Goal: Task Accomplishment & Management: Manage account settings

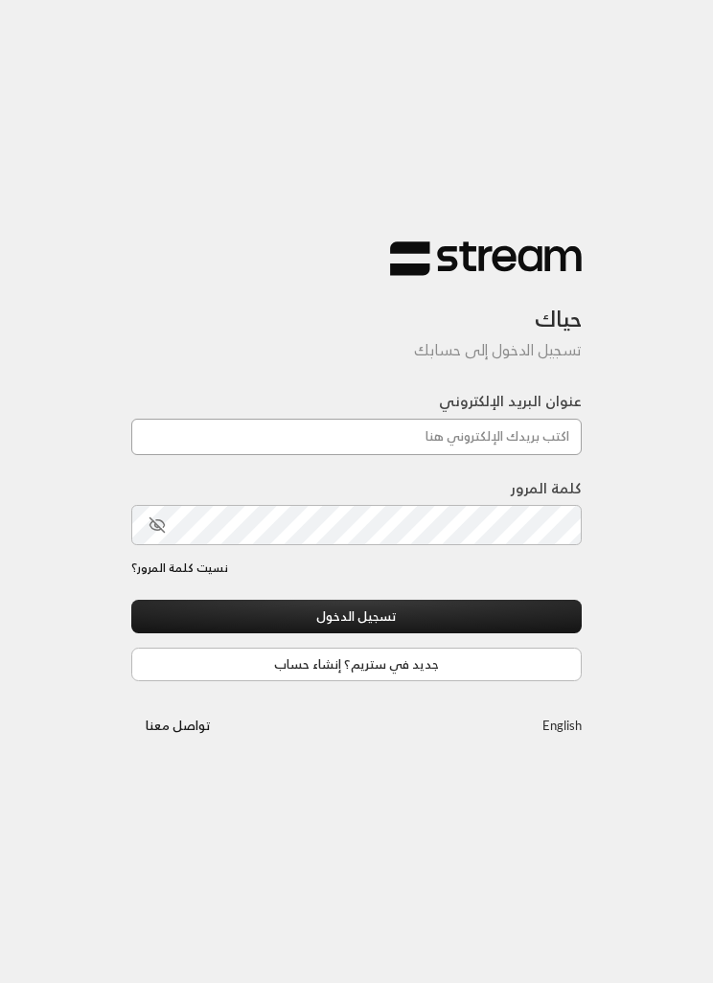
click at [532, 455] on input "عنوان البريد الإلكتروني" at bounding box center [356, 437] width 450 height 36
type input "[EMAIL_ADDRESS][DOMAIN_NAME]"
click at [356, 618] on button "تسجيل الدخول" at bounding box center [356, 617] width 450 height 34
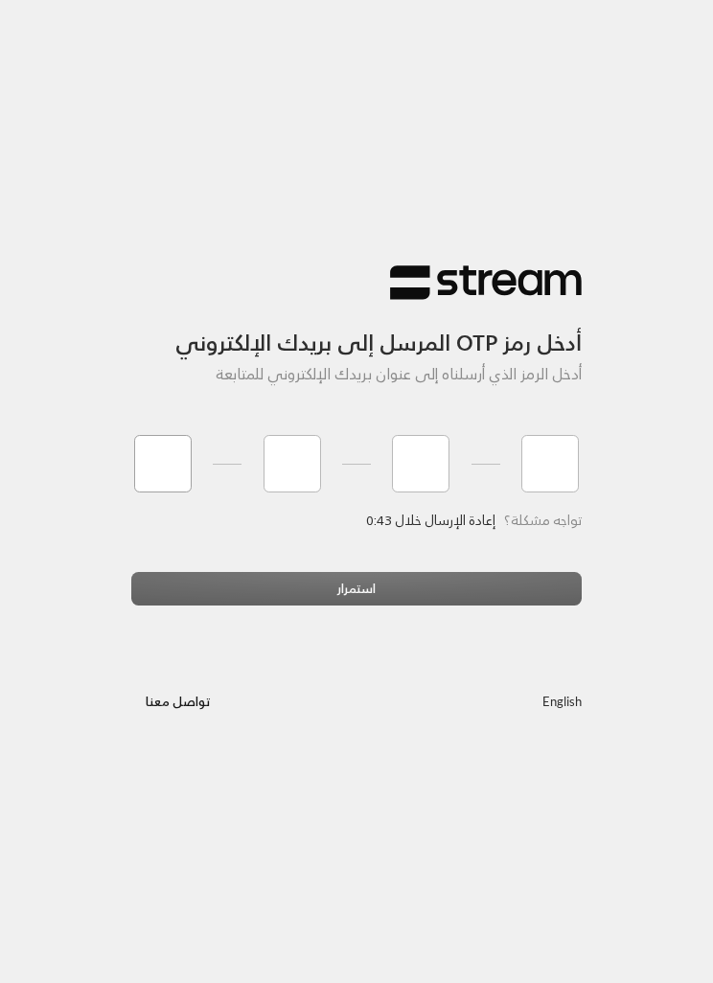
type input "1"
type input "8"
type input "1"
click at [410, 587] on div "استمرار" at bounding box center [356, 596] width 450 height 48
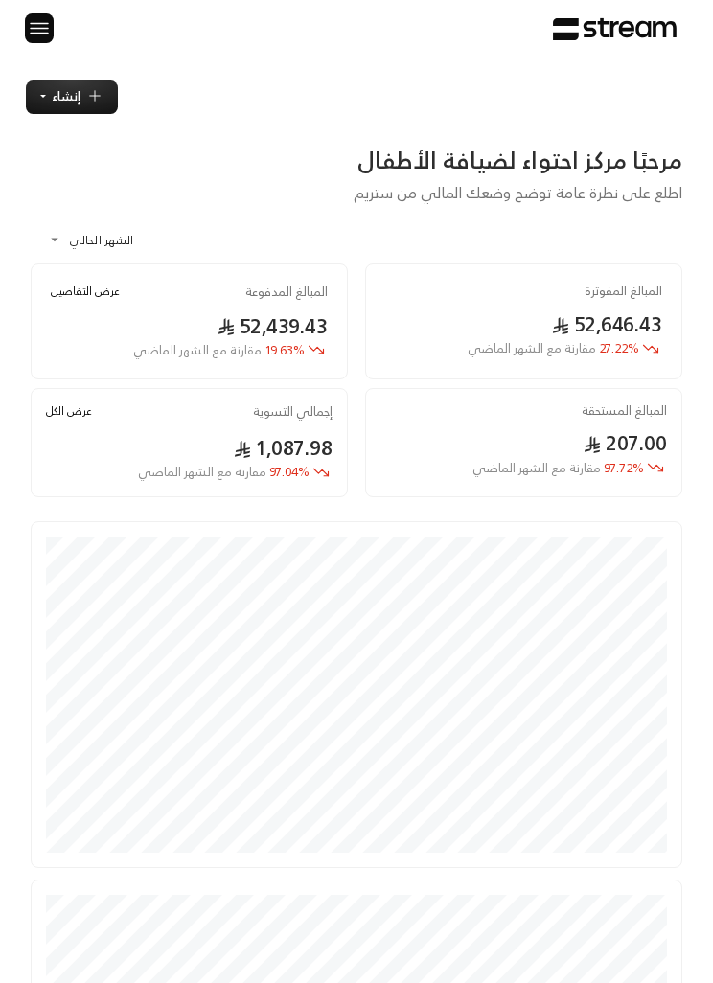
click at [47, 27] on img at bounding box center [39, 28] width 23 height 24
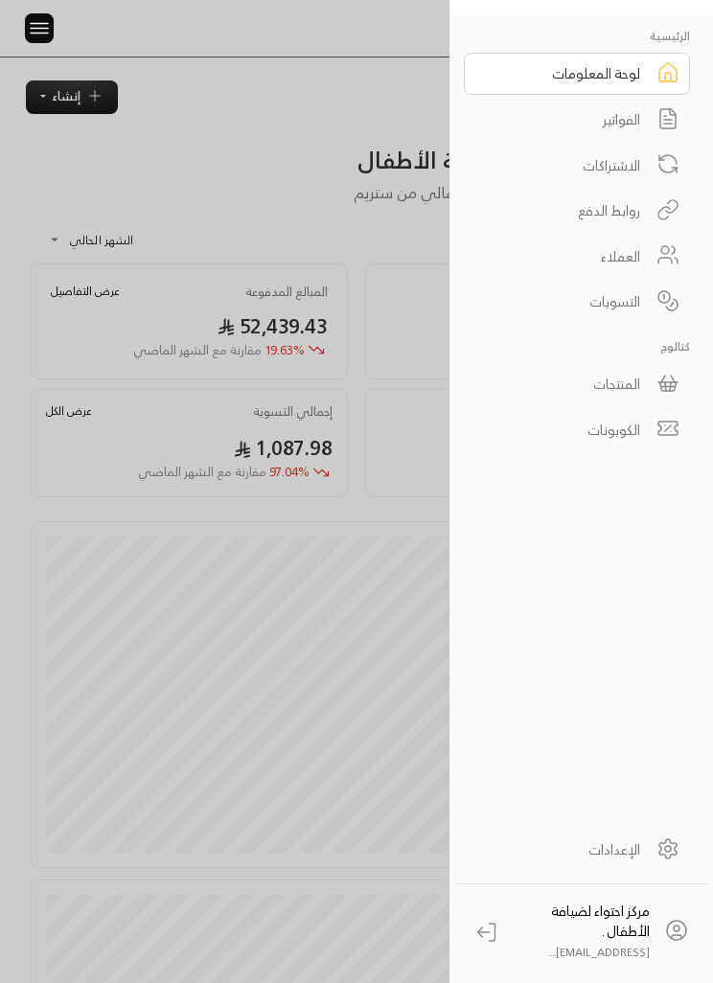
click at [643, 114] on link "الفواتير" at bounding box center [577, 120] width 226 height 42
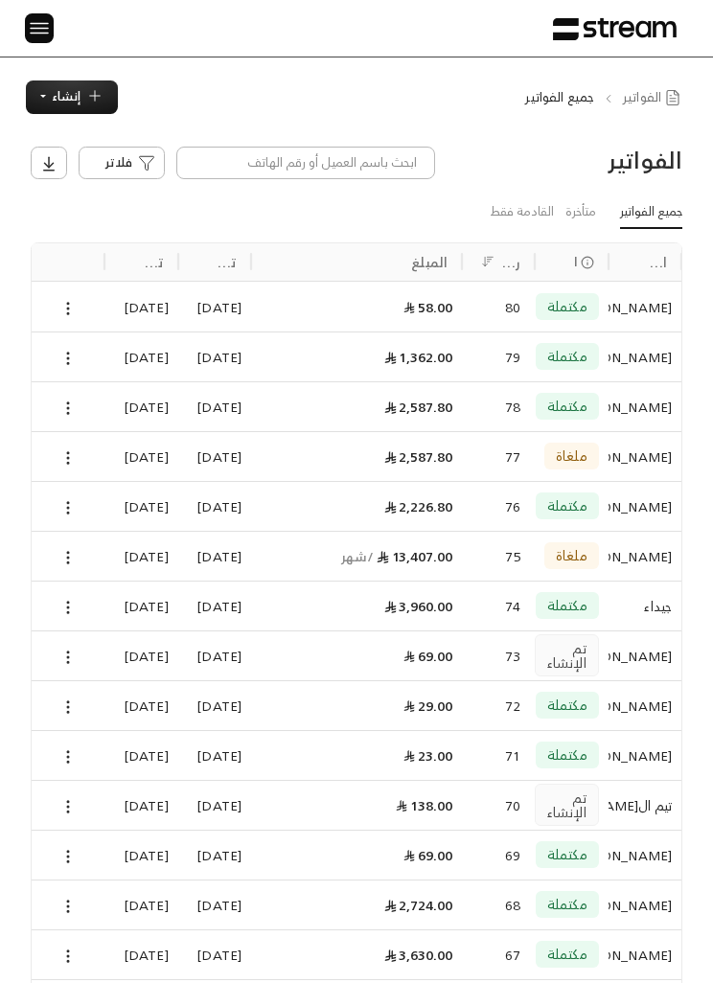
click at [61, 99] on span "إنشاء" at bounding box center [66, 96] width 29 height 22
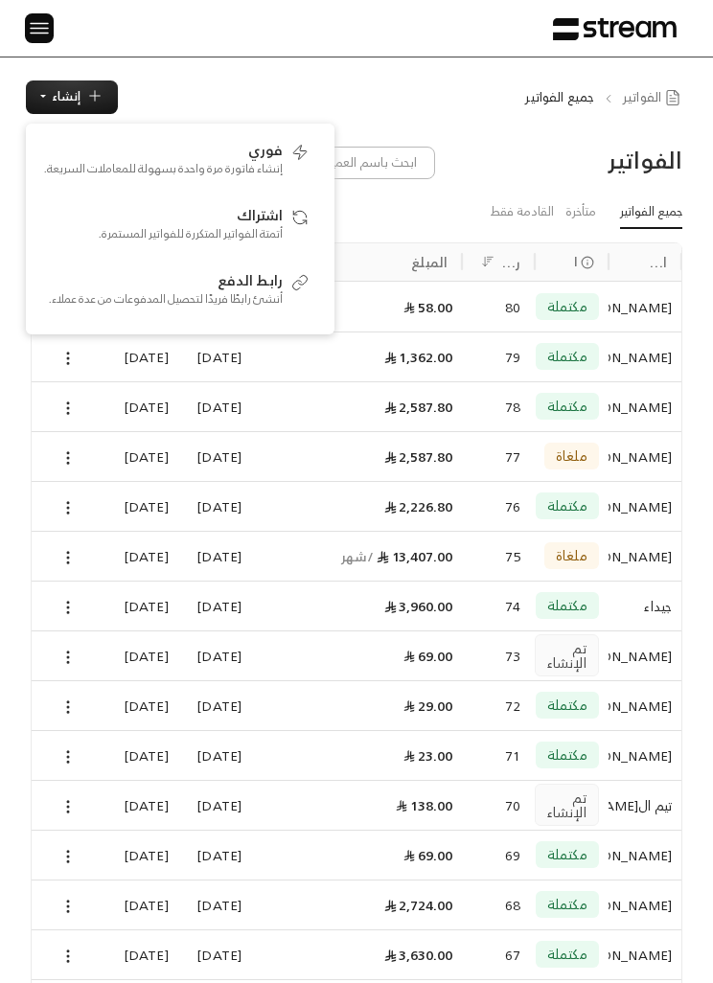
click at [349, 39] on div "الرئيسية لوحة المعلومات الفواتير الاشتراكات روابط الدفع العملاء التسويات كتالوج…" at bounding box center [356, 28] width 713 height 57
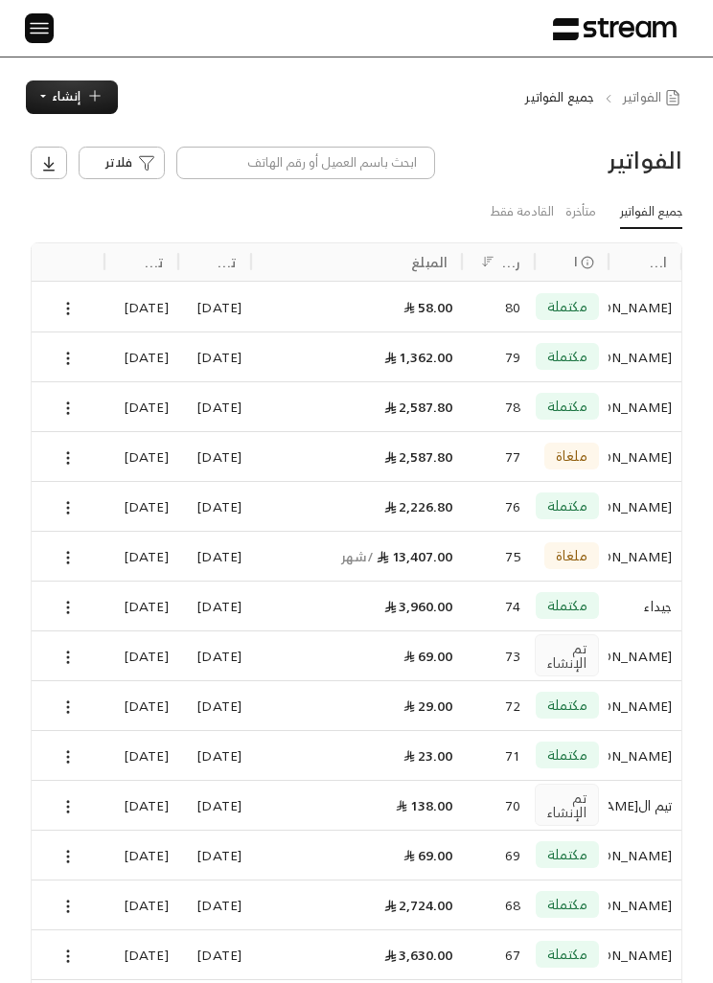
click at [107, 85] on button "إنشاء" at bounding box center [72, 97] width 92 height 34
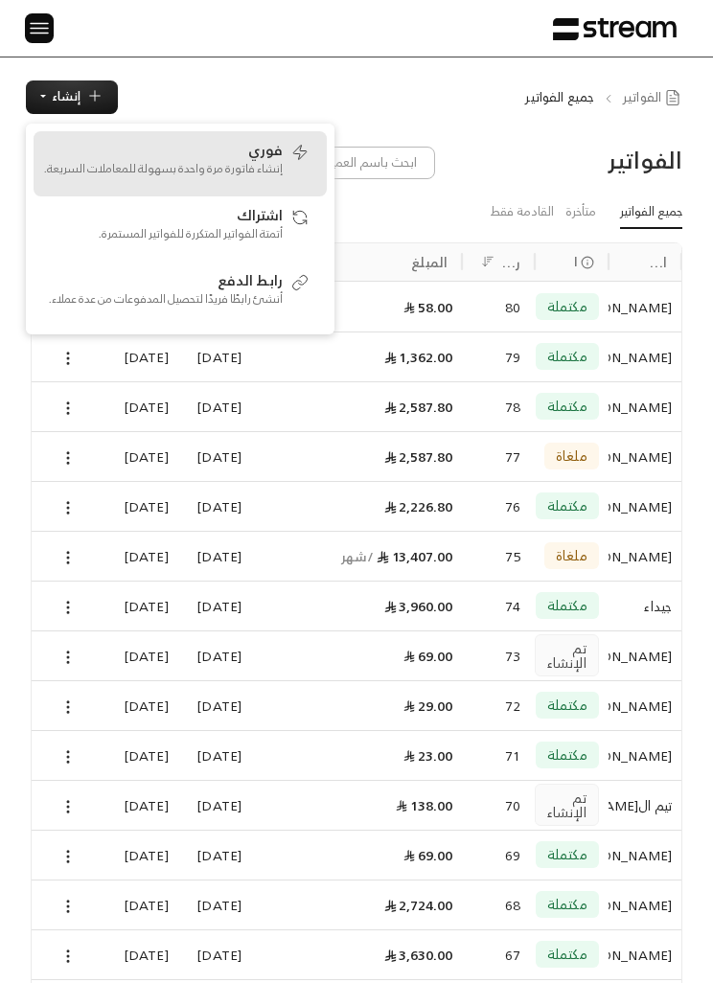
click at [267, 147] on span "فوري" at bounding box center [265, 149] width 34 height 17
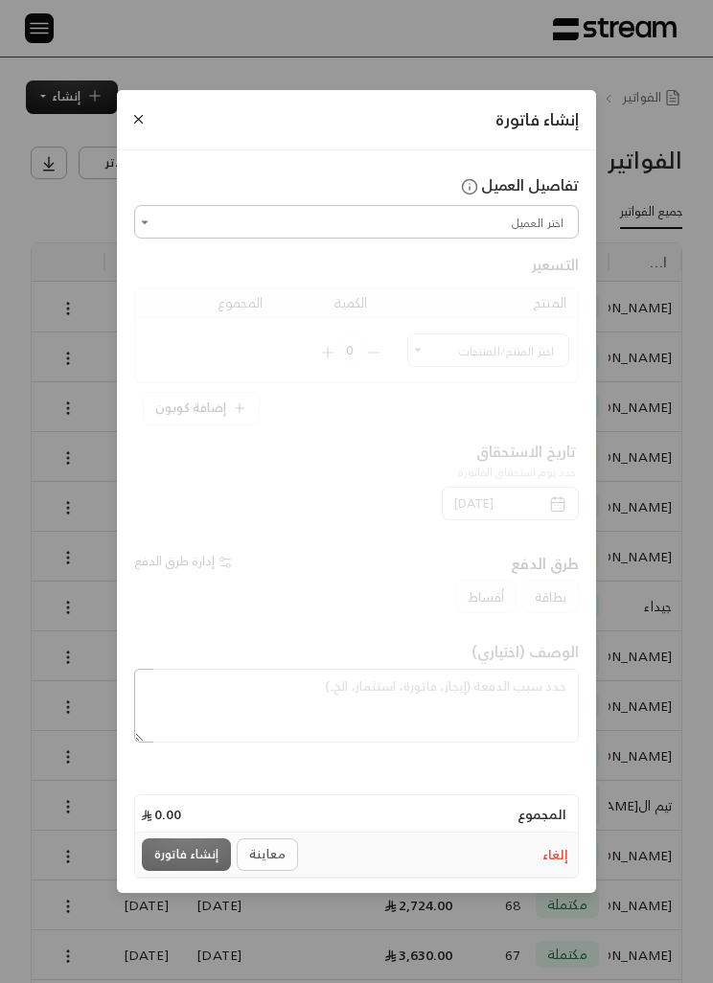
click at [146, 111] on button "Close" at bounding box center [138, 119] width 20 height 20
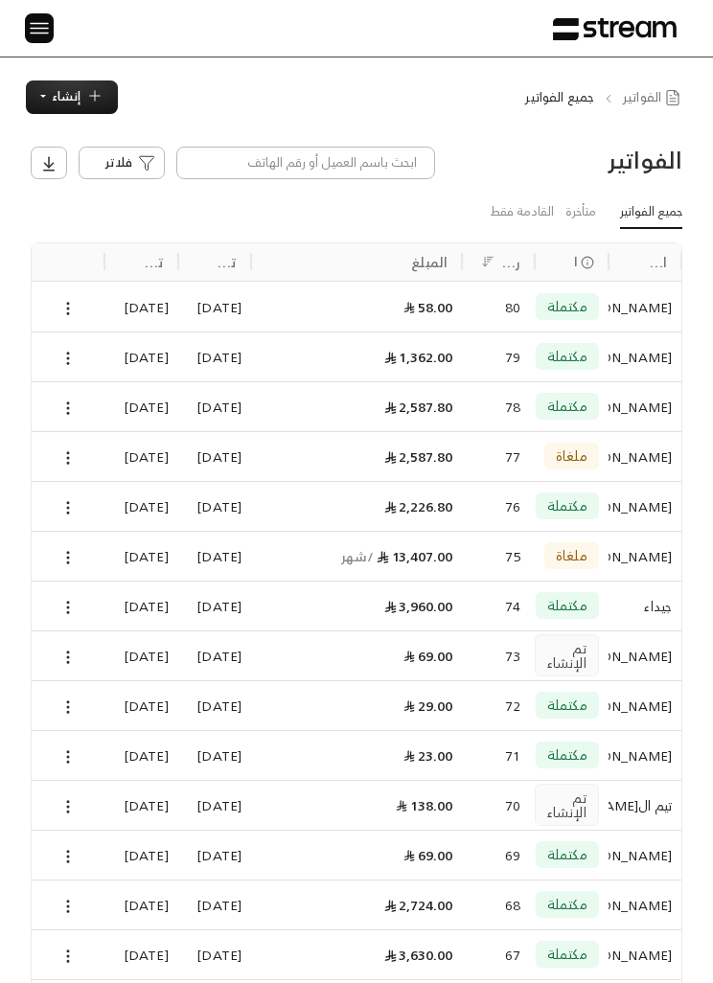
click at [88, 95] on icon "button" at bounding box center [94, 95] width 17 height 17
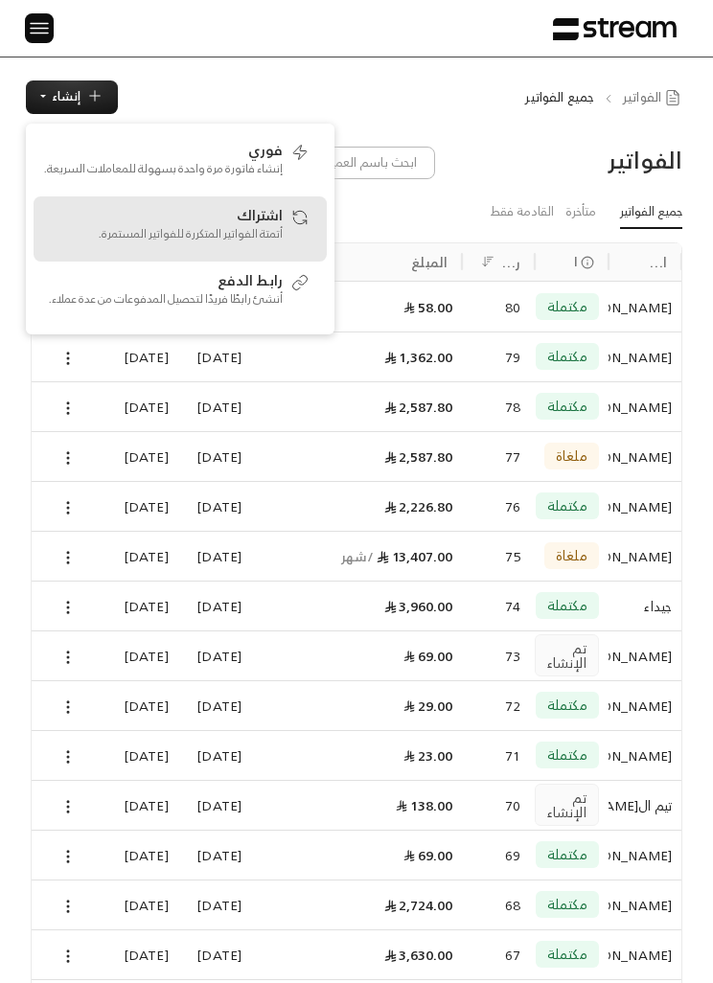
click at [276, 219] on span "اشتراك" at bounding box center [260, 214] width 46 height 17
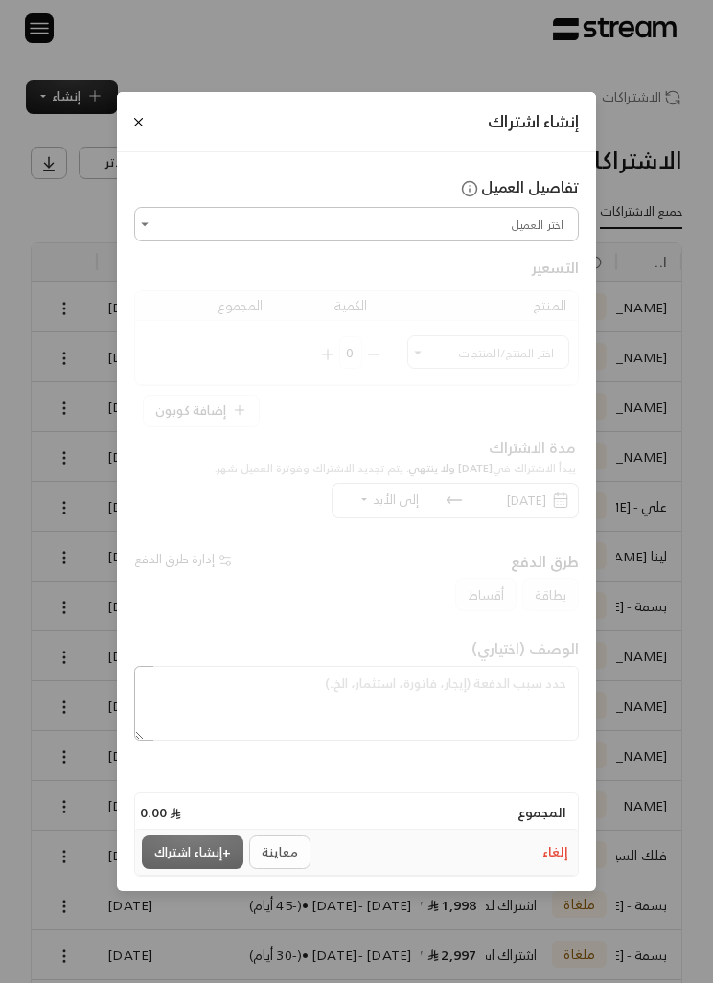
click at [503, 215] on input "اختر العميل" at bounding box center [356, 224] width 439 height 28
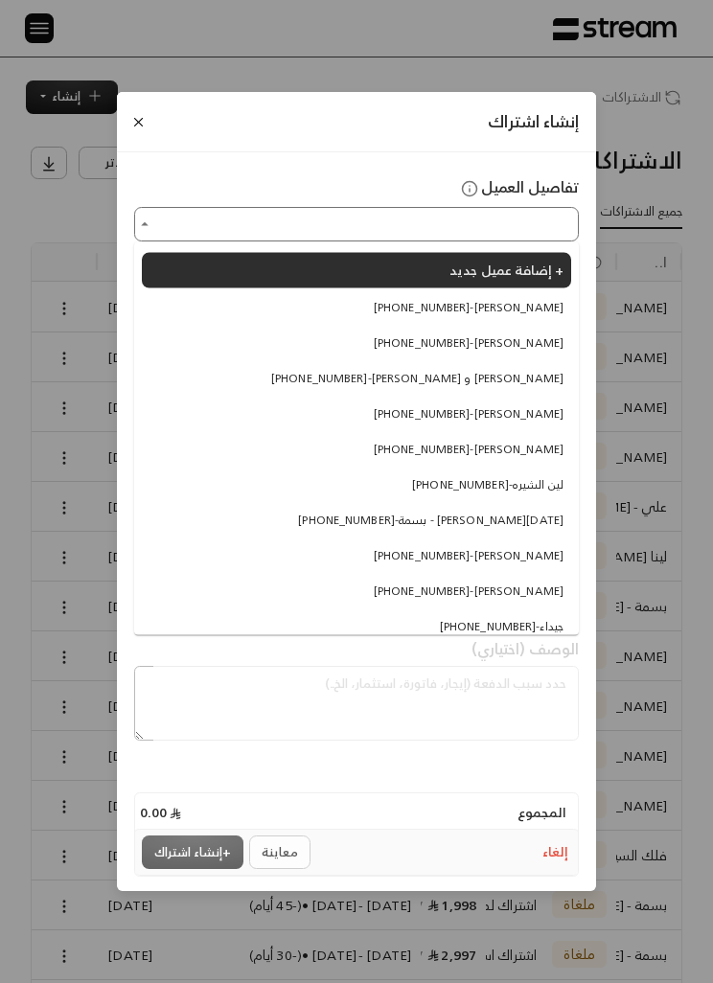
click at [546, 269] on span "إضافة عميل جديد +" at bounding box center [506, 270] width 114 height 24
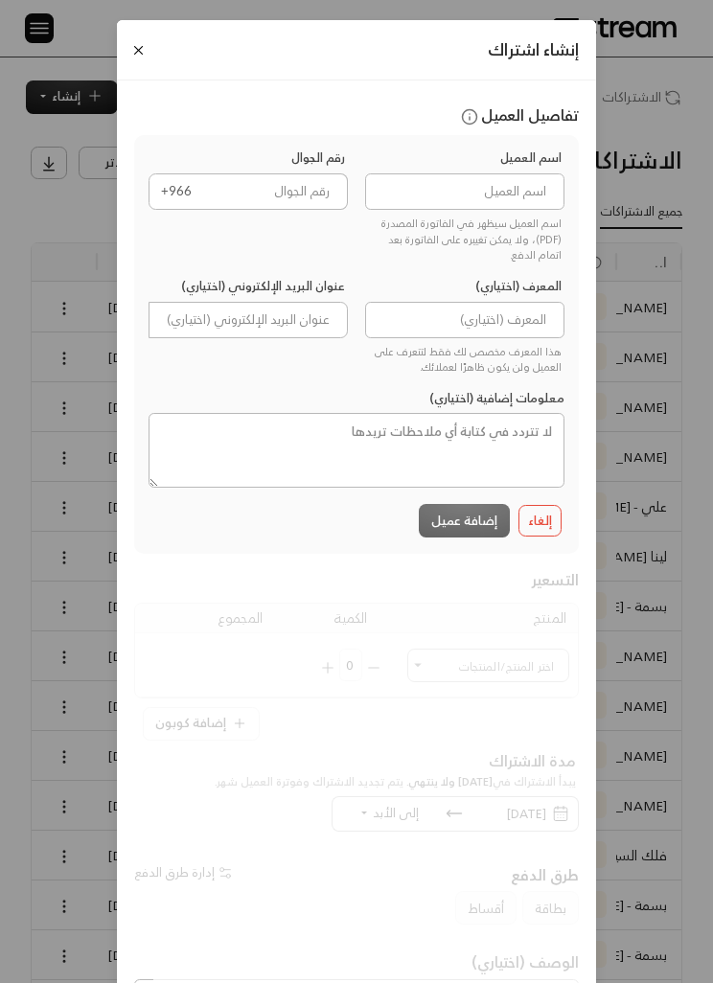
click at [534, 162] on label "اسم العميل" at bounding box center [530, 158] width 61 height 18
click at [533, 161] on label "اسم العميل" at bounding box center [530, 158] width 61 height 18
click at [526, 164] on label "اسم العميل" at bounding box center [530, 158] width 61 height 18
click at [528, 198] on input at bounding box center [464, 191] width 199 height 36
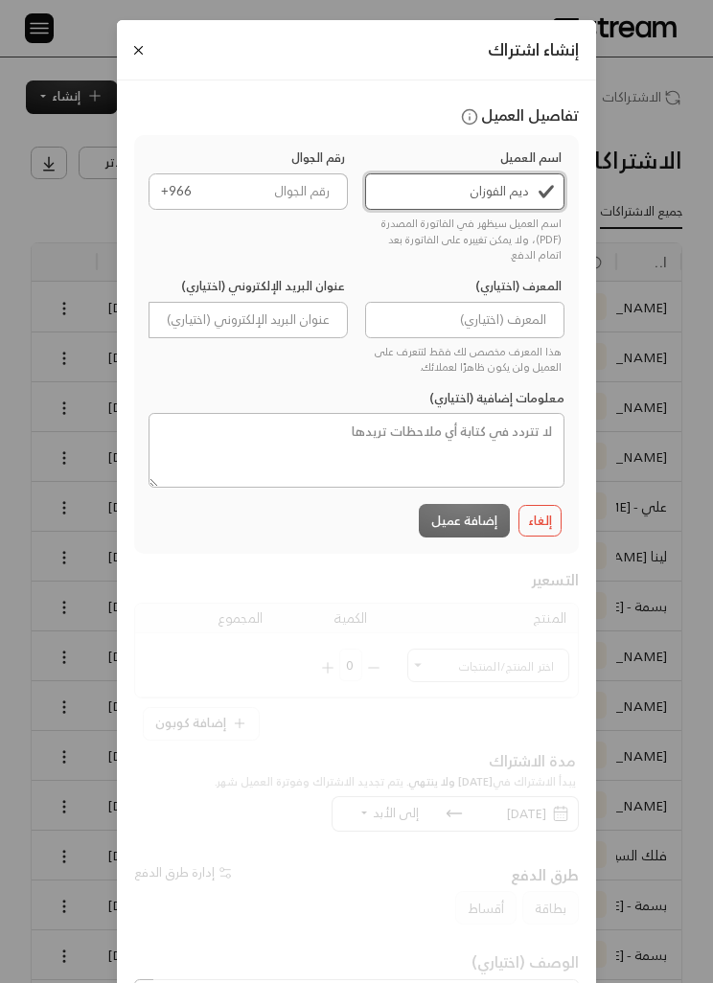
type input "ديم الفوزان"
click at [227, 205] on input "tel" at bounding box center [275, 191] width 145 height 36
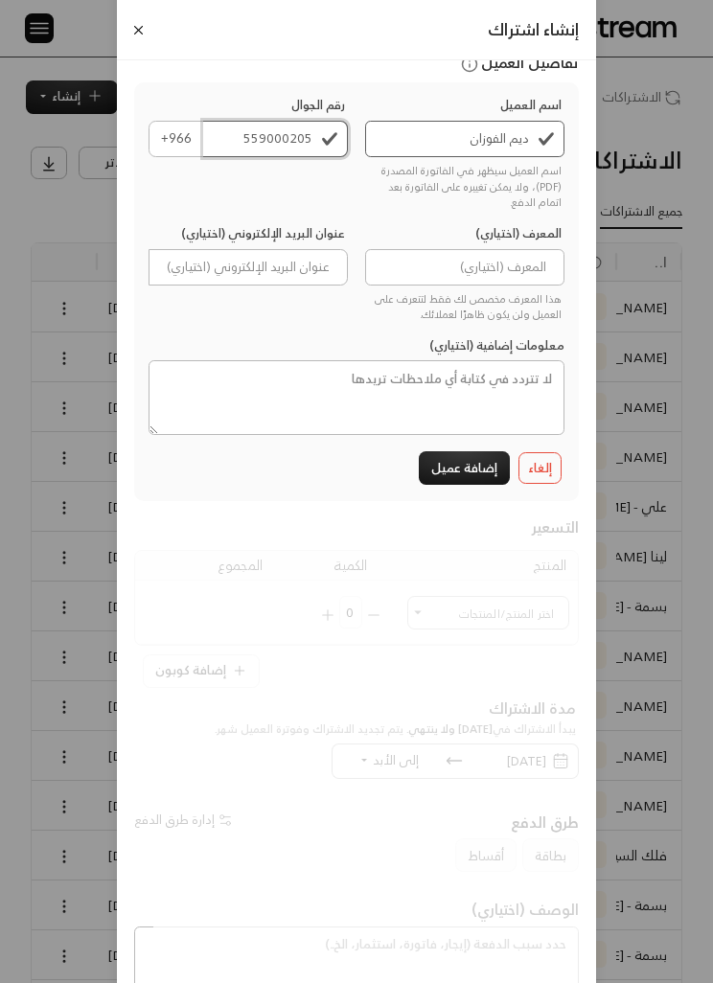
scroll to position [49, 0]
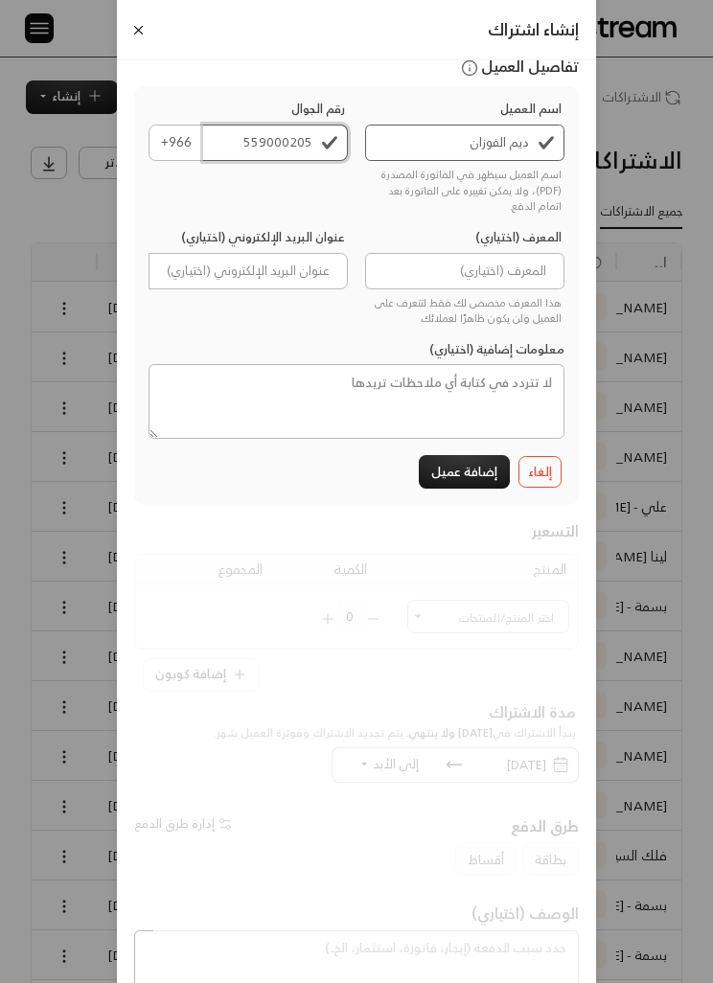
type input "559000205"
click at [467, 485] on button "إضافة عميل" at bounding box center [464, 472] width 91 height 34
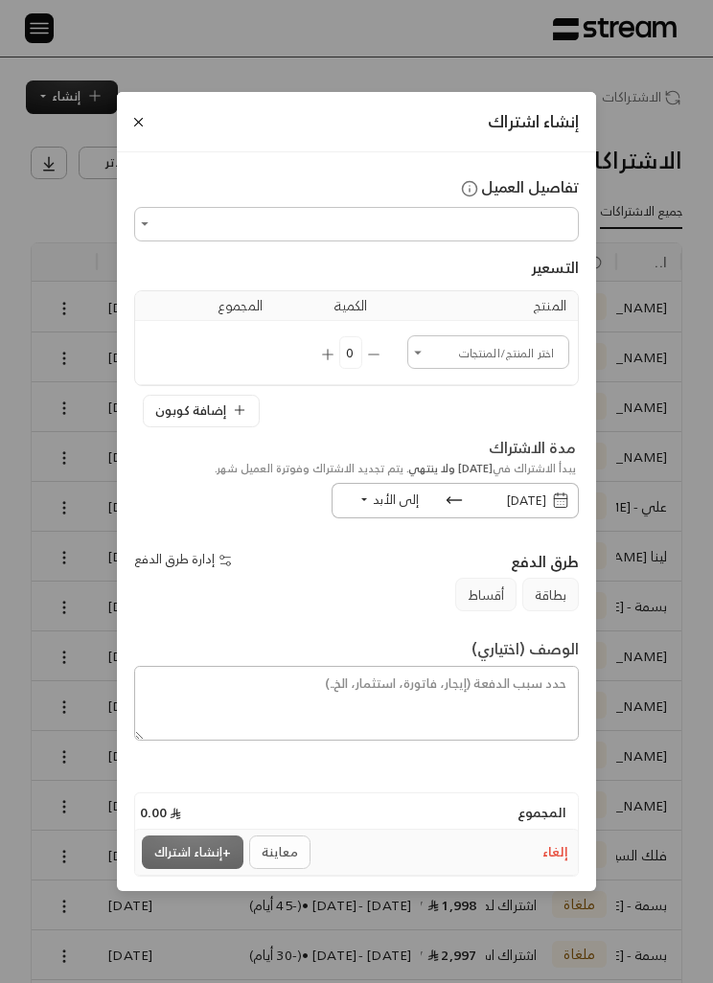
type input "**********"
click at [518, 361] on input "اختر العميل" at bounding box center [488, 352] width 156 height 28
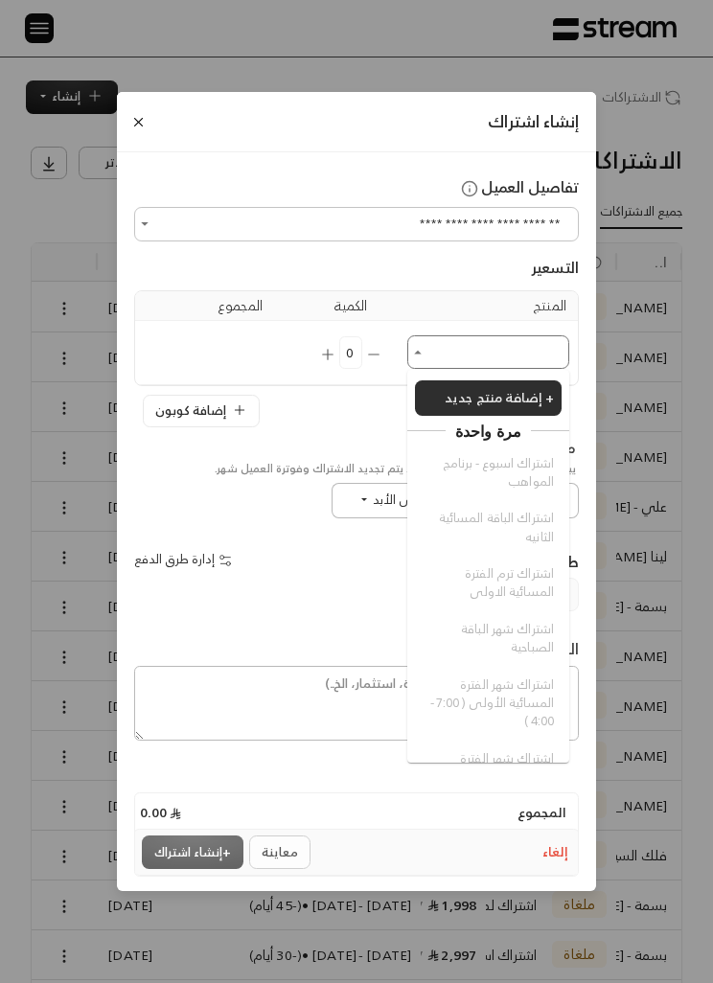
click at [640, 436] on div "**********" at bounding box center [356, 491] width 713 height 983
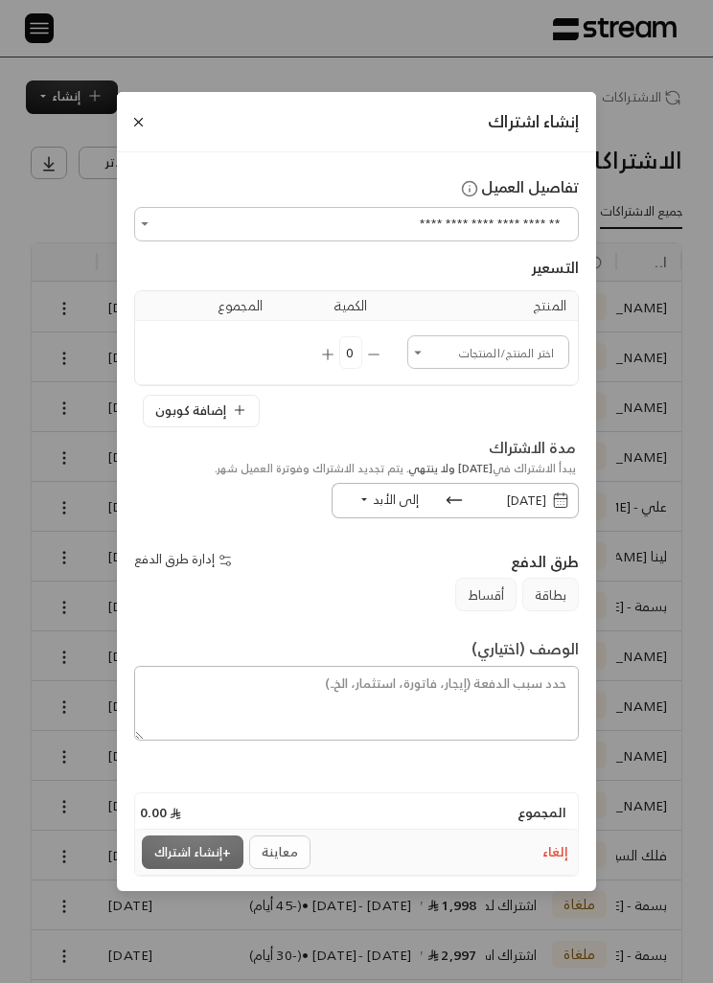
click at [147, 115] on button "Close" at bounding box center [138, 122] width 20 height 20
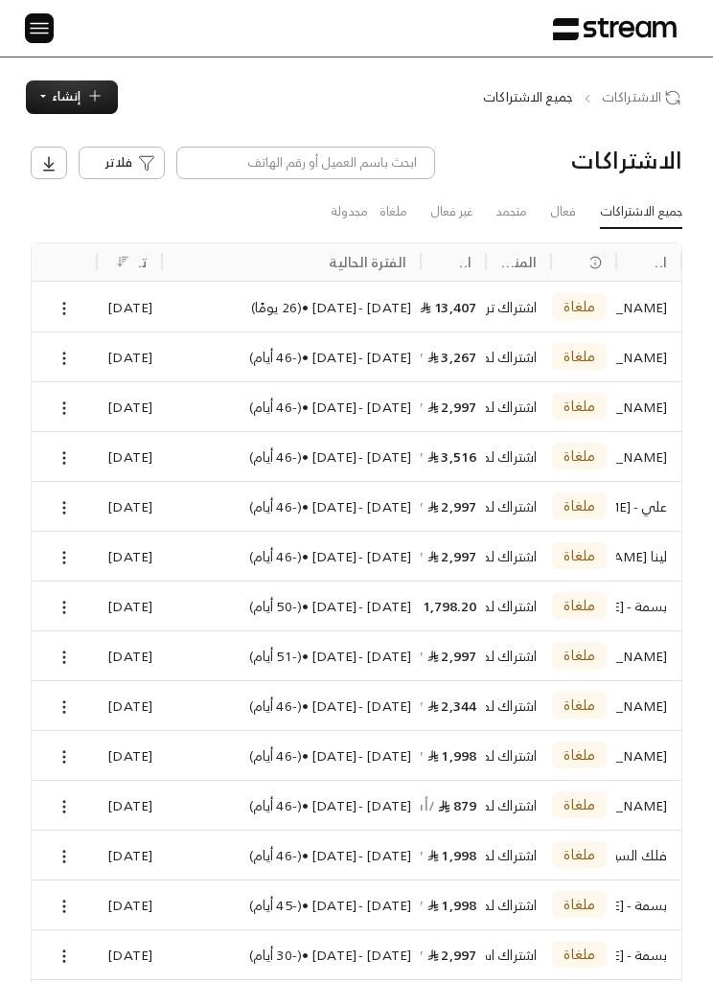
click at [73, 94] on span "إنشاء" at bounding box center [66, 96] width 29 height 22
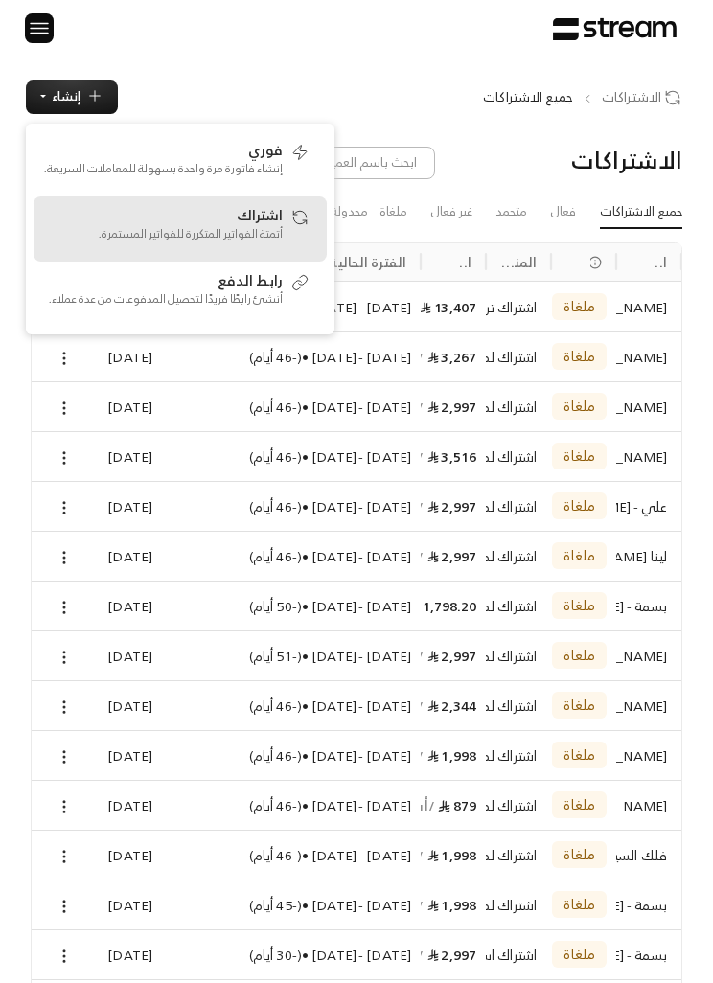
click at [133, 230] on p "أتمتة الفواتير المتكررة للفواتير المستمرة." at bounding box center [163, 233] width 240 height 17
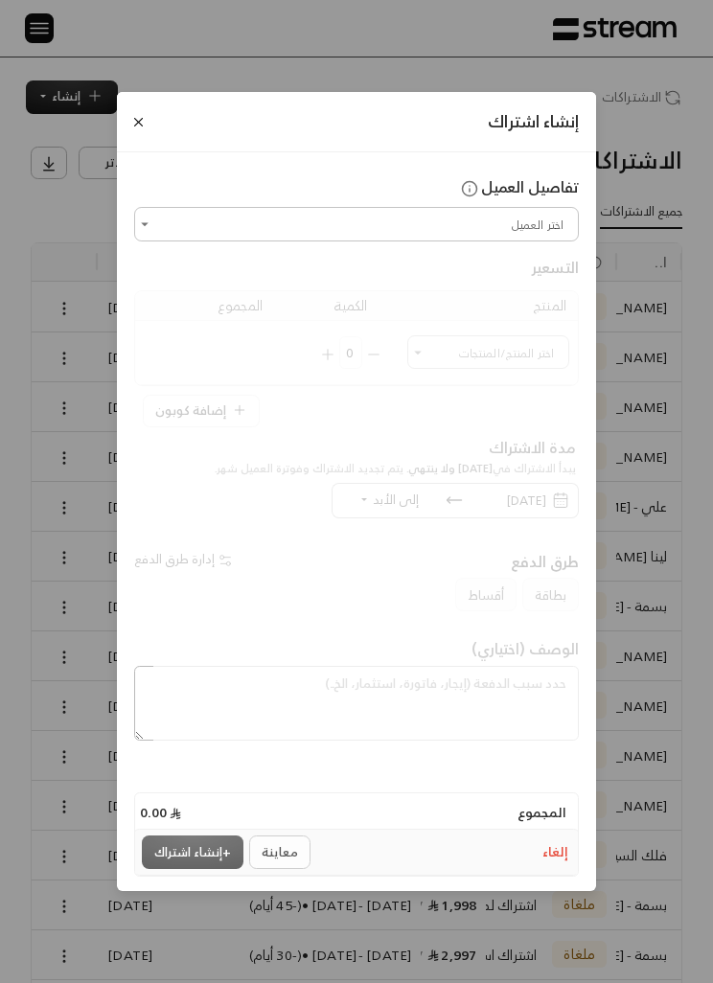
click at [547, 238] on input "اختر العميل" at bounding box center [356, 224] width 439 height 28
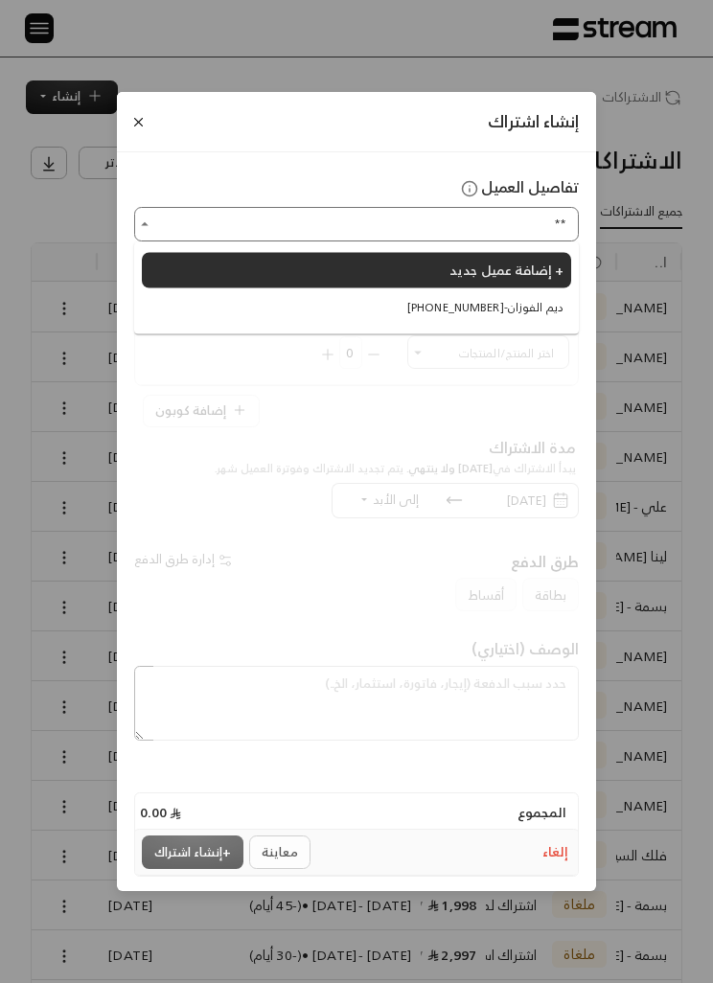
click at [537, 315] on span "[PHONE_NUMBER] - ديم الفوزان" at bounding box center [485, 306] width 156 height 17
type input "**********"
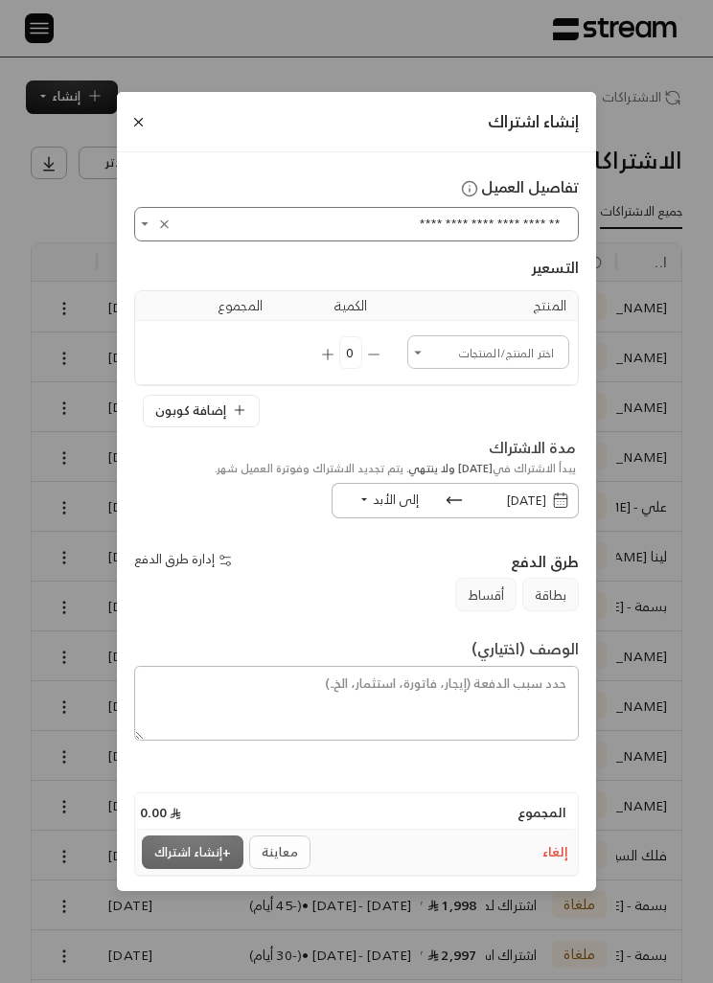
click at [530, 351] on input "اختر العميل" at bounding box center [488, 352] width 156 height 28
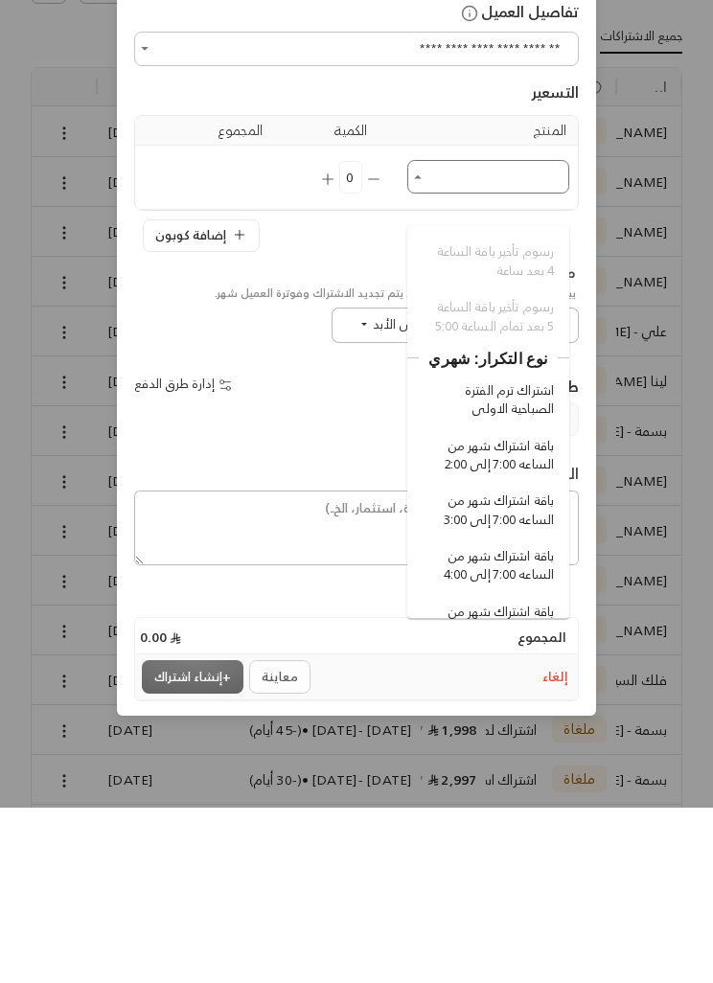
scroll to position [879, 0]
click at [543, 667] on span "باقة اشتراك شهر من الساعه 7:00 إلى 3:00" at bounding box center [491, 685] width 126 height 37
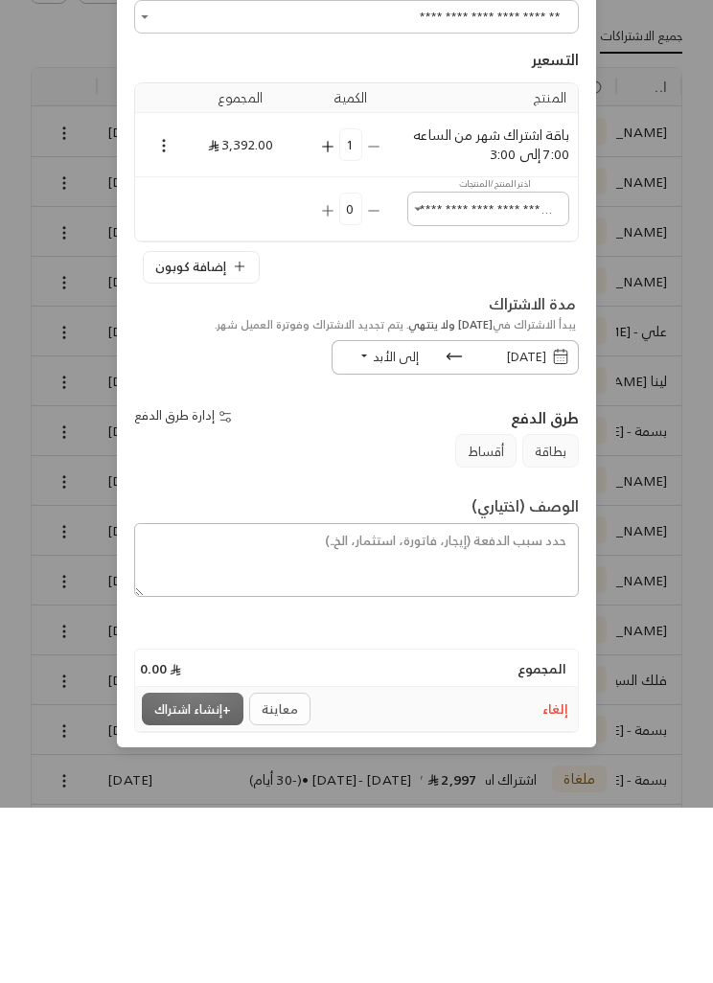
type input "**********"
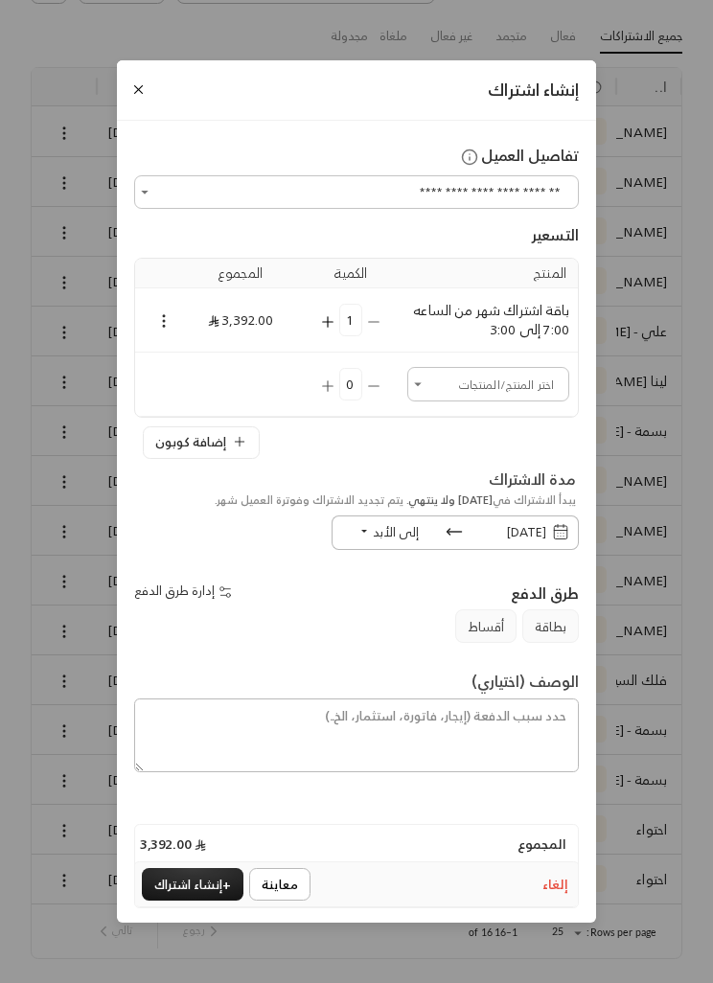
click at [452, 398] on input "اختر العميل" at bounding box center [488, 384] width 156 height 28
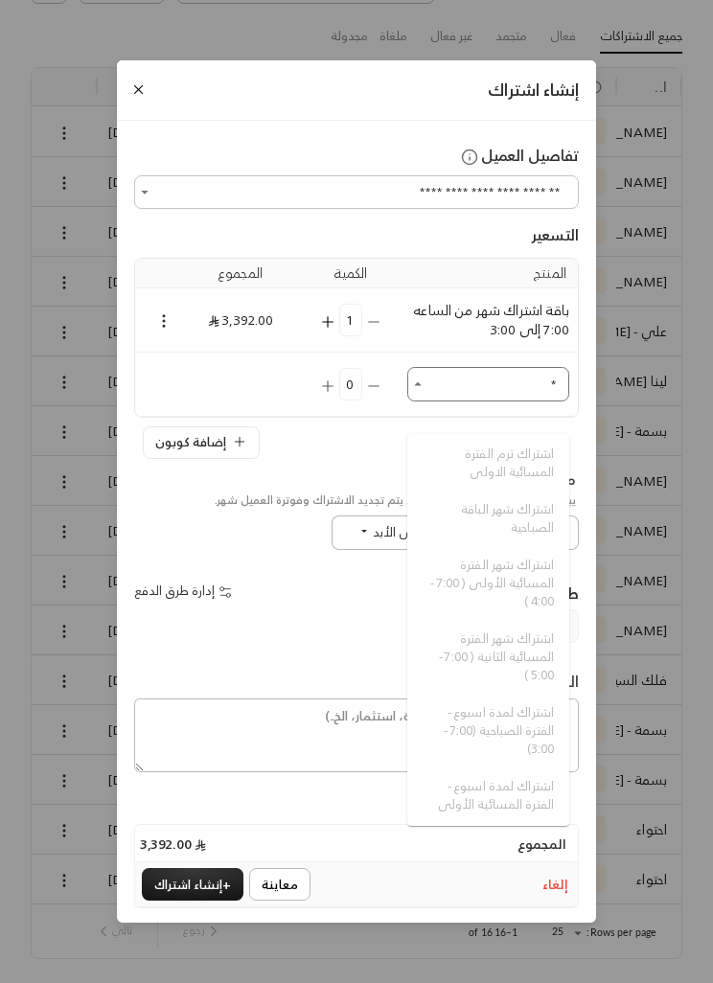
scroll to position [0, 0]
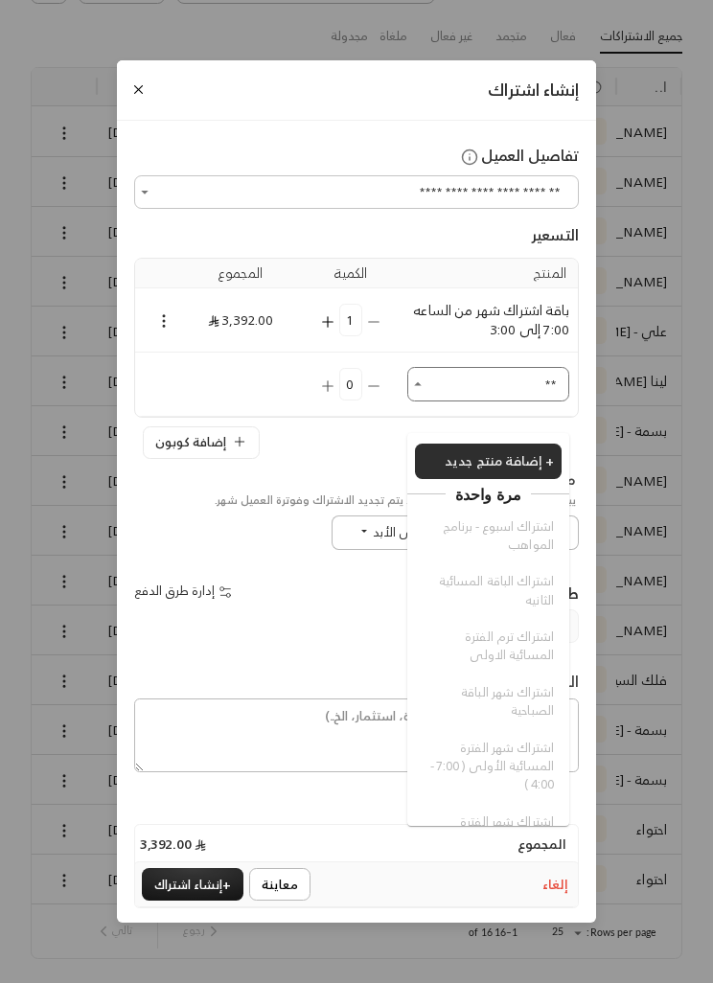
type input "*"
click at [519, 454] on span "إضافة منتج جديد +" at bounding box center [499, 460] width 109 height 24
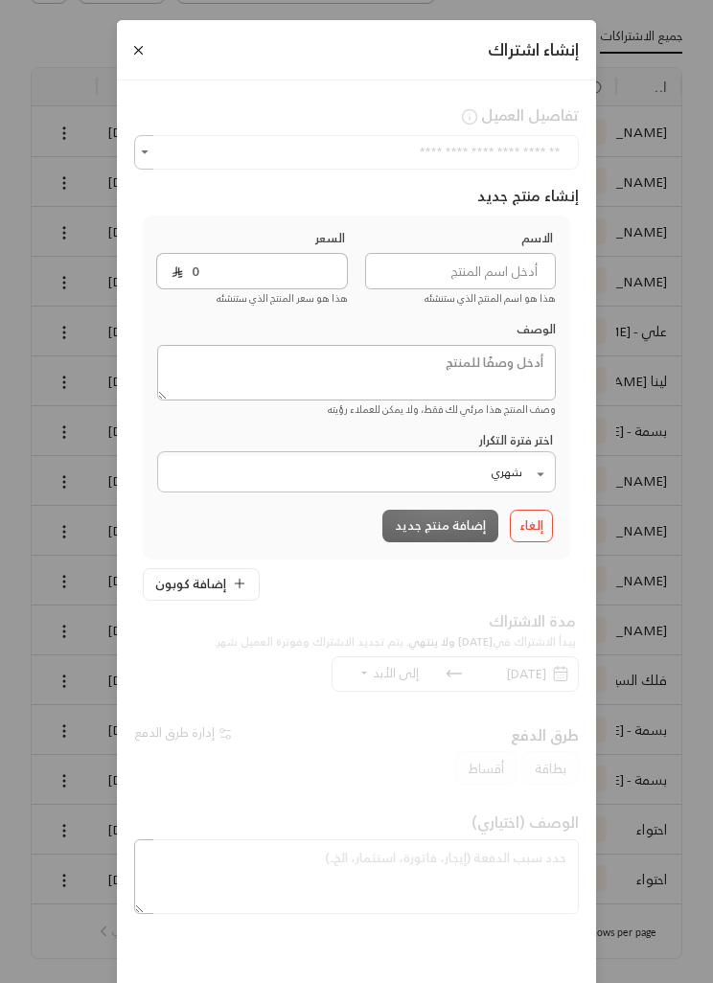
click at [675, 286] on div "**********" at bounding box center [356, 491] width 713 height 983
click at [132, 63] on div "إنشاء اشتراك" at bounding box center [356, 50] width 479 height 60
click at [148, 43] on button "Close" at bounding box center [138, 50] width 20 height 20
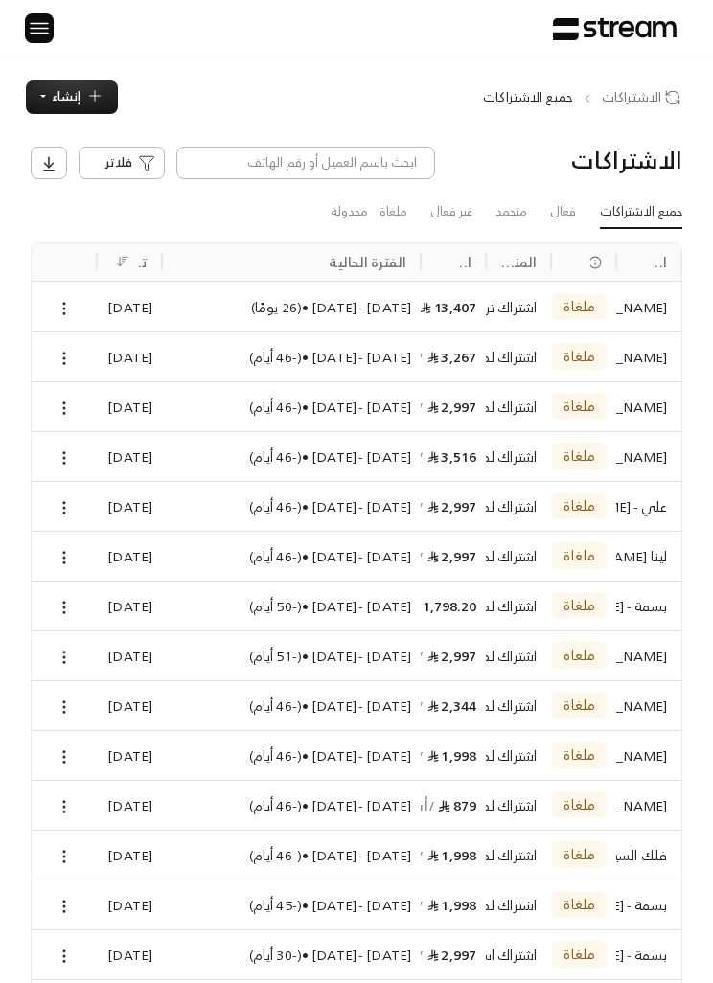
click at [51, 89] on button "إنشاء" at bounding box center [72, 97] width 92 height 34
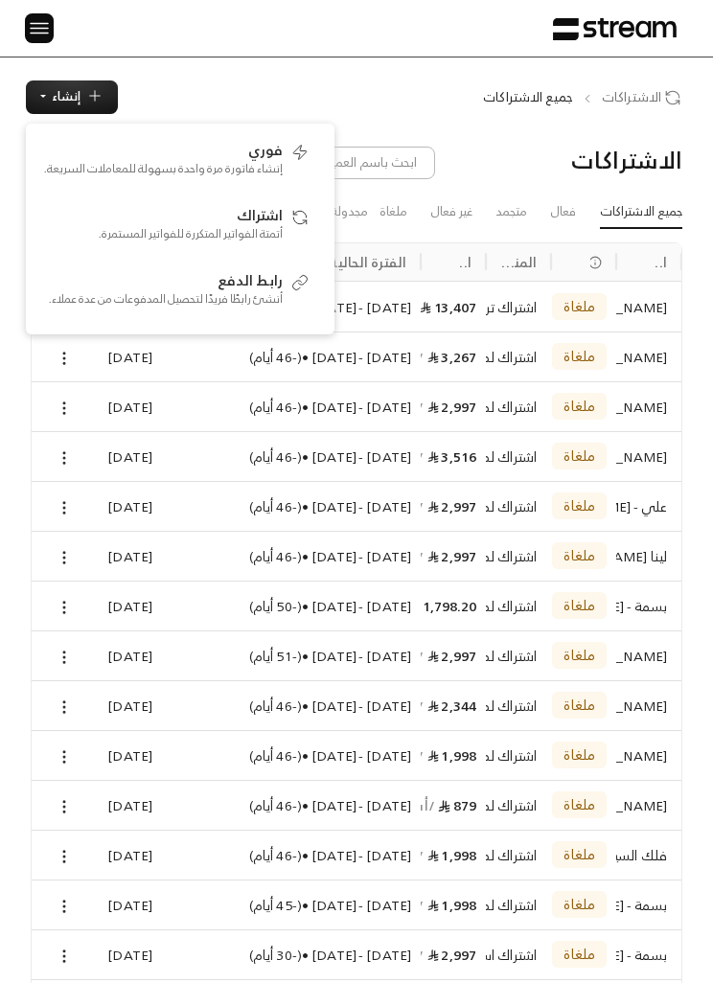
click at [45, 30] on img at bounding box center [39, 28] width 23 height 24
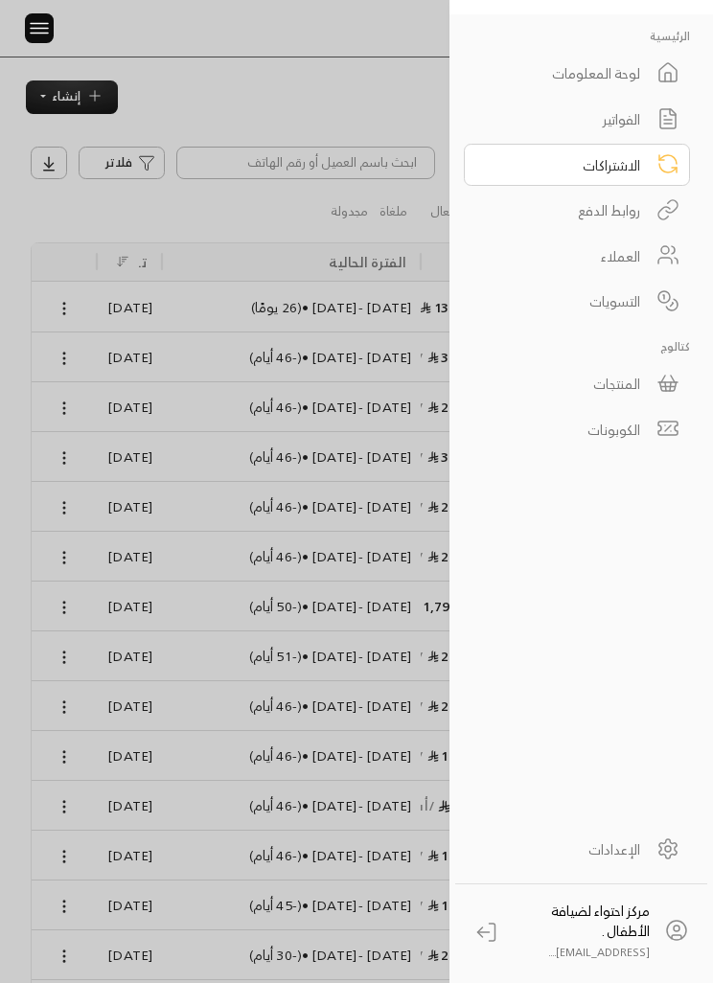
click at [46, 34] on img at bounding box center [39, 28] width 23 height 24
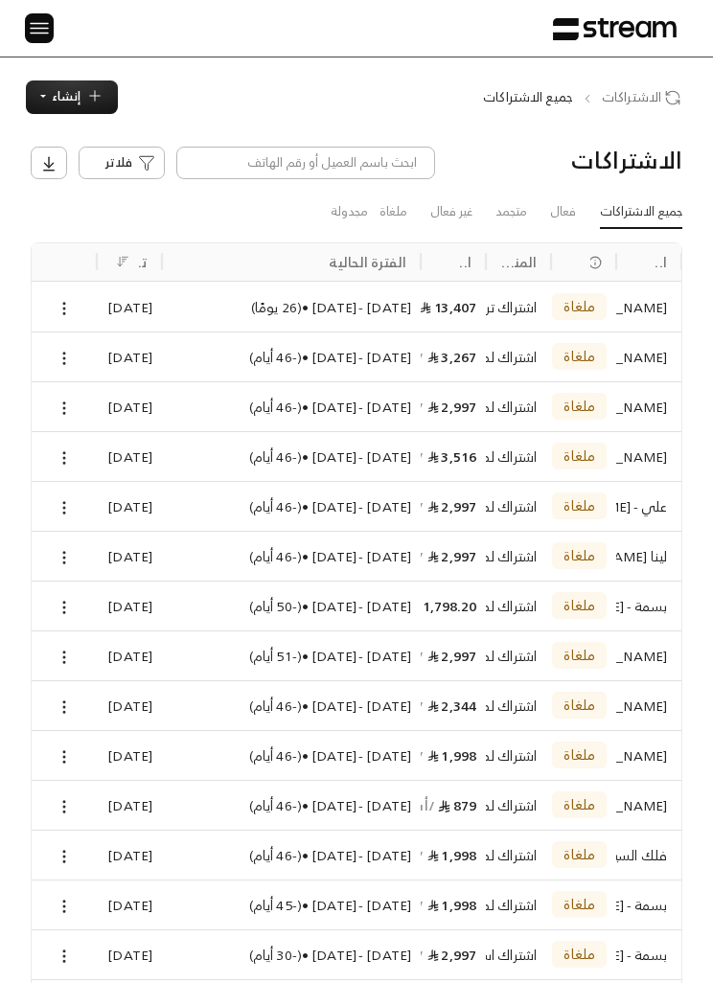
click at [32, 39] on img at bounding box center [39, 28] width 23 height 24
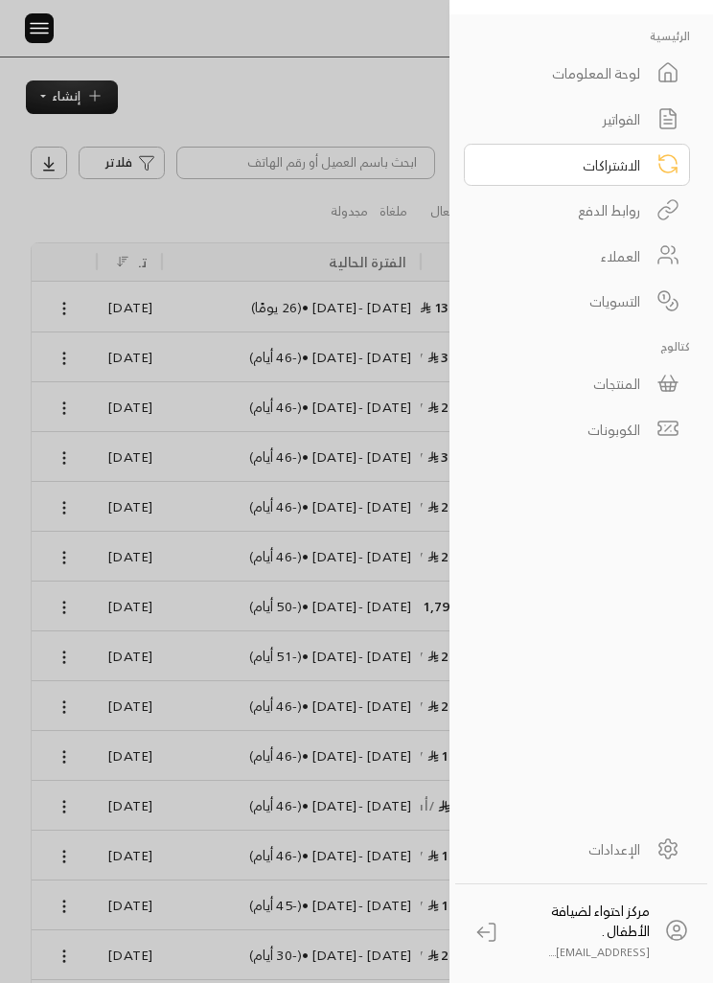
click at [666, 382] on icon at bounding box center [667, 382] width 19 height 0
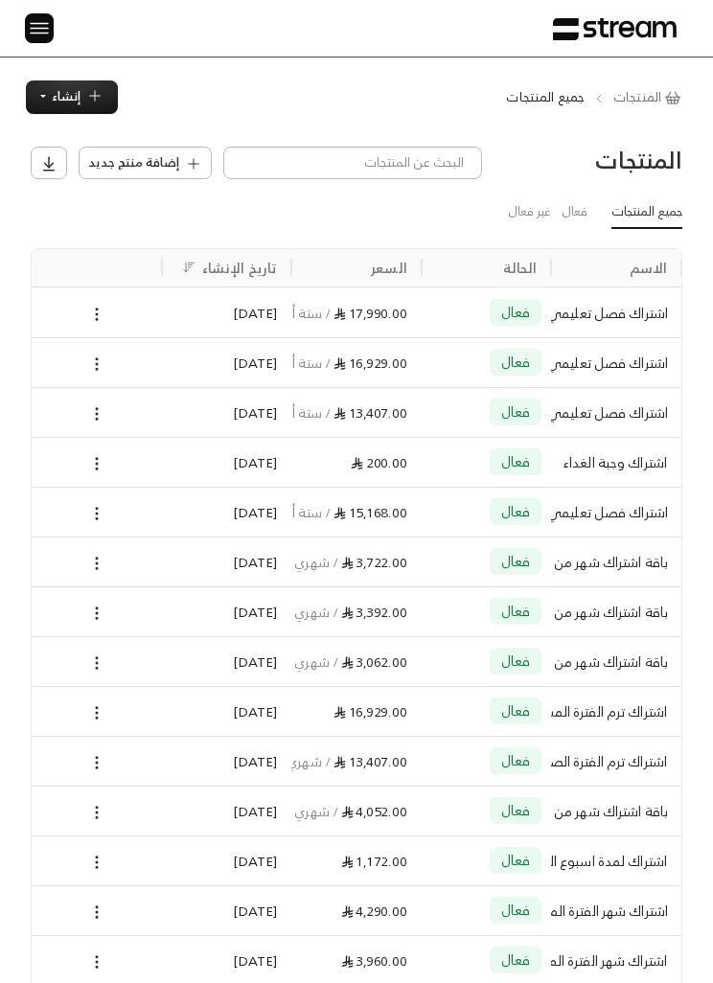
click at [147, 172] on span "إضافة منتج جديد" at bounding box center [133, 162] width 91 height 19
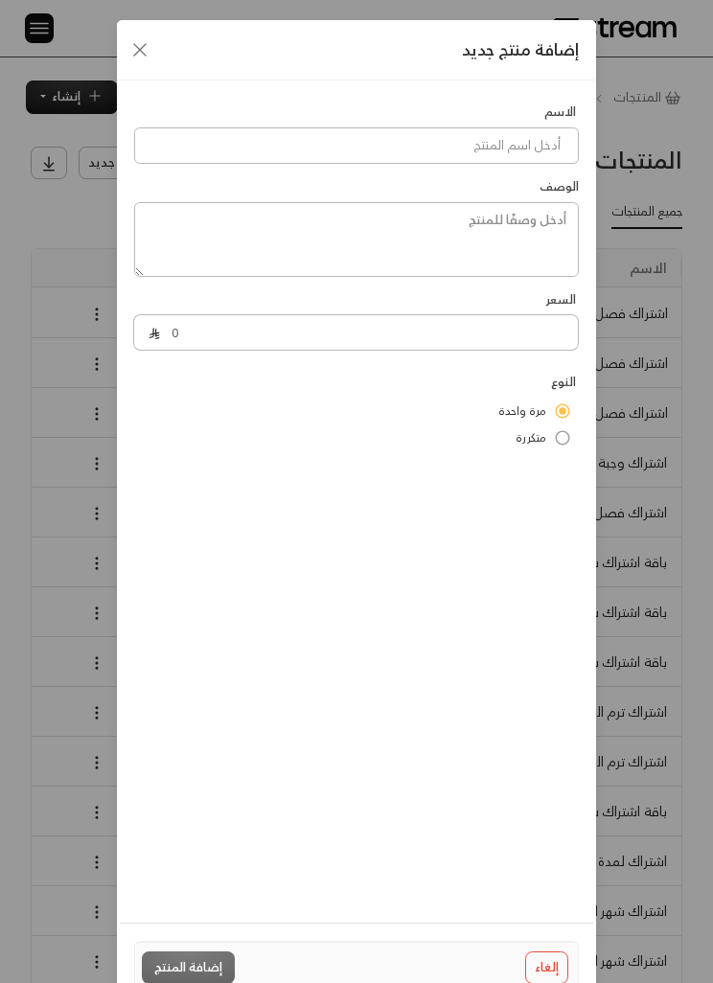
scroll to position [0, -1]
click at [198, 138] on input at bounding box center [356, 145] width 445 height 36
click at [201, 152] on input at bounding box center [356, 145] width 445 height 36
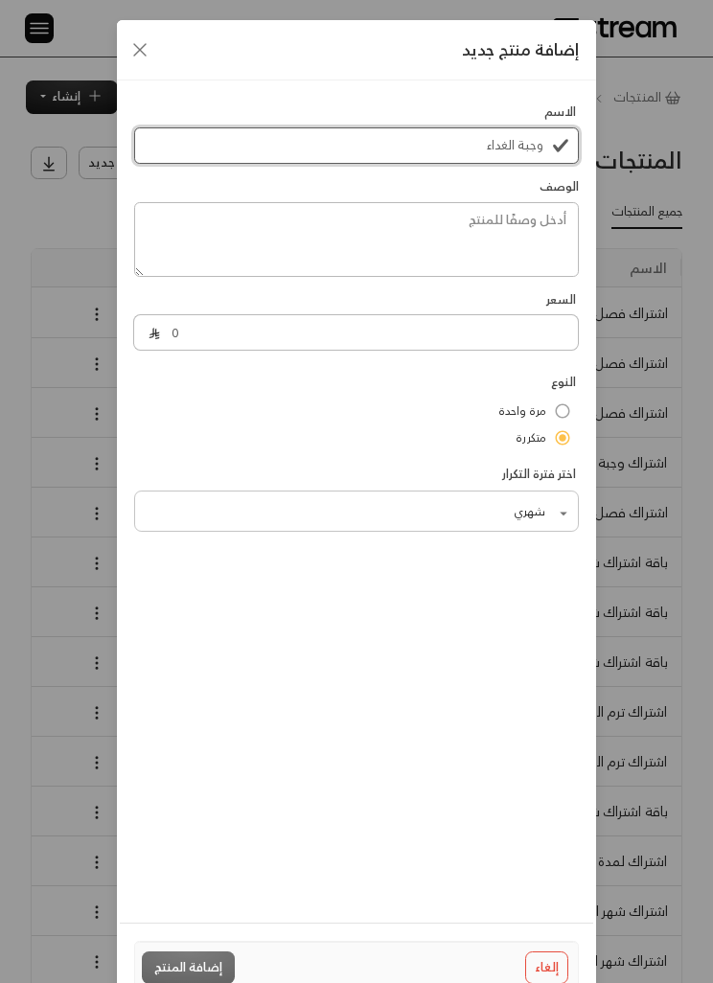
type input "وجبة الغداء"
click at [520, 309] on div "السعر 0" at bounding box center [357, 325] width 462 height 69
click at [527, 335] on input "0" at bounding box center [369, 332] width 419 height 36
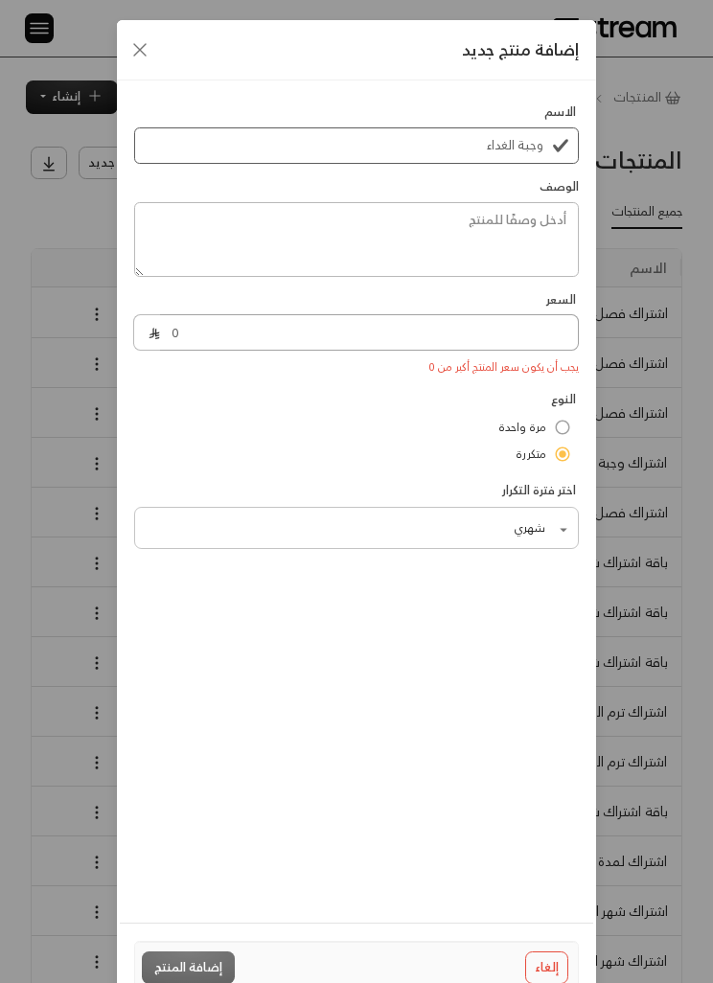
click at [162, 339] on input "0" at bounding box center [369, 332] width 419 height 36
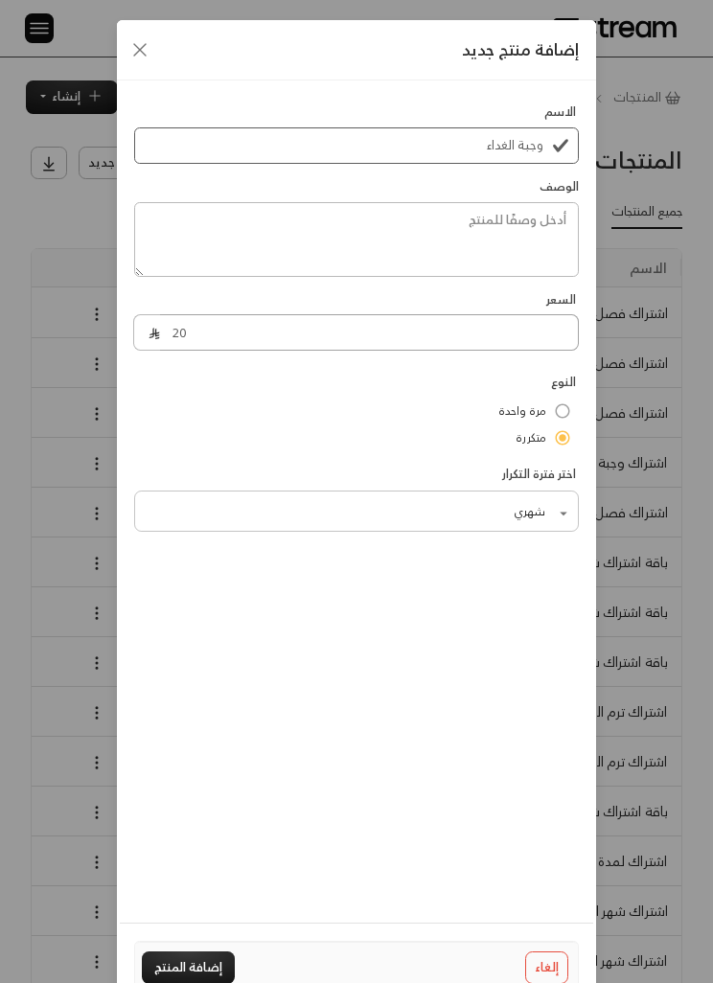
type input "200"
click at [512, 146] on input "وجبة الغداء" at bounding box center [356, 145] width 445 height 36
click at [546, 144] on input "وجبة الغداء" at bounding box center [356, 145] width 445 height 36
type input "اشتراك وجبة الغداء"
click at [535, 210] on textarea at bounding box center [356, 239] width 445 height 75
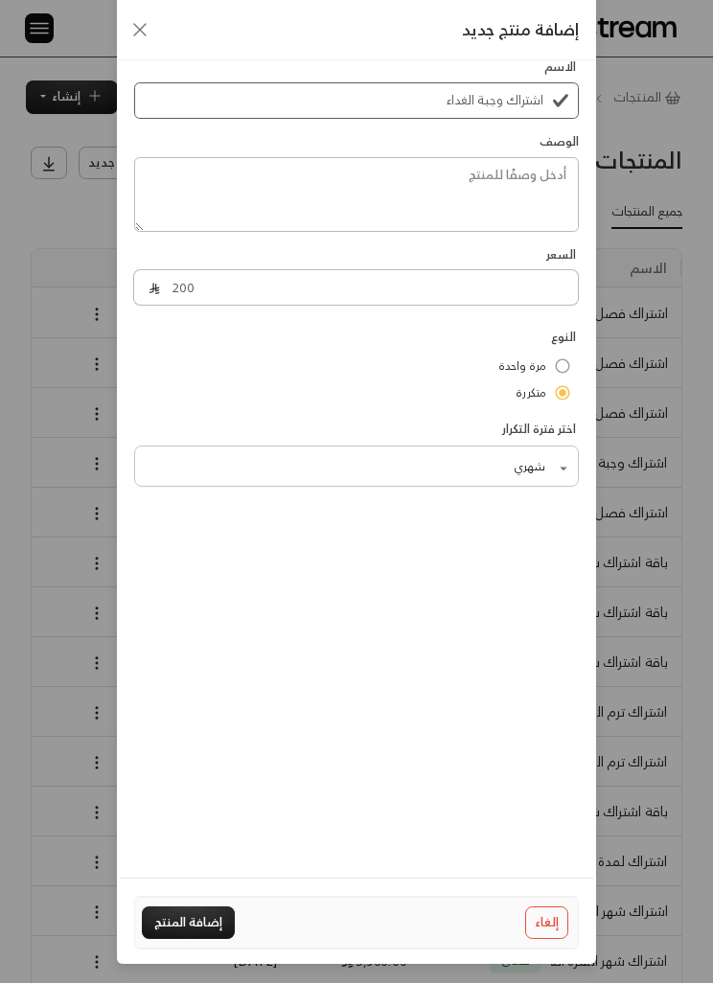
click at [488, 599] on div "الاسم اشتراك وجبة الغداء الوصف السعر 200 النوع مرة واحدة متكررة اختر فترة التكر…" at bounding box center [356, 449] width 479 height 828
click at [192, 940] on button "إضافة المنتج" at bounding box center [188, 923] width 93 height 34
type input "0"
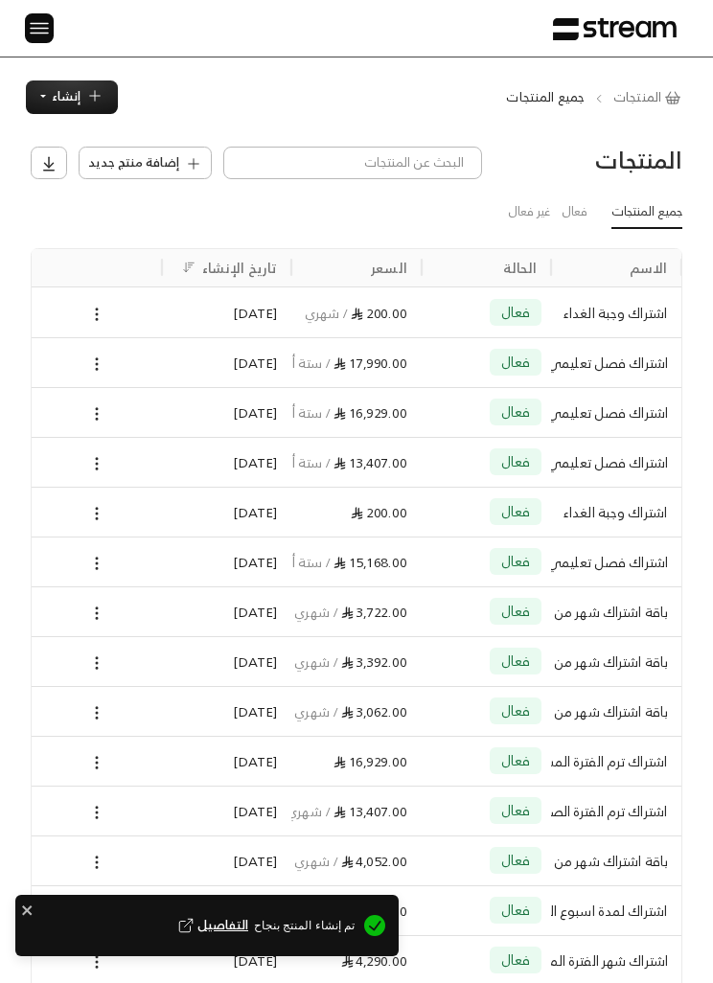
click at [47, 32] on img at bounding box center [39, 28] width 23 height 24
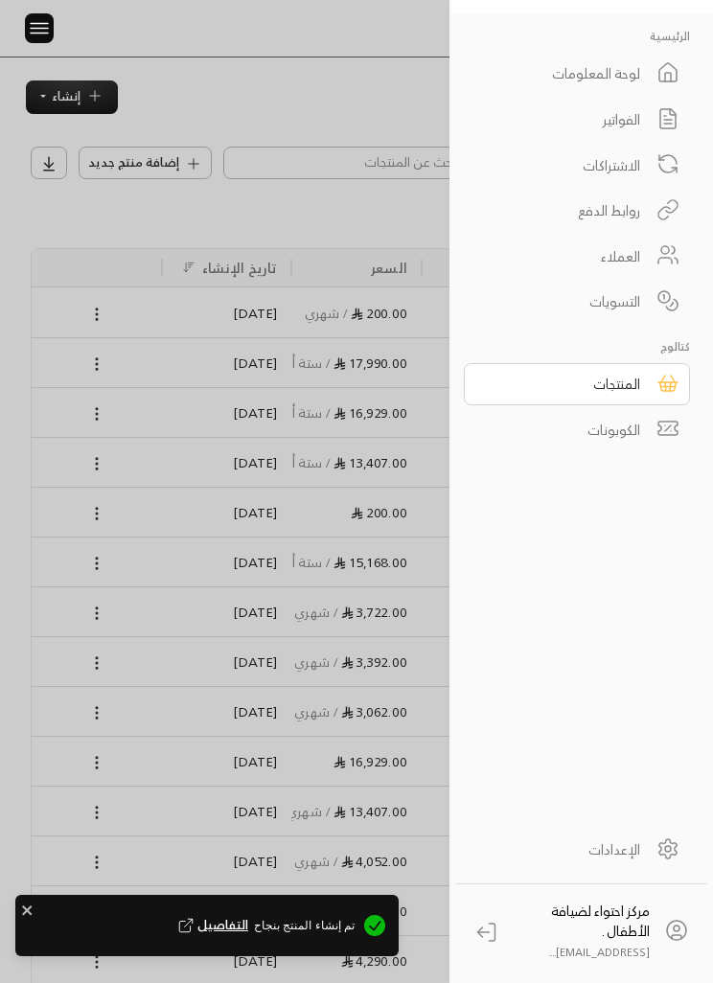
click at [656, 120] on icon at bounding box center [667, 118] width 23 height 23
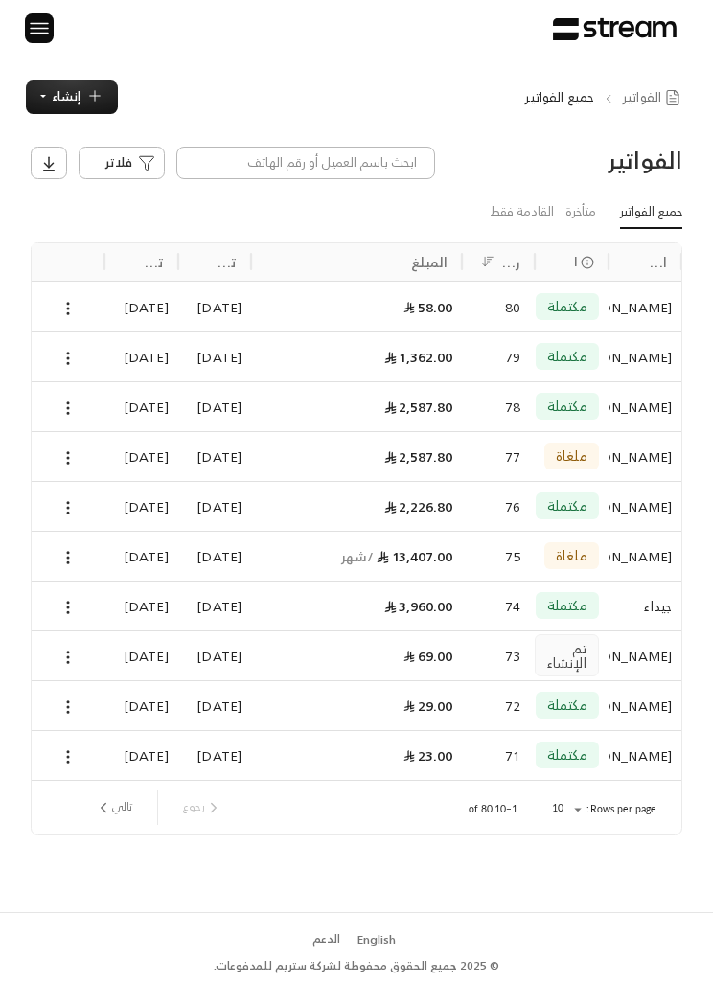
click at [81, 98] on button "إنشاء" at bounding box center [72, 97] width 92 height 34
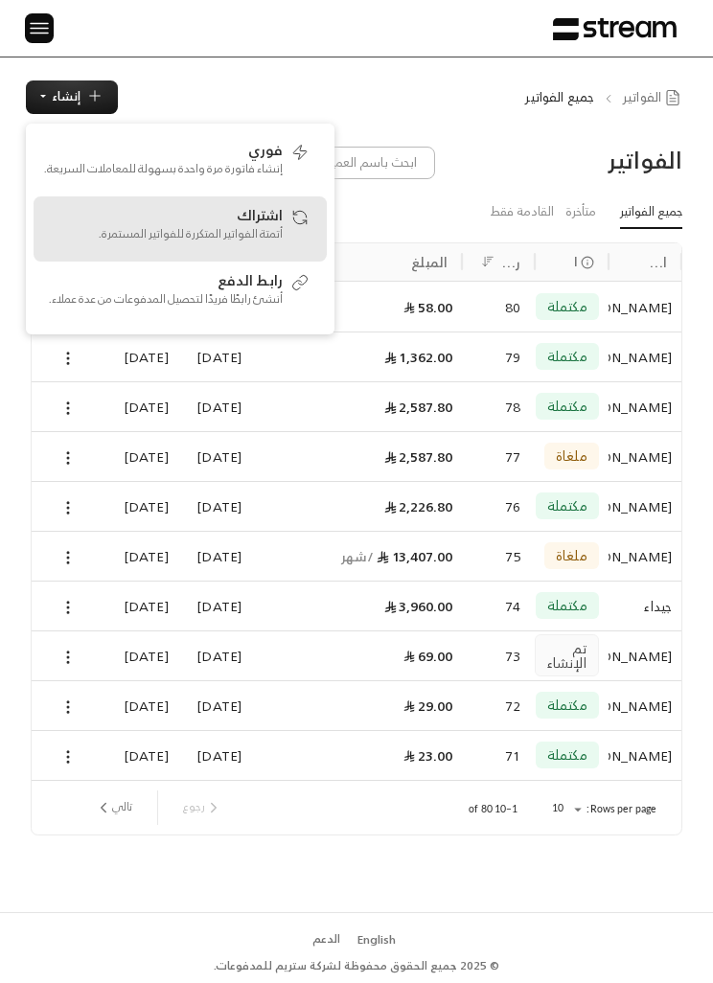
click at [270, 227] on p "أتمتة الفواتير المتكررة للفواتير المستمرة." at bounding box center [163, 233] width 240 height 17
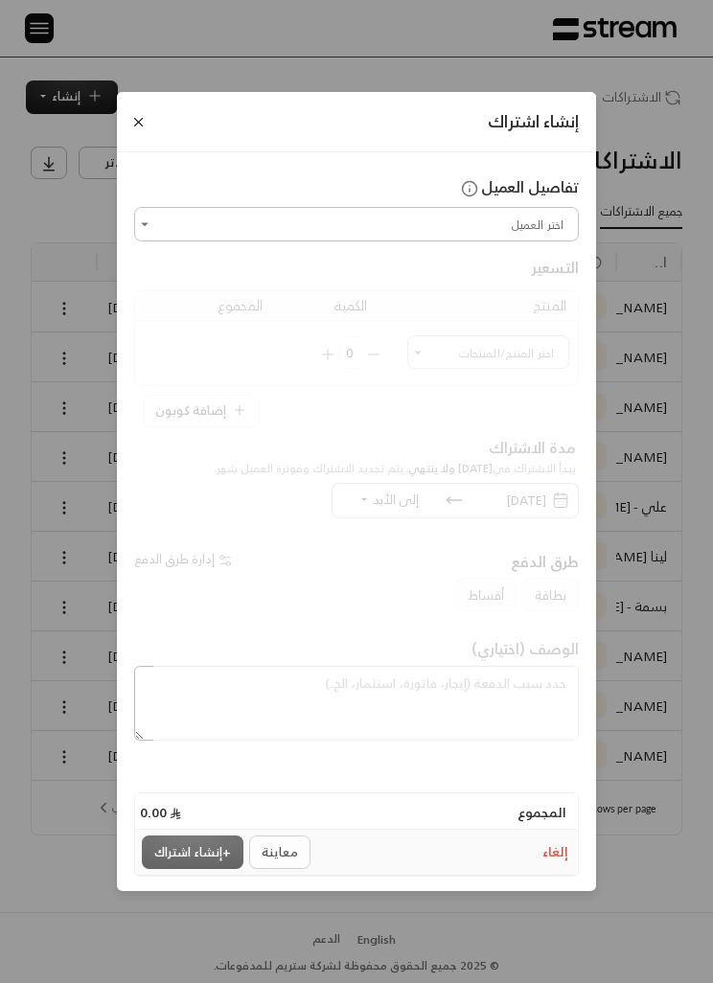
click at [513, 238] on input "اختر العميل" at bounding box center [356, 224] width 439 height 28
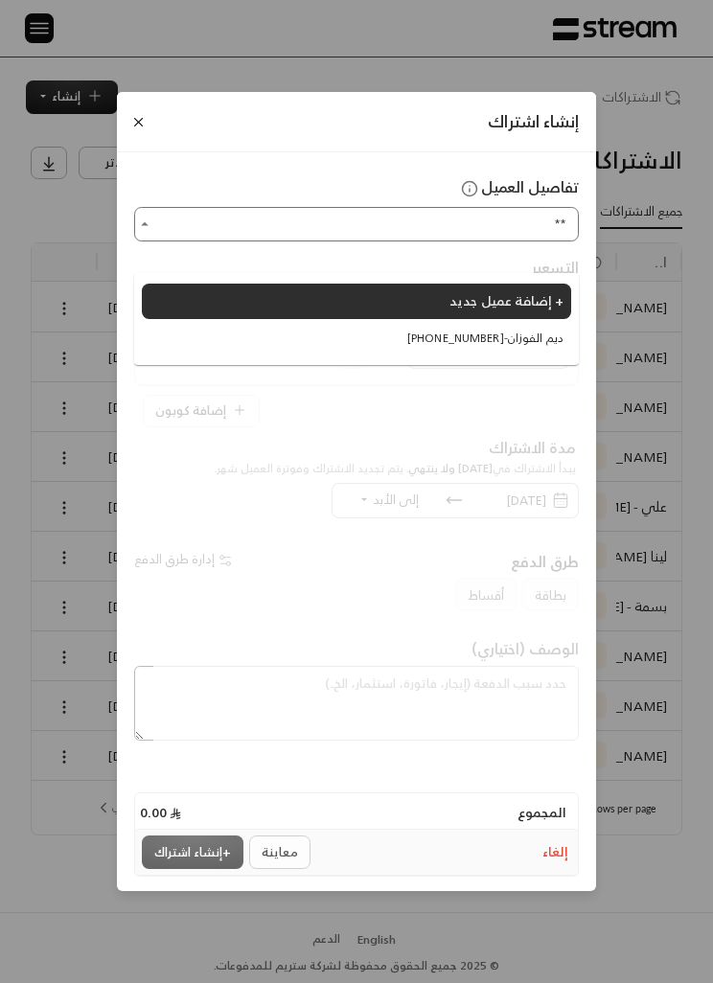
click at [538, 349] on li "[PHONE_NUMBER] - ديم الفوزان" at bounding box center [356, 338] width 429 height 33
type input "**********"
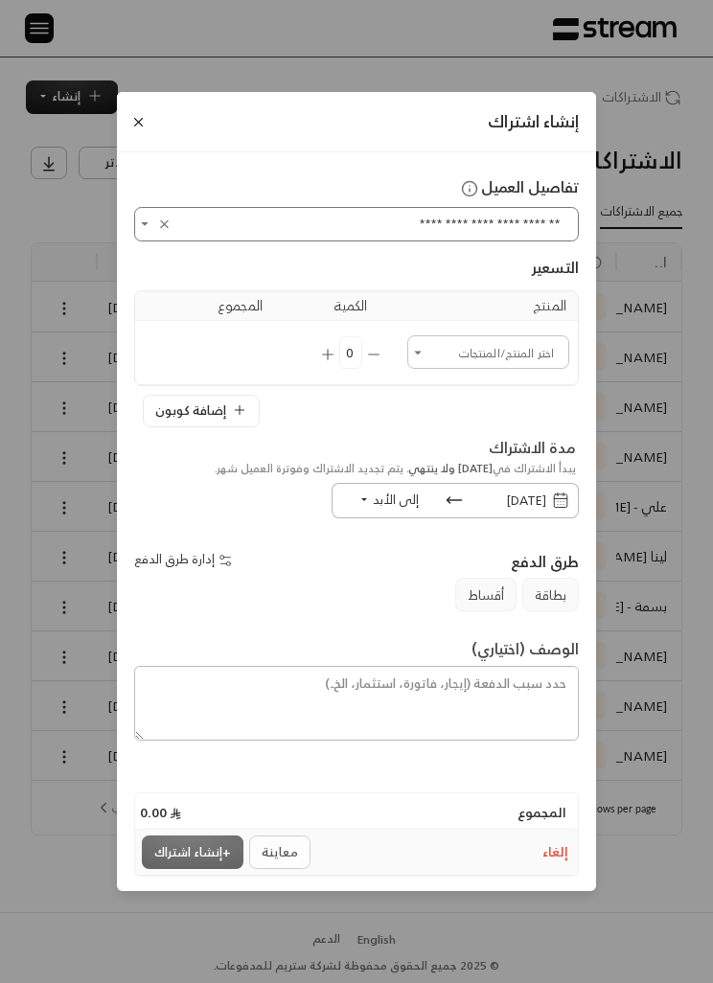
click at [529, 366] on input "اختر العميل" at bounding box center [488, 352] width 156 height 28
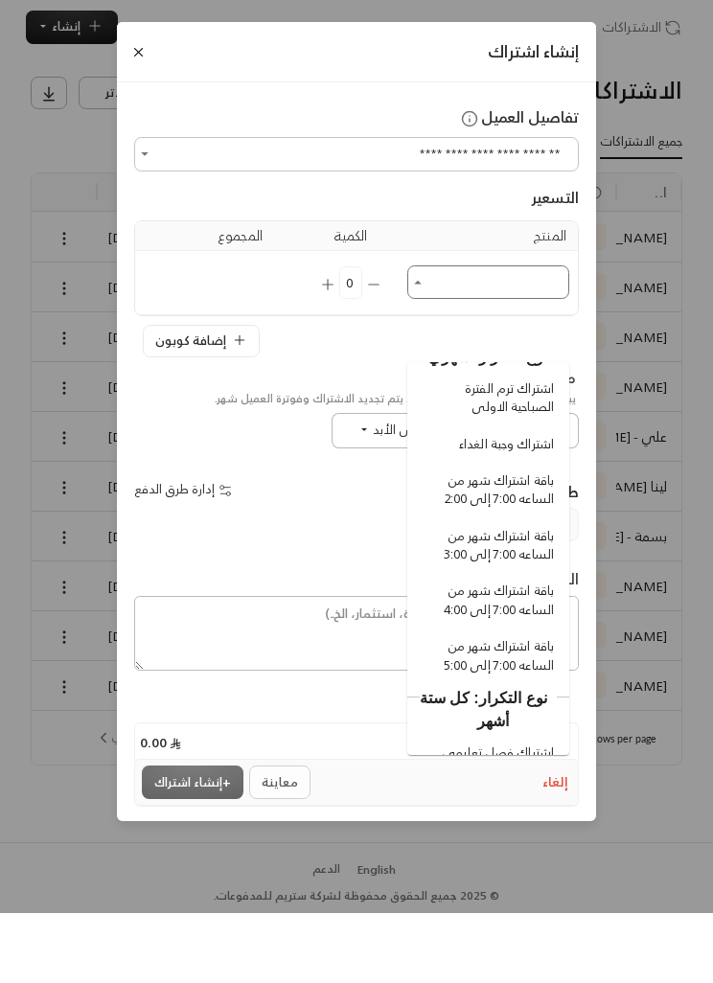
click at [540, 597] on span "باقة اشتراك شهر من الساعه 7:00 إلى 3:00" at bounding box center [491, 615] width 126 height 37
type input "**********"
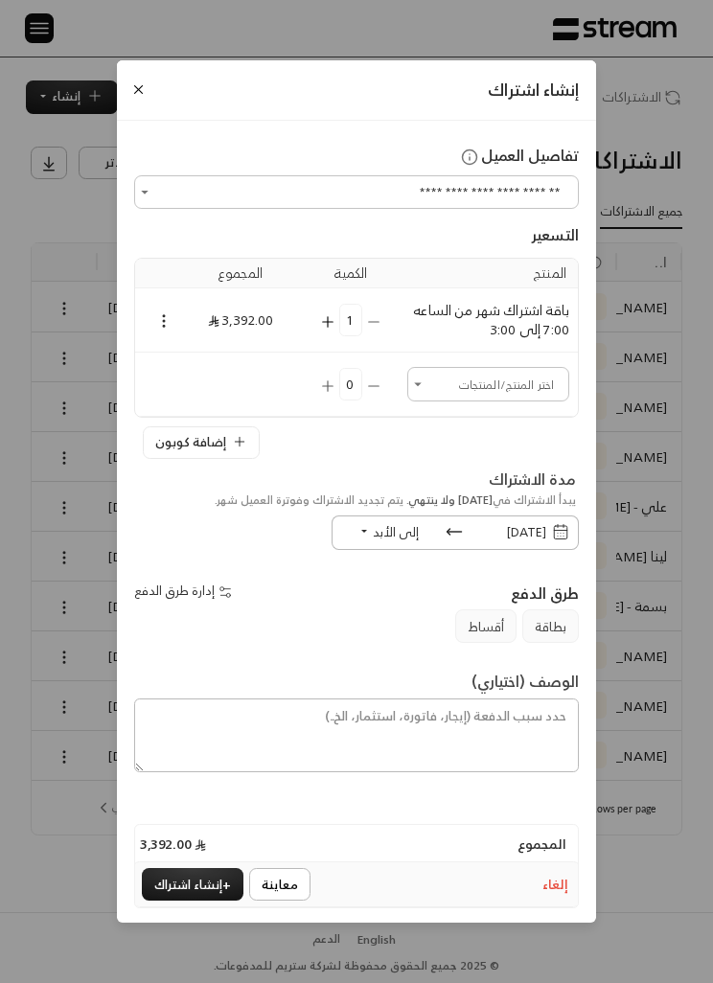
click at [423, 393] on icon "Open" at bounding box center [417, 384] width 17 height 17
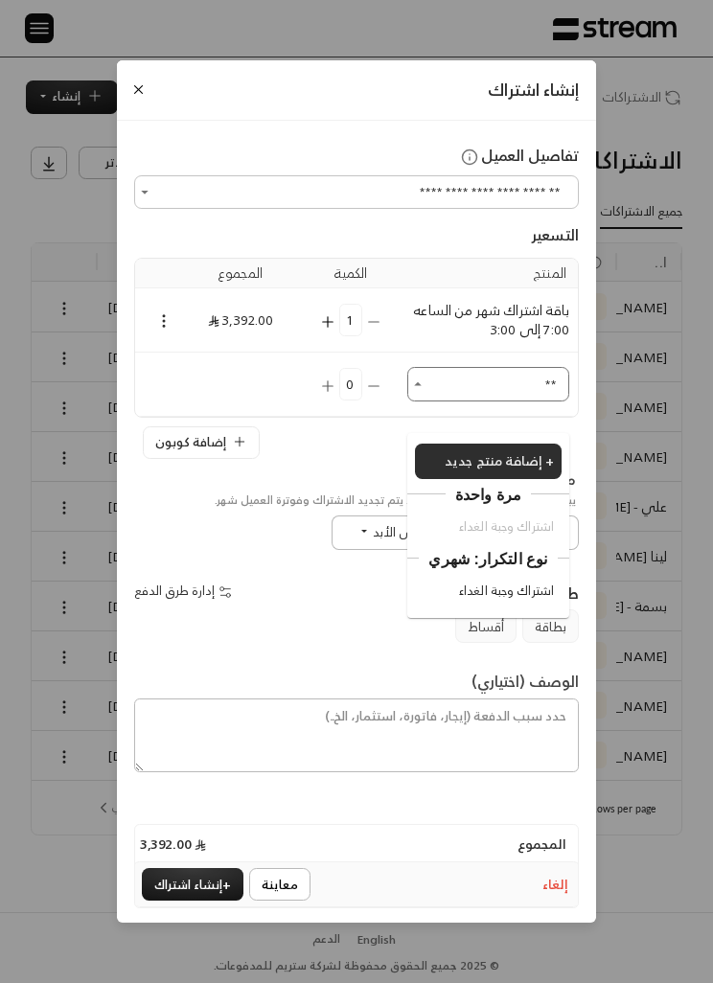
click at [519, 600] on span "اشتراك وجبة الغداء" at bounding box center [506, 591] width 95 height 18
type input "**"
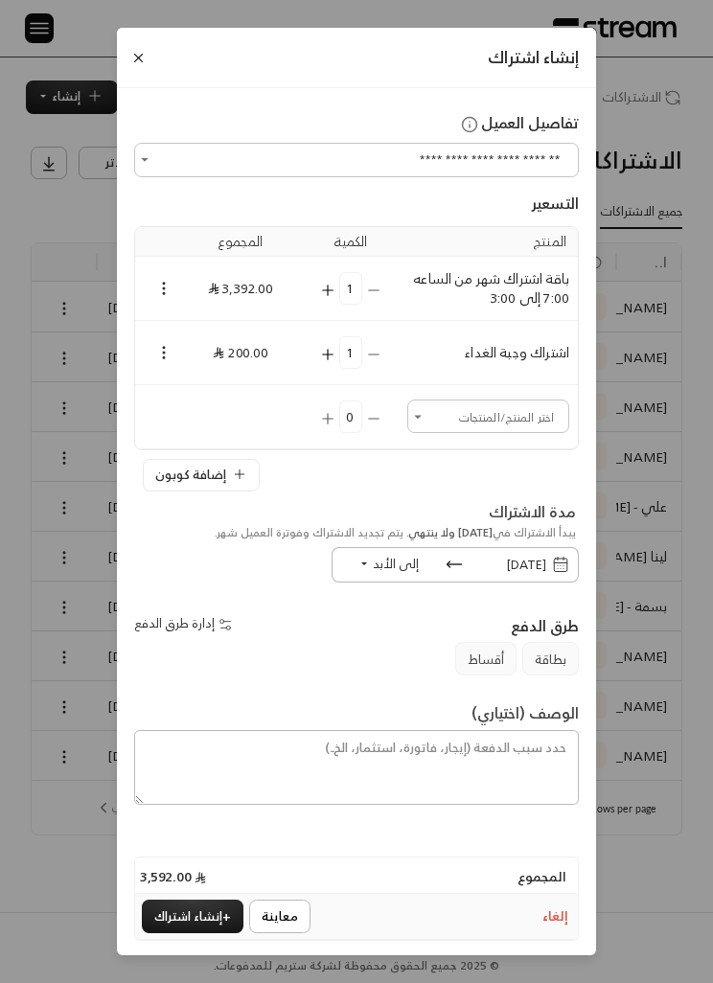
click at [161, 297] on icon "Selected Products" at bounding box center [163, 288] width 17 height 17
click at [221, 356] on li "إضافة كوبون" at bounding box center [206, 353] width 92 height 29
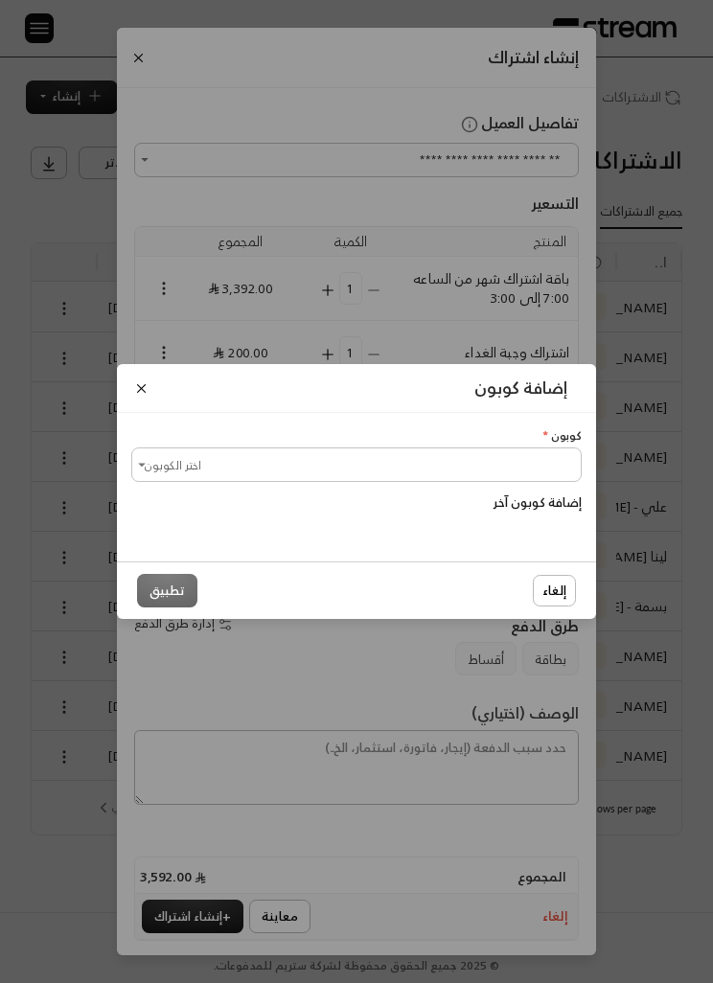
click at [486, 478] on input "اختر الكوبون" at bounding box center [356, 464] width 445 height 28
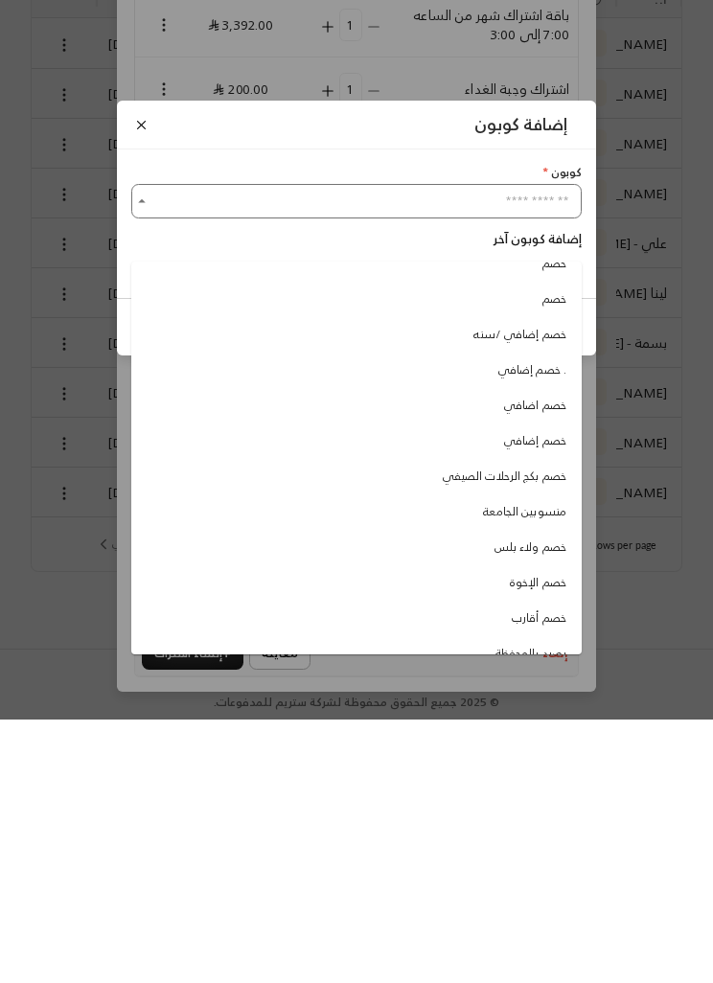
scroll to position [55, 0]
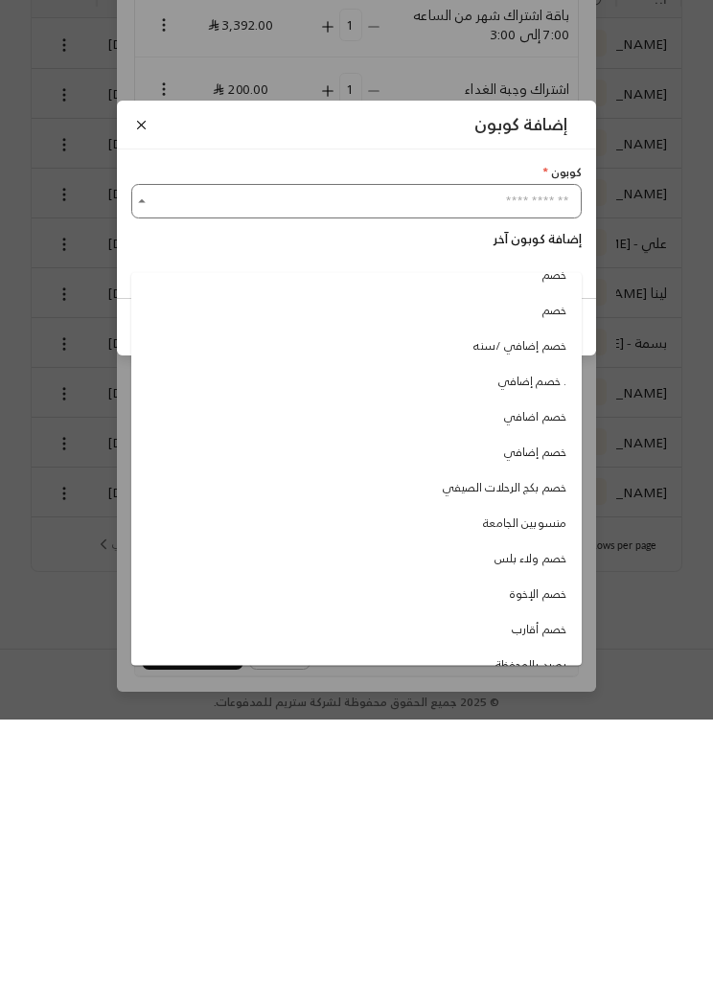
click at [544, 777] on span "منسوبين الجامعة" at bounding box center [524, 785] width 83 height 17
type input "**********"
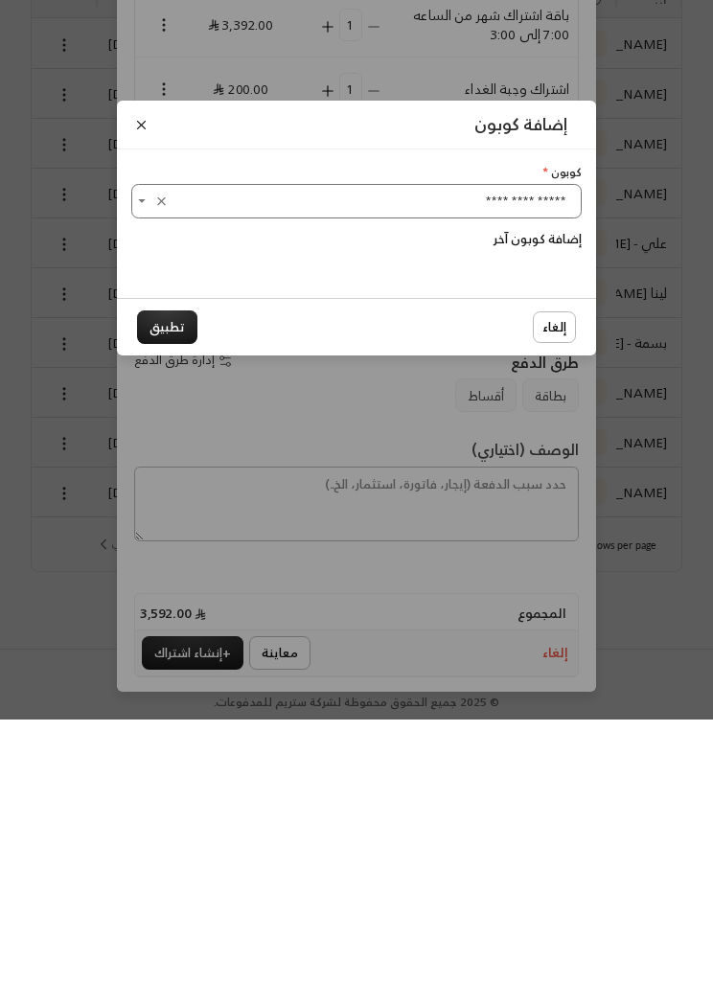
click at [181, 574] on button "تطبيق" at bounding box center [167, 591] width 60 height 34
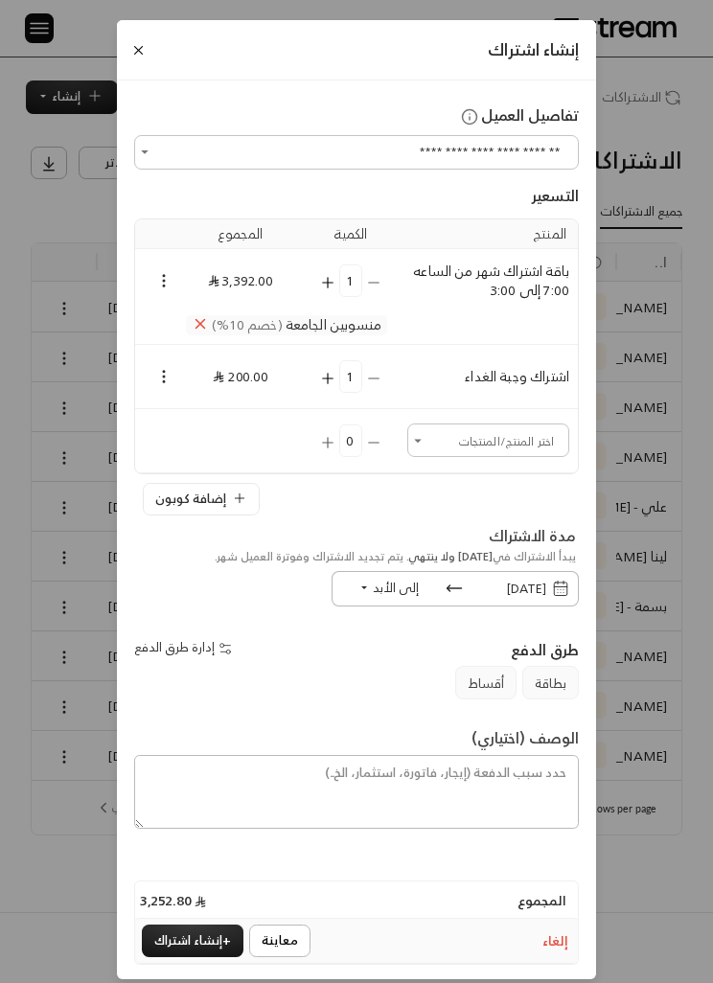
click at [560, 599] on span "[DATE]" at bounding box center [535, 589] width 68 height 19
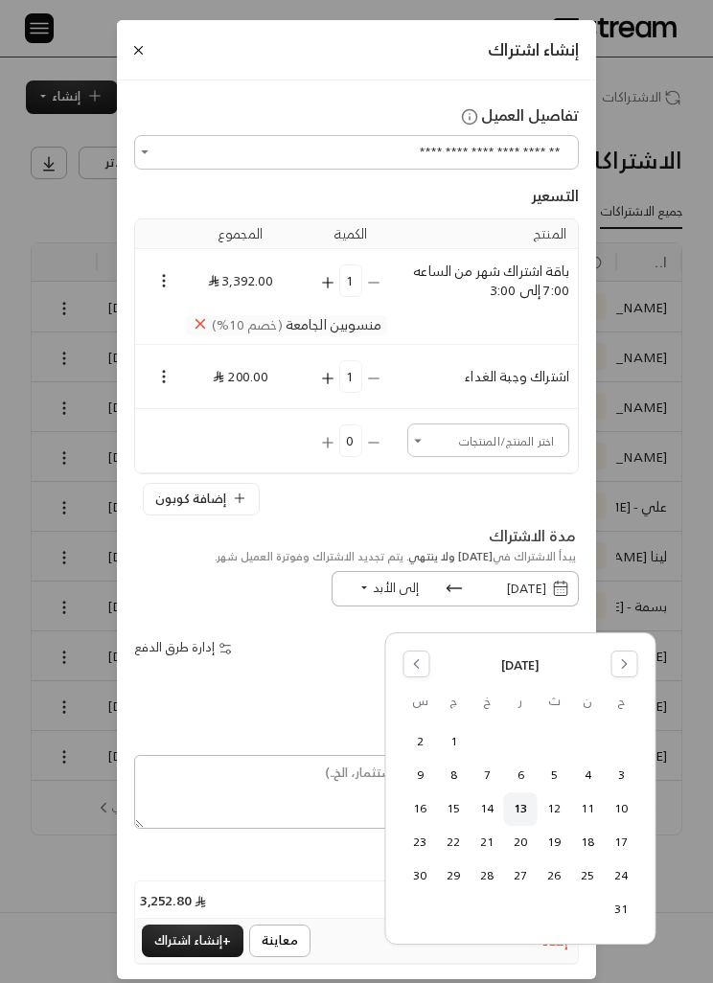
click at [623, 868] on button "24" at bounding box center [622, 876] width 32 height 32
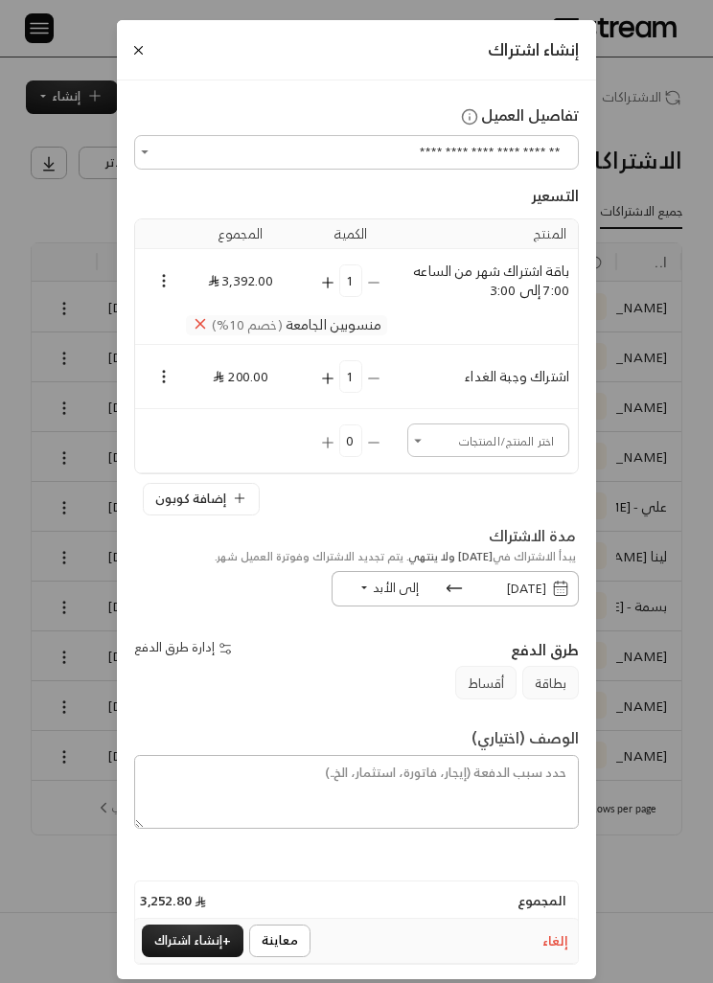
click at [394, 599] on span "إلى الأبد" at bounding box center [396, 588] width 46 height 22
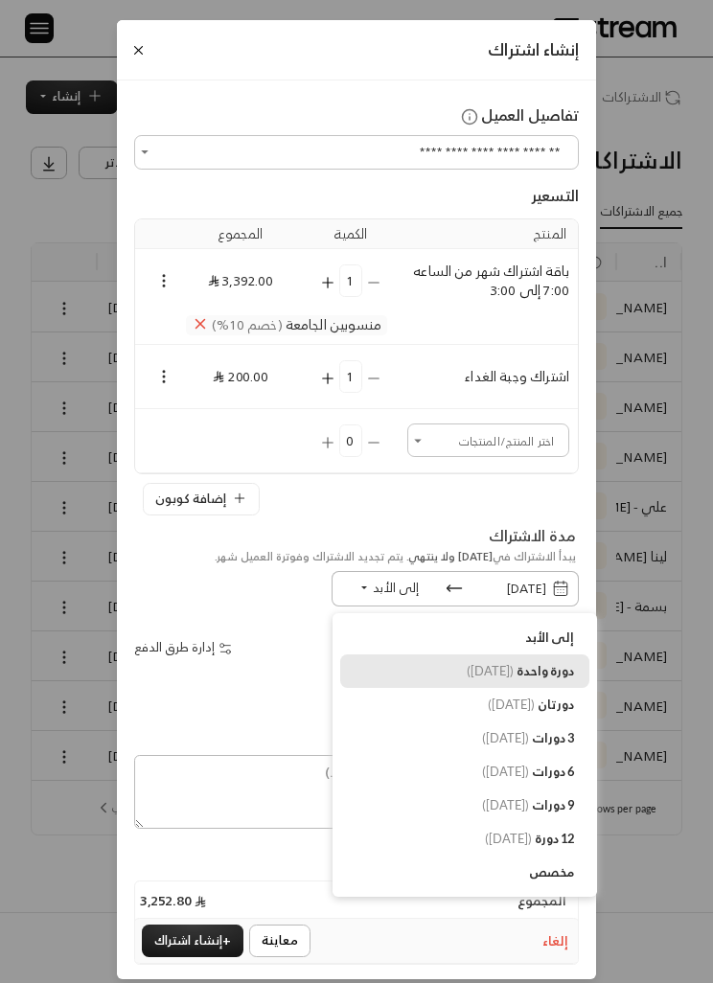
click at [537, 678] on span "دورة واحدة" at bounding box center [544, 670] width 57 height 15
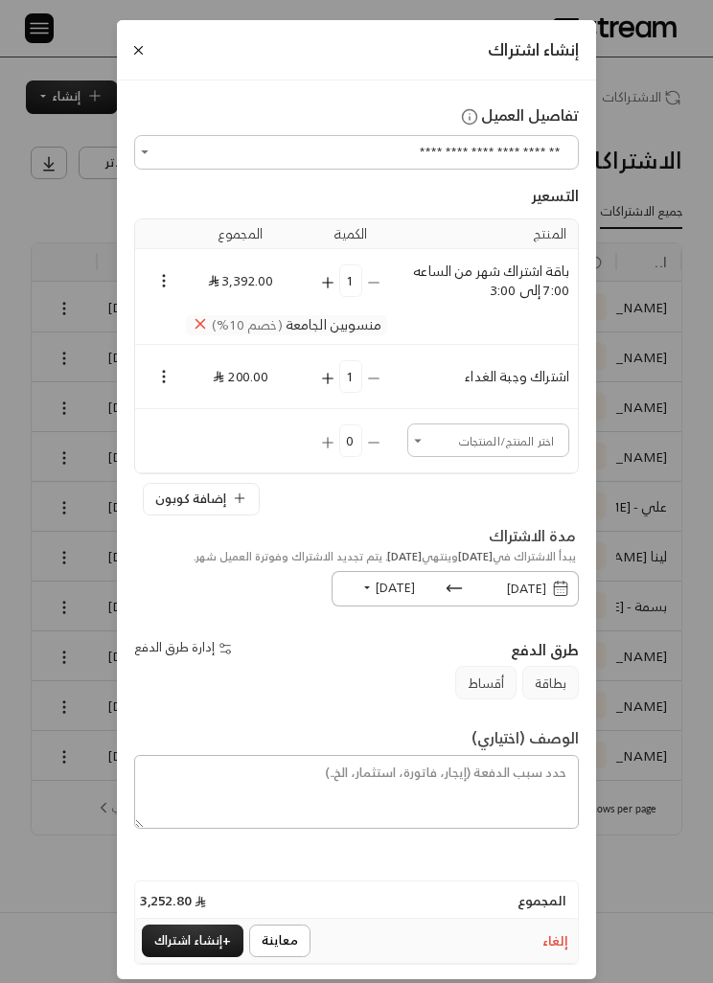
click at [203, 332] on icon "Selected Products" at bounding box center [200, 323] width 17 height 17
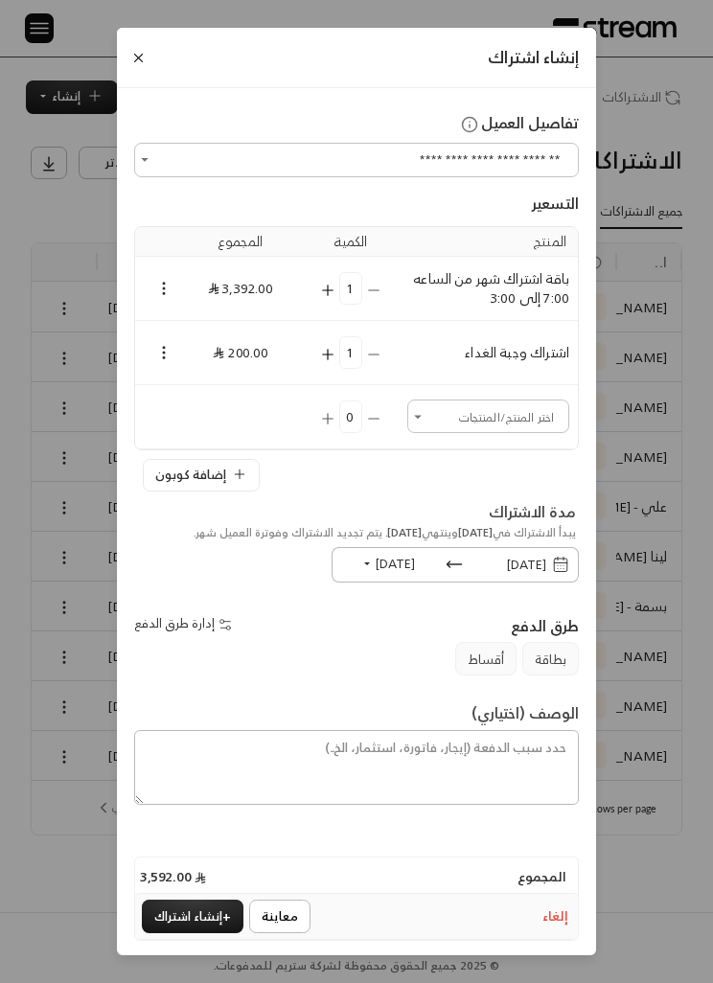
click at [164, 297] on icon "Selected Products" at bounding box center [163, 288] width 17 height 17
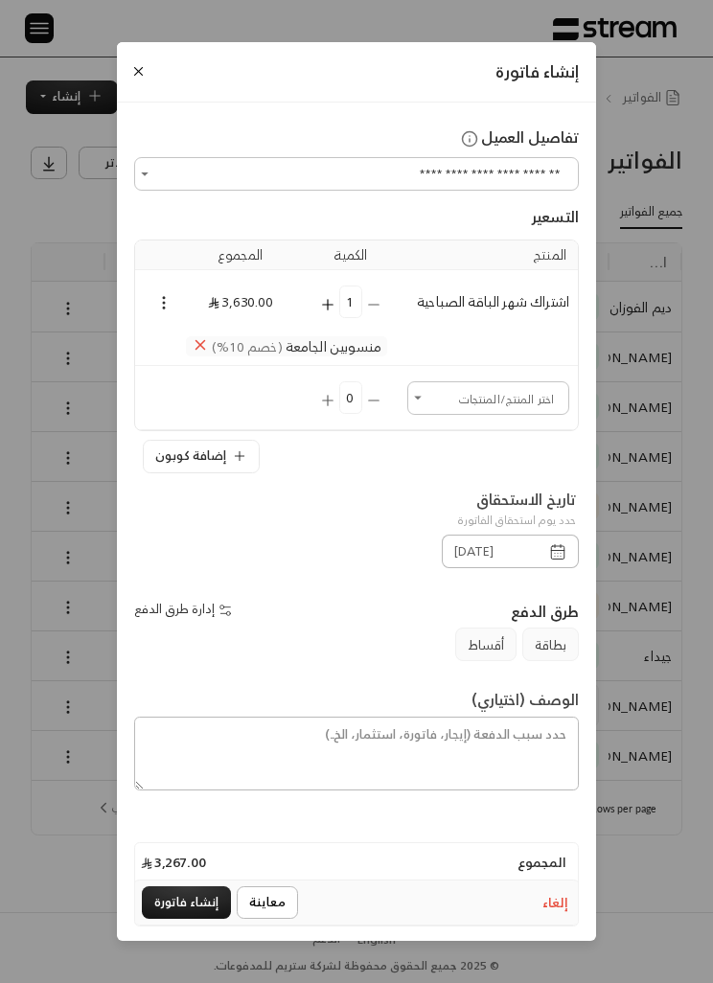
click at [552, 560] on icon "button" at bounding box center [557, 551] width 17 height 17
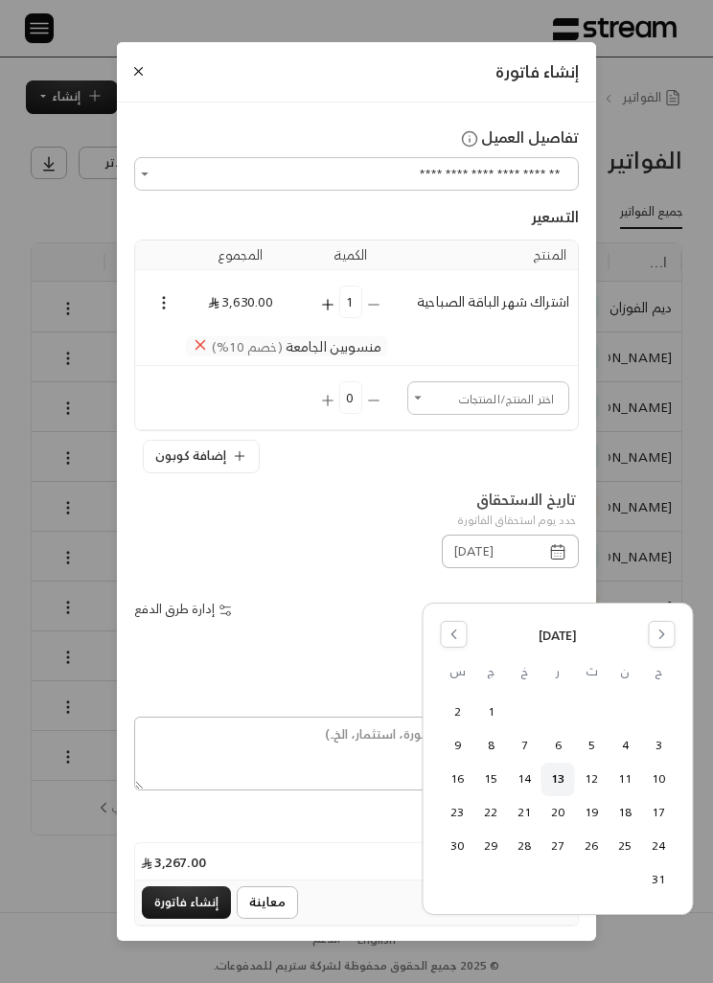
click at [335, 535] on div "تاريخ الاستحقاق حدد يوم استحقاق الفاتورة" at bounding box center [357, 511] width 462 height 47
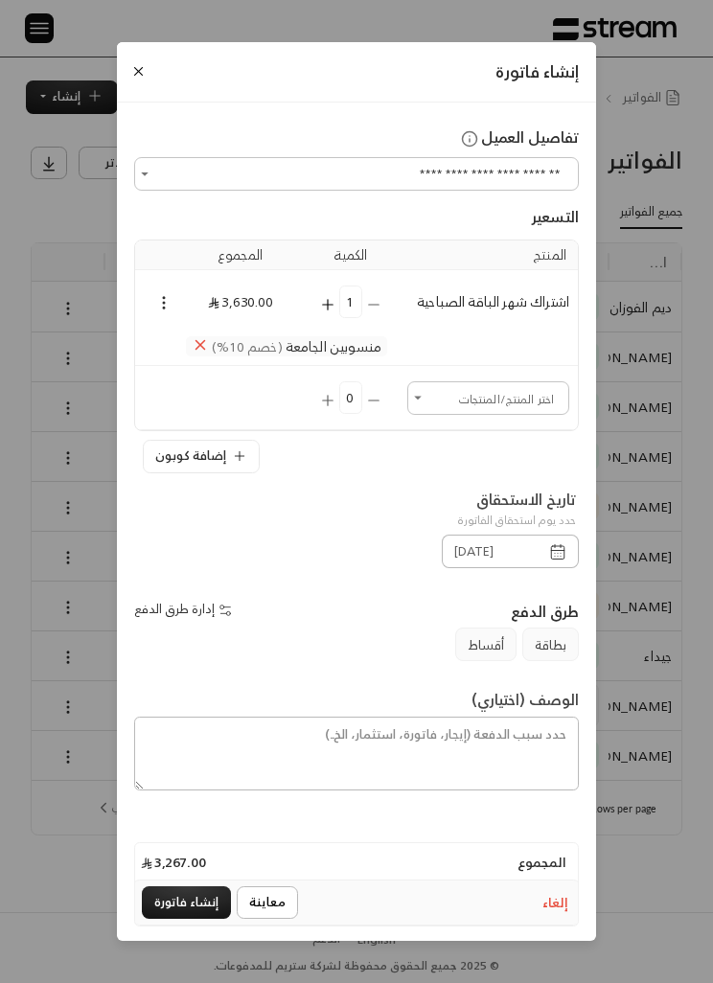
click at [170, 920] on button "إنشاء فاتورة" at bounding box center [186, 903] width 89 height 34
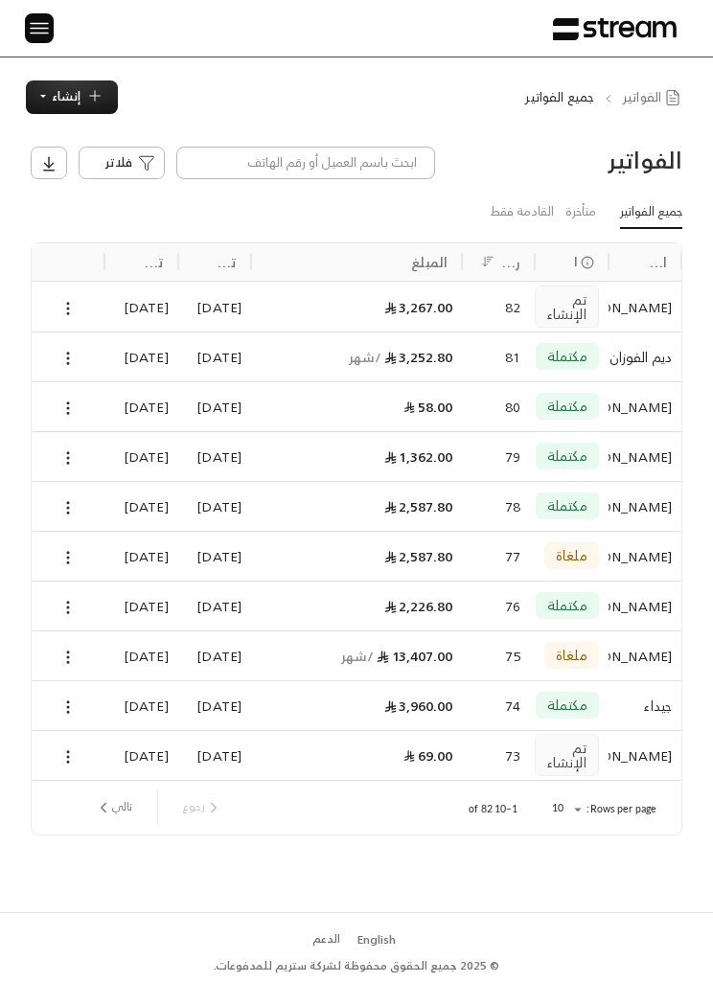
click at [31, 24] on img at bounding box center [39, 28] width 23 height 24
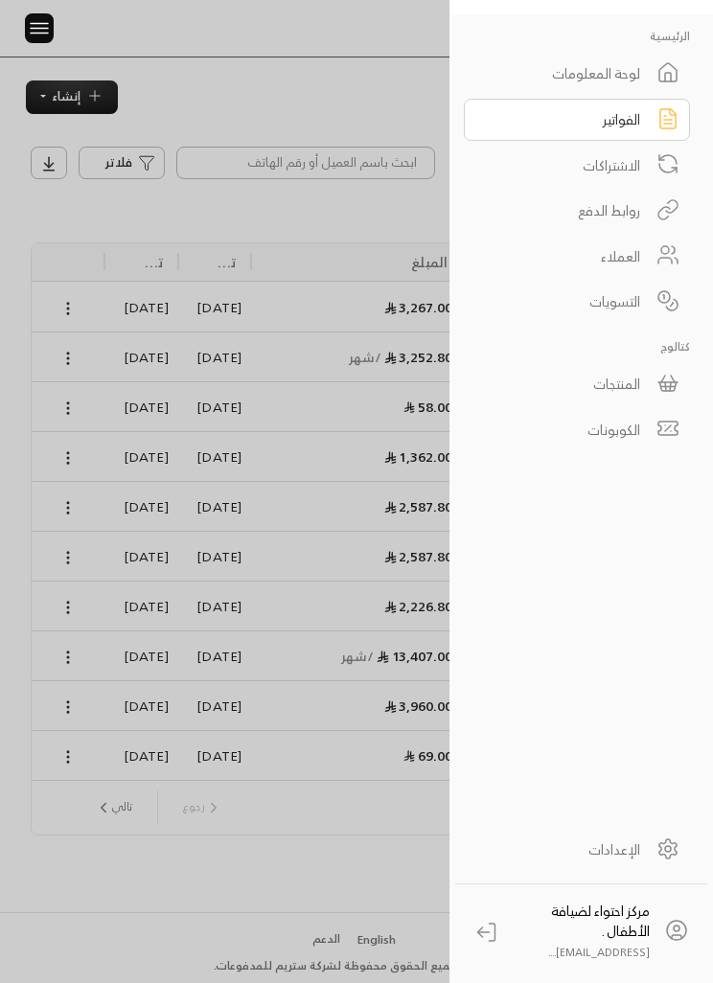
click at [661, 109] on icon at bounding box center [667, 118] width 15 height 19
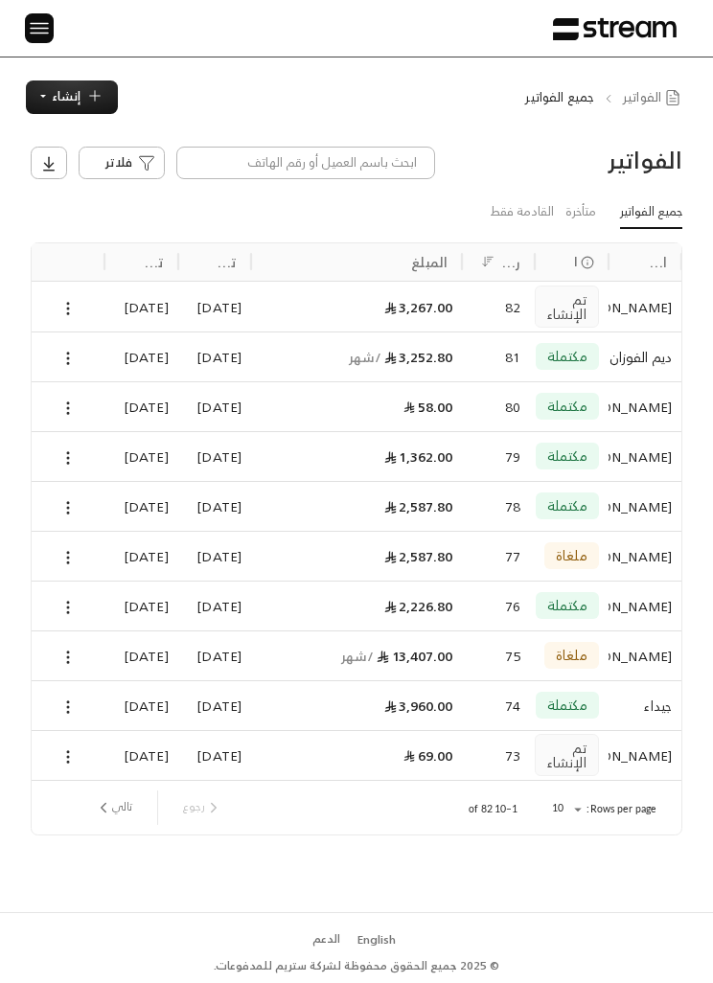
click at [49, 24] on img at bounding box center [39, 28] width 23 height 24
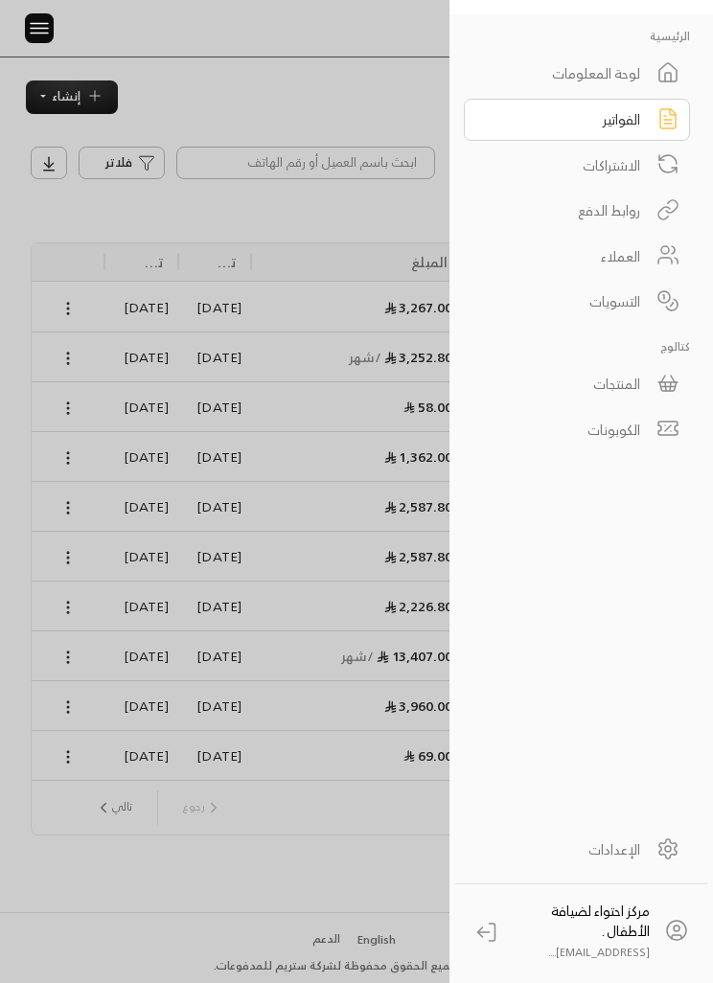
click at [627, 165] on div "الاشتراكات" at bounding box center [564, 165] width 151 height 20
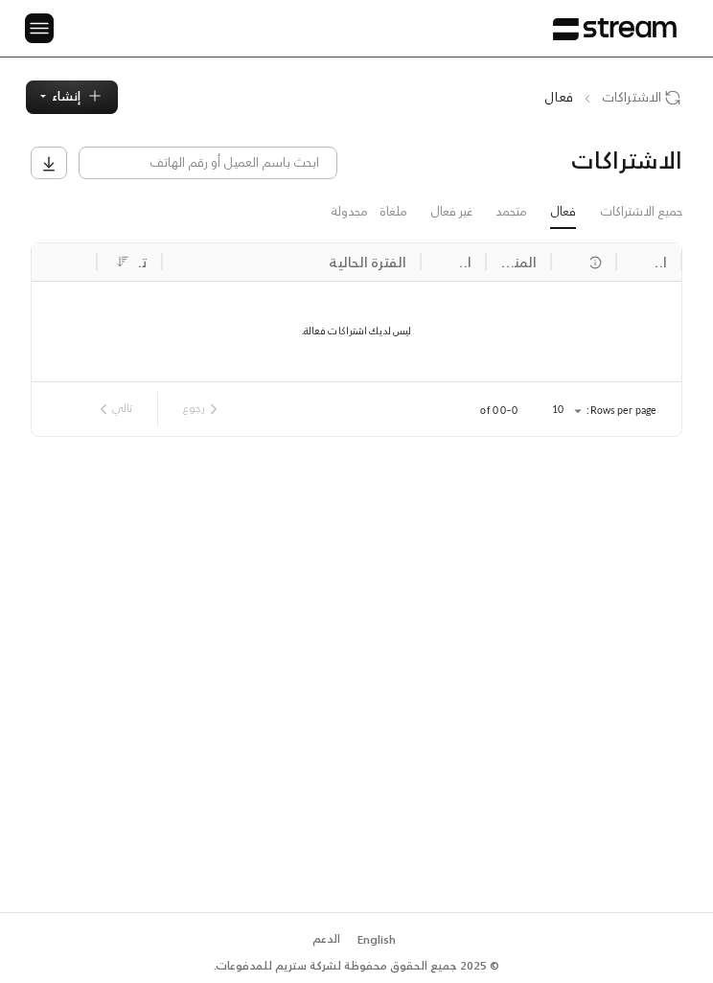
click at [652, 218] on link "جميع الاشتراكات" at bounding box center [641, 211] width 82 height 31
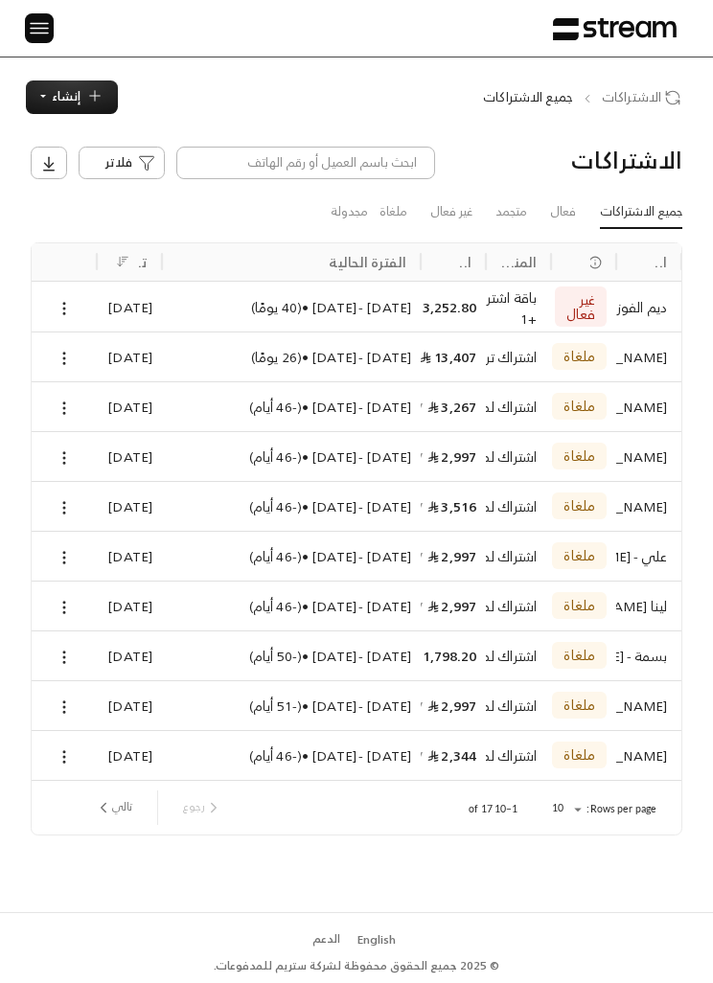
click at [353, 217] on link "مجدولة" at bounding box center [349, 211] width 37 height 31
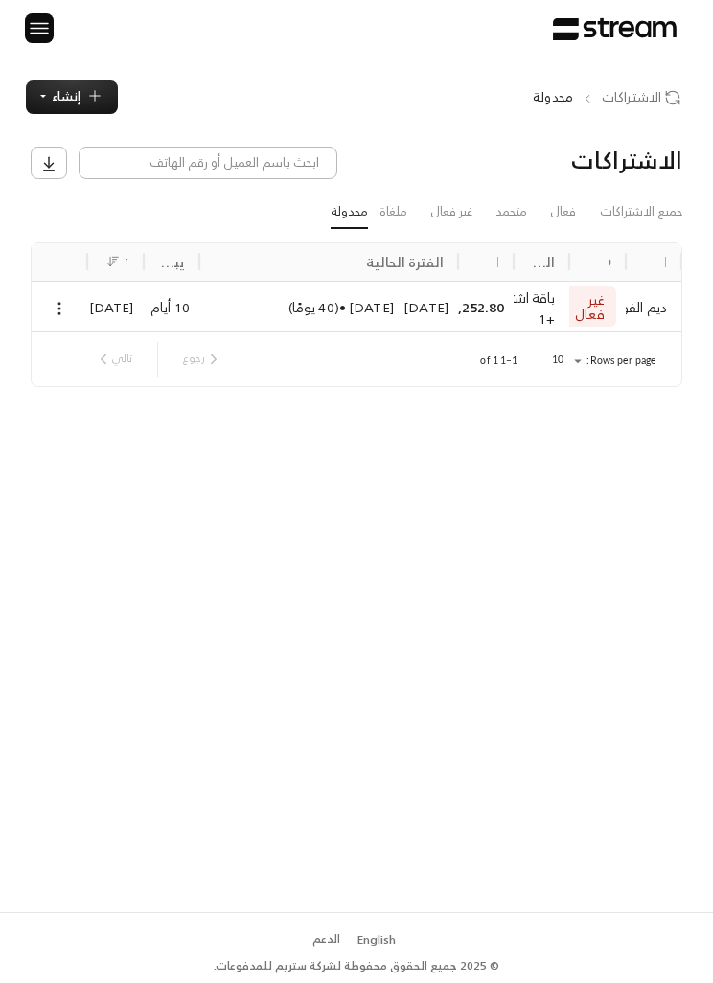
click at [11, 46] on div "الرئيسية لوحة المعلومات الفواتير الاشتراكات روابط الدفع العملاء التسويات كتالوج…" at bounding box center [356, 28] width 713 height 57
click at [42, 37] on img at bounding box center [39, 28] width 23 height 24
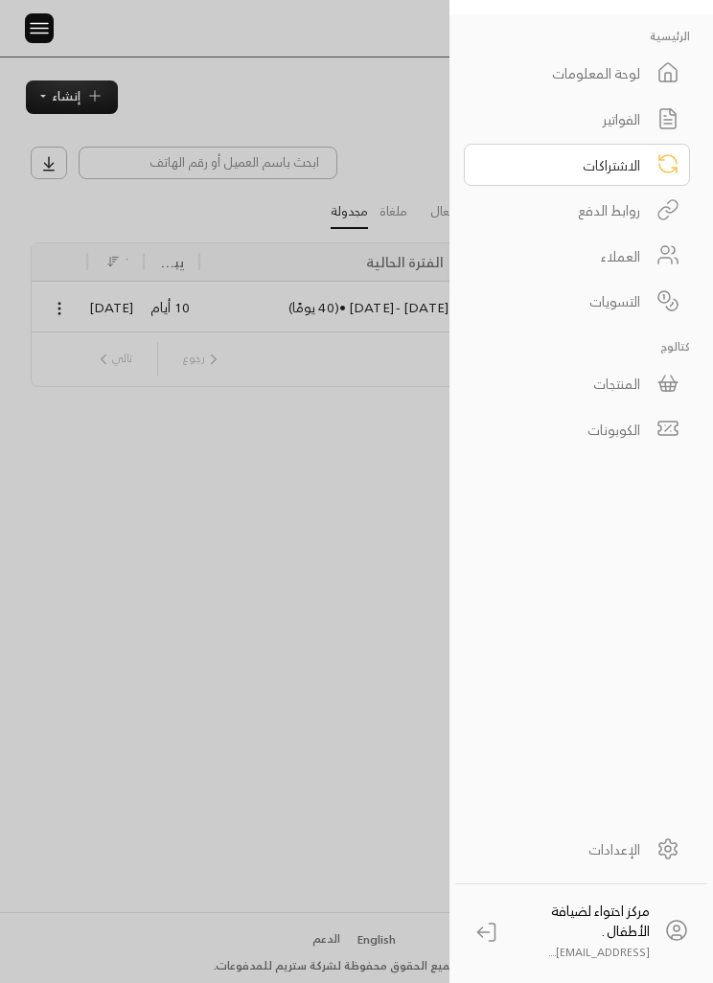
click at [655, 117] on icon at bounding box center [666, 120] width 25 height 36
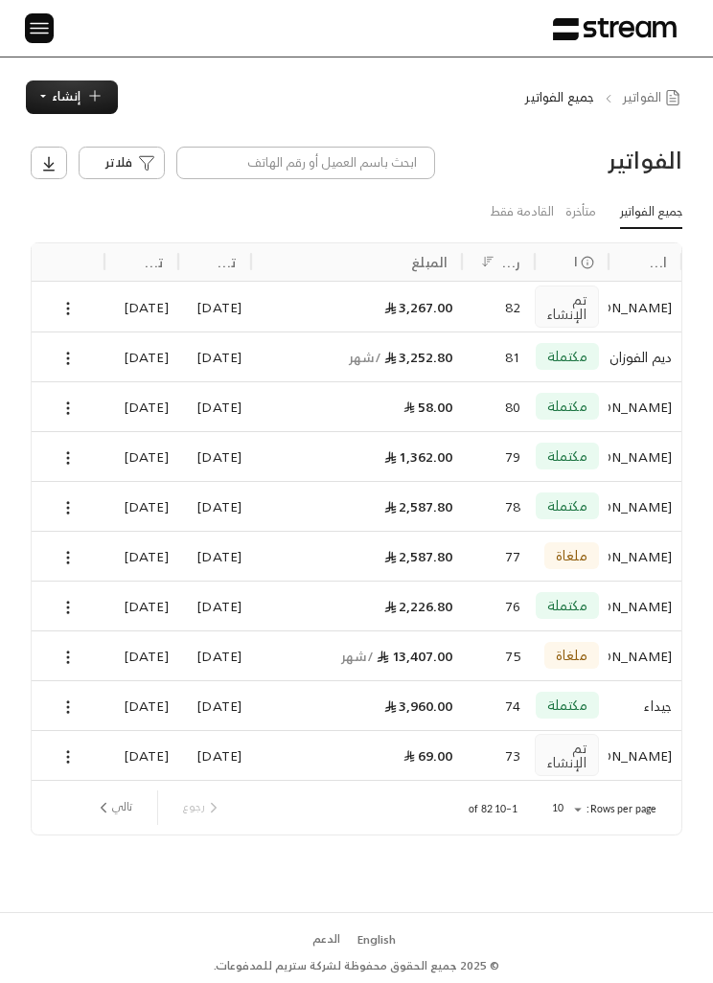
click at [124, 751] on div "[DATE]" at bounding box center [141, 755] width 54 height 49
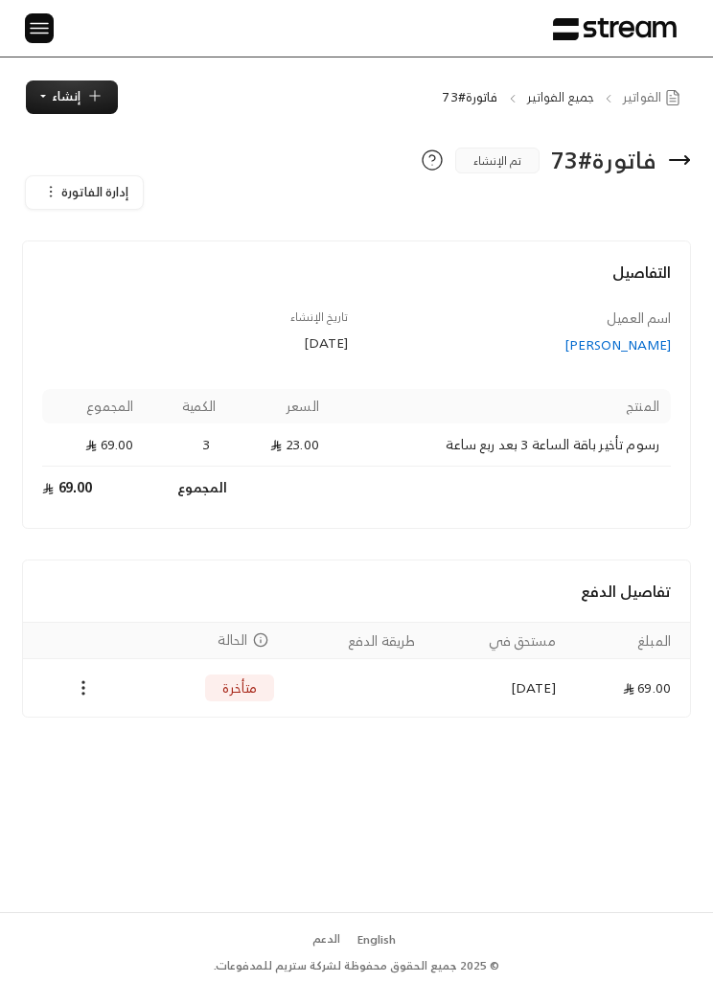
click at [50, 15] on button at bounding box center [39, 28] width 29 height 30
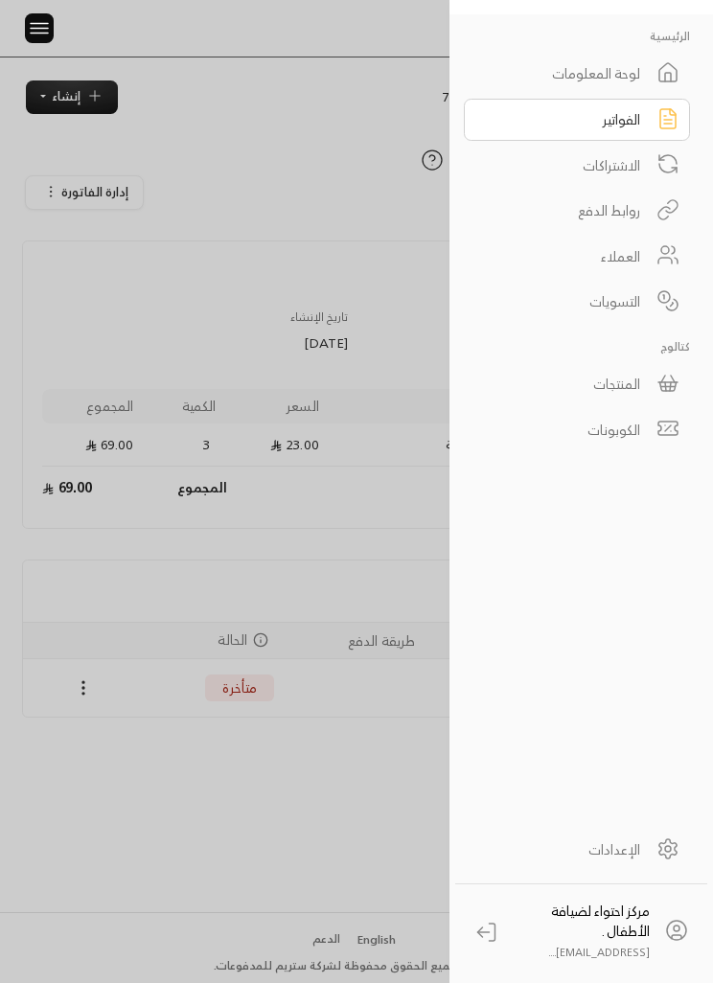
click at [239, 141] on div at bounding box center [356, 491] width 713 height 983
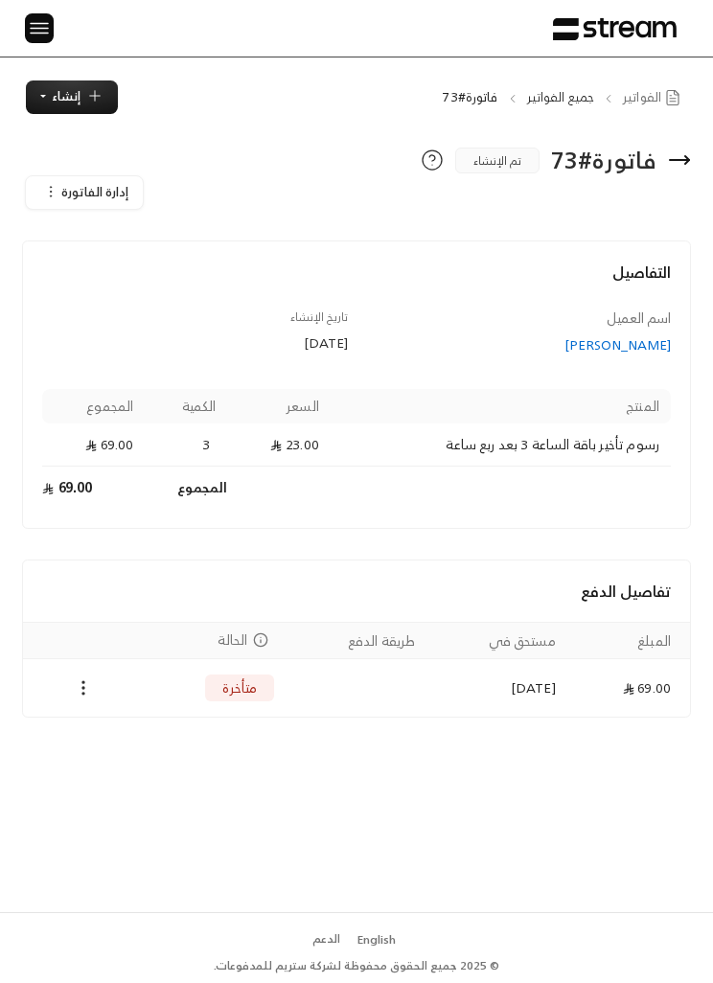
click at [73, 98] on span "إنشاء" at bounding box center [66, 96] width 29 height 22
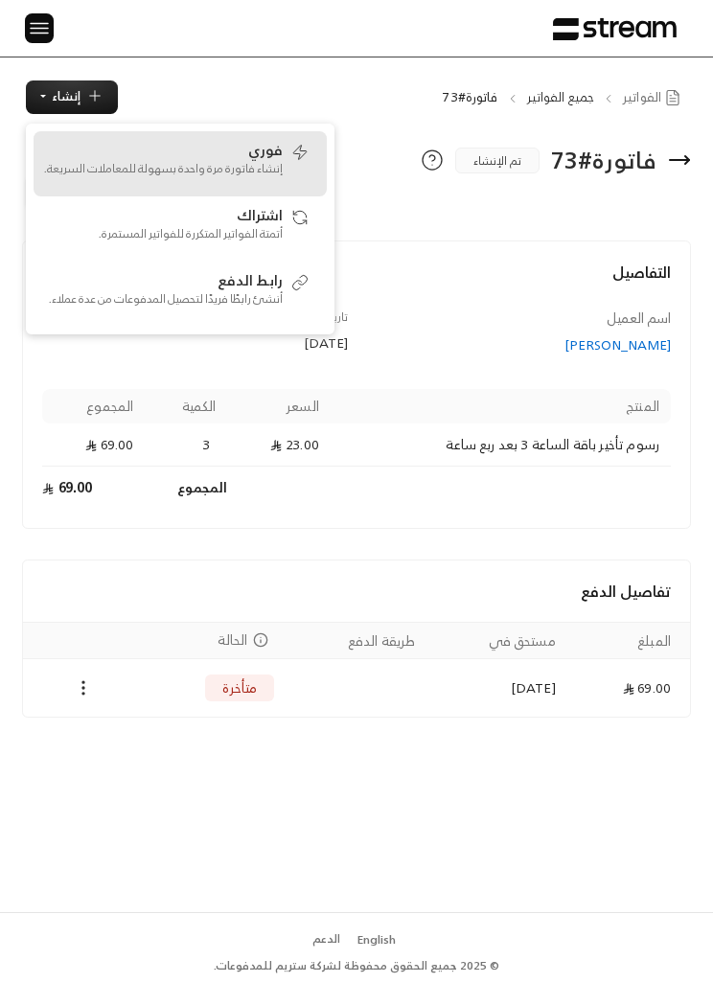
click at [121, 171] on p "إنشاء فاتورة مرة واحدة بسهولة للمعاملات السريعة." at bounding box center [163, 168] width 240 height 17
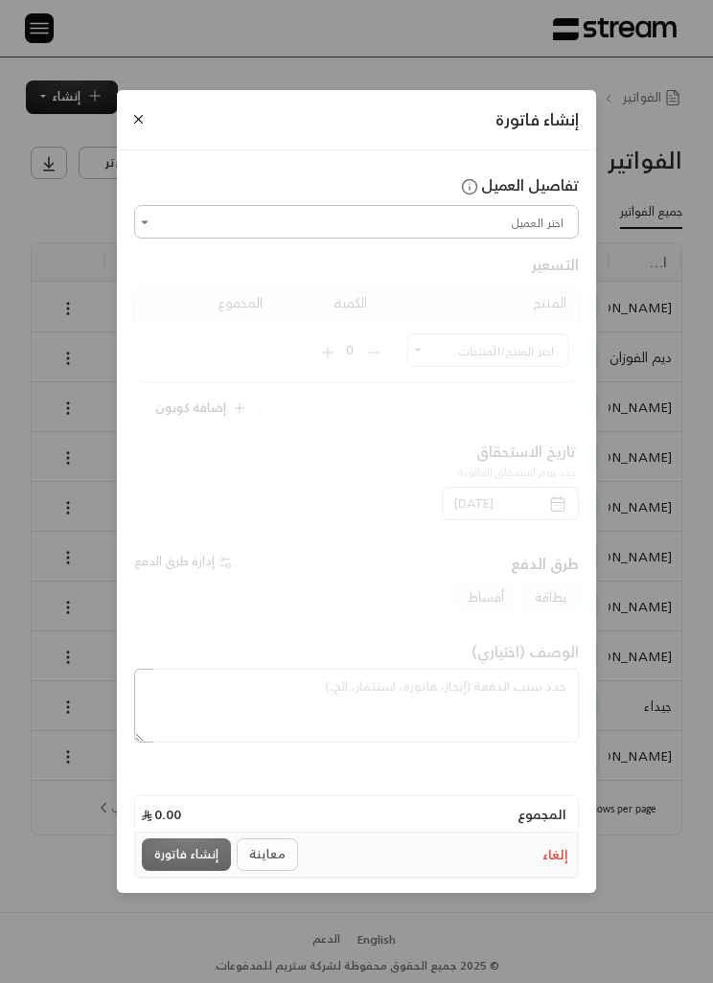
click at [155, 239] on div "اختر العميل" at bounding box center [356, 222] width 445 height 34
click at [180, 236] on input "اختر العميل" at bounding box center [356, 222] width 439 height 28
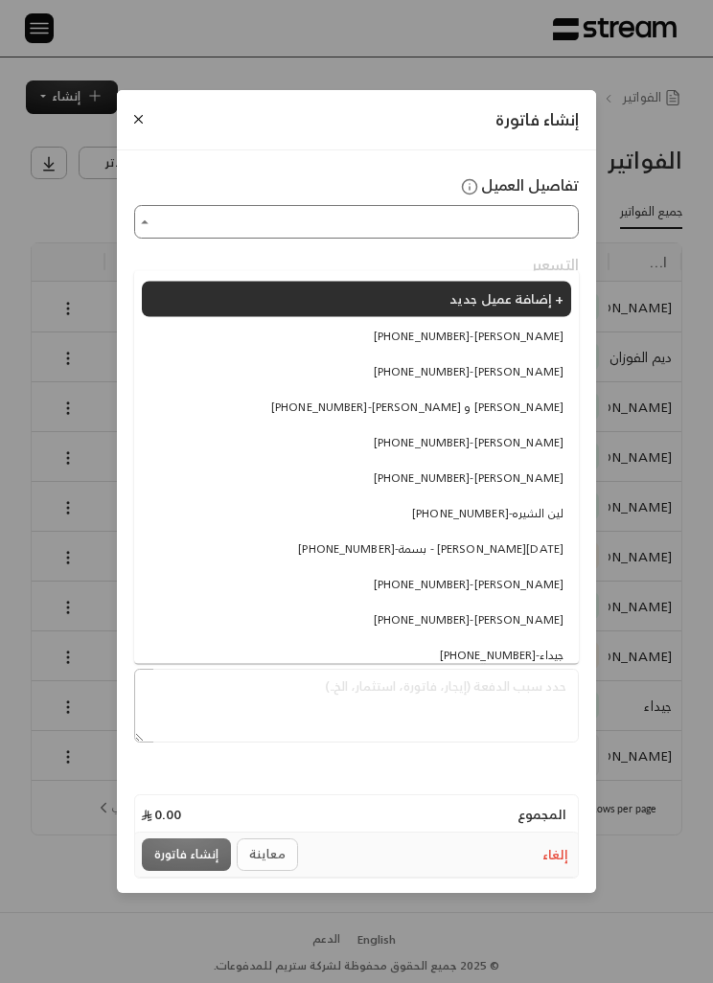
click at [327, 406] on li "+966533573754 - إلياس و زينة تاجوري" at bounding box center [356, 406] width 429 height 33
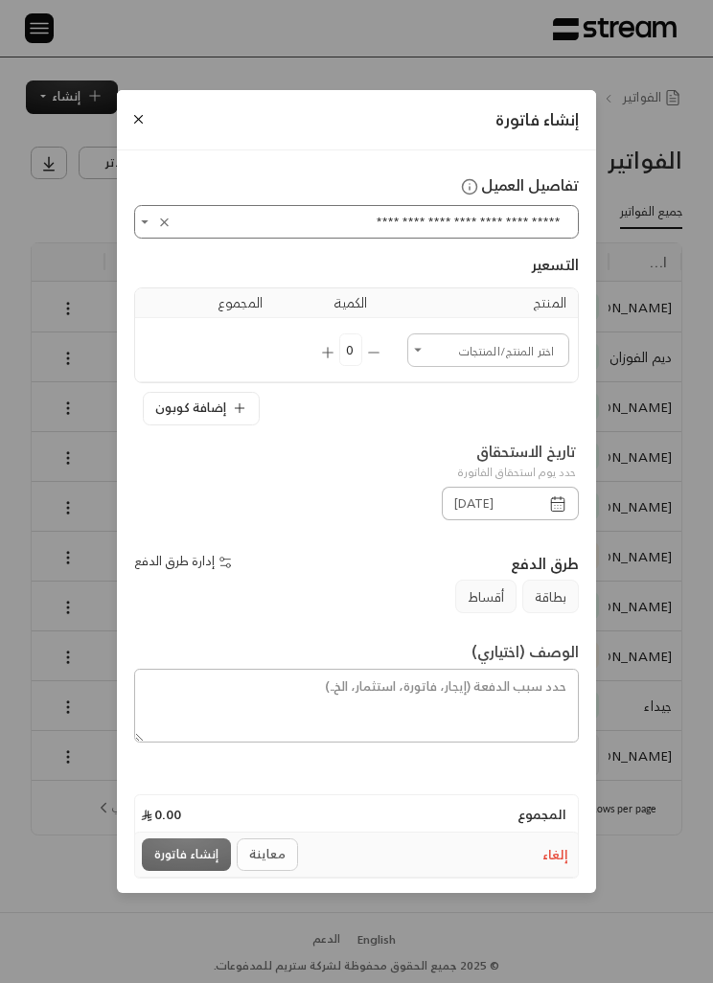
type input "**********"
click at [428, 358] on td "اختر المنتج/المنتجات اختر المنتج/المنتجات" at bounding box center [488, 350] width 179 height 64
click at [437, 364] on input "اختر العميل" at bounding box center [488, 350] width 156 height 28
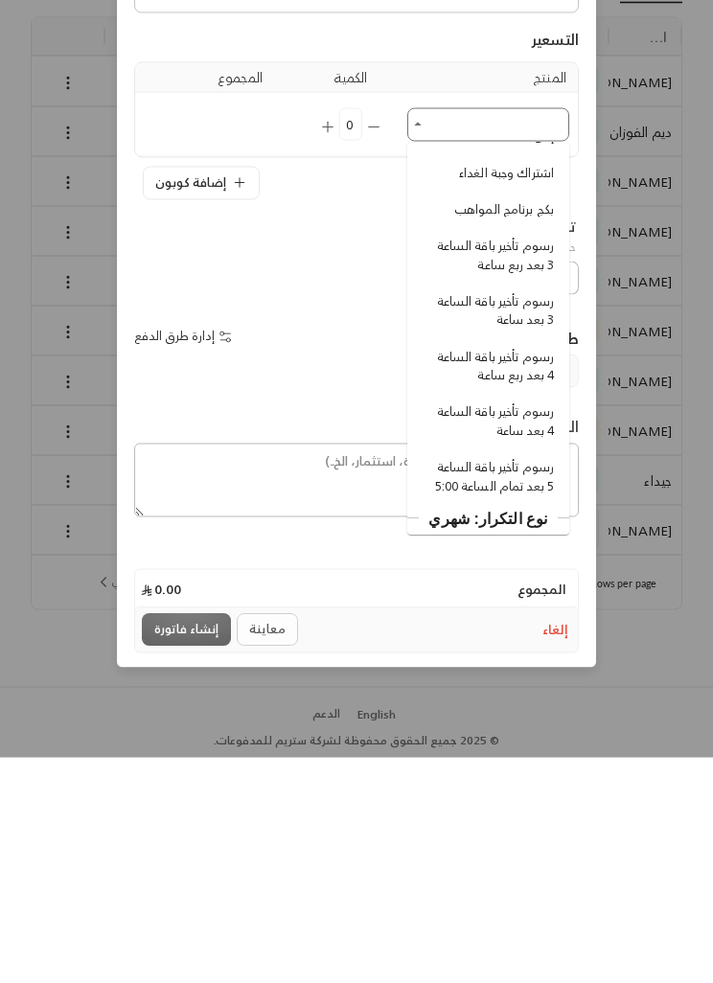
scroll to position [635, 0]
click at [461, 572] on span "رسوم تأخير باقة الساعة 4 بعد ربع ساعة" at bounding box center [491, 590] width 126 height 37
type input "**********"
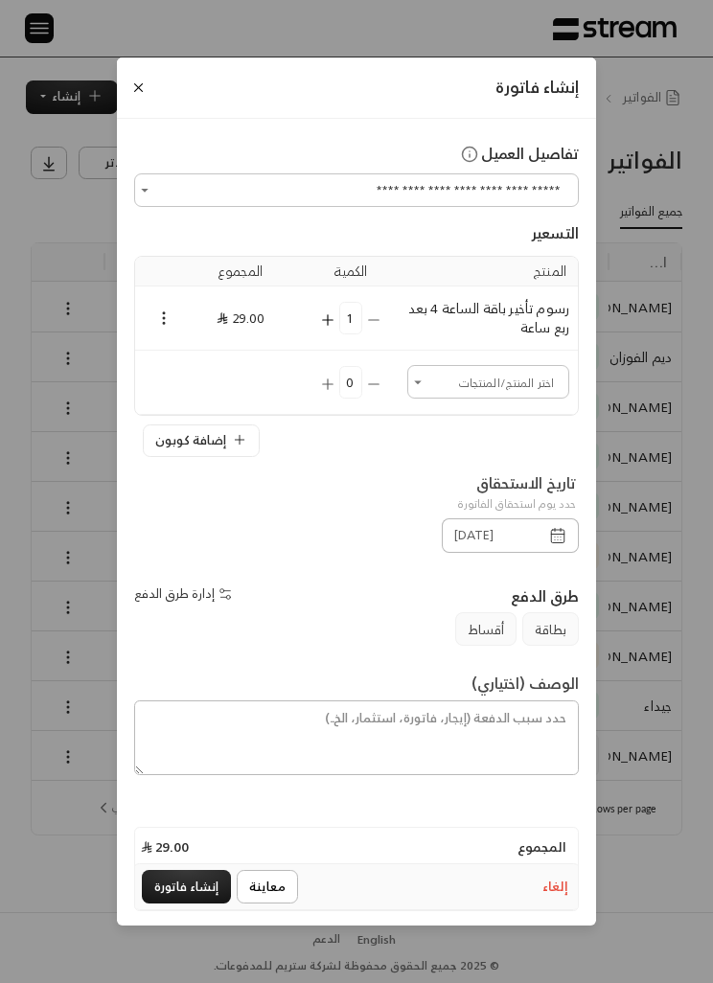
click at [413, 391] on icon "Open" at bounding box center [417, 382] width 17 height 17
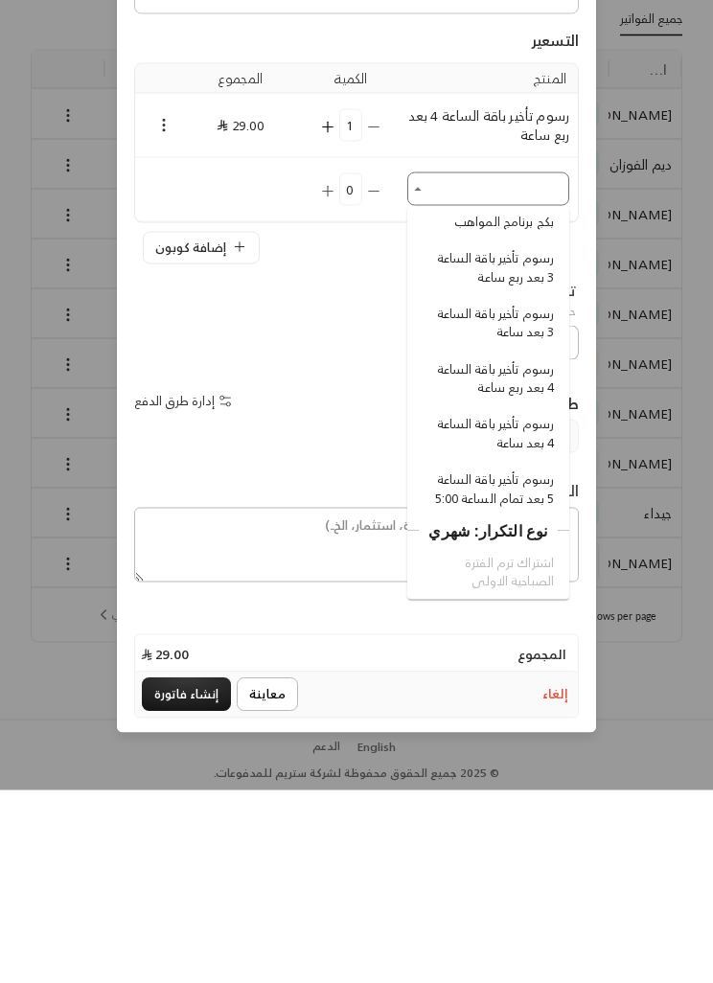
scroll to position [688, 0]
click at [465, 552] on span "رسوم تأخير باقة الساعة 4 بعد ربع ساعة" at bounding box center [491, 570] width 126 height 37
type input "**********"
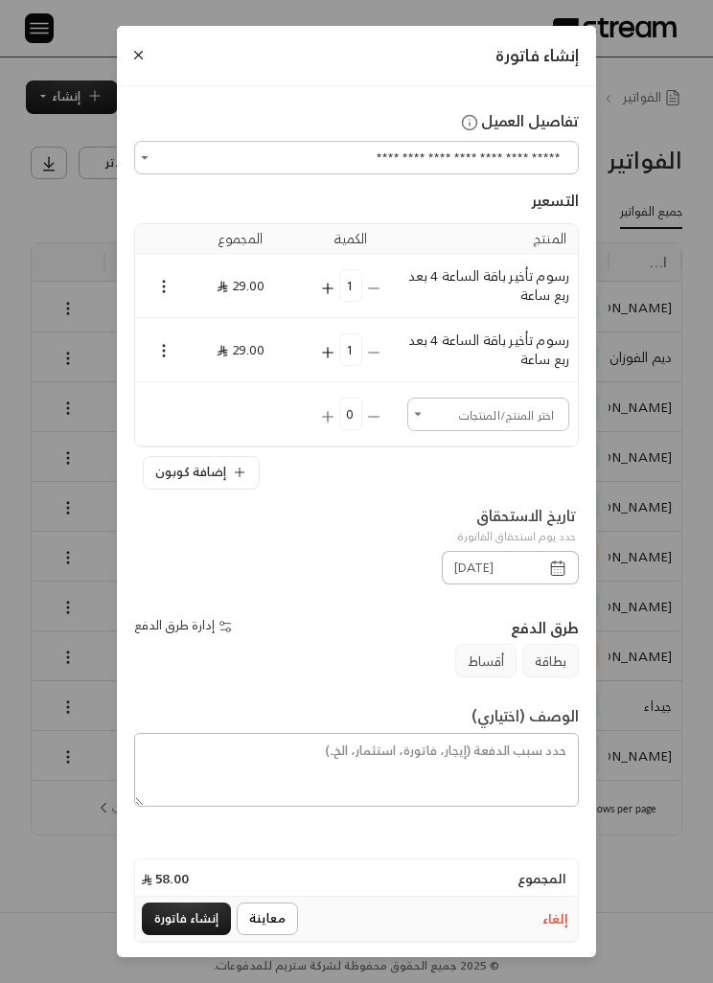
click at [167, 936] on button "إنشاء فاتورة" at bounding box center [186, 920] width 89 height 34
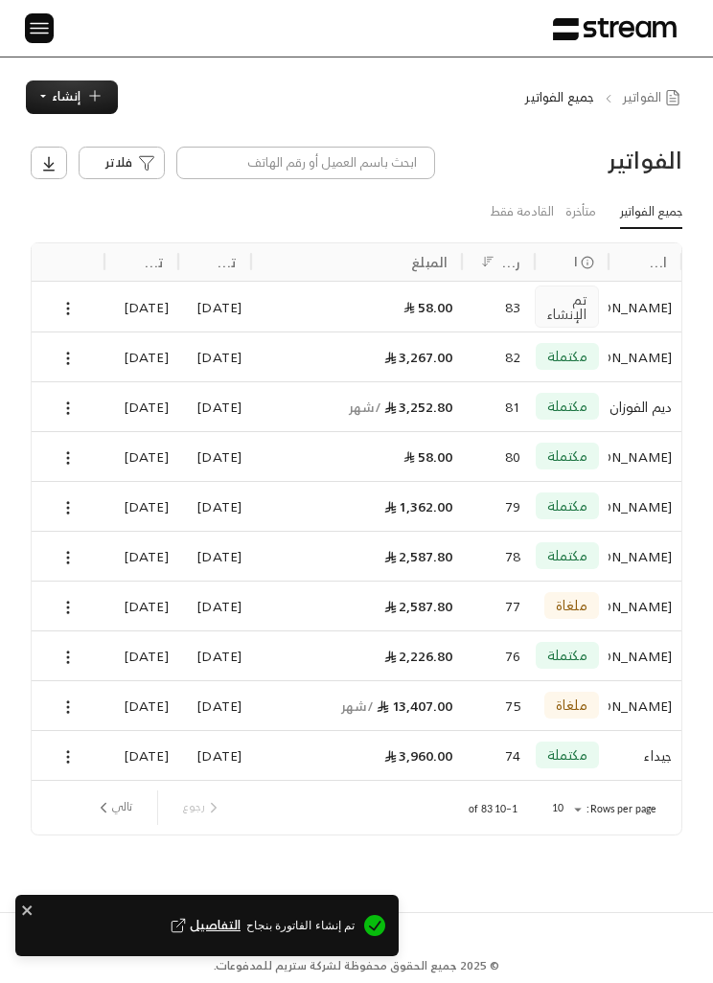
click at [71, 303] on icon at bounding box center [67, 308] width 17 height 17
click at [88, 335] on li "عرض" at bounding box center [93, 341] width 58 height 29
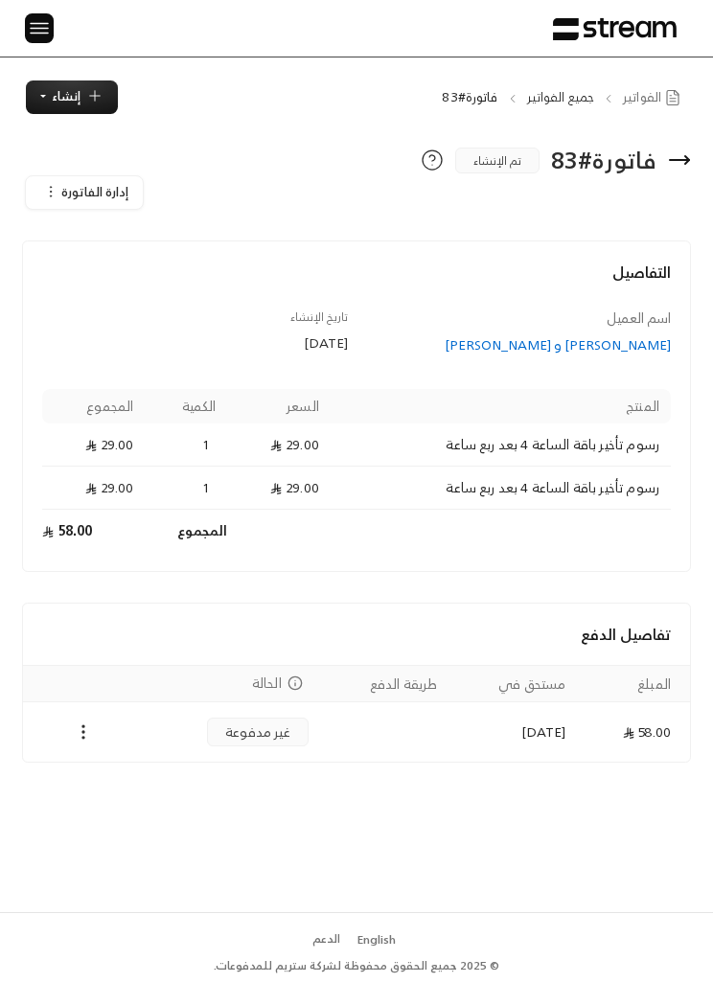
click at [65, 730] on div "Payments" at bounding box center [82, 732] width 97 height 23
click at [79, 704] on td "Payments" at bounding box center [83, 731] width 120 height 58
click at [81, 723] on icon "Payments" at bounding box center [83, 731] width 19 height 19
click at [106, 759] on li "تغيير الحالة الى مدفوعة" at bounding box center [150, 765] width 146 height 29
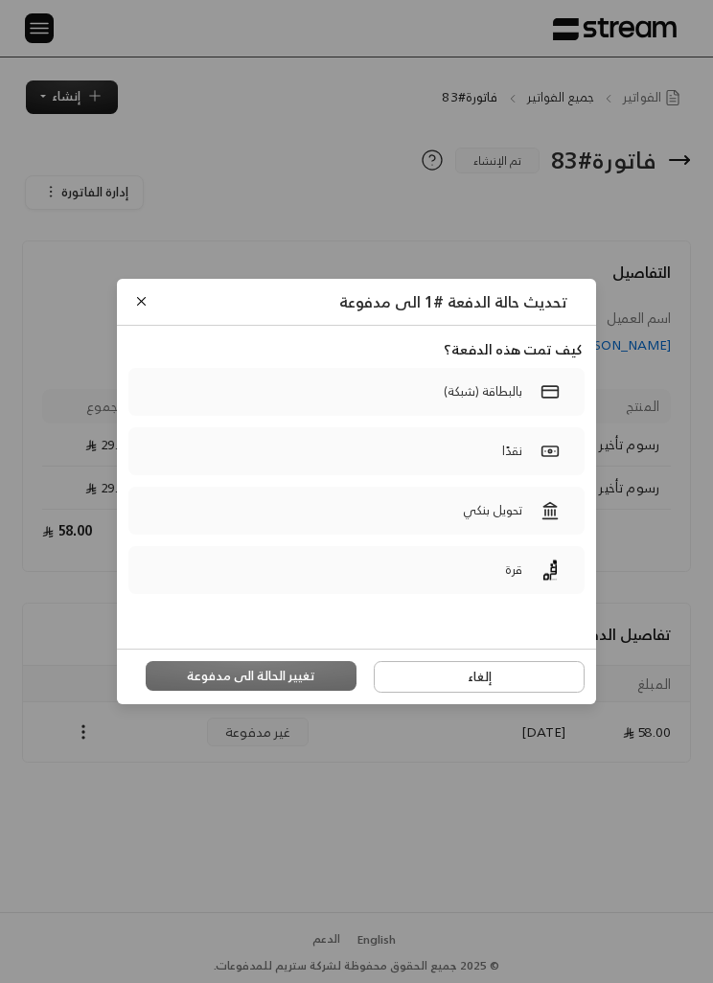
click at [213, 416] on label "بالبطاقة (شبكة)" at bounding box center [356, 392] width 456 height 48
click at [218, 692] on button "تغيير الحالة الى مدفوعة" at bounding box center [251, 676] width 211 height 31
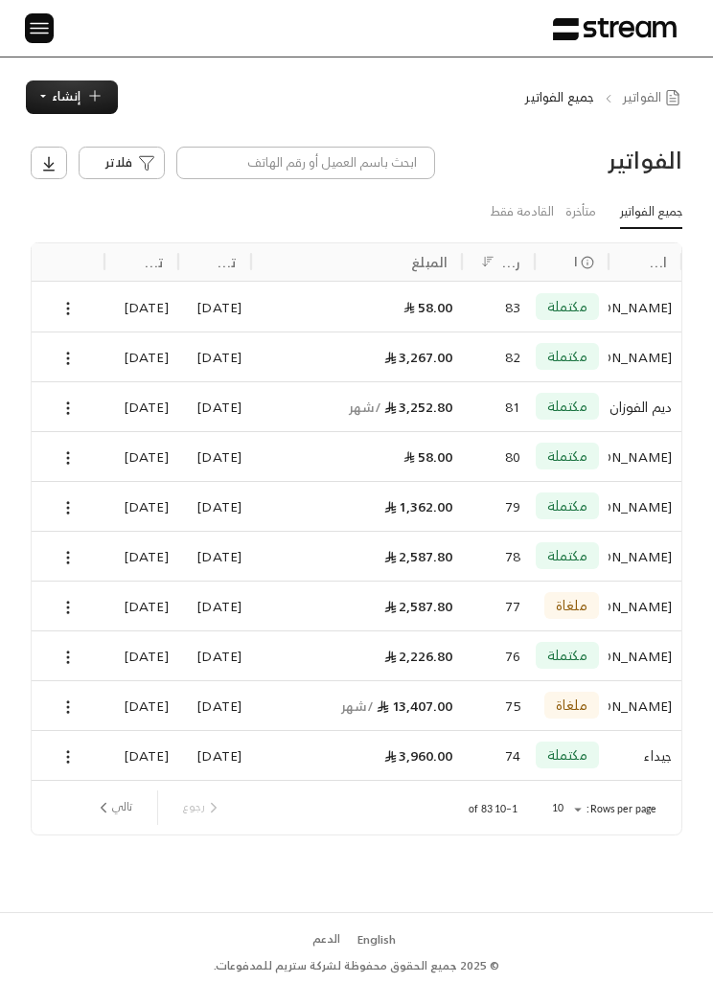
click at [332, 982] on html "الرئيسية لوحة المعلومات الفواتير الاشتراكات روابط الدفع العملاء التسويات كتالوج…" at bounding box center [356, 491] width 713 height 983
click at [364, 911] on div "الفواتير فلاتر جميع الفواتير متأخرة القادمة فقط اسم العميل الحالة رقم الفاتورة …" at bounding box center [356, 512] width 713 height 797
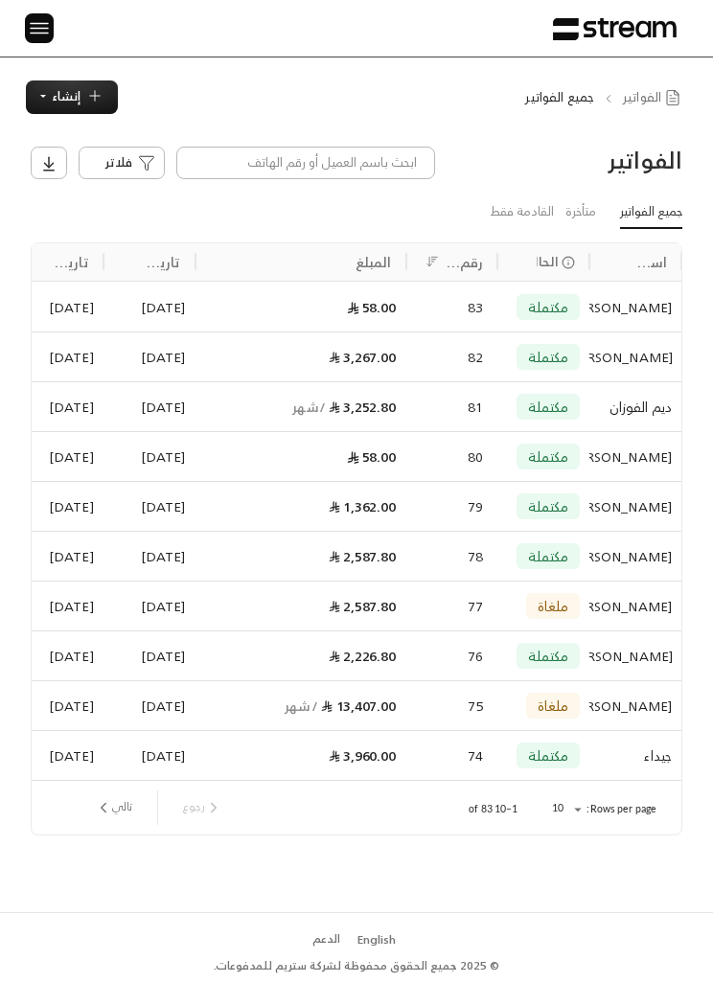
scroll to position [0, -1]
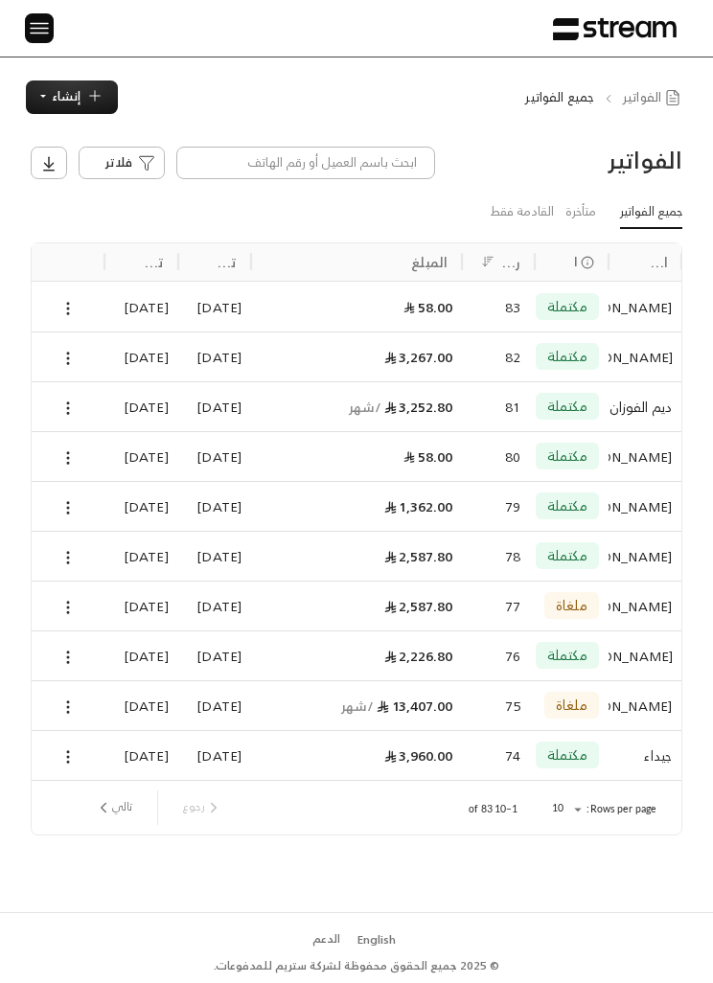
click at [45, 23] on img at bounding box center [39, 28] width 23 height 24
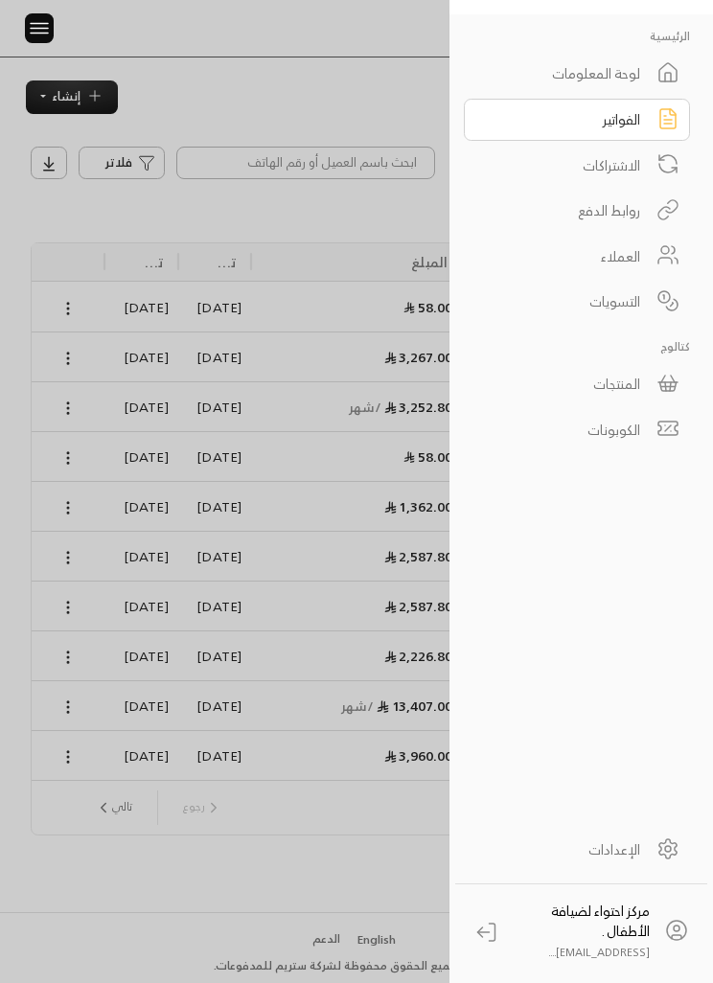
click at [595, 387] on div "المنتجات" at bounding box center [564, 384] width 151 height 20
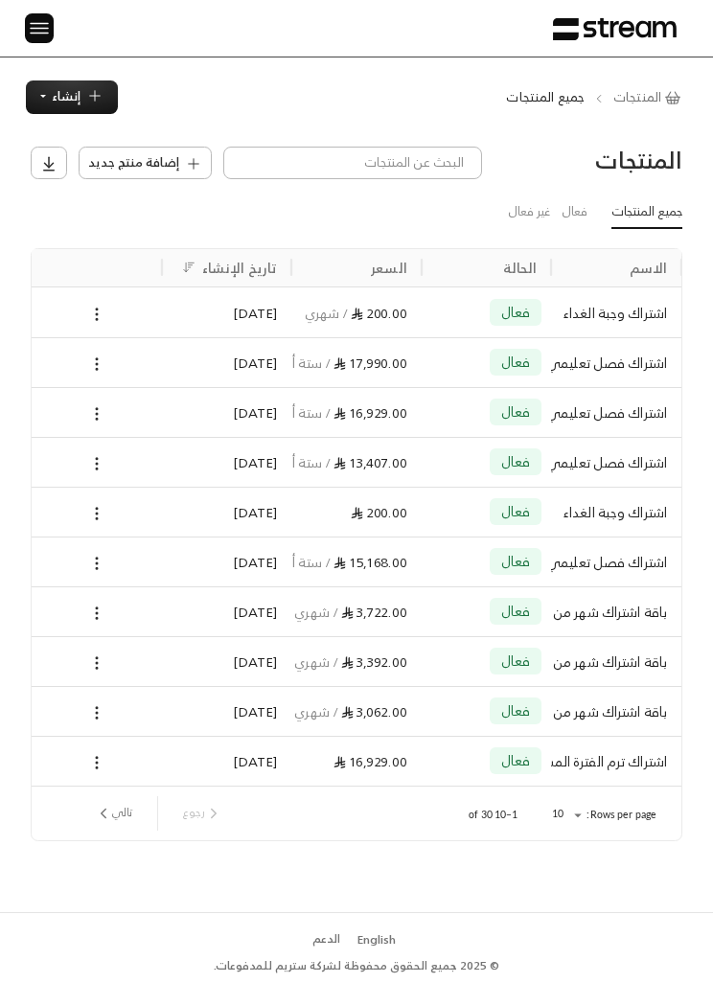
scroll to position [0, -1]
click at [89, 359] on icon at bounding box center [96, 363] width 17 height 17
click at [281, 354] on div at bounding box center [356, 491] width 713 height 983
click at [279, 355] on div "[DATE]" at bounding box center [227, 362] width 130 height 50
click at [50, 28] on img at bounding box center [39, 28] width 23 height 24
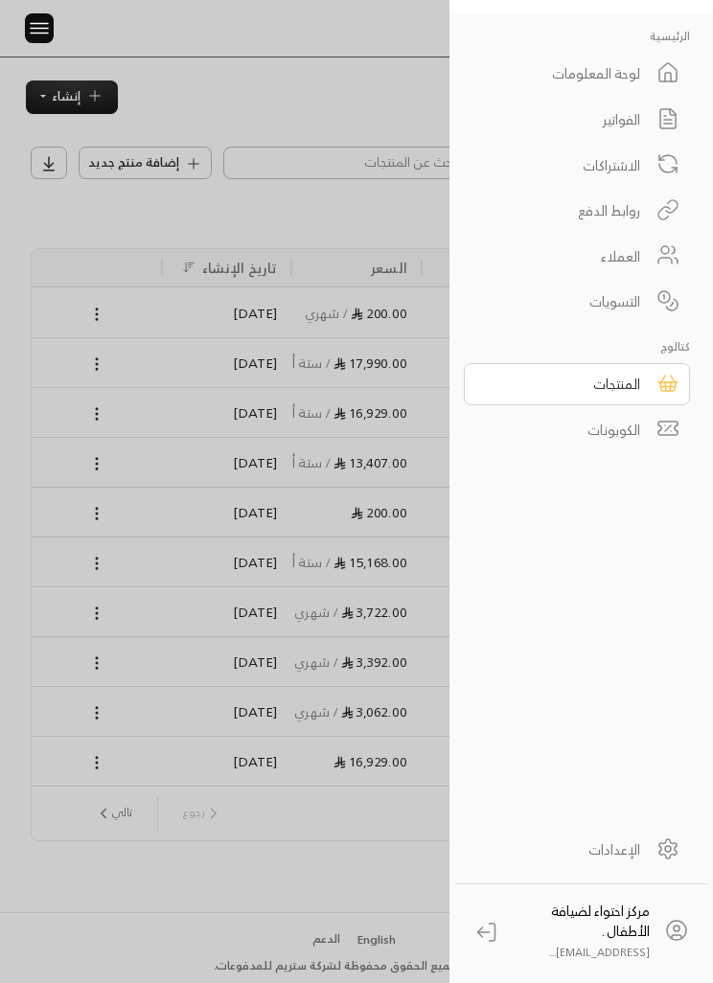
click at [637, 386] on div "المنتجات" at bounding box center [564, 384] width 151 height 20
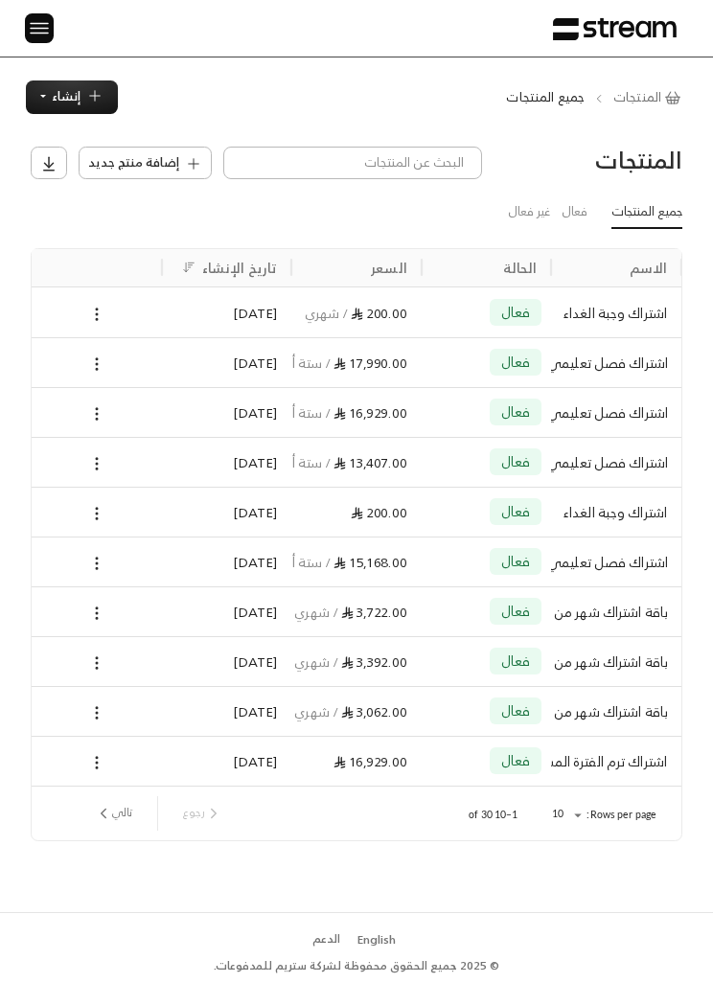
click at [124, 153] on span "إضافة منتج جديد" at bounding box center [133, 162] width 91 height 19
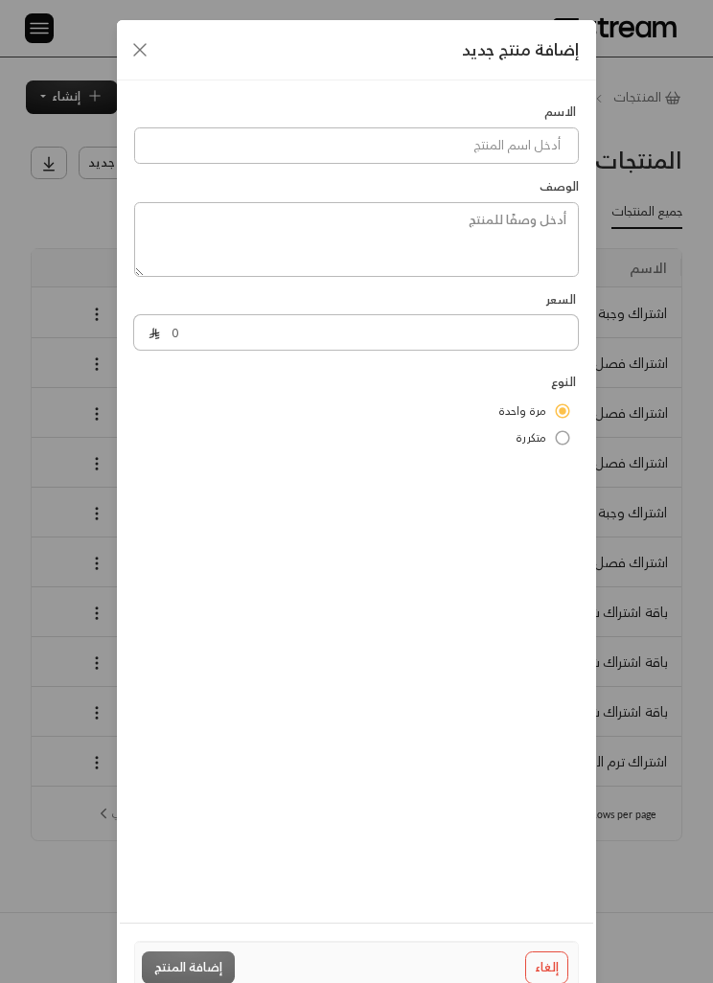
click at [31, 162] on div "إضافة منتج جديد الاسم الوصف السعر 0 النوع مرة واحدة متكررة إلغاء إضافة المنتج" at bounding box center [356, 491] width 713 height 983
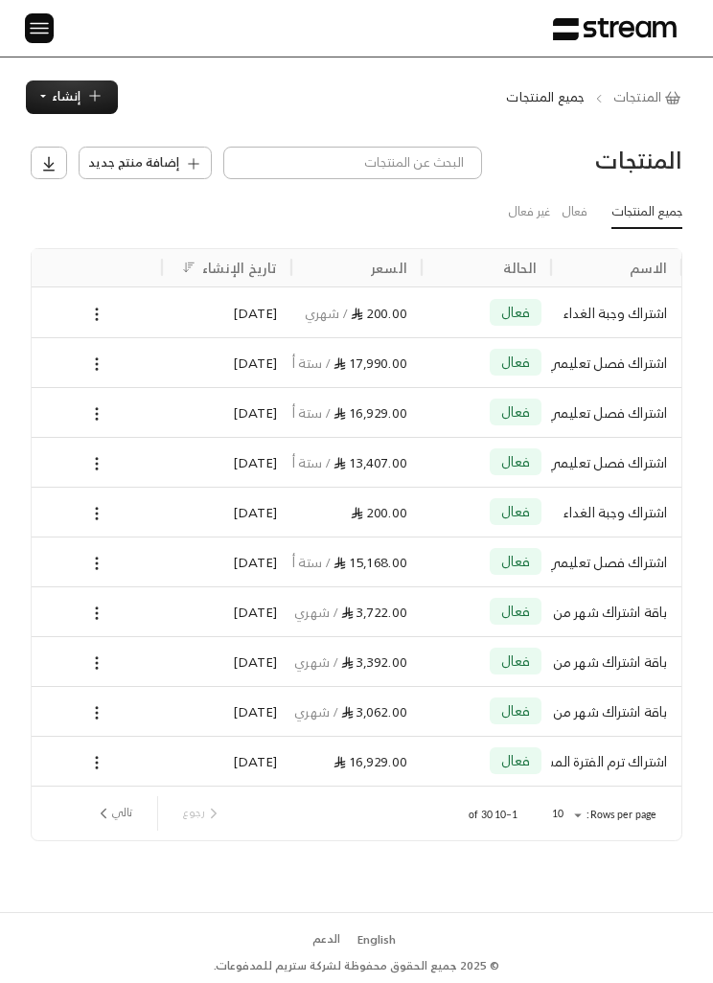
click at [57, 96] on span "إنشاء" at bounding box center [66, 96] width 29 height 22
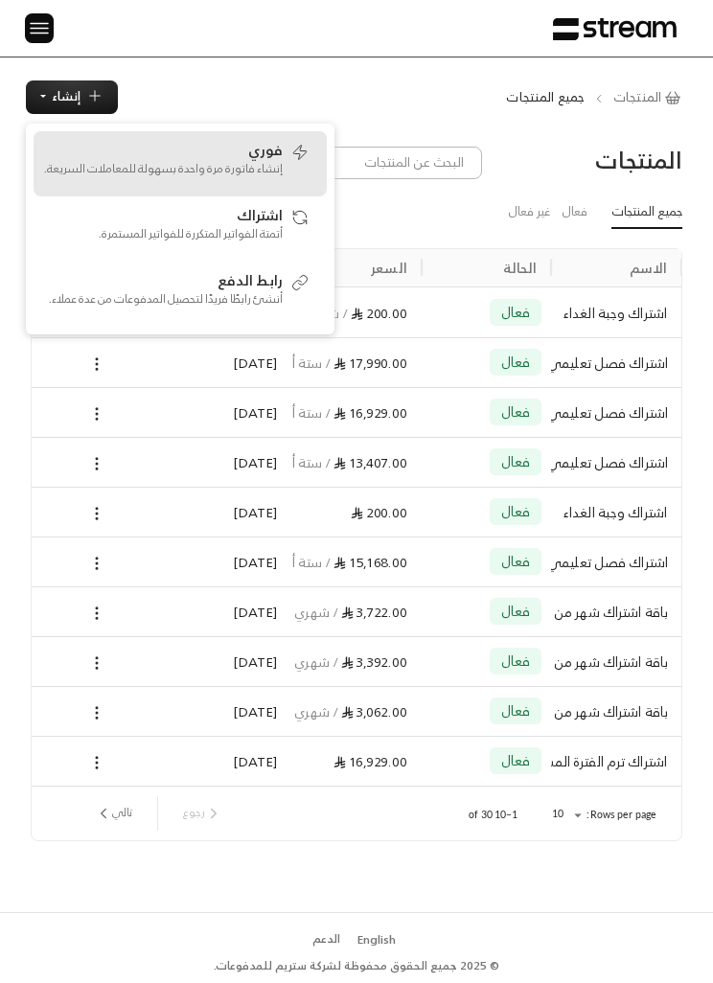
click at [115, 164] on p "إنشاء فاتورة مرة واحدة بسهولة للمعاملات السريعة." at bounding box center [163, 168] width 240 height 17
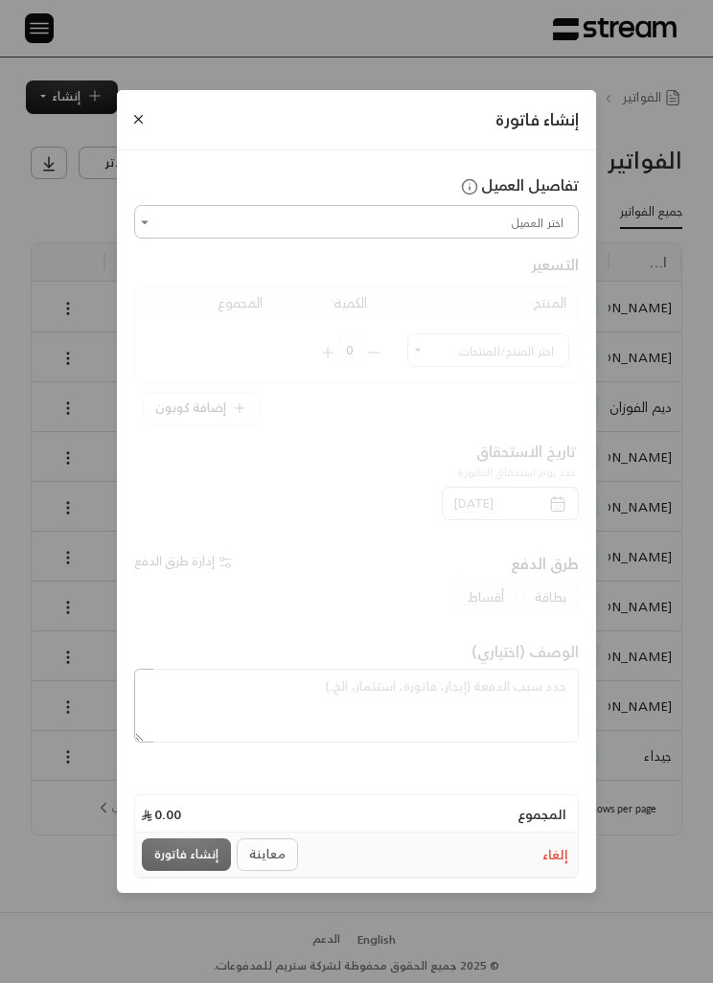
click at [546, 219] on input "اختر العميل" at bounding box center [356, 222] width 439 height 28
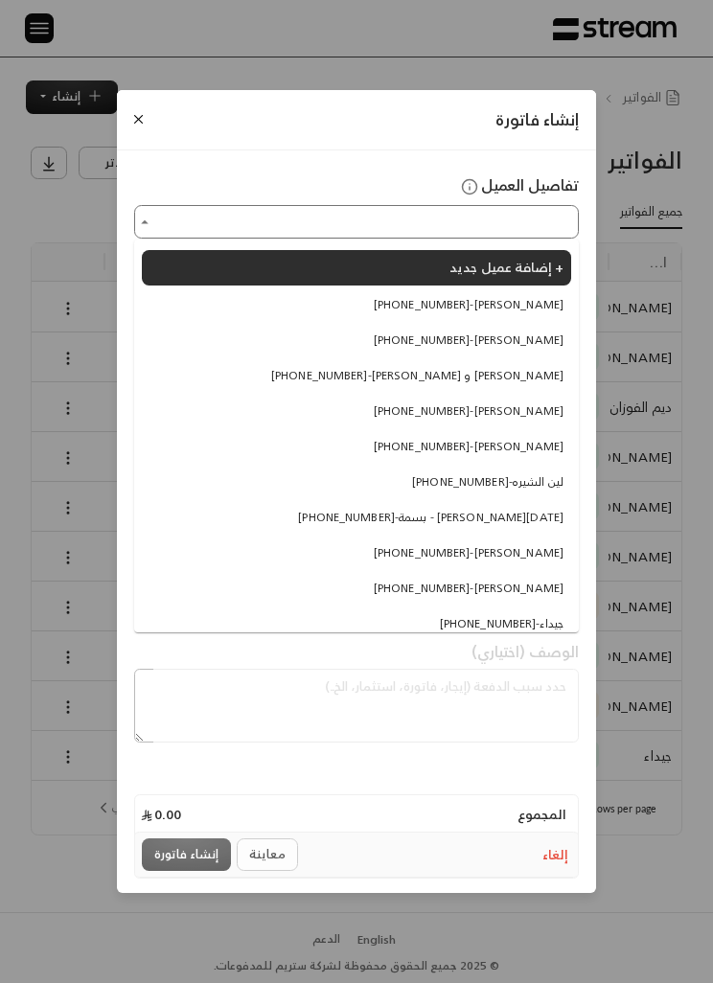
click at [547, 312] on span "+966557780463 - عبدالرحمن المرشد" at bounding box center [469, 304] width 190 height 17
type input "**********"
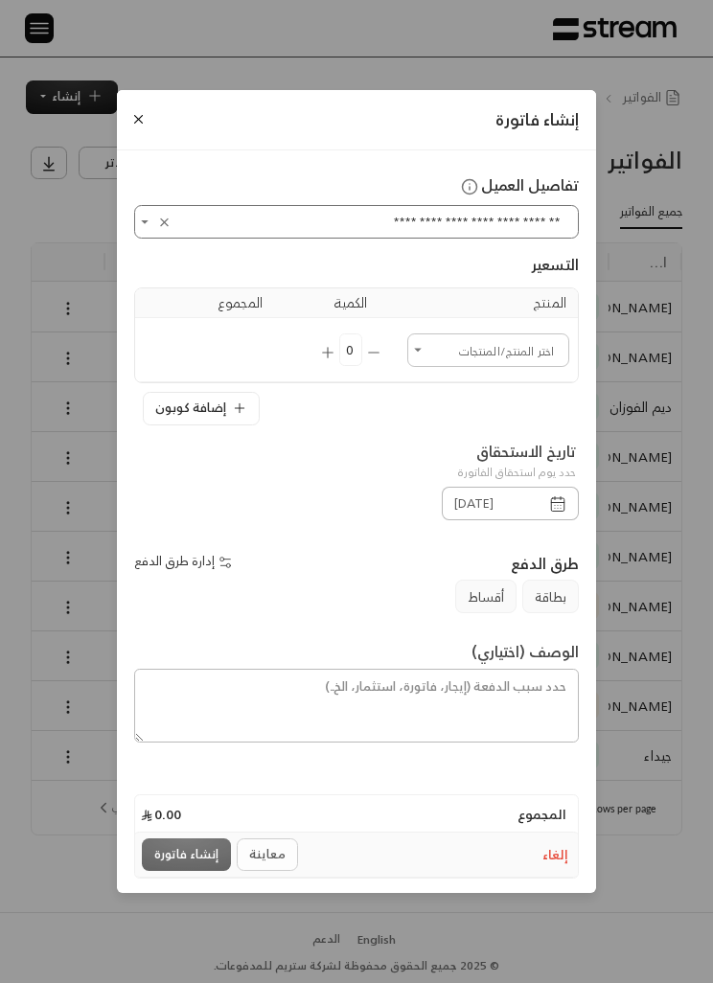
click at [541, 353] on input "اختر العميل" at bounding box center [488, 350] width 156 height 28
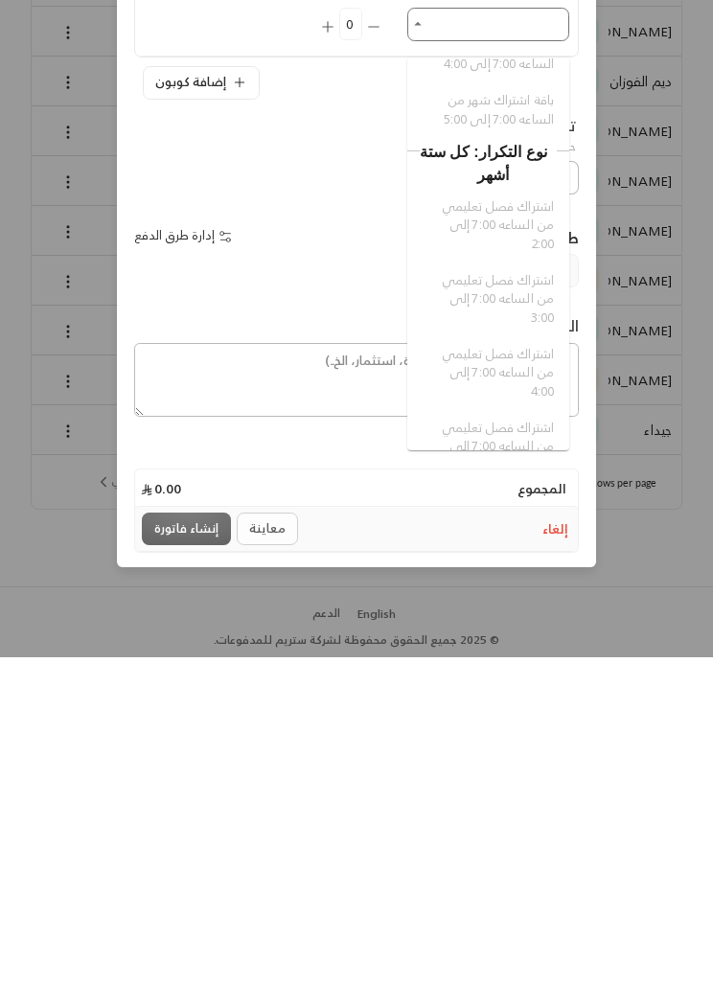
click at [621, 594] on div "**********" at bounding box center [356, 491] width 713 height 983
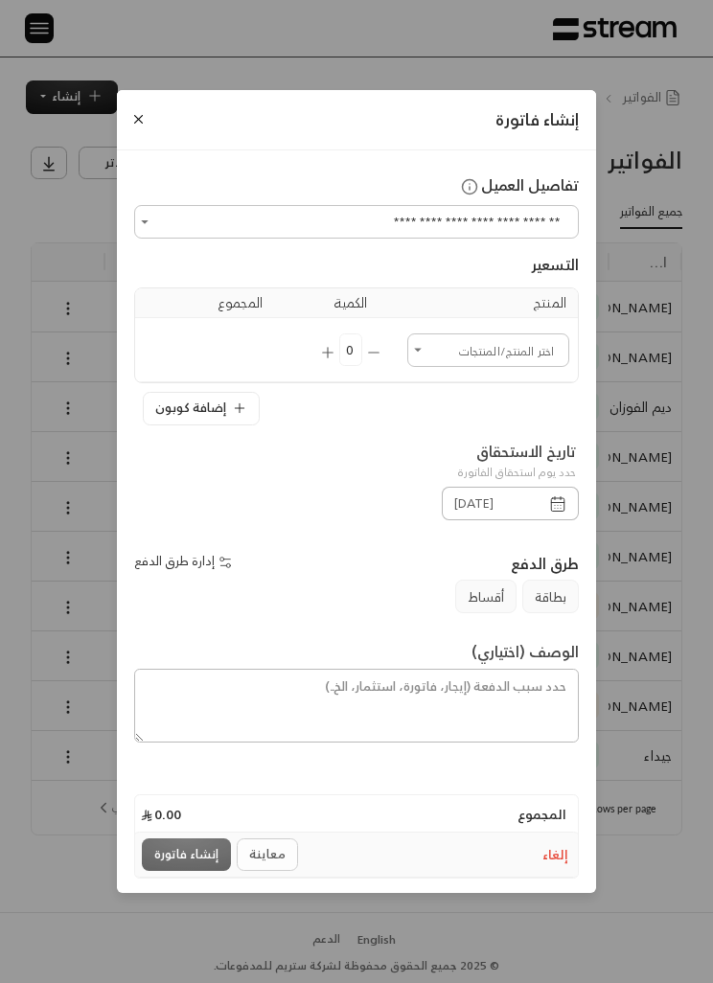
click at [128, 125] on button "Close" at bounding box center [138, 119] width 20 height 20
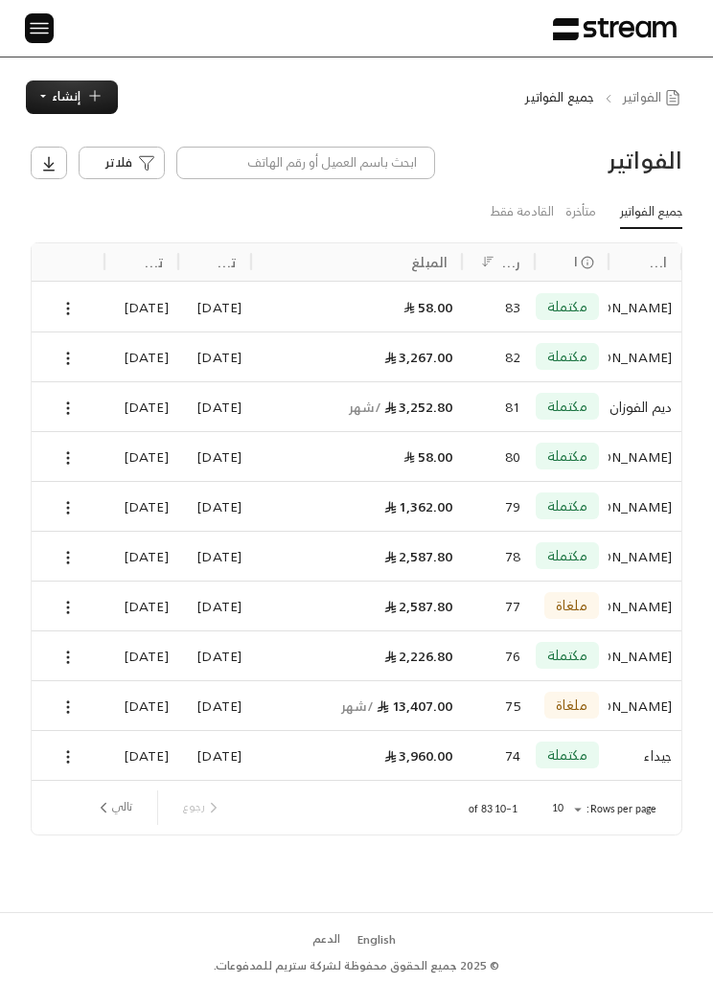
click at [69, 85] on span "إنشاء" at bounding box center [66, 96] width 29 height 22
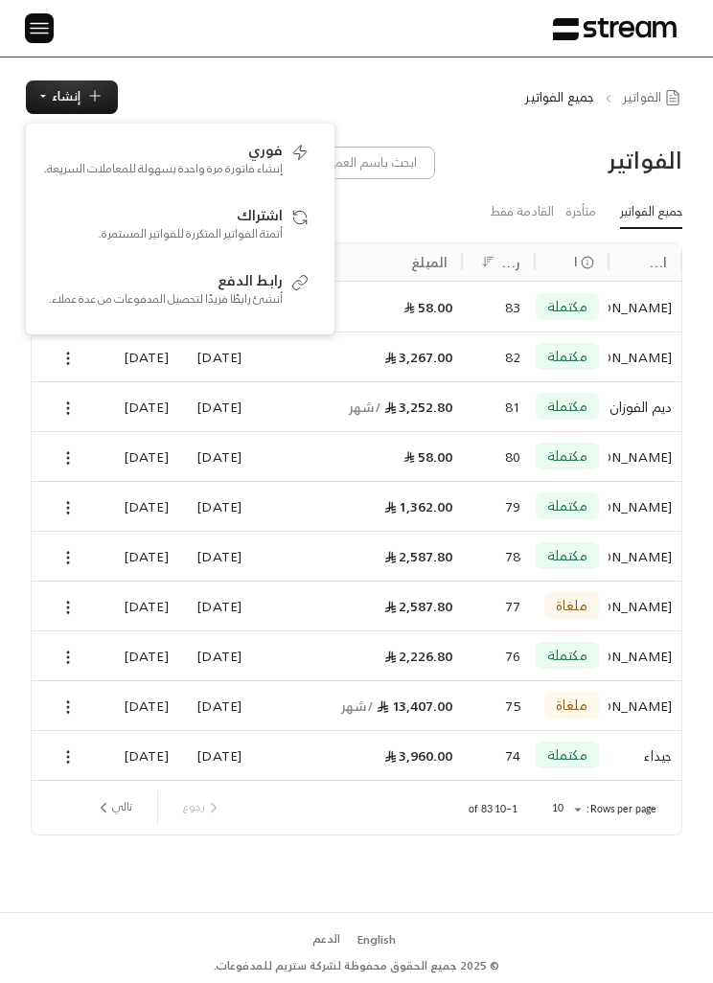
click at [609, 809] on div "الفواتير فلاتر جميع الفواتير متأخرة القادمة فقط اسم العميل الحالة رقم الفاتورة …" at bounding box center [356, 512] width 713 height 797
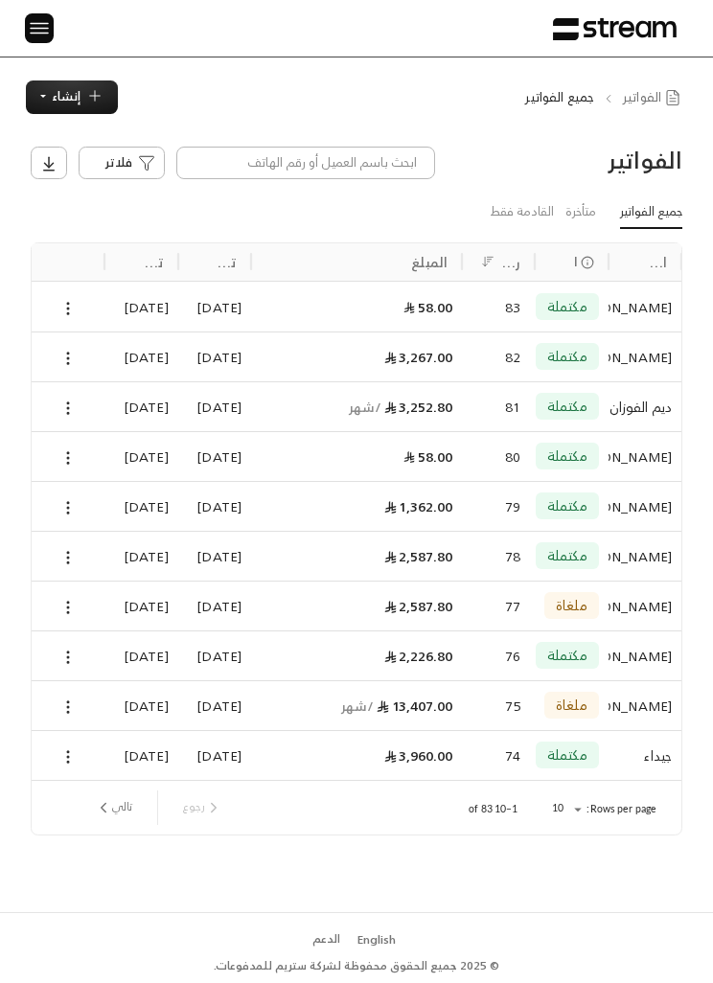
click at [39, 30] on img at bounding box center [39, 28] width 23 height 24
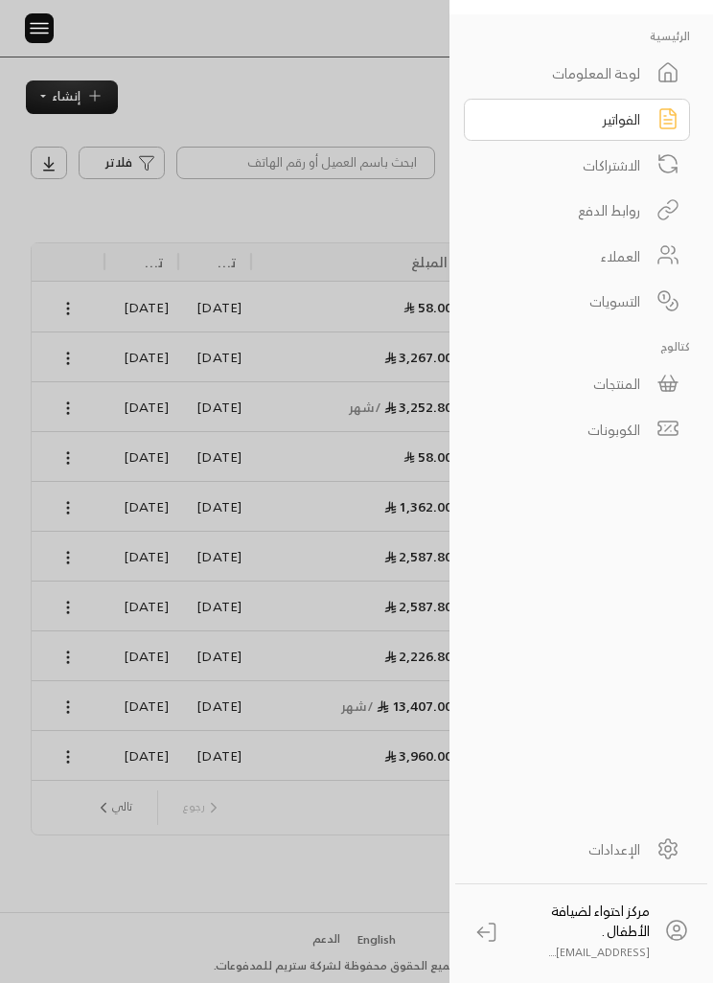
click at [649, 389] on link "المنتجات" at bounding box center [577, 384] width 226 height 42
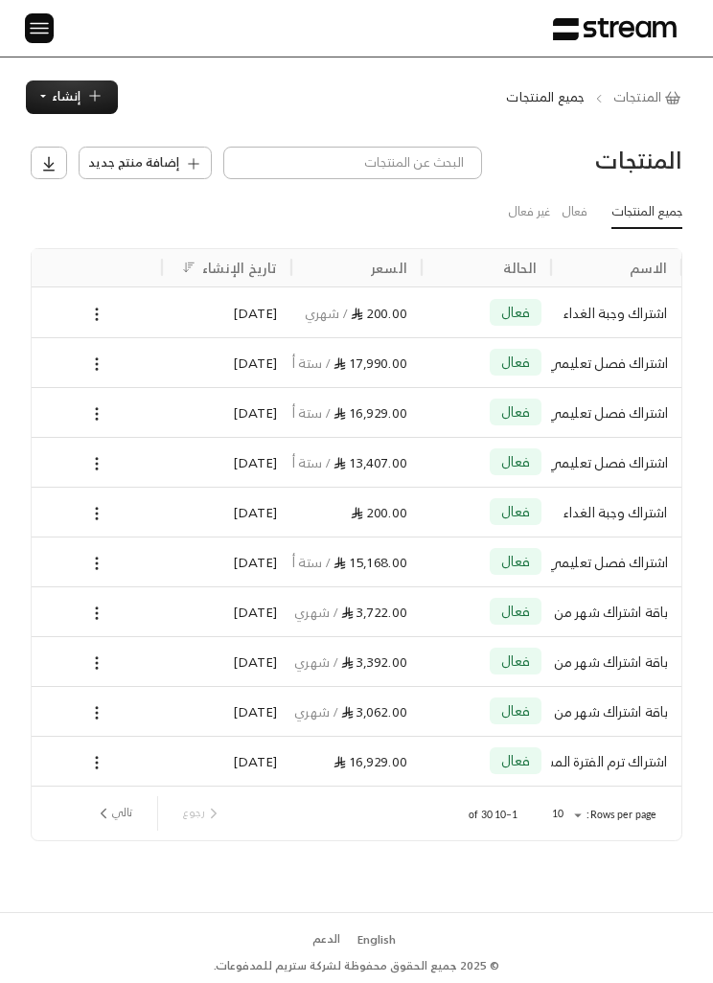
click at [50, 538] on div at bounding box center [96, 562] width 111 height 49
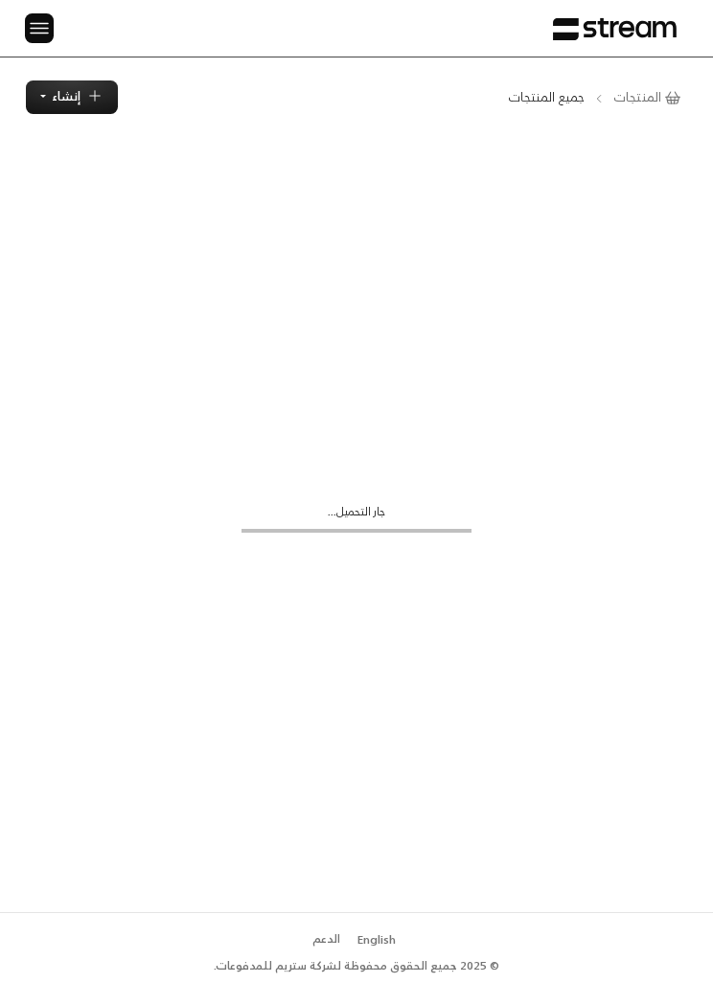
click at [93, 498] on div "جار التحميل..." at bounding box center [356, 517] width 583 height 87
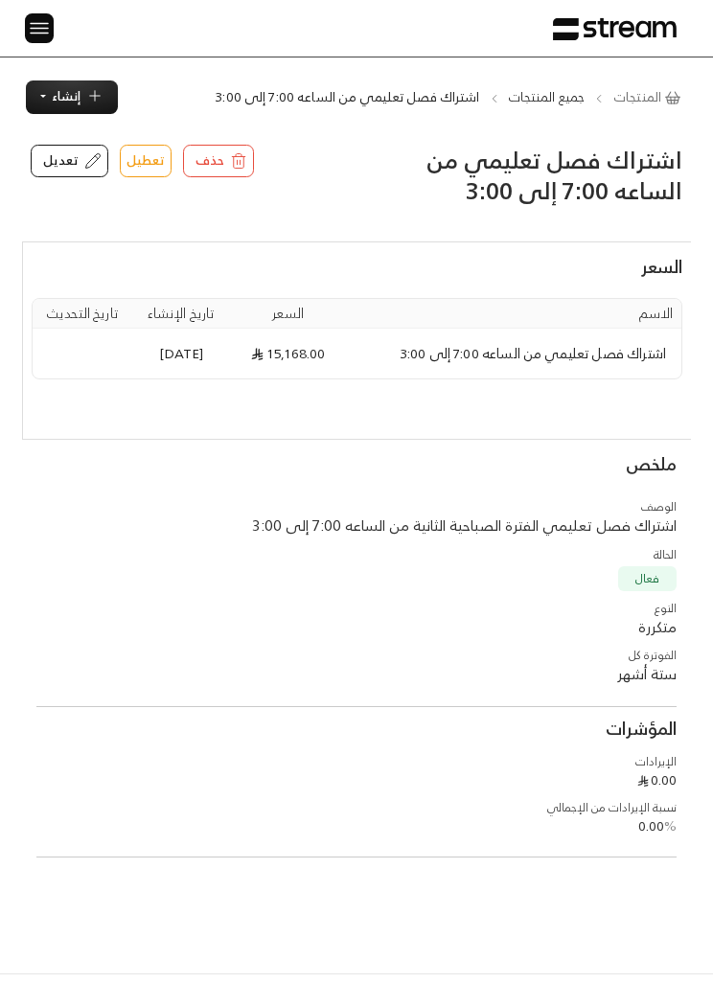
click at [230, 160] on icon at bounding box center [238, 160] width 17 height 17
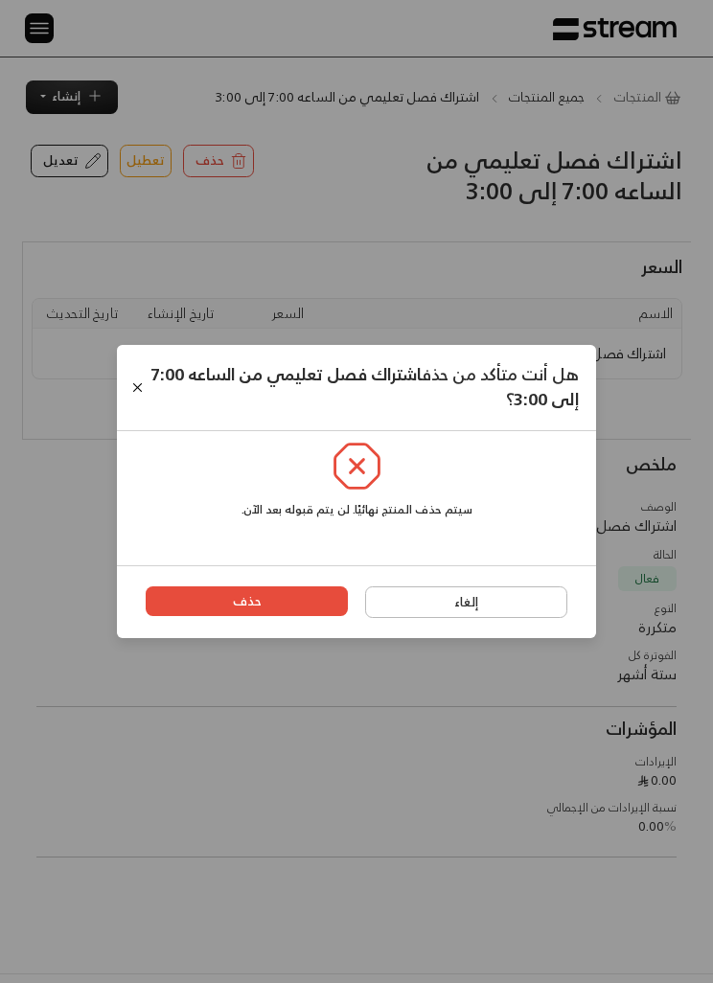
click at [17, 18] on div "هل أنت متأكد من حذف اشتراك فصل تعليمي من الساعه 7:00 إلى 3:00 ؟ سيتم حذف المنتج…" at bounding box center [356, 491] width 713 height 983
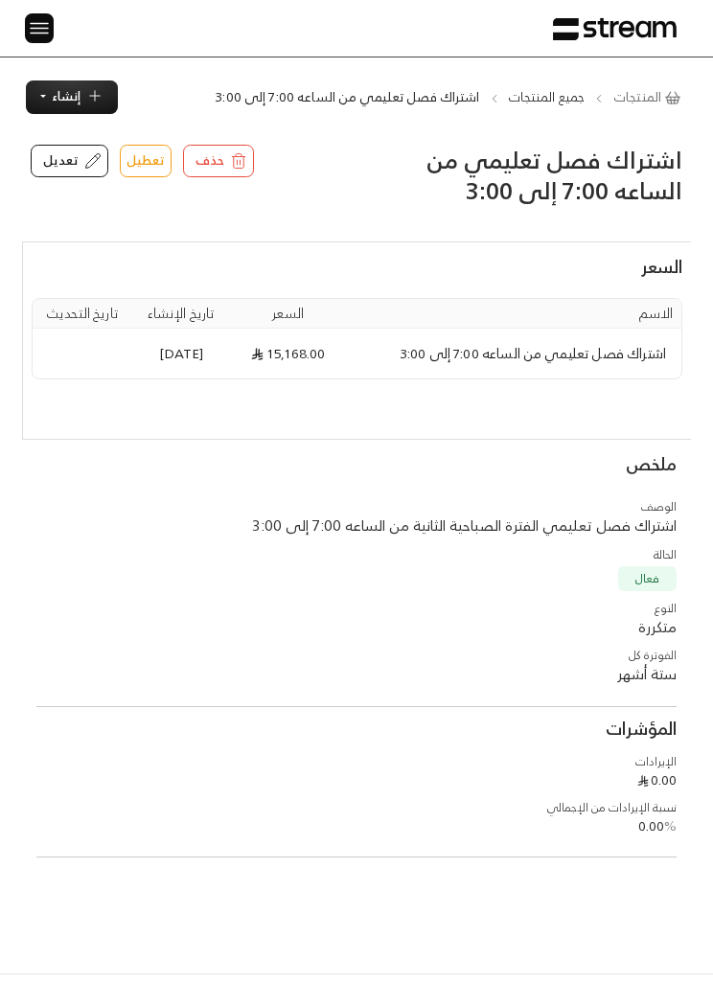
click at [30, 28] on img at bounding box center [39, 28] width 23 height 24
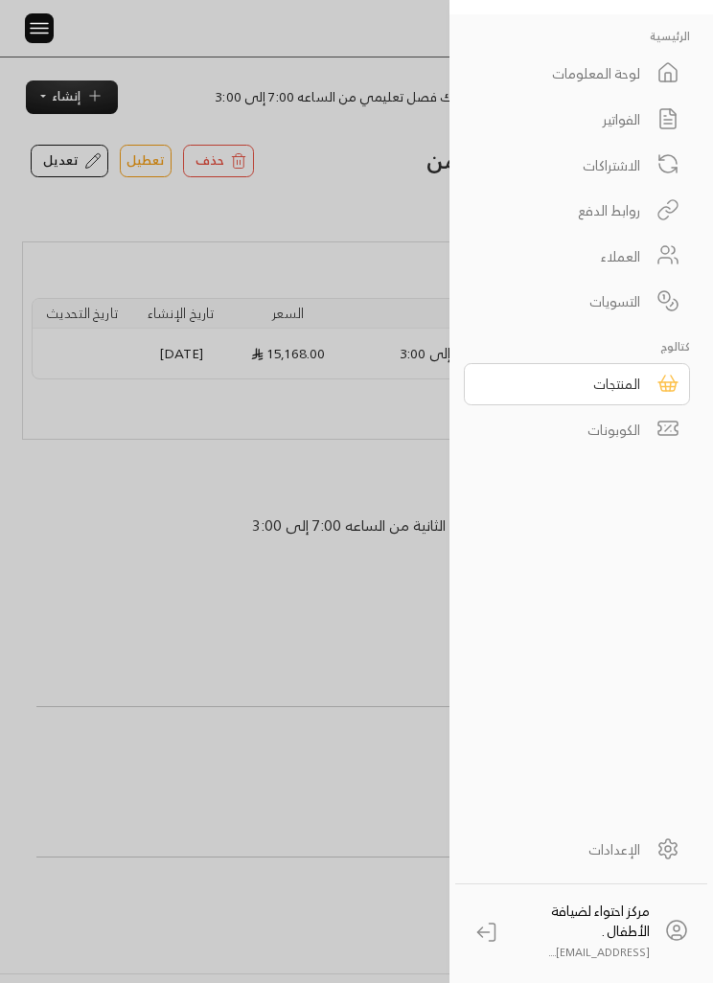
click at [37, 34] on img at bounding box center [39, 28] width 23 height 24
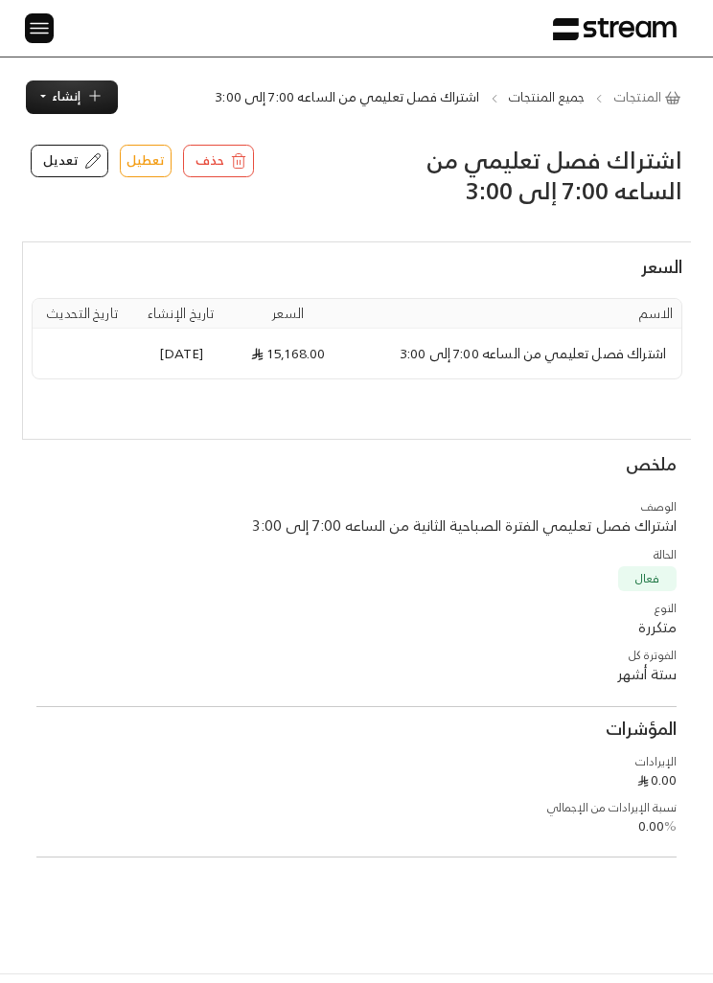
click at [35, 33] on img at bounding box center [39, 28] width 23 height 24
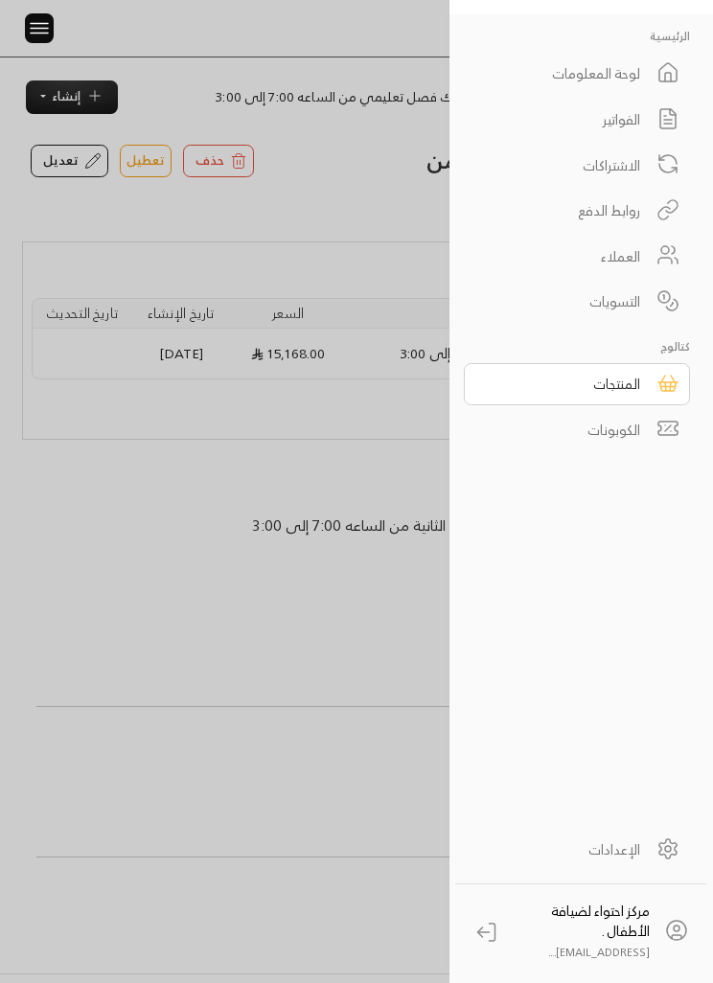
click at [652, 393] on link "المنتجات" at bounding box center [577, 384] width 226 height 42
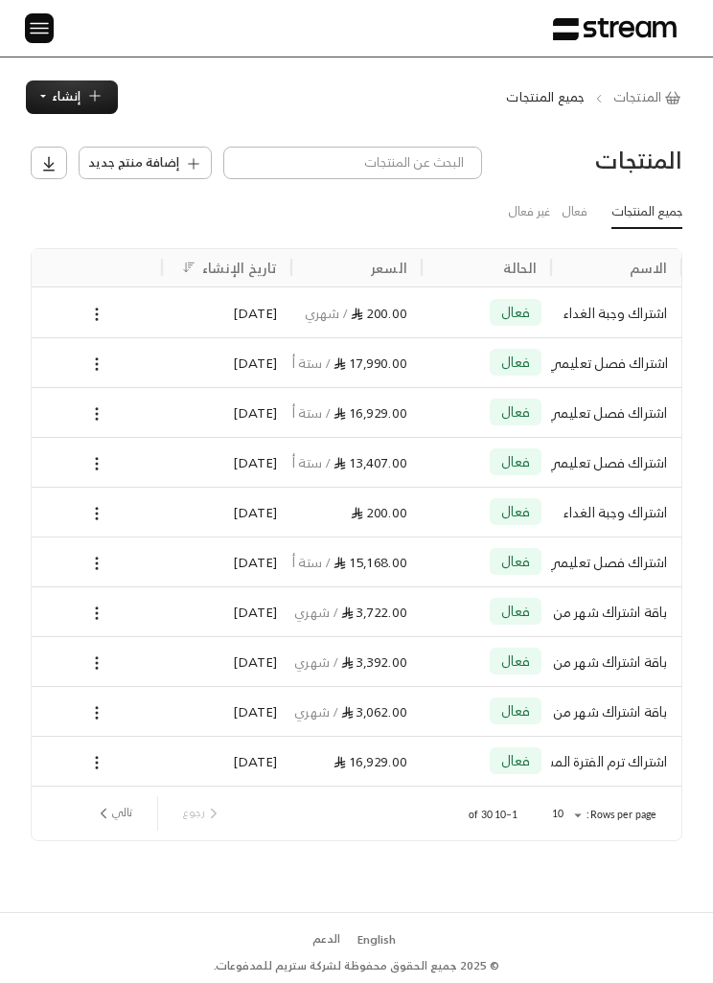
scroll to position [0, -1]
click at [113, 797] on button "تالي" at bounding box center [113, 813] width 53 height 33
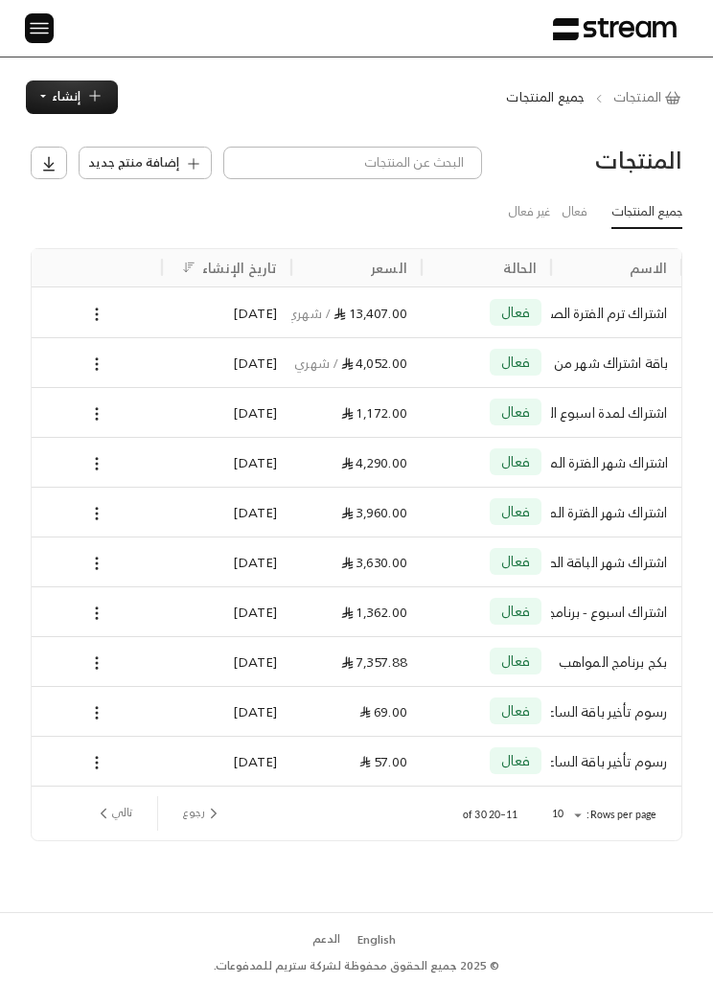
scroll to position [0, 0]
click at [17, 26] on div "الرئيسية لوحة المعلومات الفواتير الاشتراكات روابط الدفع العملاء التسويات كتالوج…" at bounding box center [356, 28] width 713 height 57
click at [39, 30] on img at bounding box center [39, 28] width 23 height 24
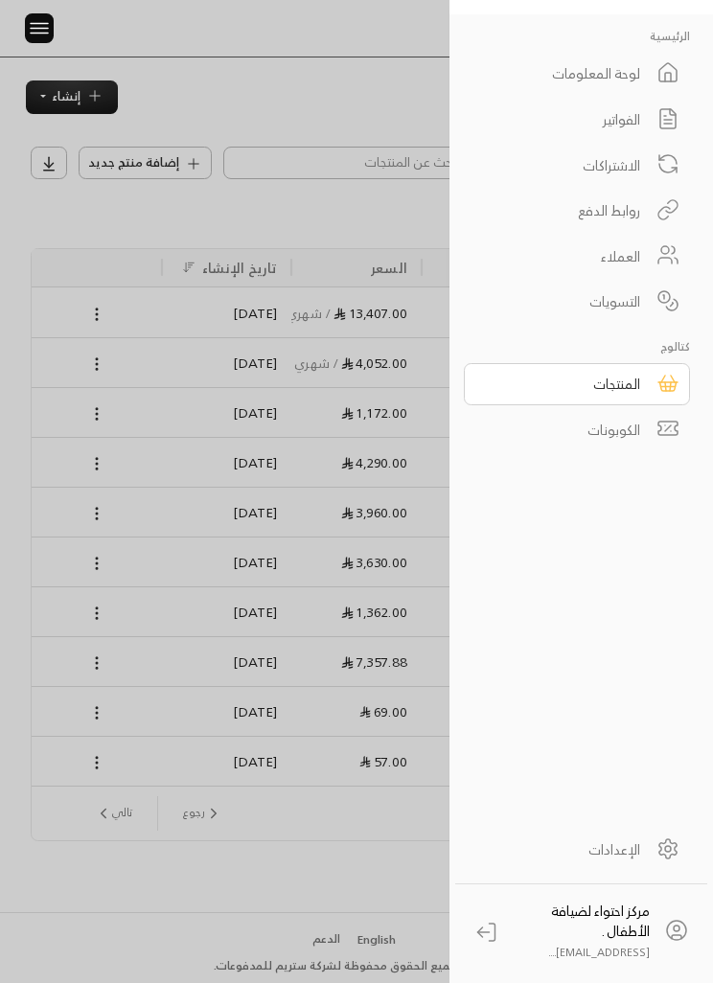
scroll to position [0, -1]
click at [616, 381] on div "المنتجات" at bounding box center [564, 384] width 151 height 20
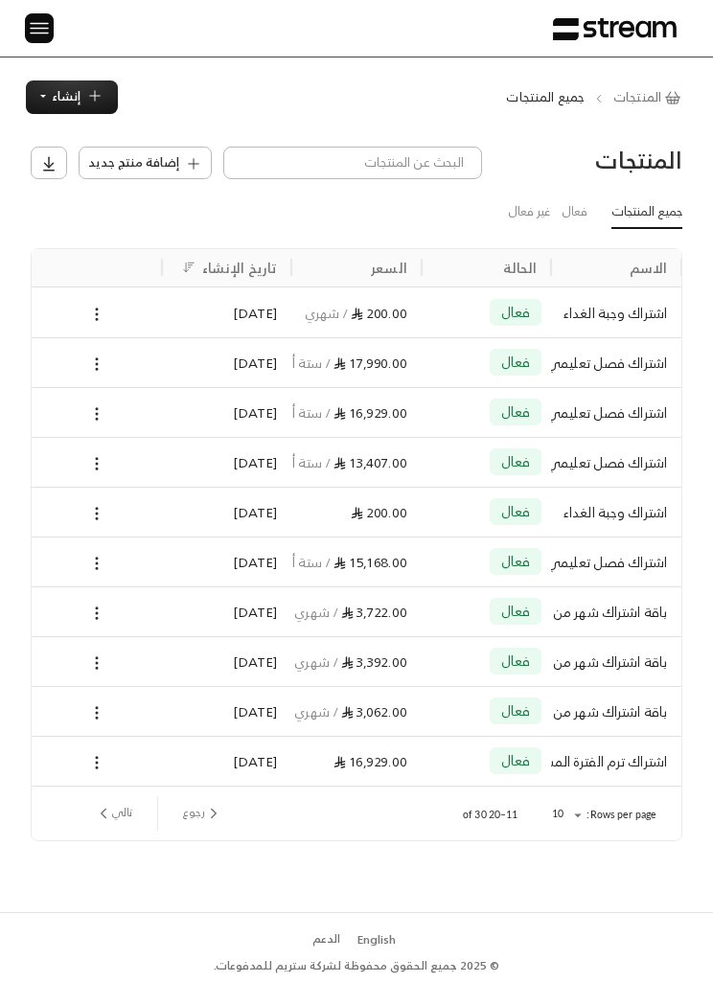
scroll to position [0, -1]
click at [104, 805] on icon "next page" at bounding box center [103, 813] width 17 height 17
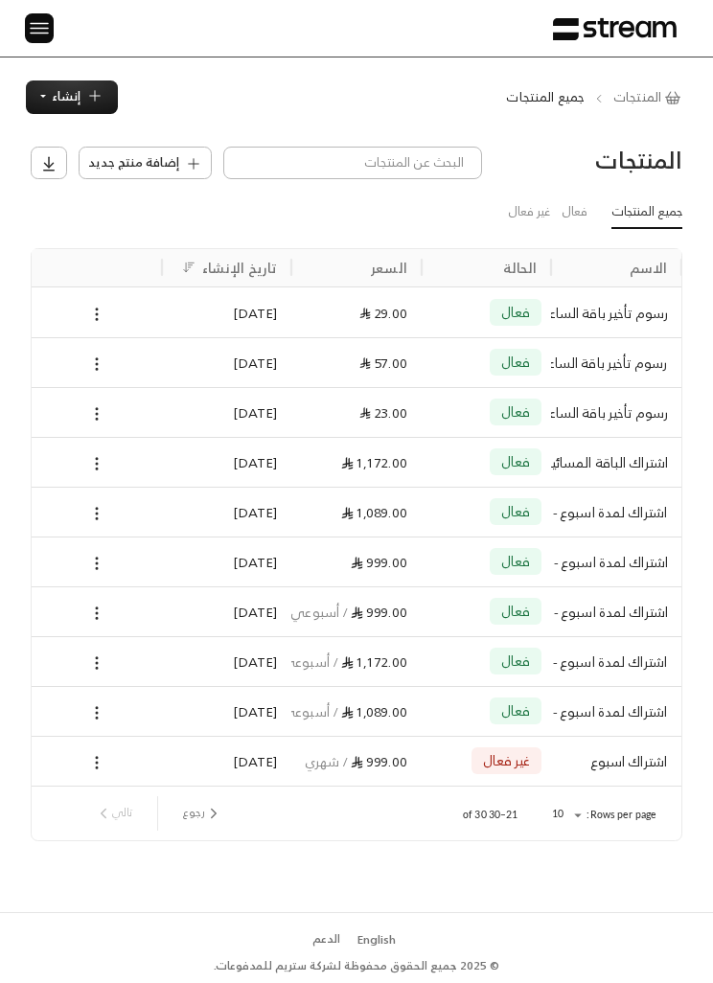
click at [196, 797] on button "رجوع" at bounding box center [202, 813] width 55 height 33
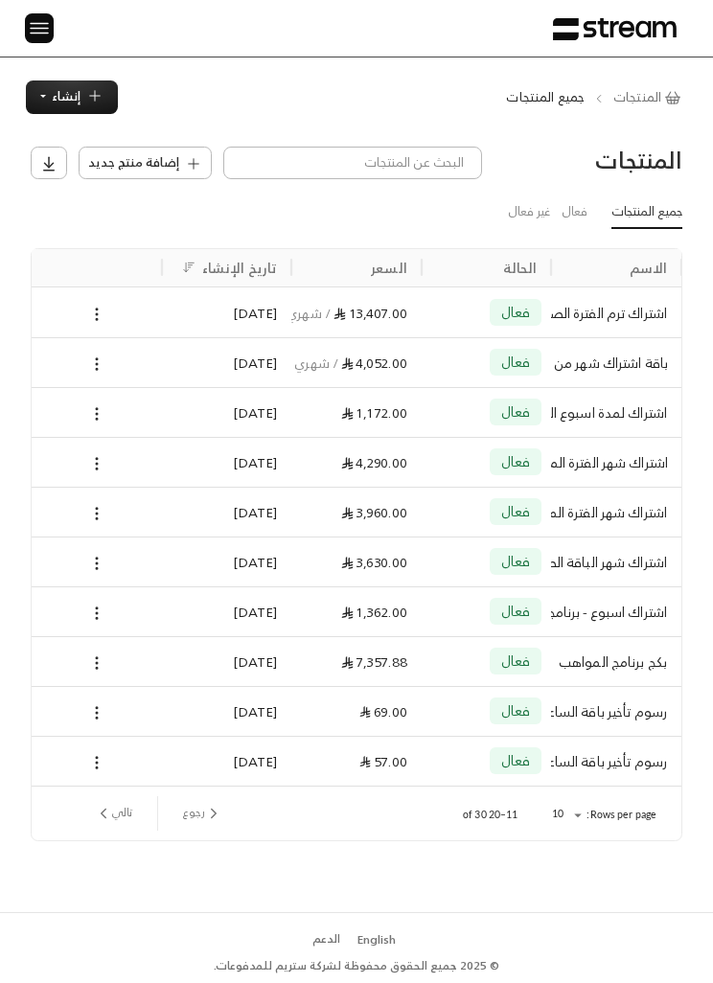
click at [88, 754] on icon at bounding box center [96, 762] width 17 height 17
click at [141, 730] on li "تعديل" at bounding box center [153, 733] width 120 height 29
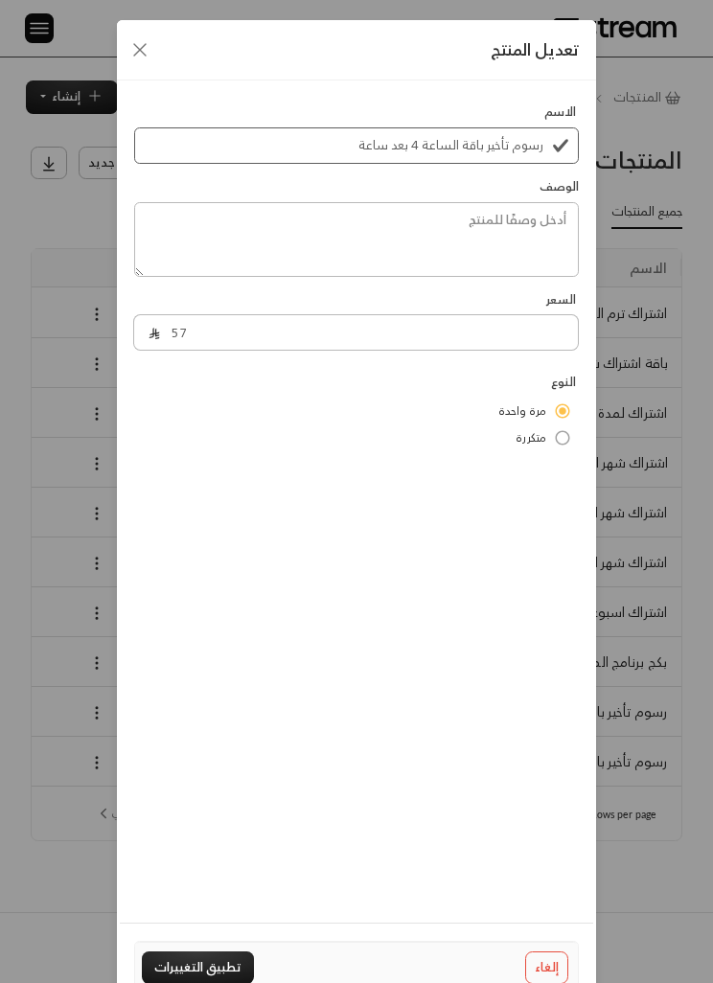
click at [13, 446] on div "تعديل المنتج الاسم رسوم تأخير باقة الساعة 4 بعد ساعة الوصف السعر 57 النوع مرة و…" at bounding box center [356, 491] width 713 height 983
type input "0"
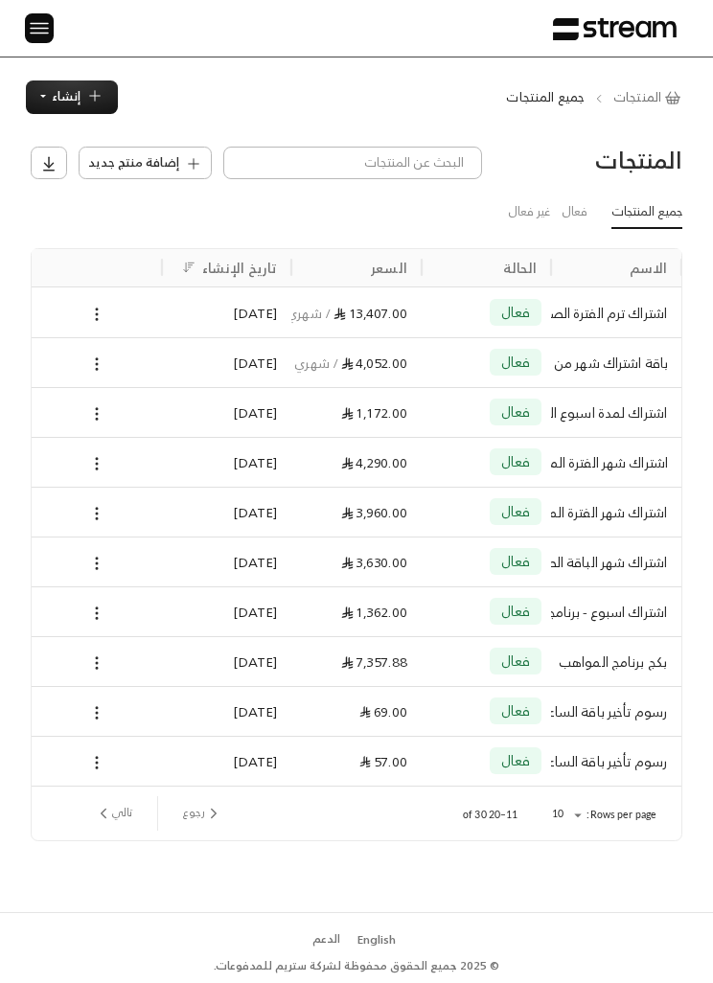
click at [100, 555] on icon at bounding box center [96, 563] width 17 height 17
click at [13, 386] on div at bounding box center [356, 491] width 713 height 983
click at [94, 405] on icon at bounding box center [96, 413] width 17 height 17
click at [35, 309] on div at bounding box center [356, 491] width 713 height 983
click at [94, 405] on icon at bounding box center [96, 413] width 17 height 17
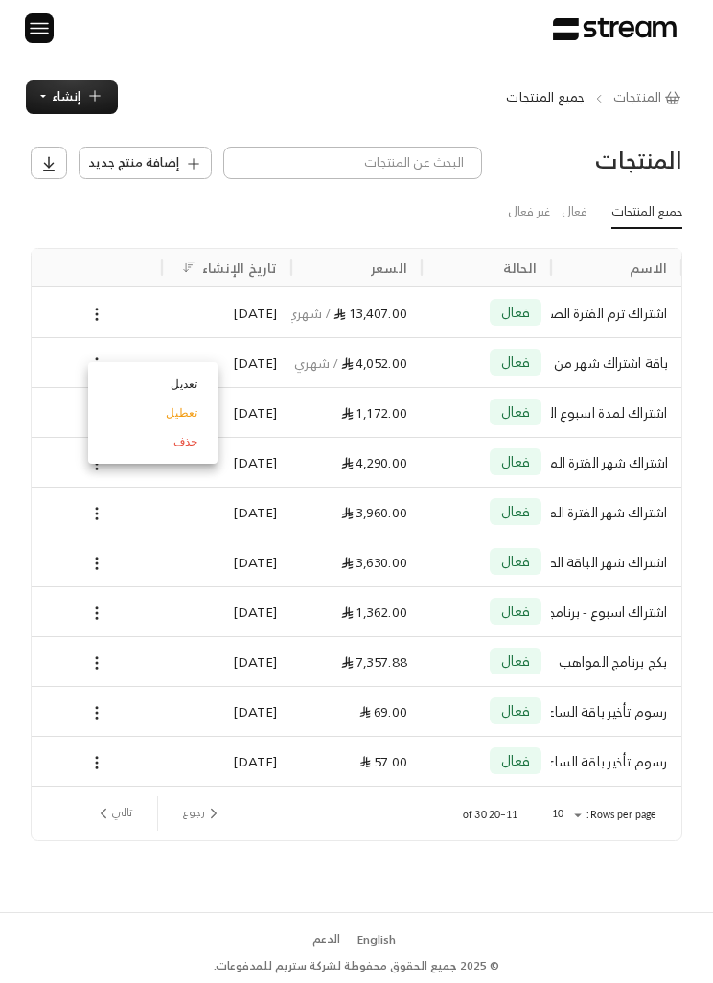
click at [3, 286] on div at bounding box center [356, 491] width 713 height 983
click at [102, 455] on icon at bounding box center [96, 463] width 17 height 17
click at [178, 465] on li "تعطيل" at bounding box center [153, 462] width 120 height 29
click at [84, 488] on div at bounding box center [96, 512] width 111 height 49
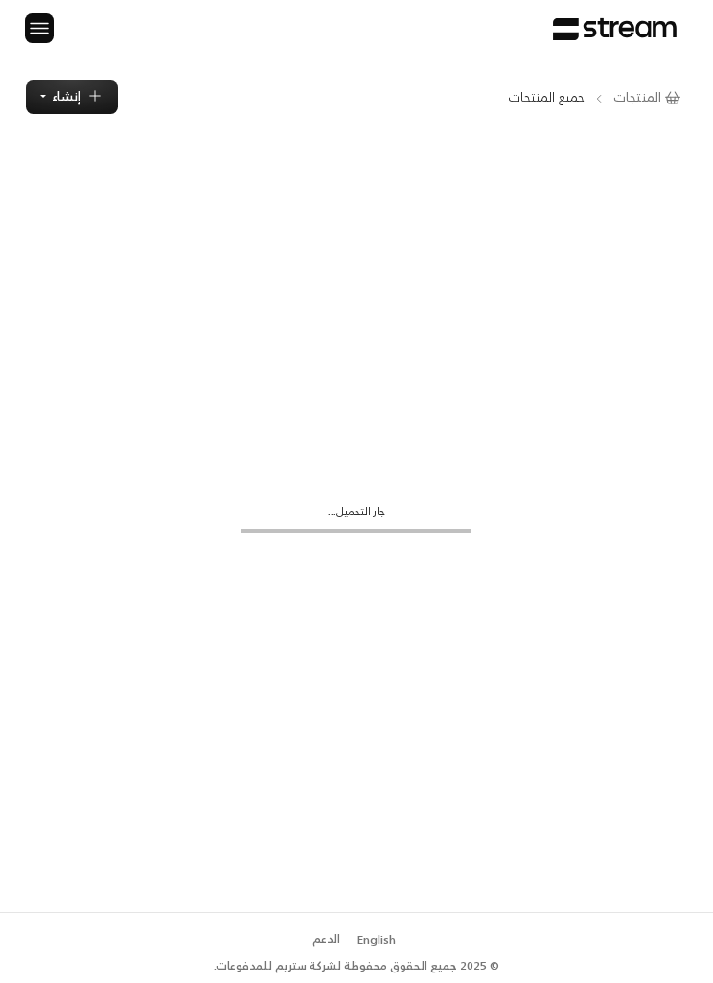
scroll to position [1, 0]
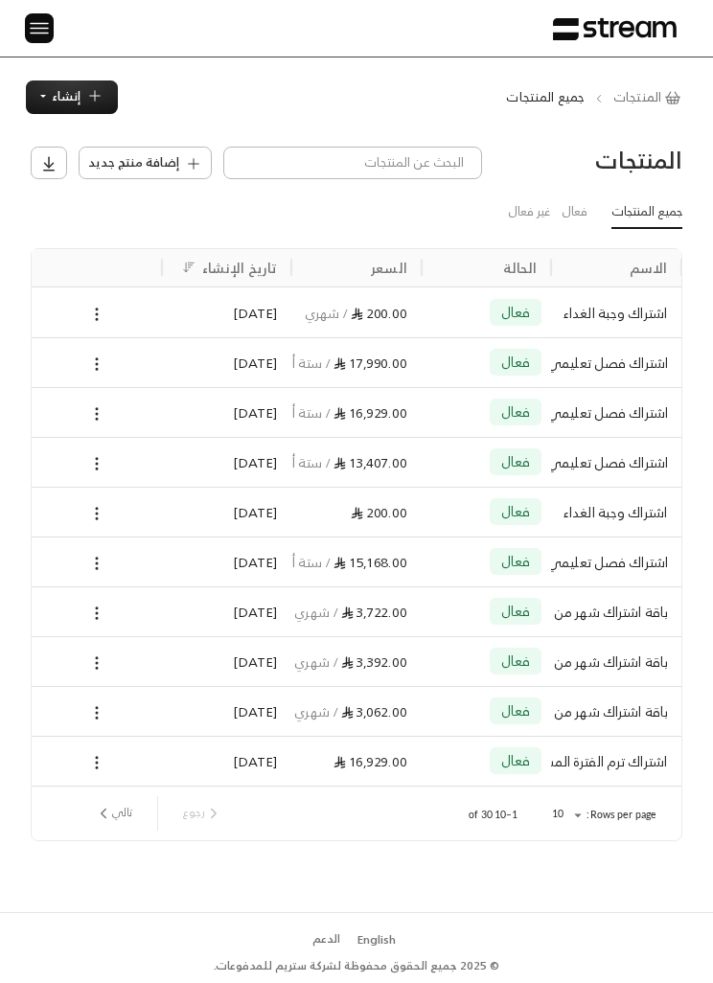
scroll to position [62, 0]
click at [115, 797] on button "تالي" at bounding box center [113, 813] width 53 height 33
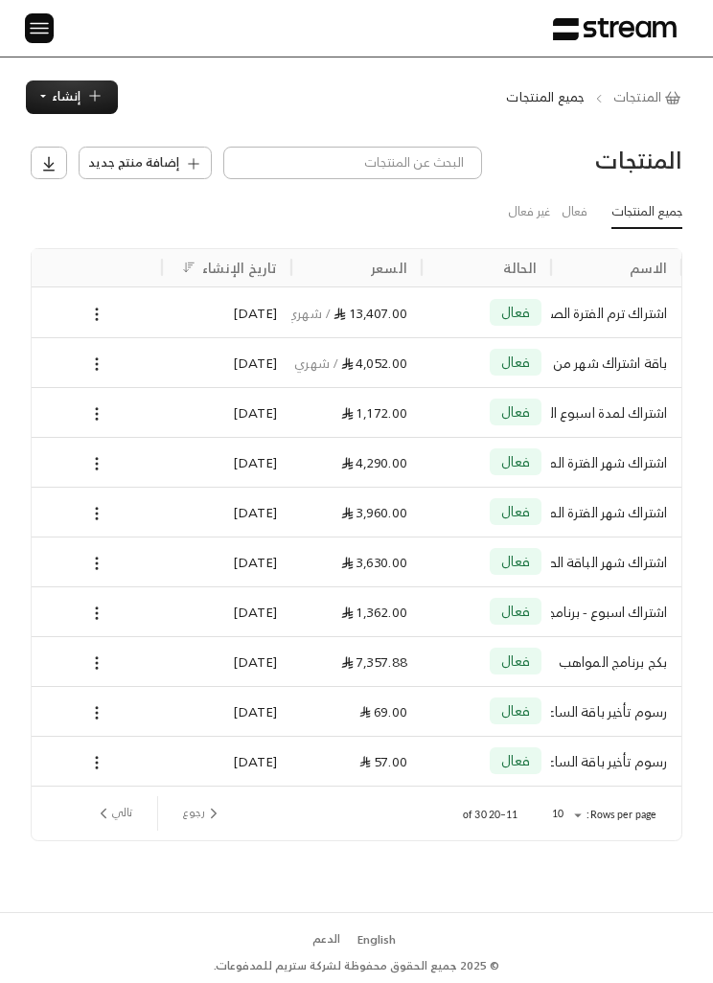
scroll to position [0, -1]
click at [612, 438] on div "اشتراك شهر الفترة المسائية الثانية ( 7:00 - 5:00 )" at bounding box center [617, 462] width 102 height 49
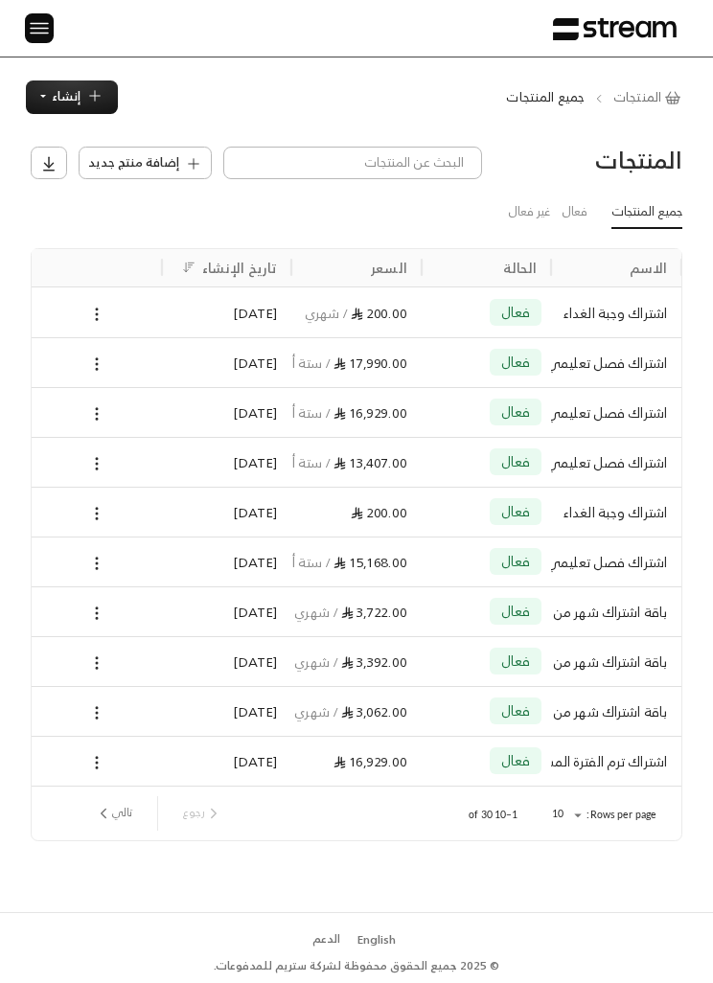
scroll to position [0, -1]
click at [114, 812] on button "تالي" at bounding box center [113, 813] width 53 height 33
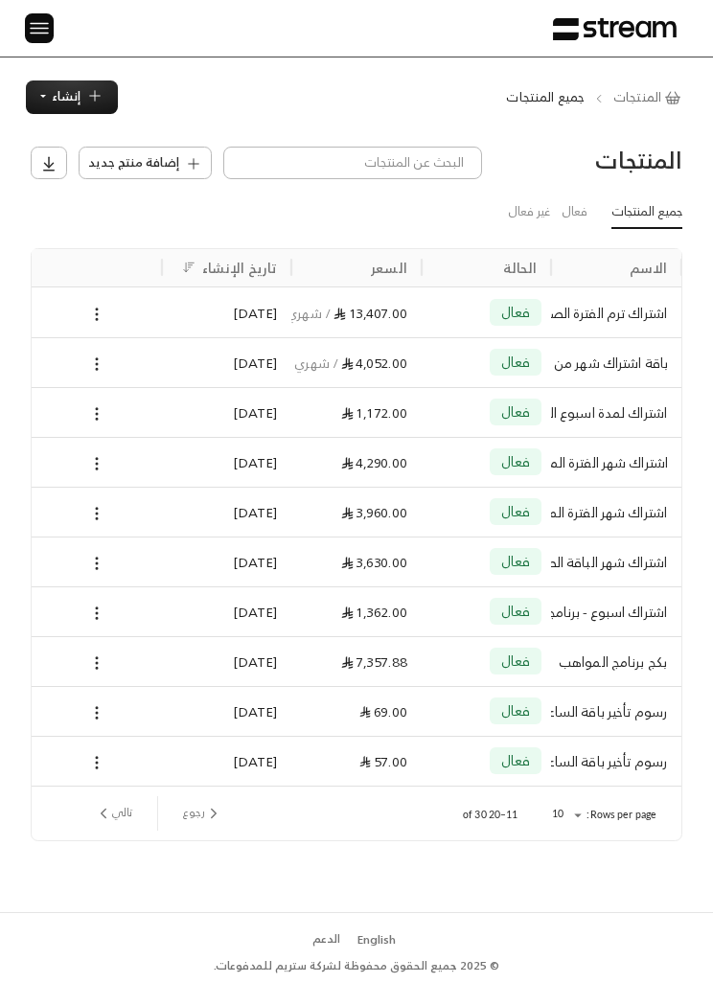
click at [100, 562] on icon at bounding box center [96, 563] width 17 height 17
click at [201, 663] on li "حذف" at bounding box center [153, 653] width 120 height 29
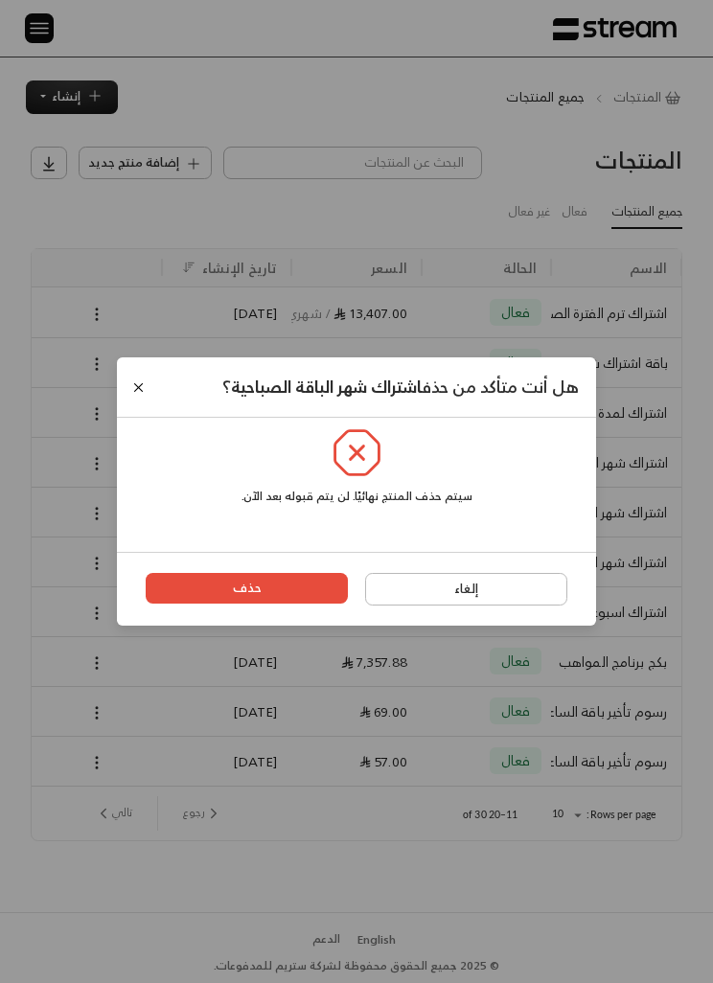
click at [145, 450] on div "سيتم حذف المنتج نهائيًا. لن يتم قبوله بعد الآن." at bounding box center [356, 466] width 439 height 96
click at [141, 453] on div "سيتم حذف المنتج نهائيًا. لن يتم قبوله بعد الآن." at bounding box center [356, 466] width 439 height 96
click at [137, 444] on div "سيتم حذف المنتج نهائيًا. لن يتم قبوله بعد الآن." at bounding box center [356, 466] width 439 height 96
click at [137, 452] on div "سيتم حذف المنتج نهائيًا. لن يتم قبوله بعد الآن." at bounding box center [356, 466] width 439 height 96
click at [142, 454] on div "سيتم حذف المنتج نهائيًا. لن يتم قبوله بعد الآن." at bounding box center [356, 466] width 439 height 96
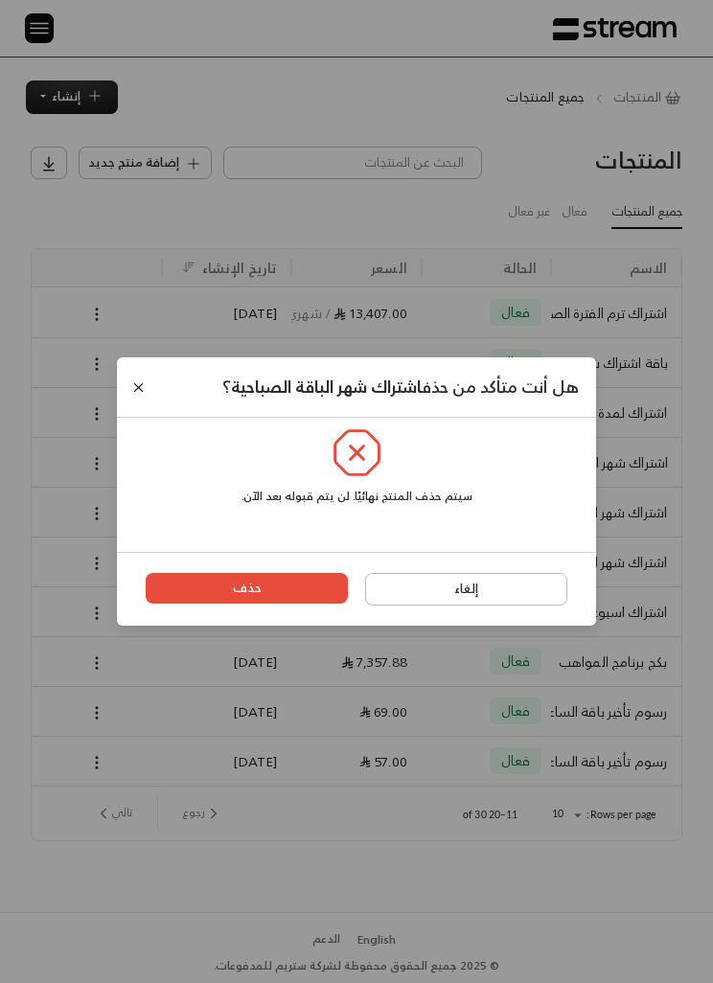
click at [523, 644] on div "هل أنت متأكد من حذف اشتراك شهر الباقة الصباحية ؟ سيتم حذف المنتج نهائيًا. لن يت…" at bounding box center [356, 491] width 713 height 983
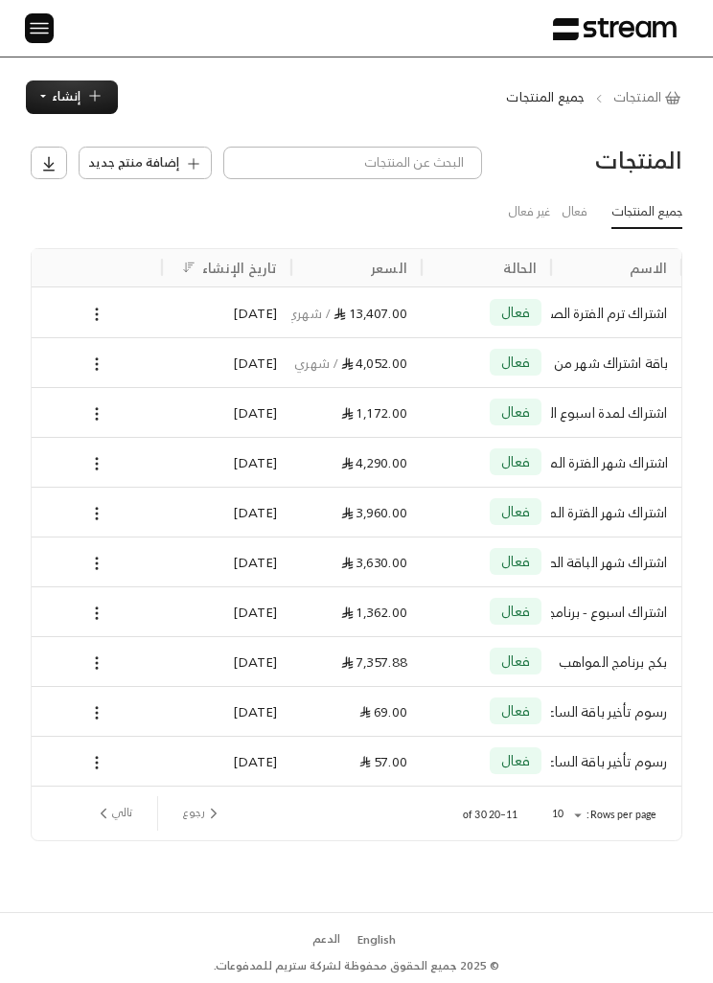
click at [95, 364] on icon at bounding box center [96, 363] width 17 height 17
click at [176, 460] on li "حذف" at bounding box center [153, 454] width 120 height 29
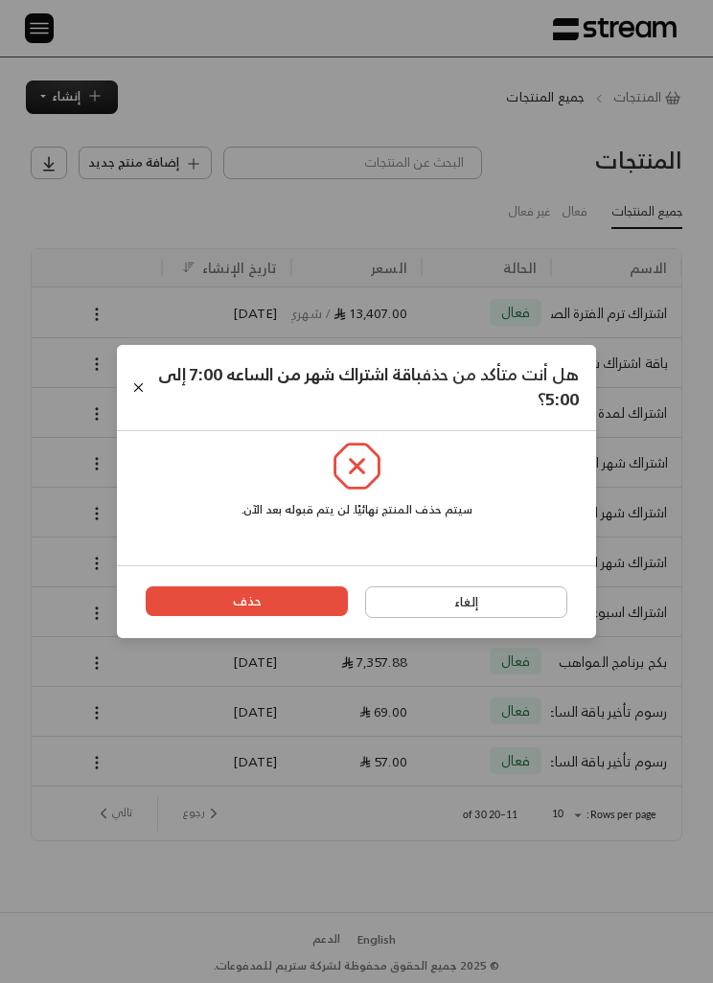
click at [135, 450] on div "سيتم حذف المنتج نهائيًا. لن يتم قبوله بعد الآن." at bounding box center [356, 498] width 479 height 134
click at [146, 455] on div "سيتم حذف المنتج نهائيًا. لن يتم قبوله بعد الآن." at bounding box center [356, 479] width 439 height 96
click at [151, 456] on div "سيتم حذف المنتج نهائيًا. لن يتم قبوله بعد الآن." at bounding box center [356, 479] width 439 height 96
click at [140, 447] on div "سيتم حذف المنتج نهائيًا. لن يتم قبوله بعد الآن." at bounding box center [356, 479] width 439 height 96
click at [136, 448] on div "سيتم حذف المنتج نهائيًا. لن يتم قبوله بعد الآن." at bounding box center [356, 498] width 479 height 134
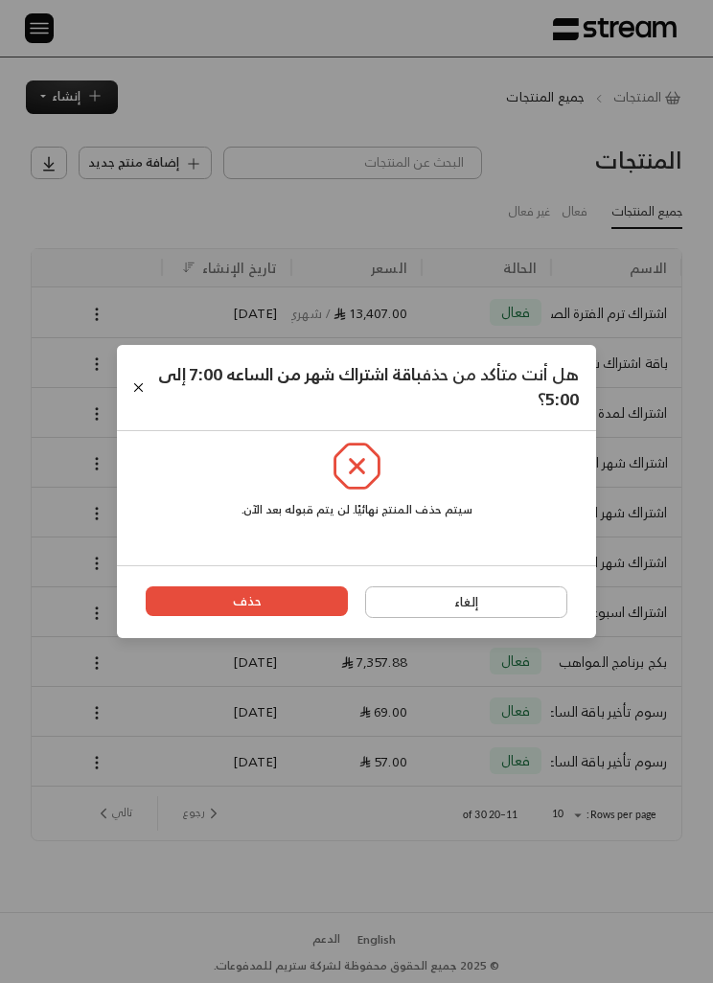
click at [141, 448] on div "سيتم حذف المنتج نهائيًا. لن يتم قبوله بعد الآن." at bounding box center [356, 479] width 439 height 96
click at [509, 670] on div "هل أنت متأكد من حذف باقة اشتراك شهر من الساعه 7:00 إلى 5:00 ؟ سيتم حذف المنتج ن…" at bounding box center [356, 491] width 713 height 983
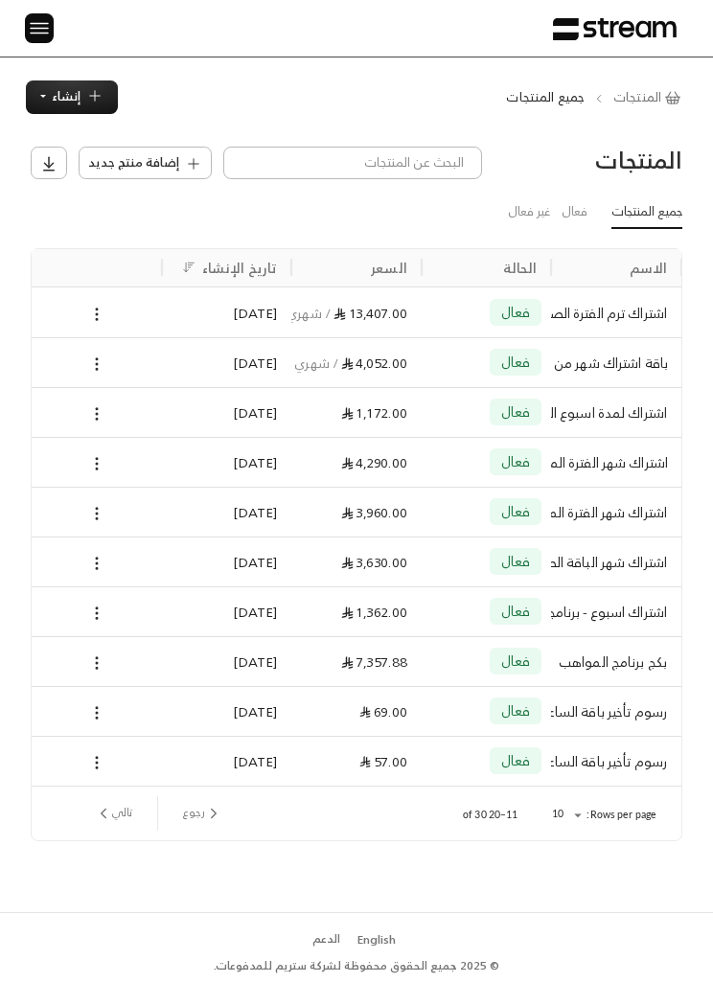
click at [211, 807] on icon "previous page" at bounding box center [213, 813] width 17 height 17
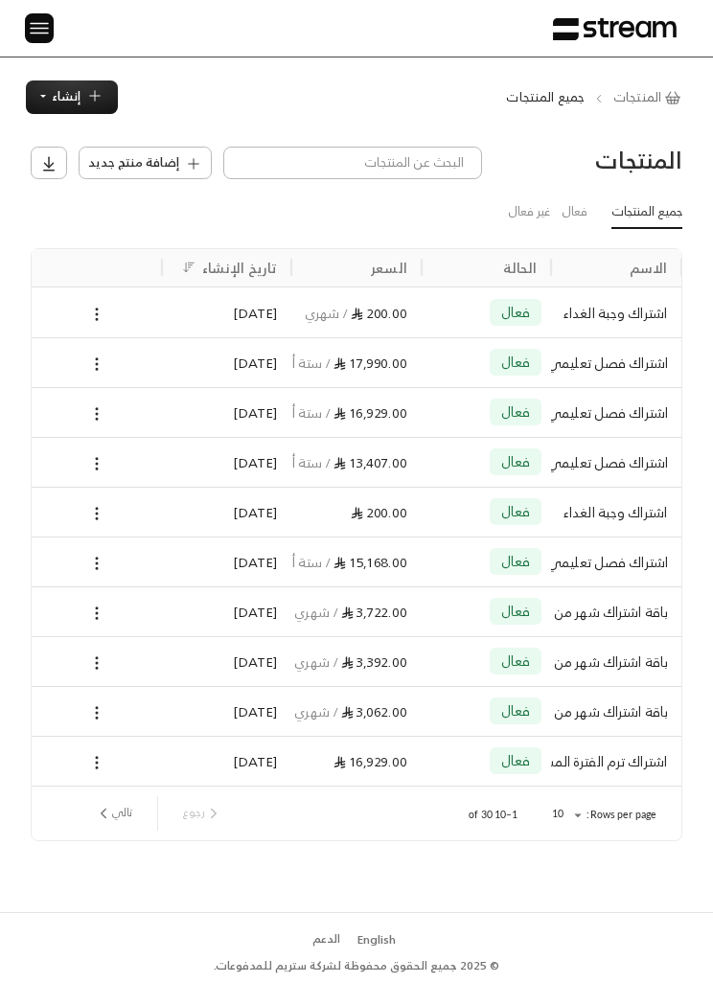
click at [197, 817] on div "رجوع تالي" at bounding box center [158, 813] width 143 height 34
click at [94, 370] on icon at bounding box center [96, 363] width 17 height 17
click at [178, 459] on li "حذف" at bounding box center [153, 454] width 120 height 29
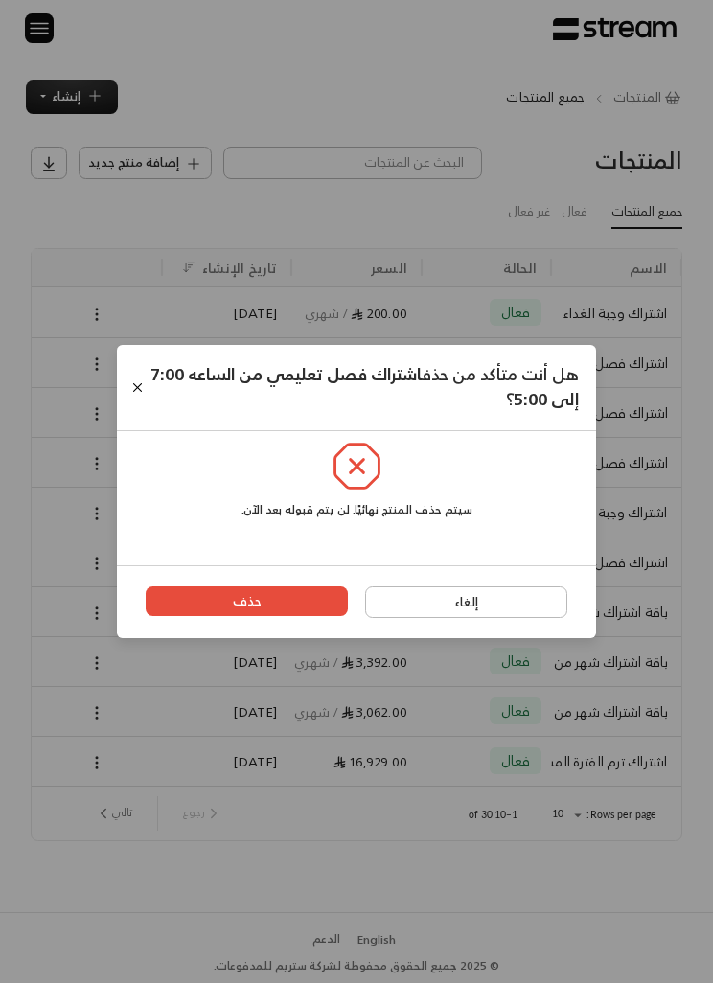
click at [140, 439] on div "سيتم حذف المنتج نهائيًا. لن يتم قبوله بعد الآن." at bounding box center [356, 479] width 439 height 96
click at [146, 446] on div "سيتم حذف المنتج نهائيًا. لن يتم قبوله بعد الآن." at bounding box center [356, 479] width 439 height 96
click at [135, 458] on div "سيتم حذف المنتج نهائيًا. لن يتم قبوله بعد الآن." at bounding box center [356, 498] width 479 height 134
click at [142, 445] on div "سيتم حذف المنتج نهائيًا. لن يتم قبوله بعد الآن." at bounding box center [356, 479] width 439 height 96
click at [511, 306] on div "هل أنت متأكد من حذف اشتراك فصل تعليمي من الساعه 7:00 إلى 5:00 ؟ سيتم حذف المنتج…" at bounding box center [356, 491] width 713 height 983
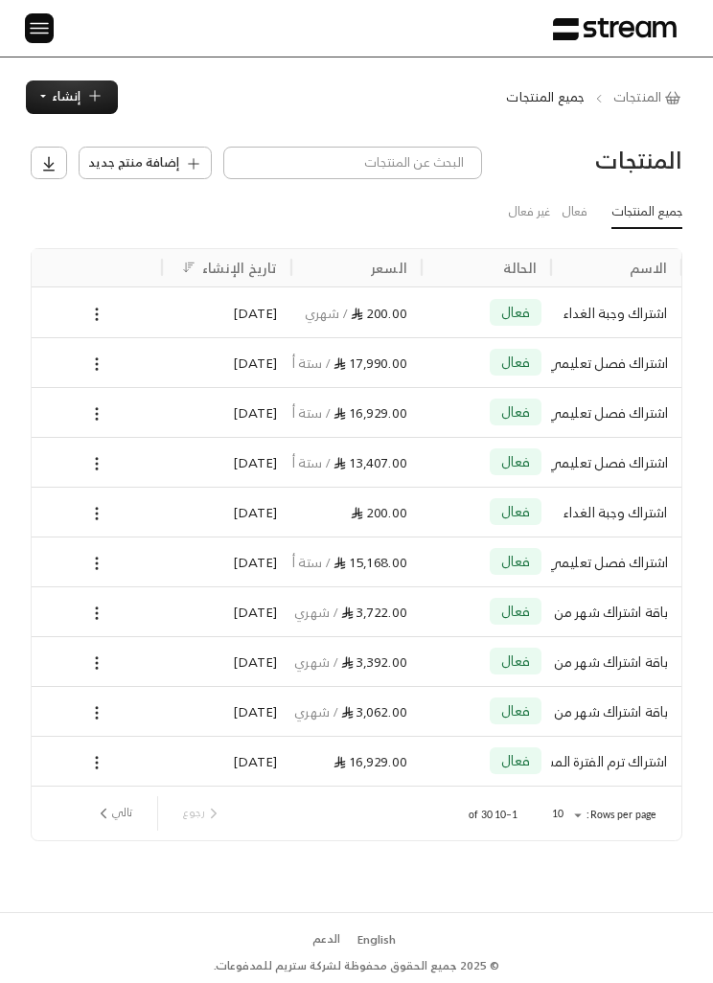
click at [1, 234] on div "المنتجات إضافة منتج جديد جميع المنتجات فعال غير فعال الاسم الحالة السعر تاريخ ا…" at bounding box center [356, 512] width 713 height 797
click at [206, 357] on div "[DATE]" at bounding box center [227, 362] width 102 height 49
click at [34, 21] on img at bounding box center [39, 28] width 23 height 24
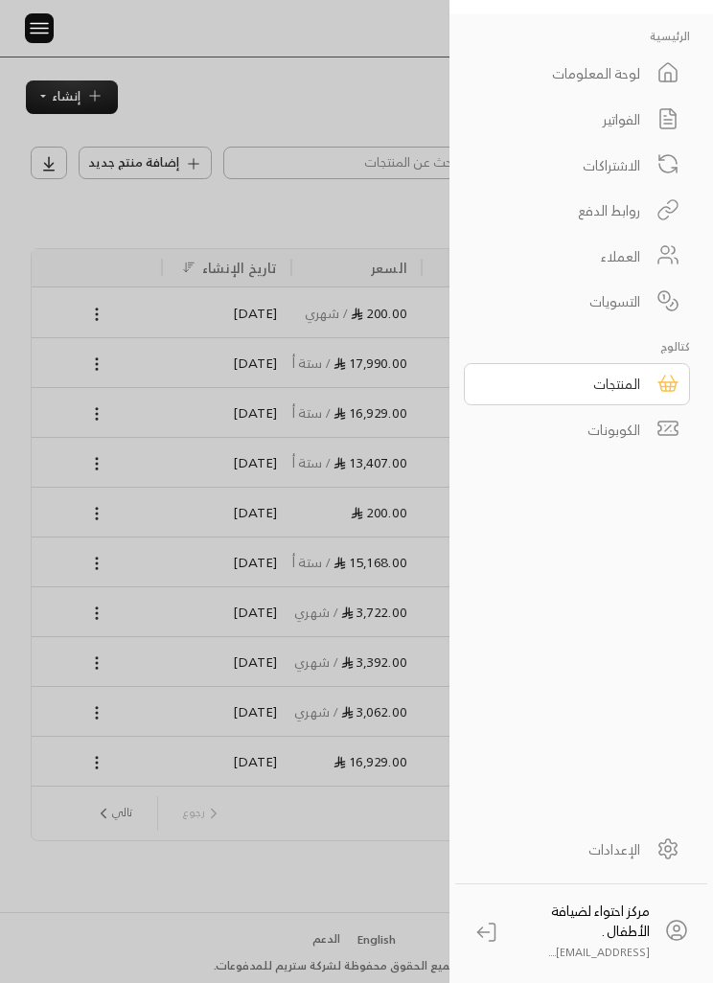
click at [323, 922] on div at bounding box center [356, 491] width 713 height 983
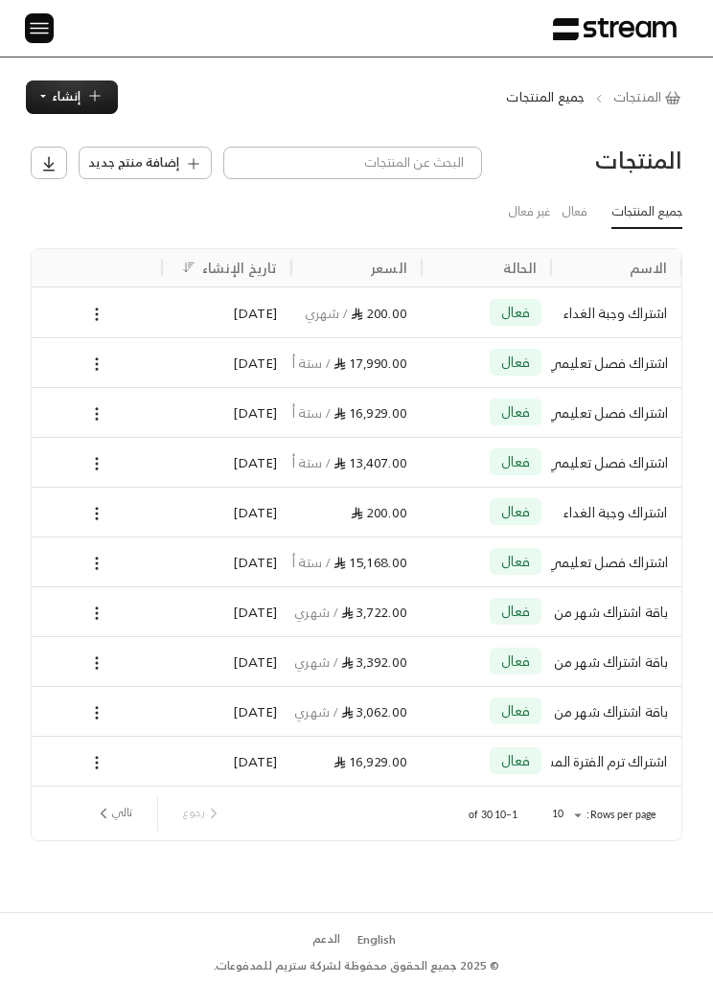
click at [35, 20] on img at bounding box center [39, 28] width 23 height 24
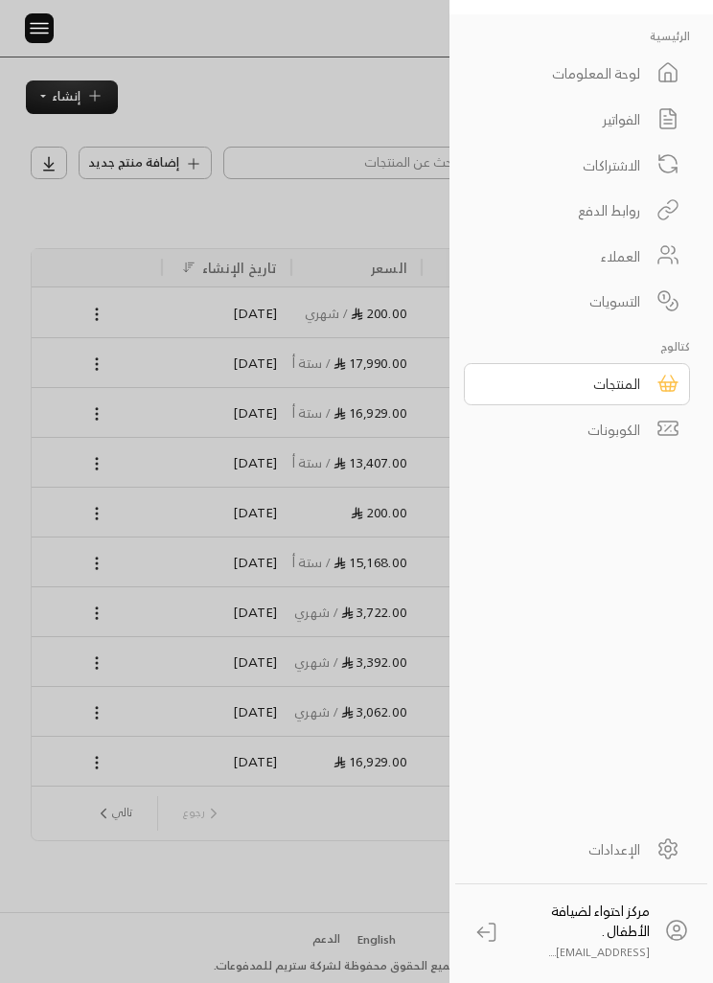
click at [632, 121] on div "الفواتير" at bounding box center [564, 119] width 151 height 20
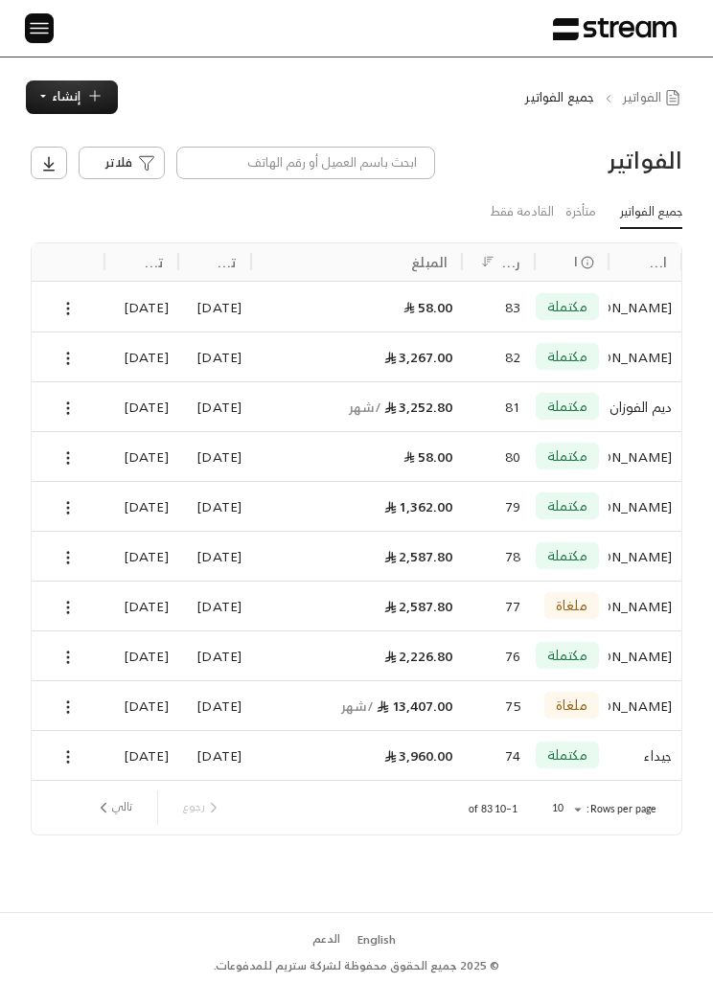
click at [69, 93] on span "إنشاء" at bounding box center [66, 96] width 29 height 22
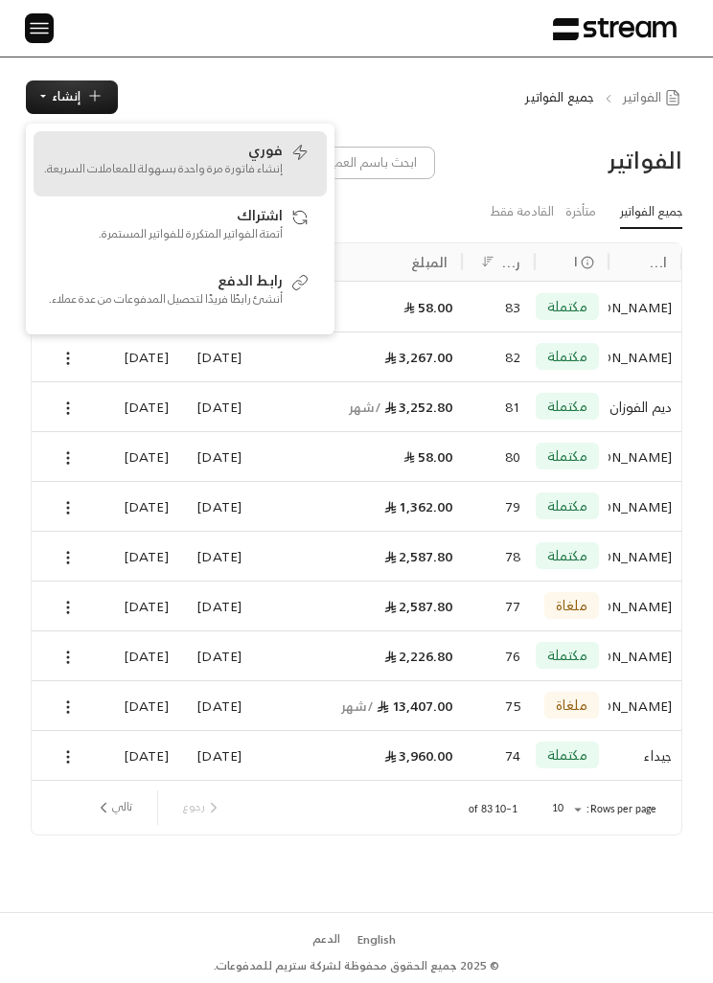
click at [133, 153] on div "فوري إنشاء فاتورة مرة واحدة بسهولة للمعاملات السريعة." at bounding box center [163, 164] width 240 height 51
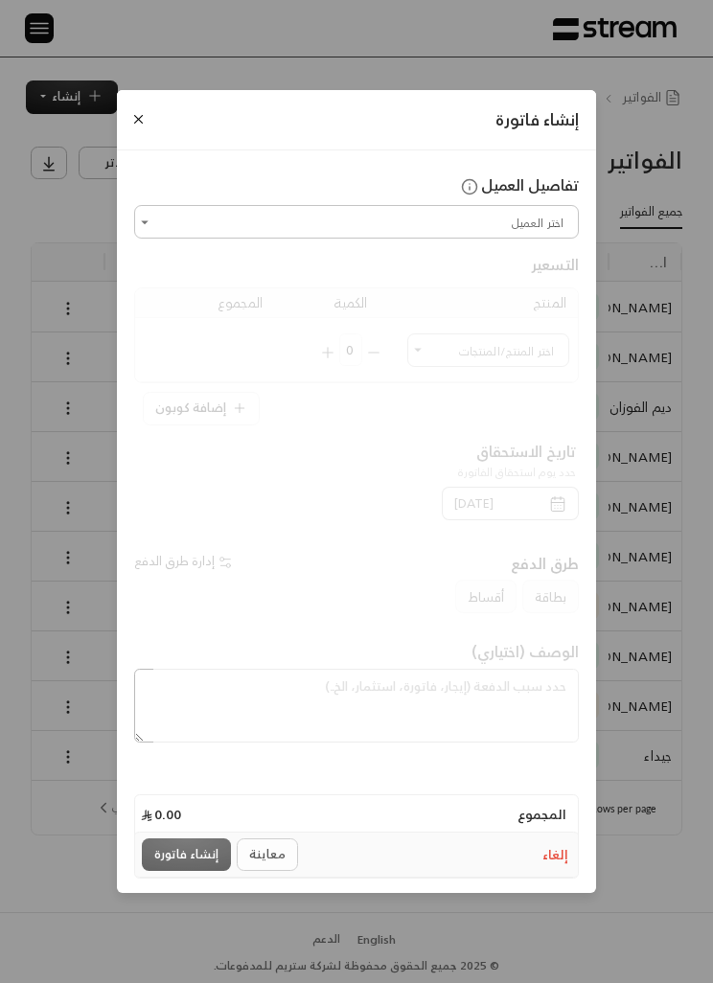
click at [179, 217] on input "اختر العميل" at bounding box center [356, 222] width 439 height 28
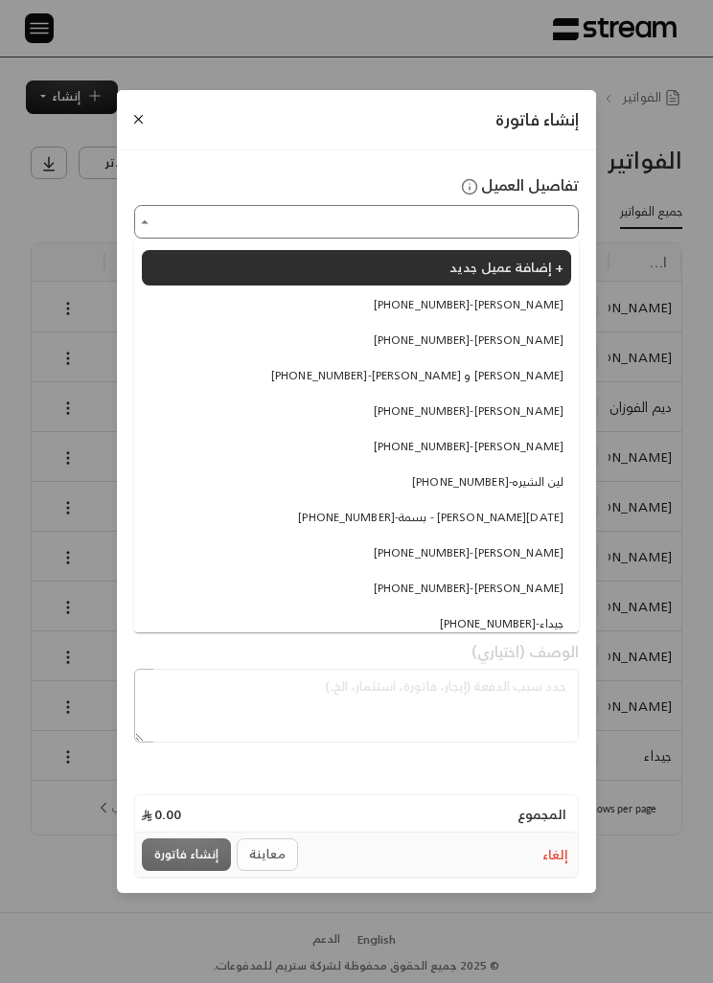
click at [515, 316] on li "+966557780463 - عبدالرحمن المرشد" at bounding box center [356, 304] width 429 height 33
type input "**********"
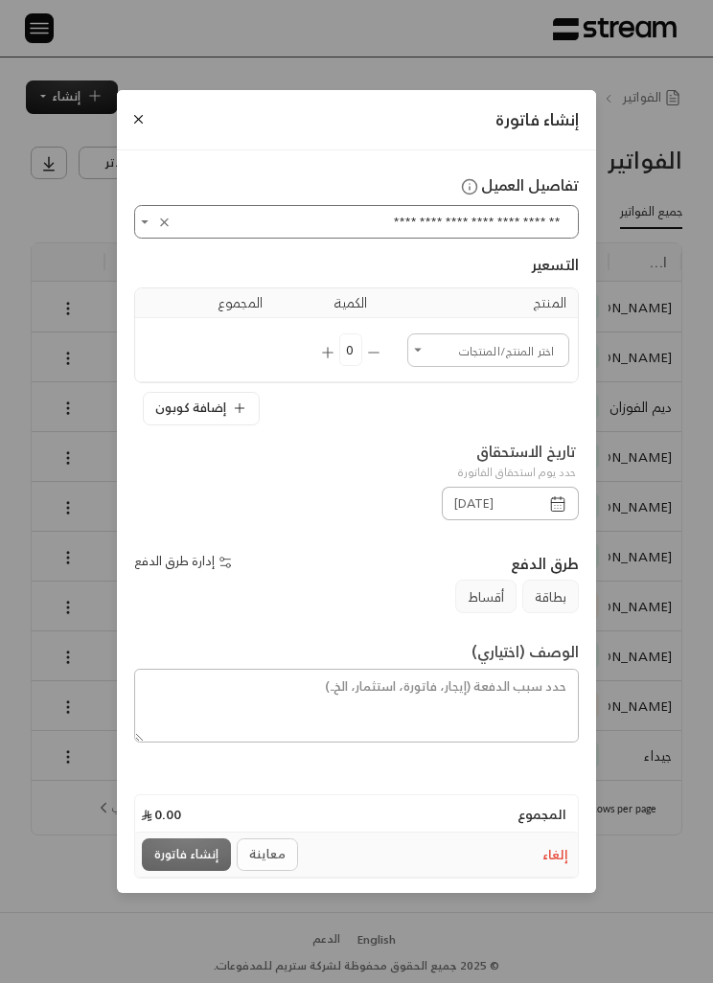
click at [441, 350] on input "اختر العميل" at bounding box center [488, 350] width 156 height 28
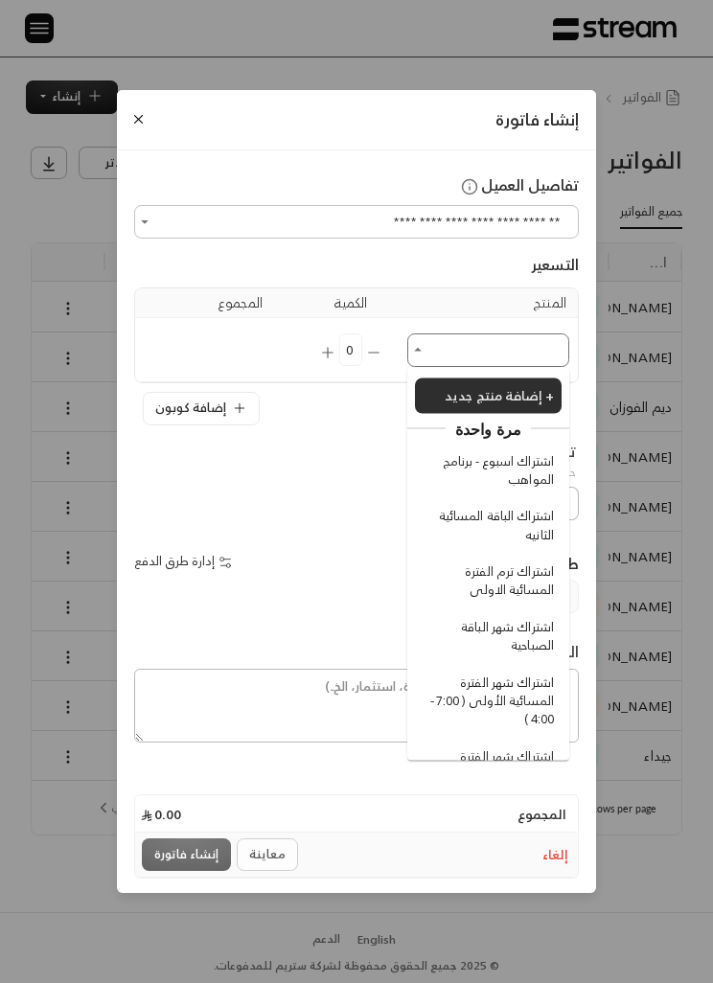
click at [524, 469] on span "اشتراك اسبوع - برنامج المواهب" at bounding box center [491, 469] width 126 height 37
type input "**********"
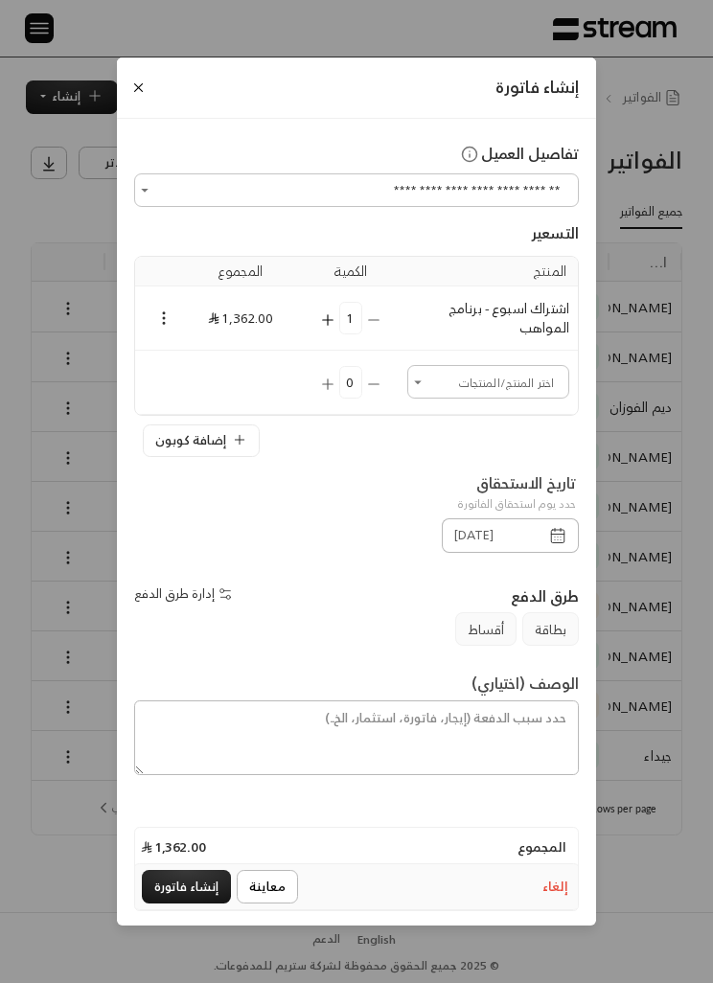
click at [167, 314] on icon "Selected Products" at bounding box center [163, 317] width 17 height 17
click at [220, 352] on li "إضافة كوبون" at bounding box center [206, 352] width 92 height 29
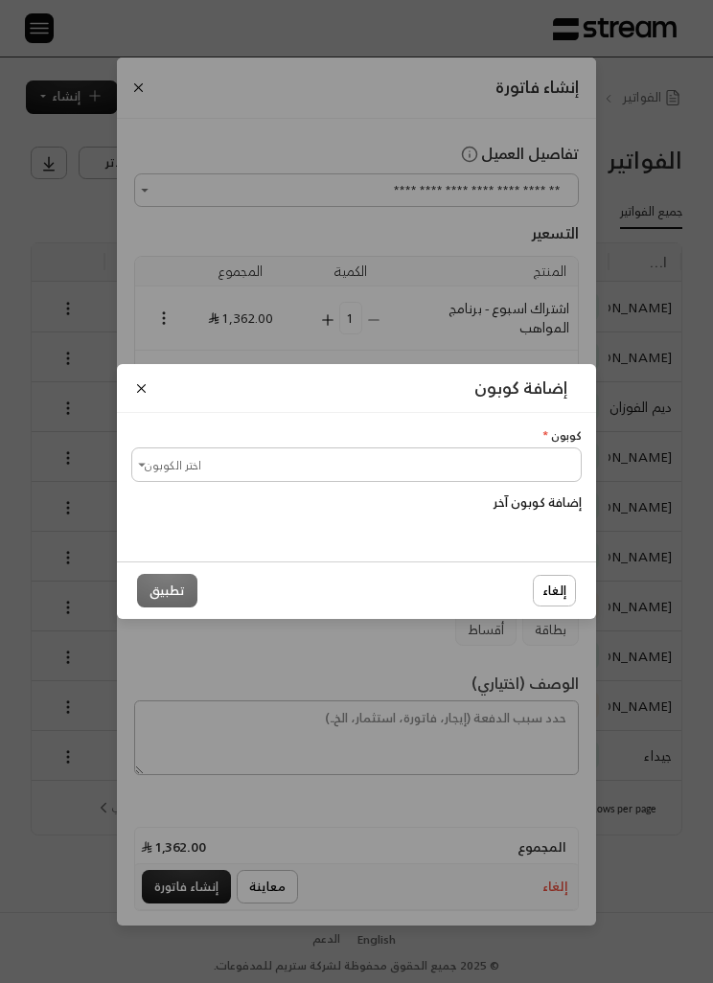
click at [405, 460] on input "اختر الكوبون" at bounding box center [356, 464] width 445 height 28
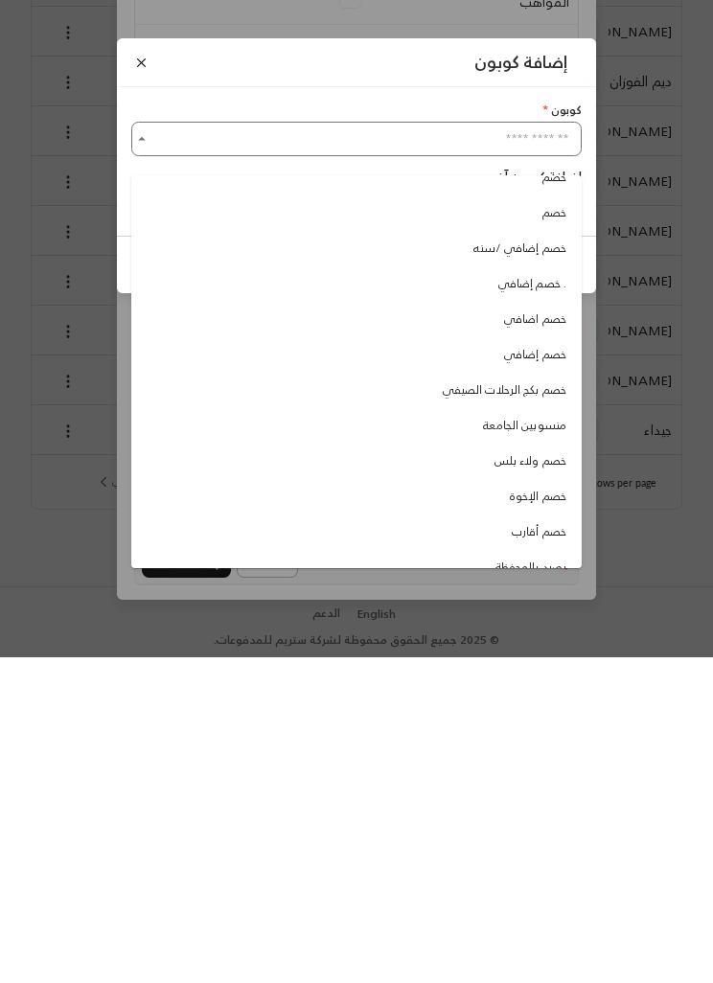
scroll to position [62, 0]
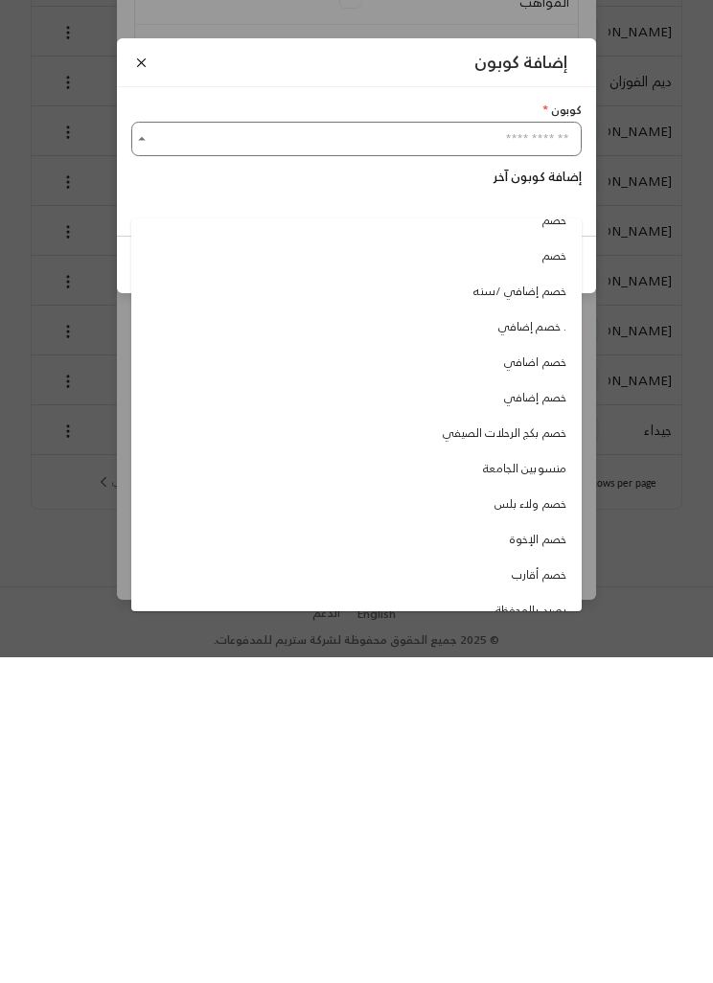
click at [126, 364] on div "إضافة كوبون" at bounding box center [356, 388] width 479 height 49
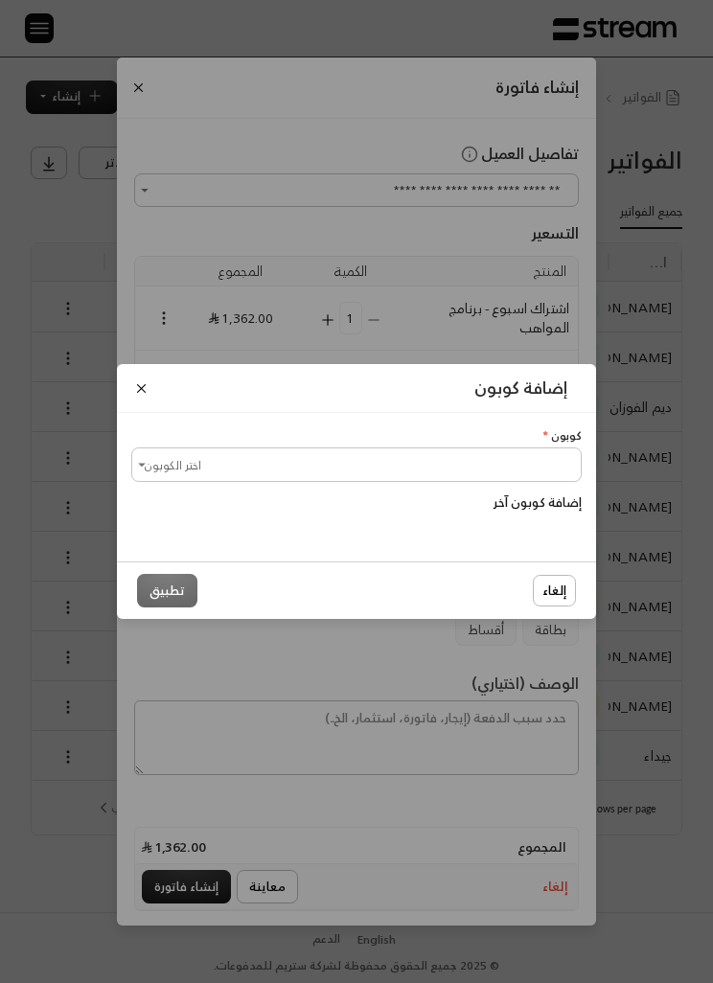
click at [133, 382] on button "Close" at bounding box center [141, 388] width 20 height 20
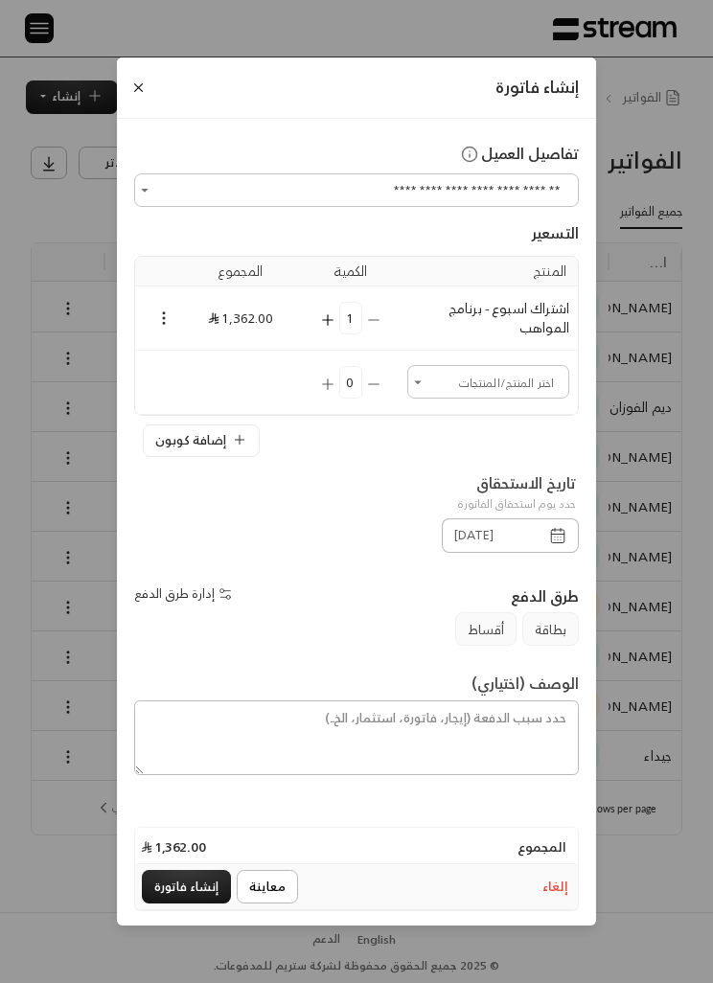
click at [136, 90] on button "Close" at bounding box center [138, 88] width 20 height 20
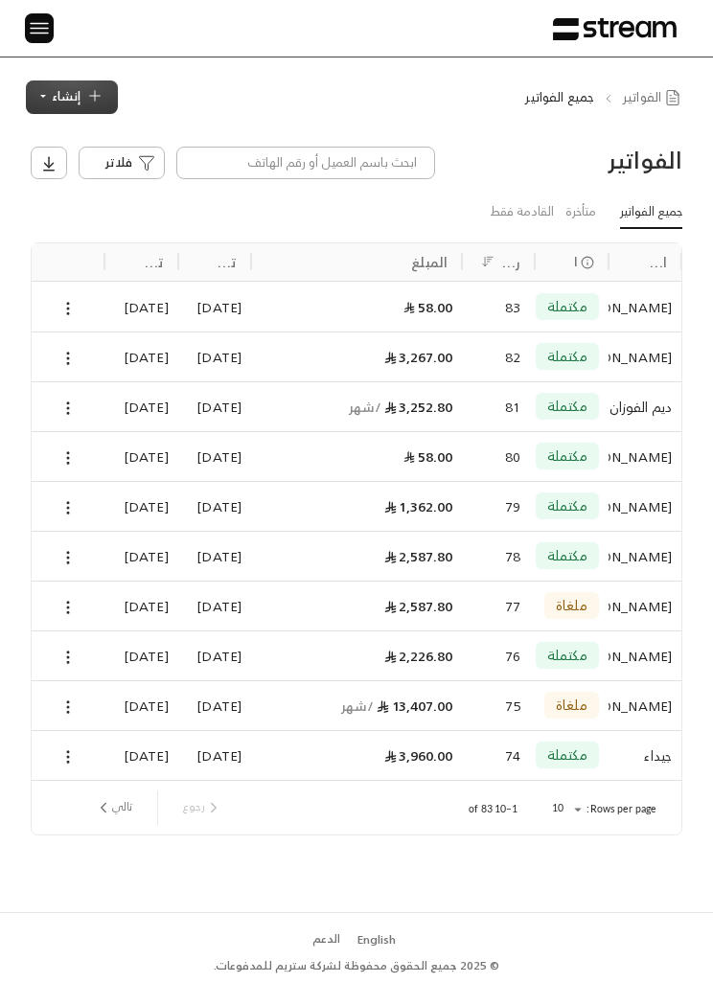
scroll to position [0, 0]
click at [38, 30] on img at bounding box center [39, 28] width 23 height 24
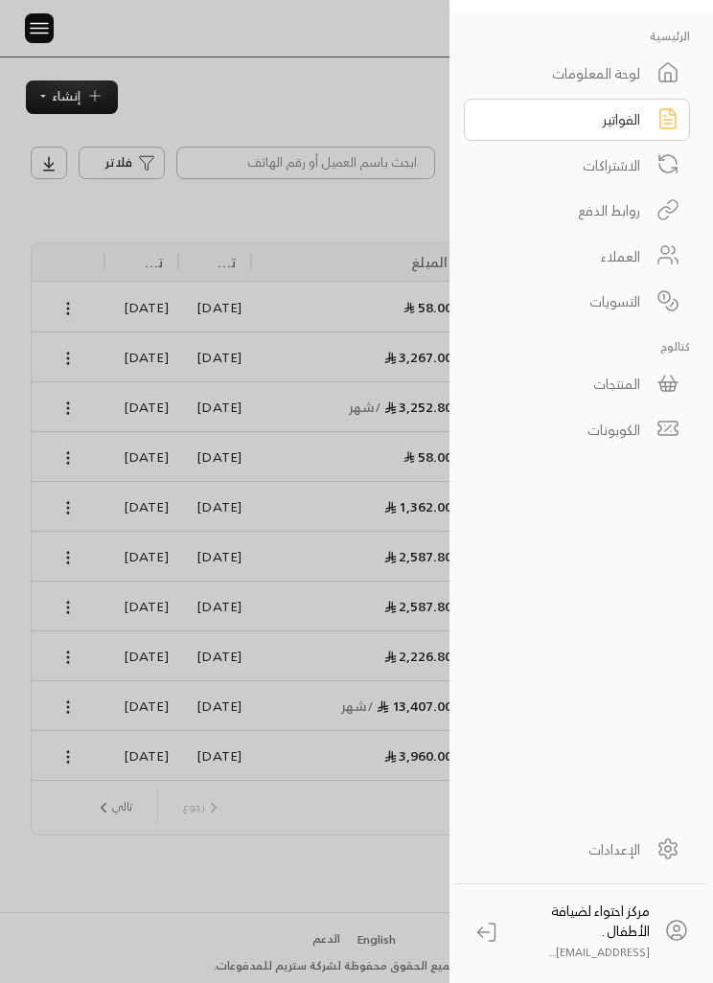
click at [648, 253] on link "العملاء" at bounding box center [577, 256] width 226 height 42
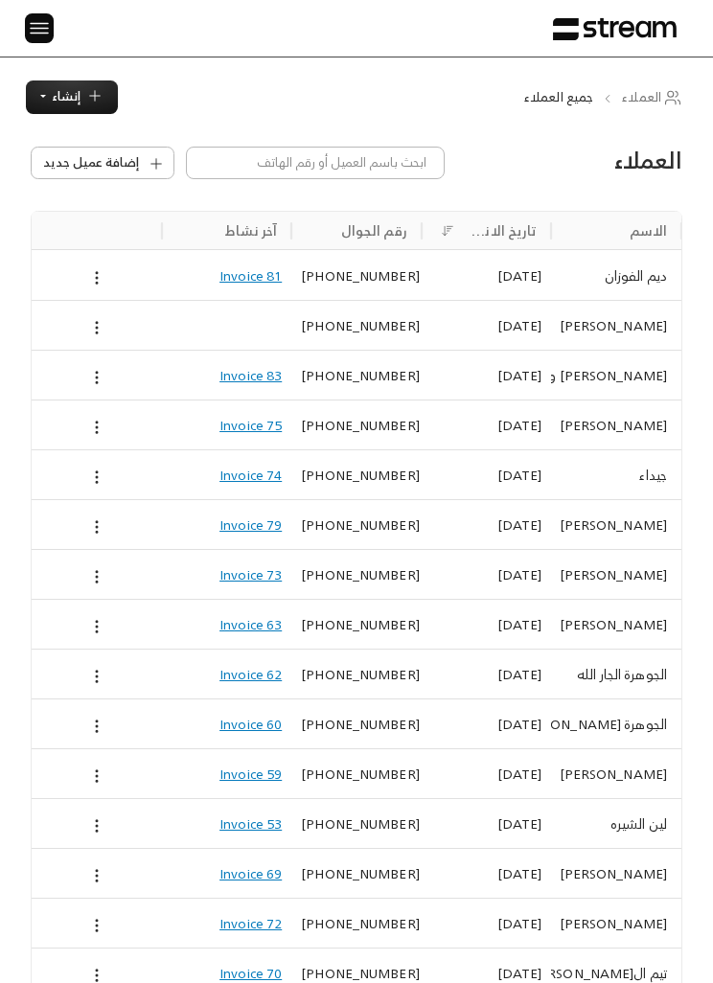
click at [29, 36] on img at bounding box center [39, 28] width 23 height 24
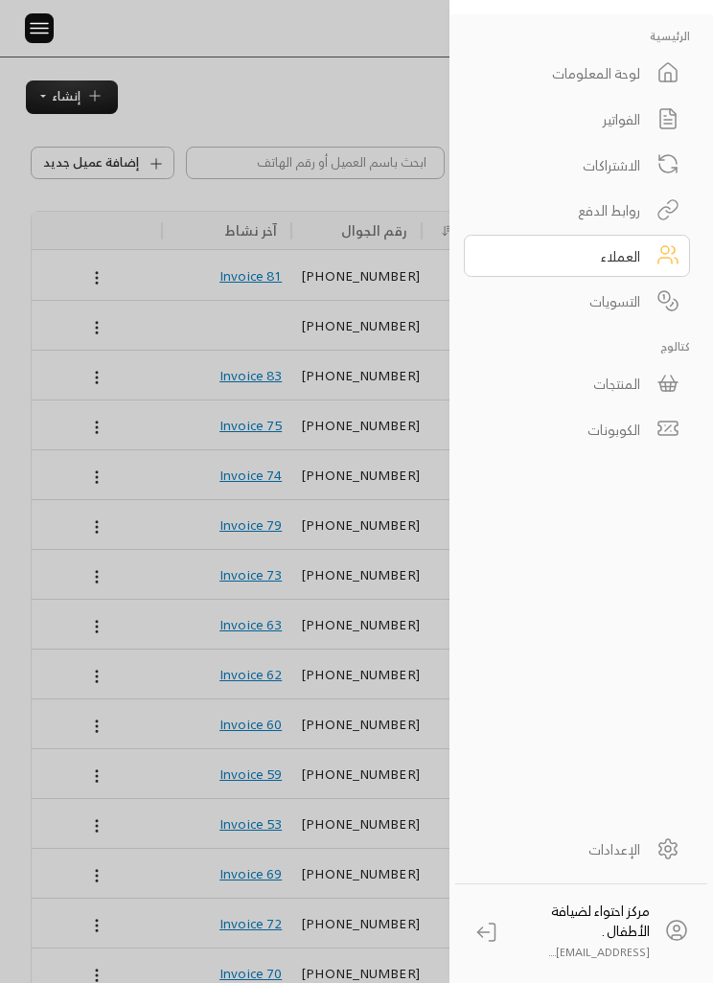
click at [640, 116] on link "الفواتير" at bounding box center [577, 120] width 226 height 42
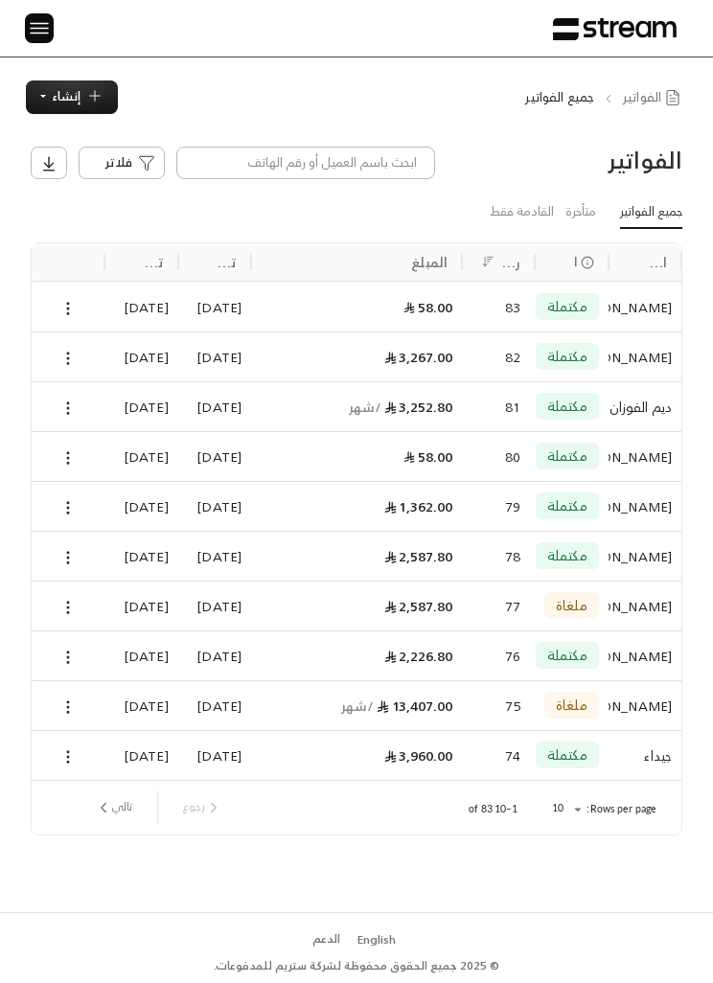
click at [31, 28] on img at bounding box center [39, 28] width 23 height 24
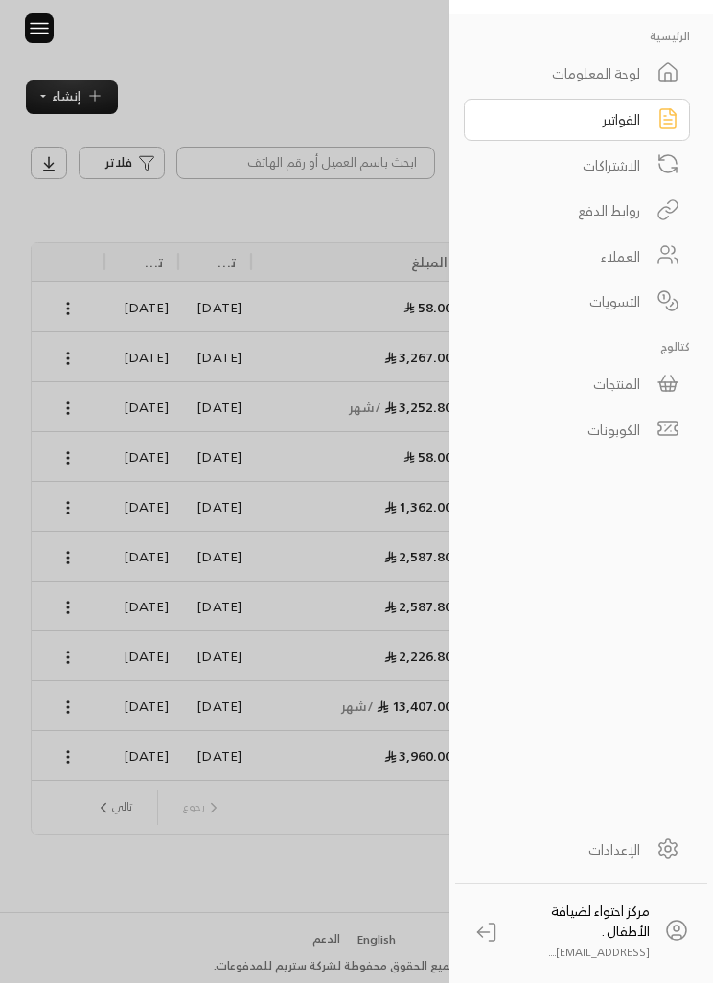
click at [627, 166] on div "الاشتراكات" at bounding box center [564, 165] width 151 height 20
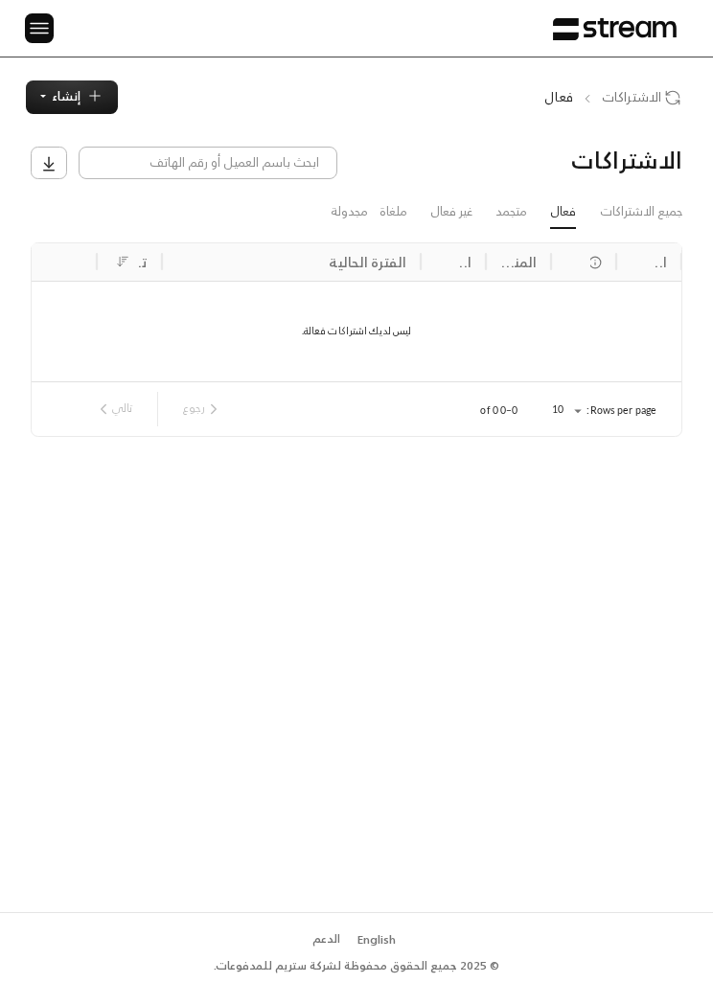
click at [454, 196] on link "غير فعال" at bounding box center [451, 211] width 42 height 31
click at [382, 211] on link "ملغاة" at bounding box center [393, 211] width 28 height 31
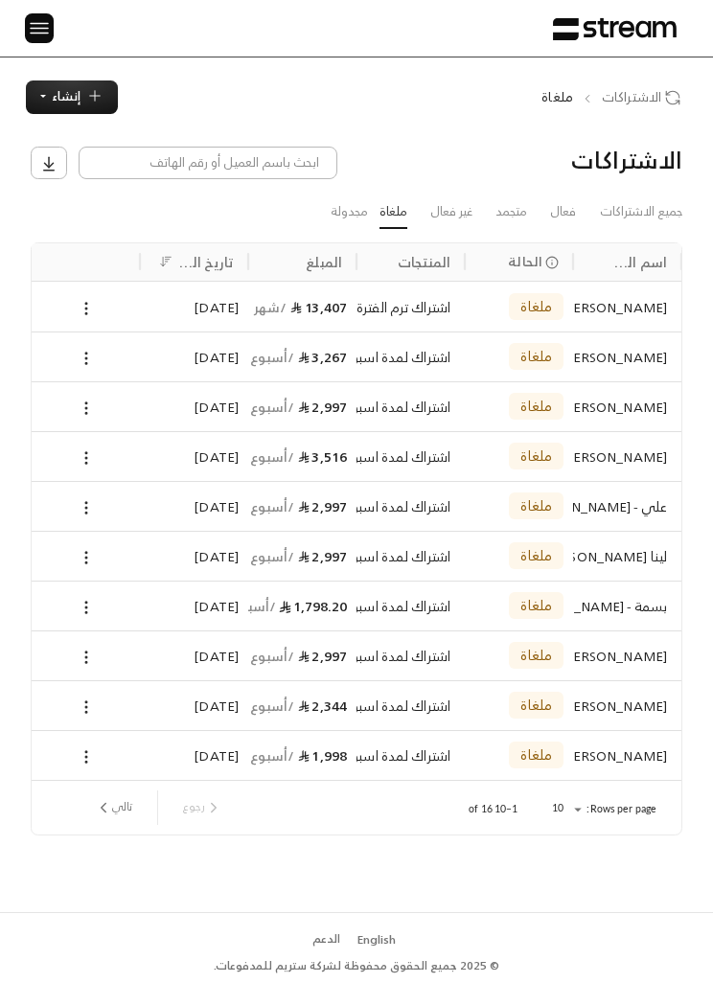
scroll to position [62, 0]
click at [108, 799] on icon "next page" at bounding box center [103, 807] width 17 height 17
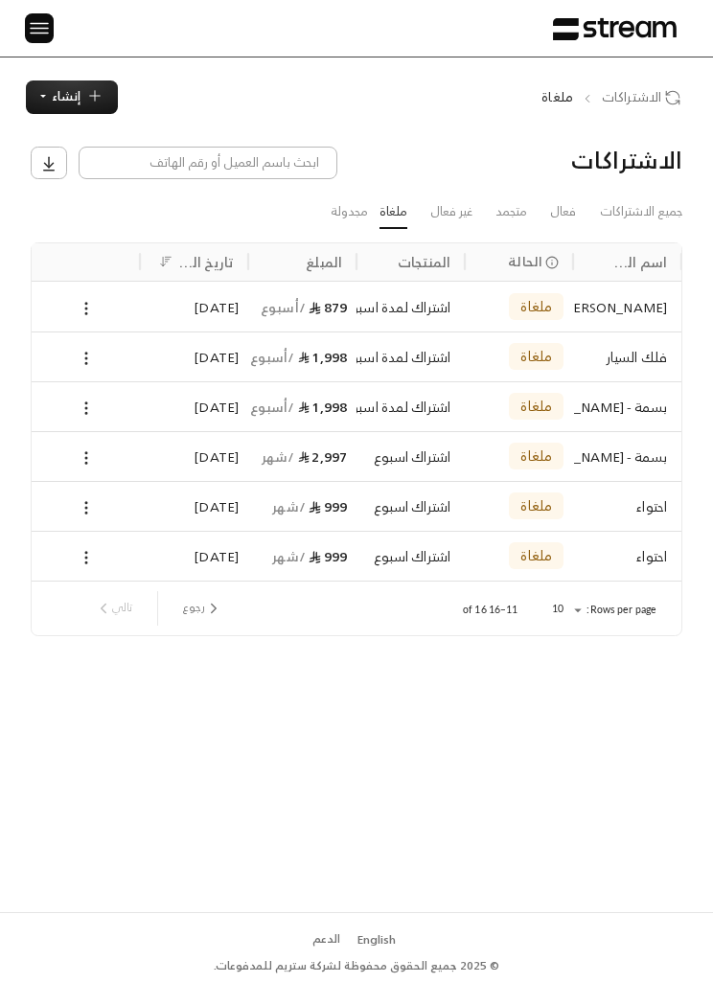
scroll to position [0, 0]
click at [18, 30] on div "الرئيسية لوحة المعلومات الفواتير الاشتراكات روابط الدفع العملاء التسويات كتالوج…" at bounding box center [356, 28] width 713 height 57
click at [36, 22] on img at bounding box center [39, 28] width 23 height 24
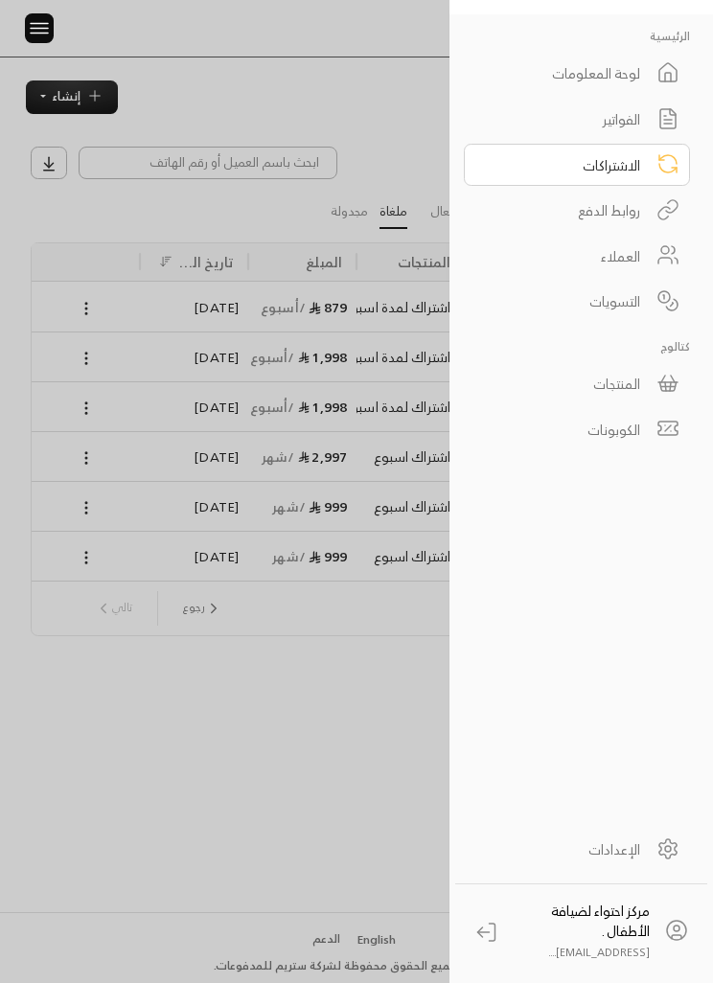
click at [641, 388] on link "المنتجات" at bounding box center [577, 384] width 226 height 42
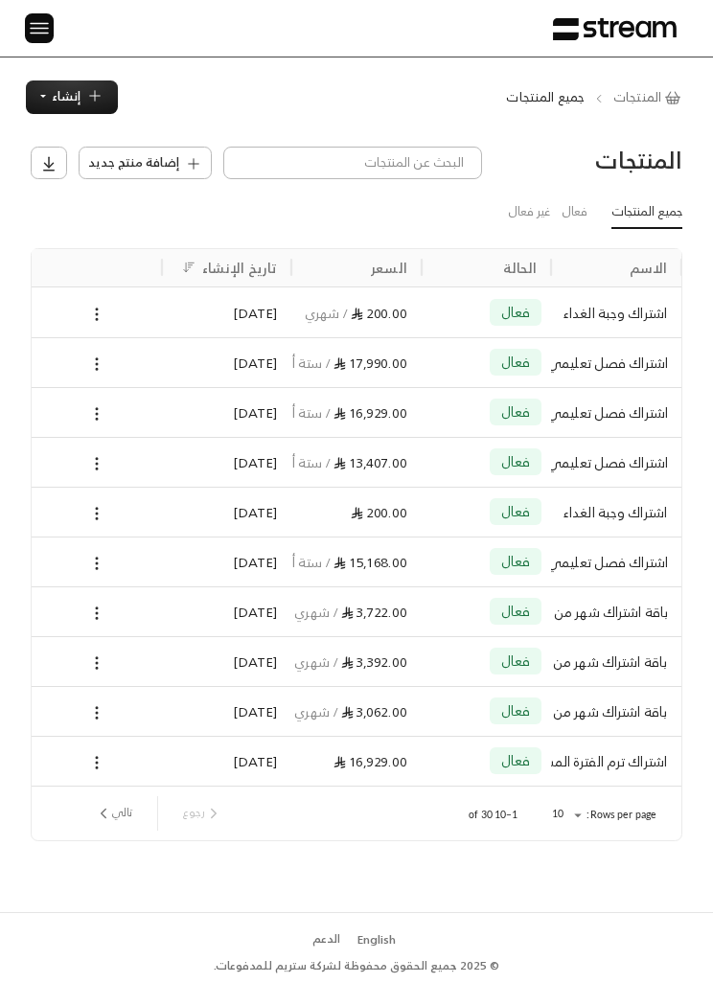
scroll to position [0, -1]
click at [90, 560] on icon at bounding box center [96, 563] width 17 height 17
click at [175, 592] on li "تعديل" at bounding box center [153, 596] width 120 height 29
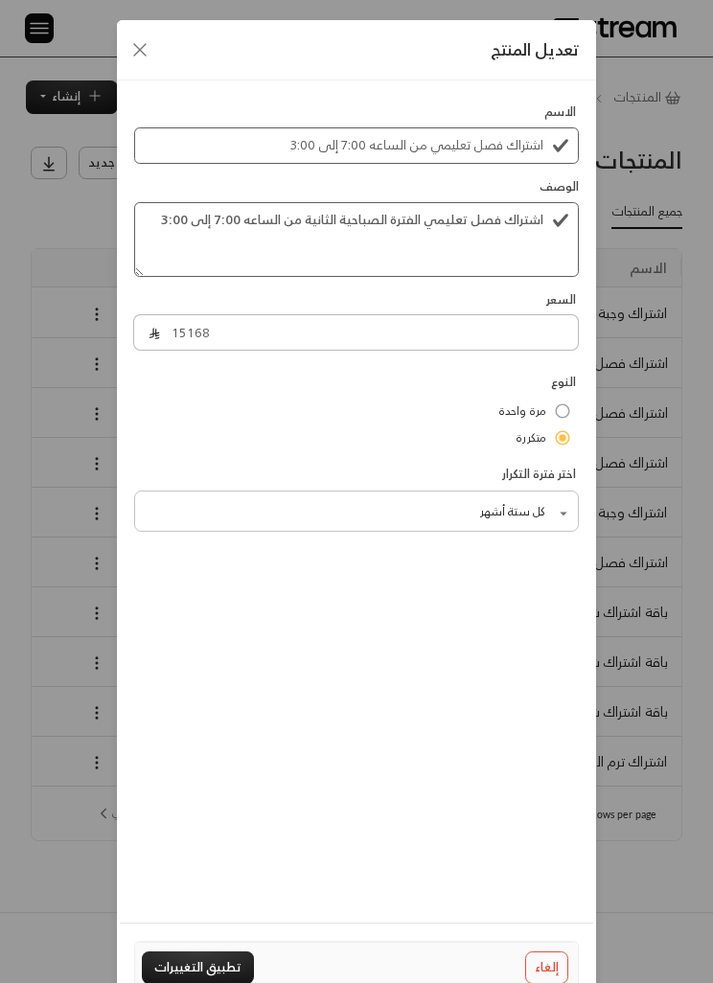
click at [12, 303] on div "تعديل المنتج الاسم اشتراك فصل تعليمي من الساعه 7:00 إلى 3:00 الوصف اشتراك فصل ت…" at bounding box center [356, 491] width 713 height 983
type input "0"
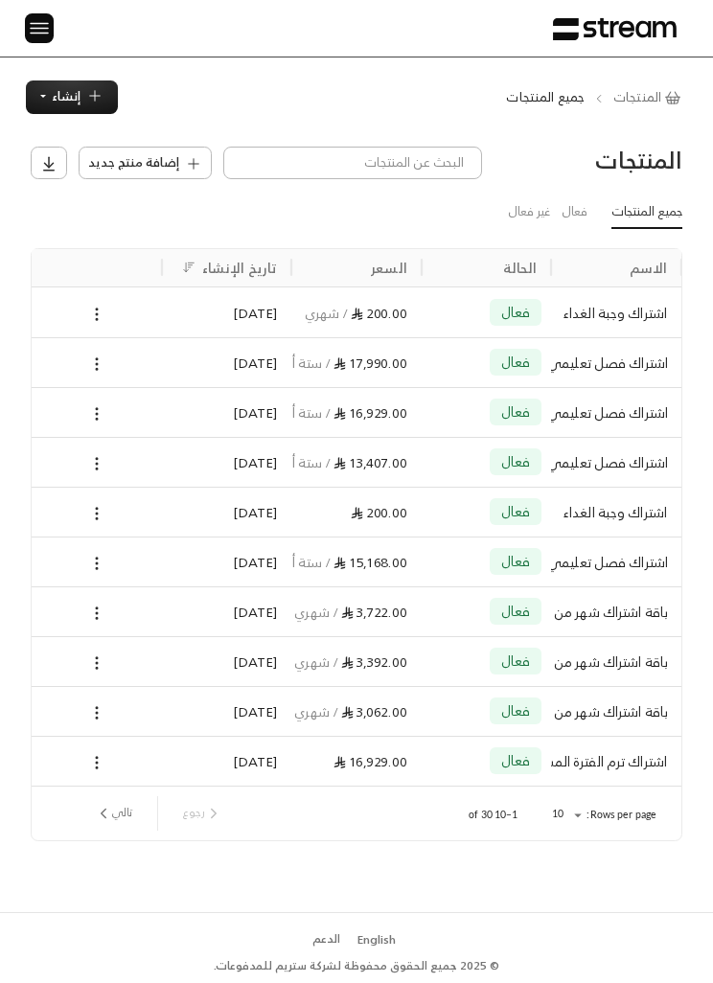
click at [94, 612] on icon at bounding box center [96, 613] width 17 height 17
click at [177, 644] on li "تعديل" at bounding box center [153, 645] width 120 height 29
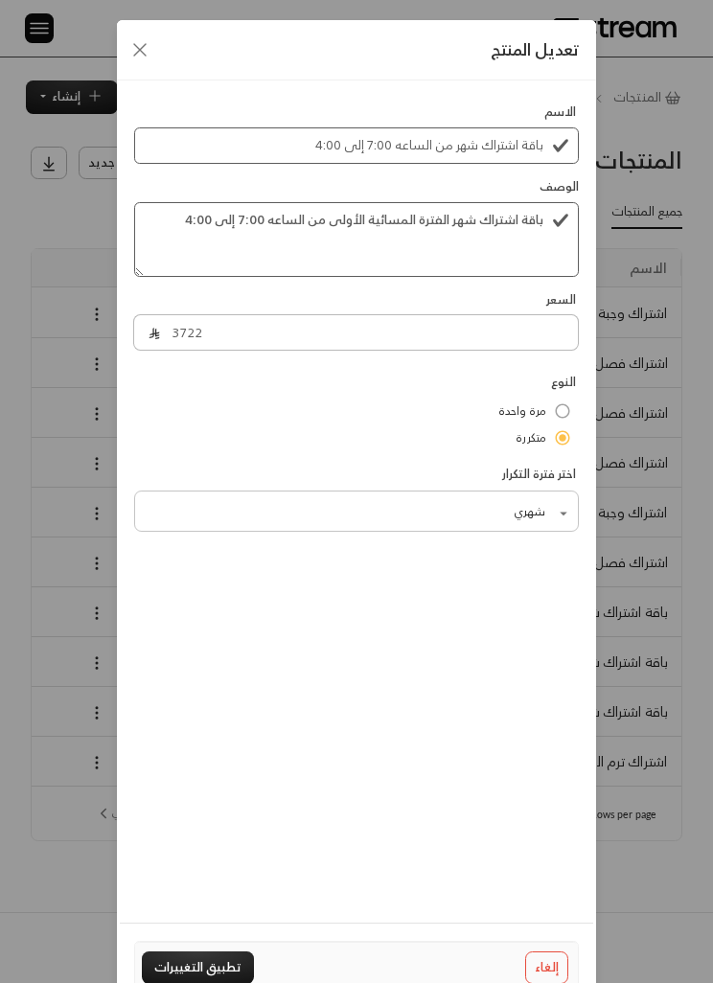
click at [142, 33] on div "تعديل المنتج" at bounding box center [356, 50] width 479 height 60
click at [130, 45] on icon "Close" at bounding box center [139, 49] width 23 height 23
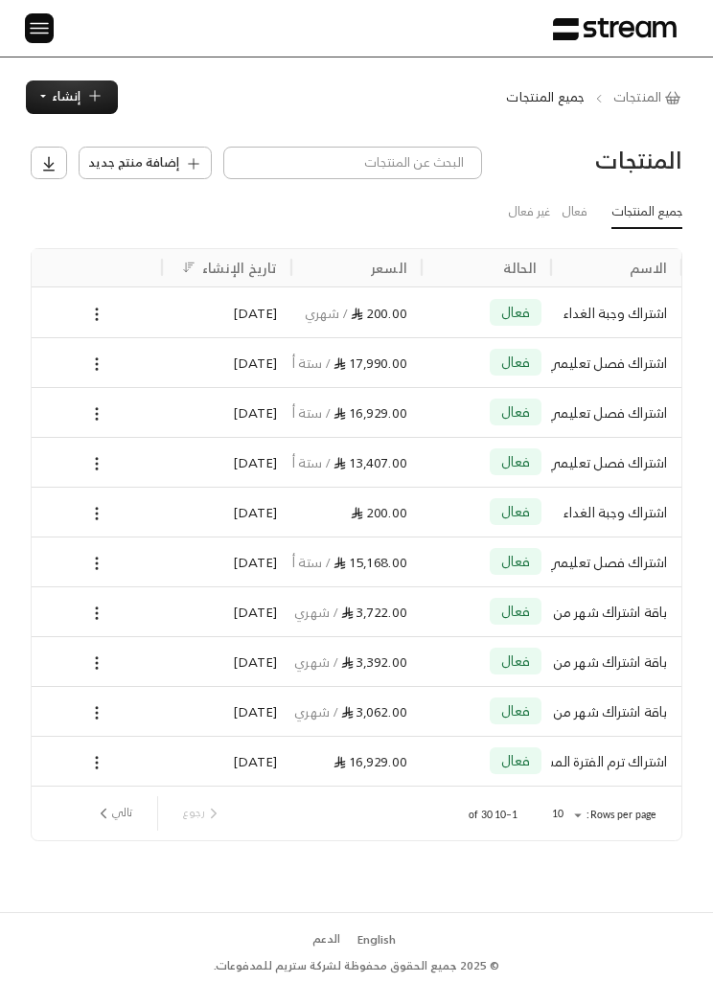
type input "0"
click at [88, 704] on icon at bounding box center [96, 712] width 17 height 17
click at [98, 707] on circle at bounding box center [97, 708] width 2 height 2
click at [165, 696] on ul "تعديل تعطيل حذف" at bounding box center [152, 744] width 129 height 102
click at [176, 703] on li "تعديل" at bounding box center [153, 714] width 120 height 29
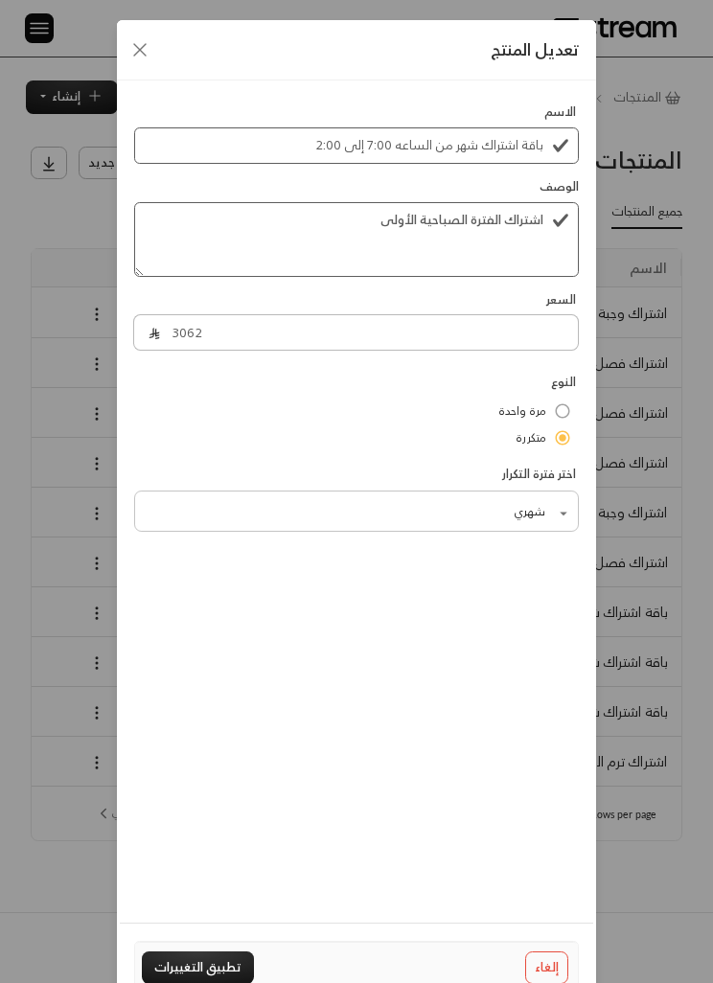
click at [134, 45] on icon "Close" at bounding box center [139, 49] width 23 height 23
type input "0"
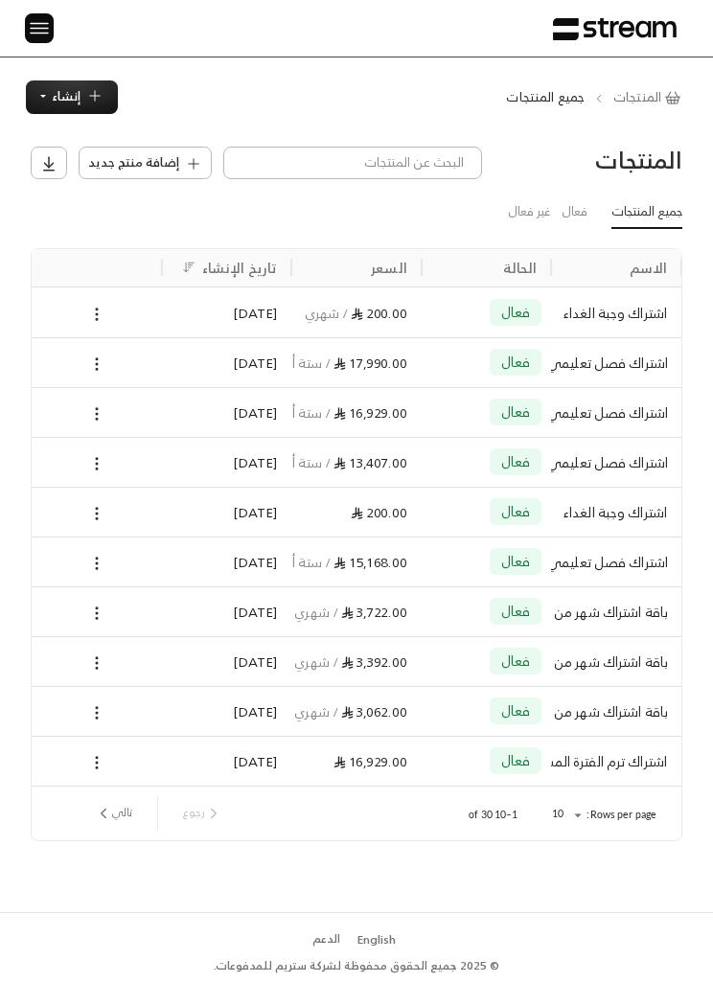
click at [95, 654] on icon at bounding box center [96, 662] width 17 height 17
click at [190, 665] on li "تعديل" at bounding box center [153, 665] width 120 height 29
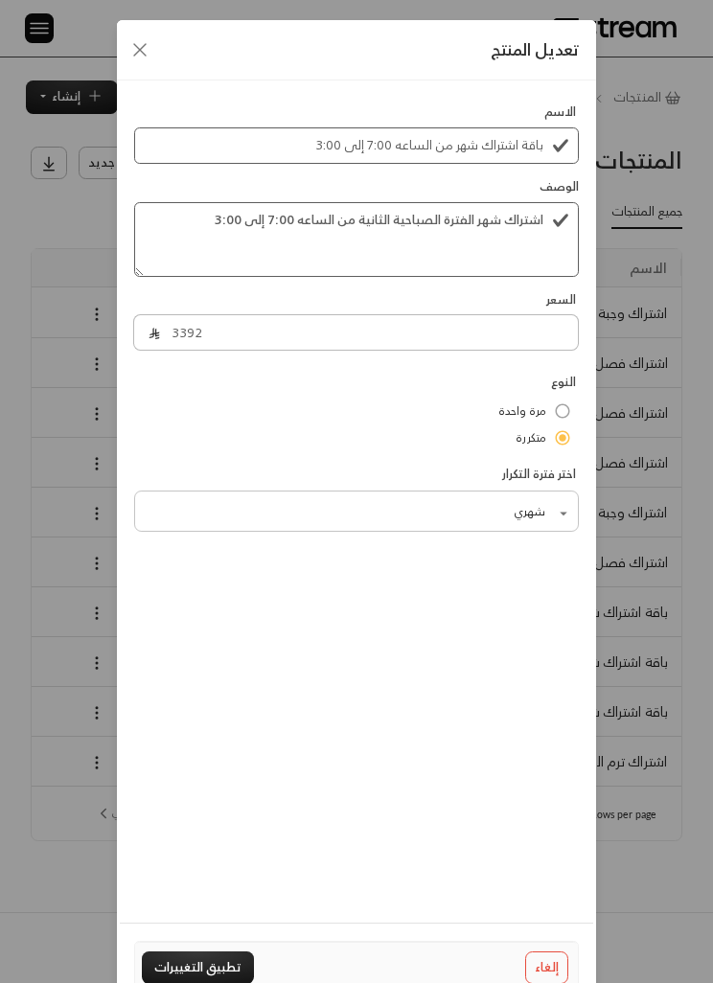
click at [49, 647] on div "تعديل المنتج الاسم باقة اشتراك شهر من الساعه 7:00 إلى 3:00 الوصف اشتراك شهر الف…" at bounding box center [356, 491] width 713 height 983
type input "0"
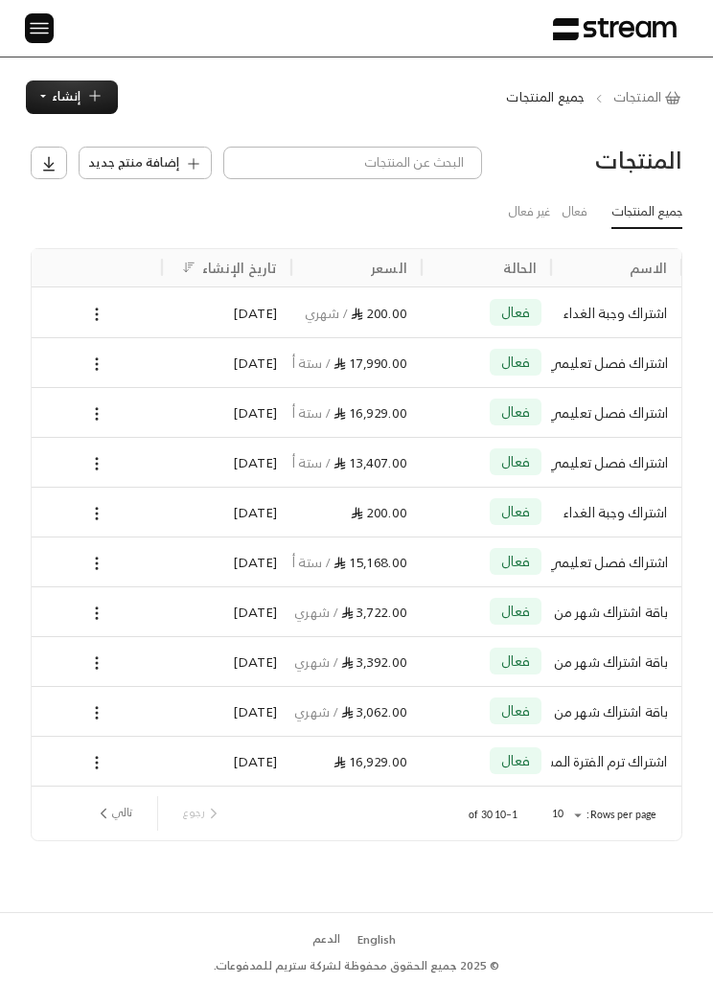
click at [114, 797] on button "تالي" at bounding box center [113, 813] width 53 height 33
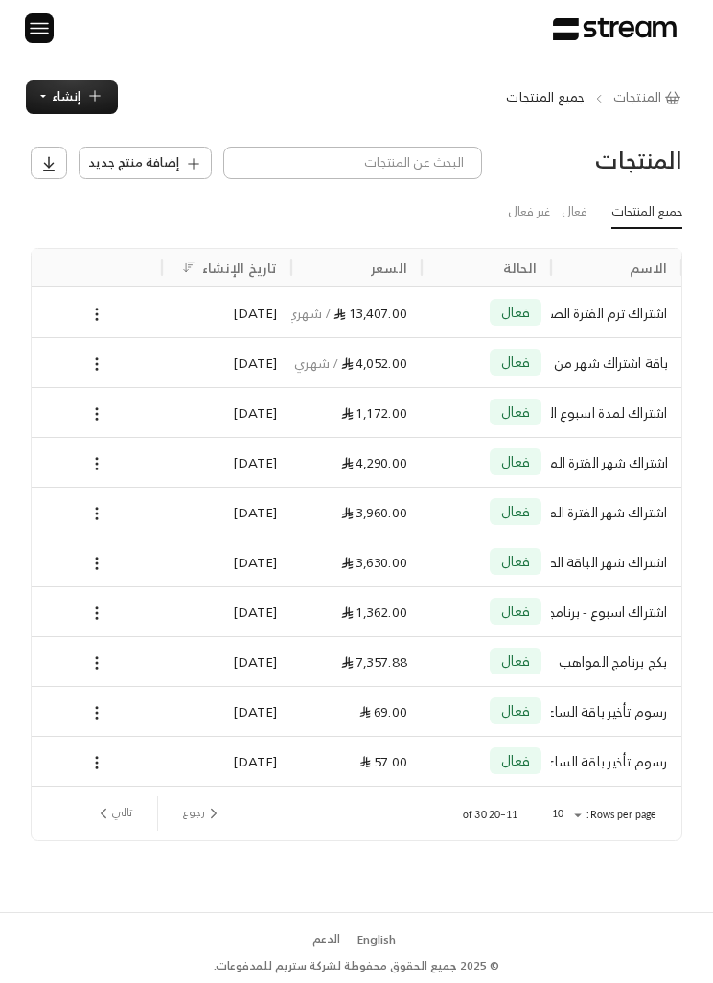
click at [91, 355] on icon at bounding box center [96, 363] width 17 height 17
click at [174, 329] on li "تعديل" at bounding box center [153, 334] width 120 height 29
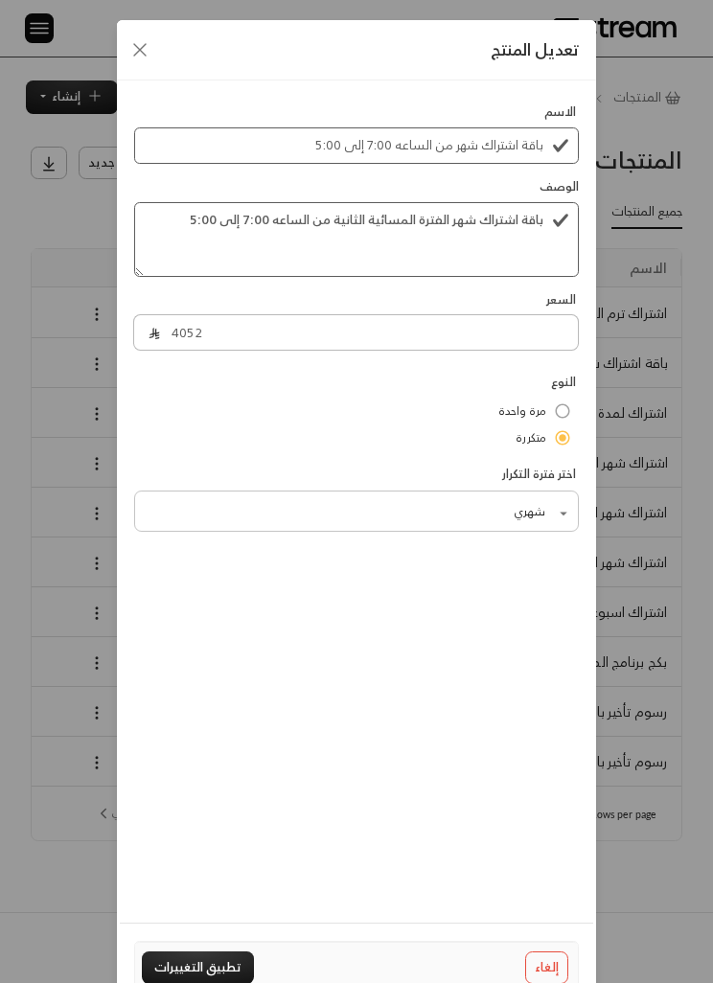
click at [304, 734] on div "الاسم باقة اشتراك شهر من الساعه 7:00 إلى 5:00 الوصف باقة اشتراك شهر الفترة المس…" at bounding box center [356, 494] width 479 height 828
click at [149, 59] on icon "Close" at bounding box center [139, 49] width 23 height 23
type input "0"
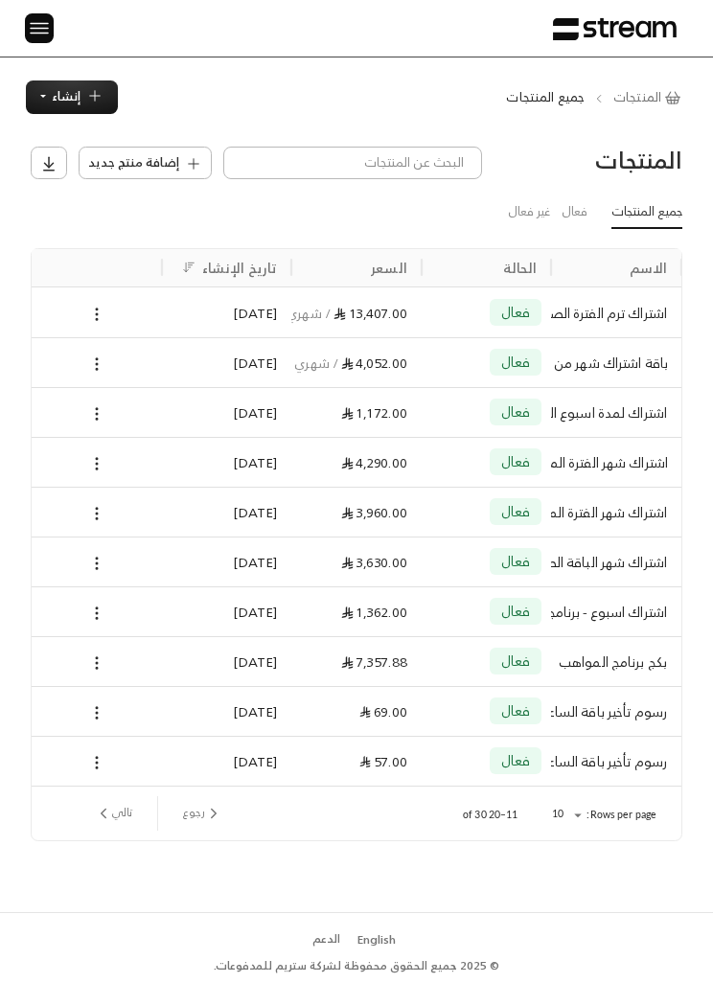
click at [62, 80] on button "إنشاء" at bounding box center [72, 97] width 92 height 34
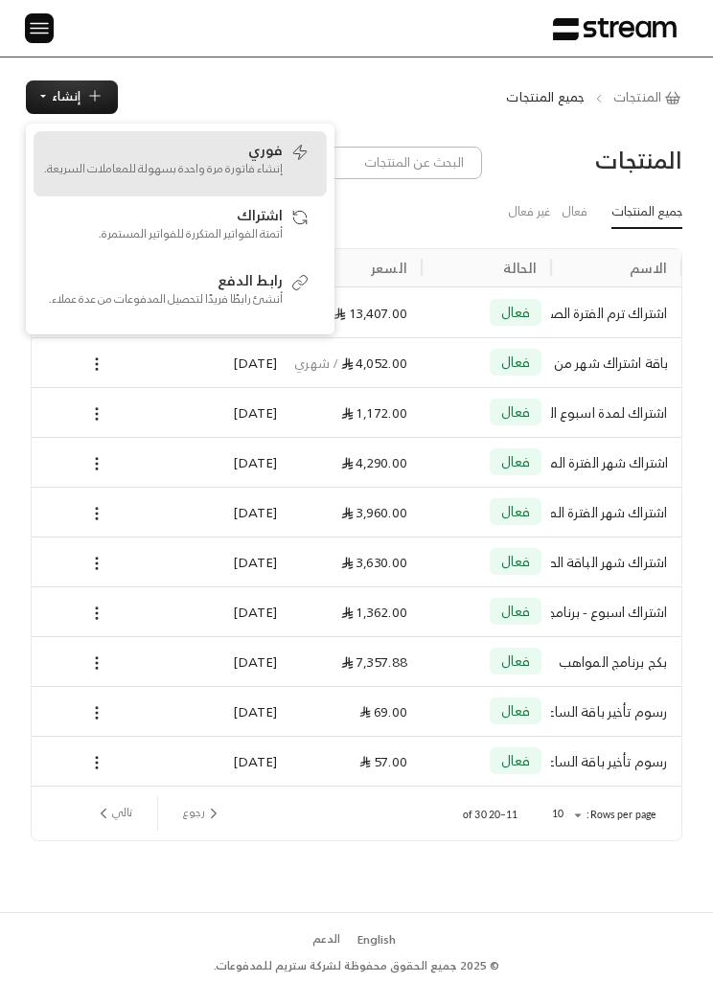
click at [141, 139] on div "فوري إنشاء فاتورة مرة واحدة بسهولة للمعاملات السريعة." at bounding box center [163, 164] width 240 height 51
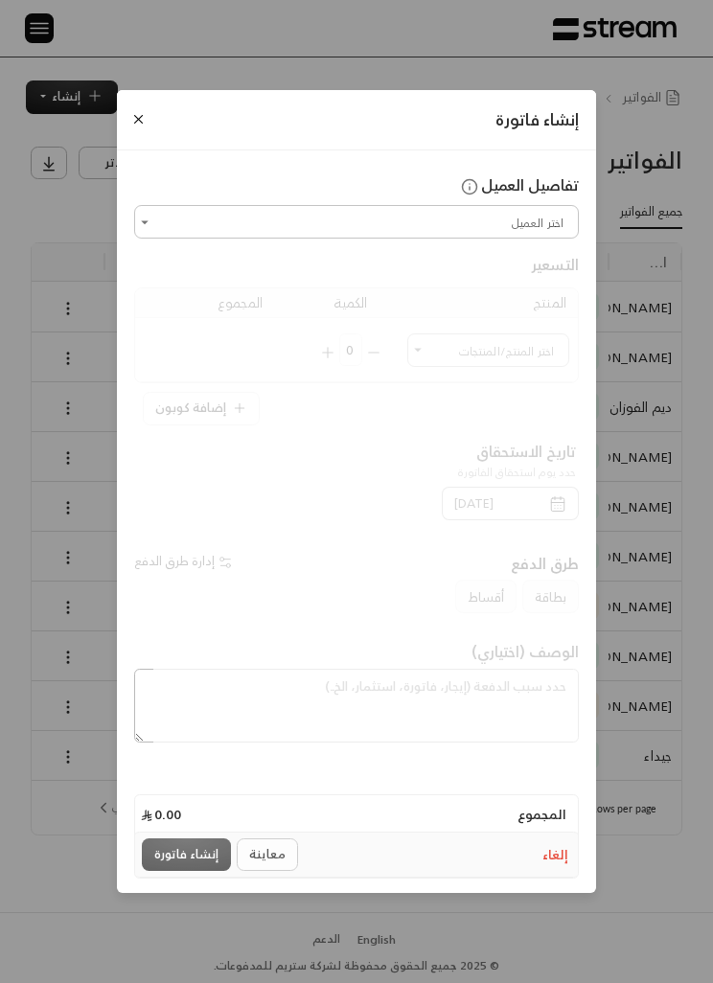
click at [539, 214] on input "اختر العميل" at bounding box center [356, 222] width 439 height 28
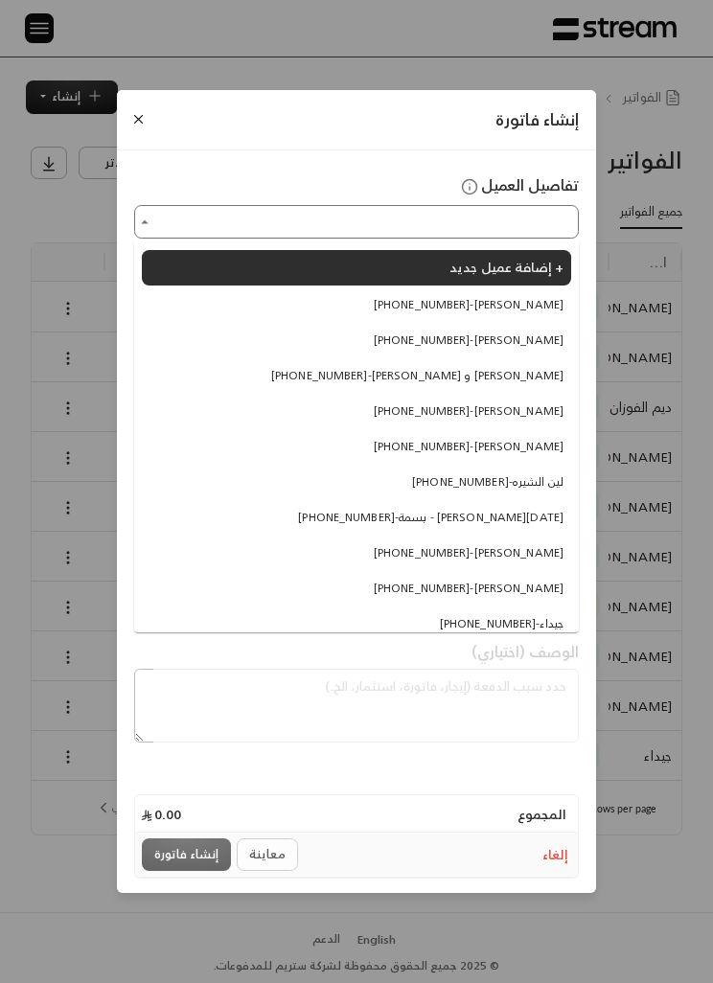
scroll to position [1, 0]
click at [545, 311] on span "+966557780463 - عبدالرحمن المرشد" at bounding box center [469, 305] width 190 height 17
type input "**********"
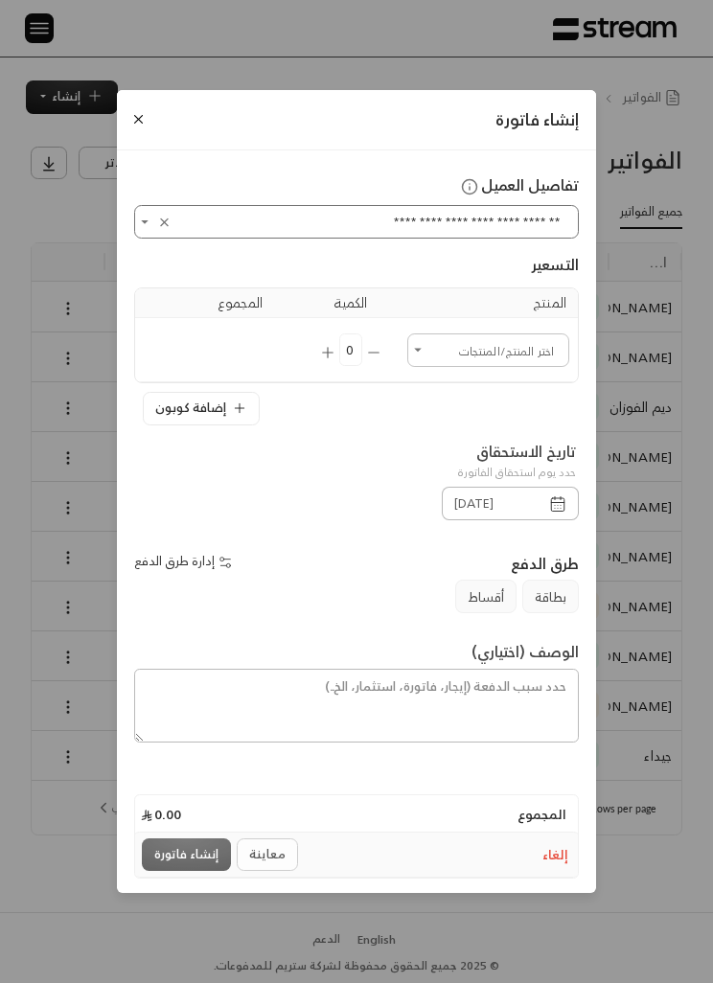
click at [205, 416] on button "إضافة كوبون" at bounding box center [201, 408] width 117 height 33
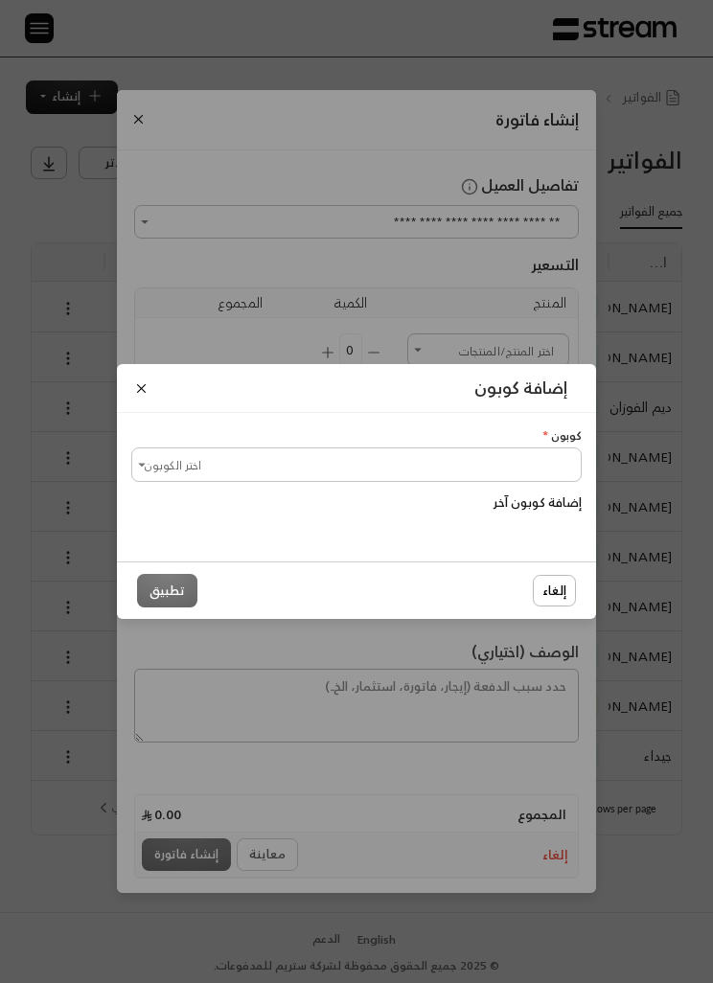
click at [409, 455] on input "اختر الكوبون" at bounding box center [356, 464] width 445 height 28
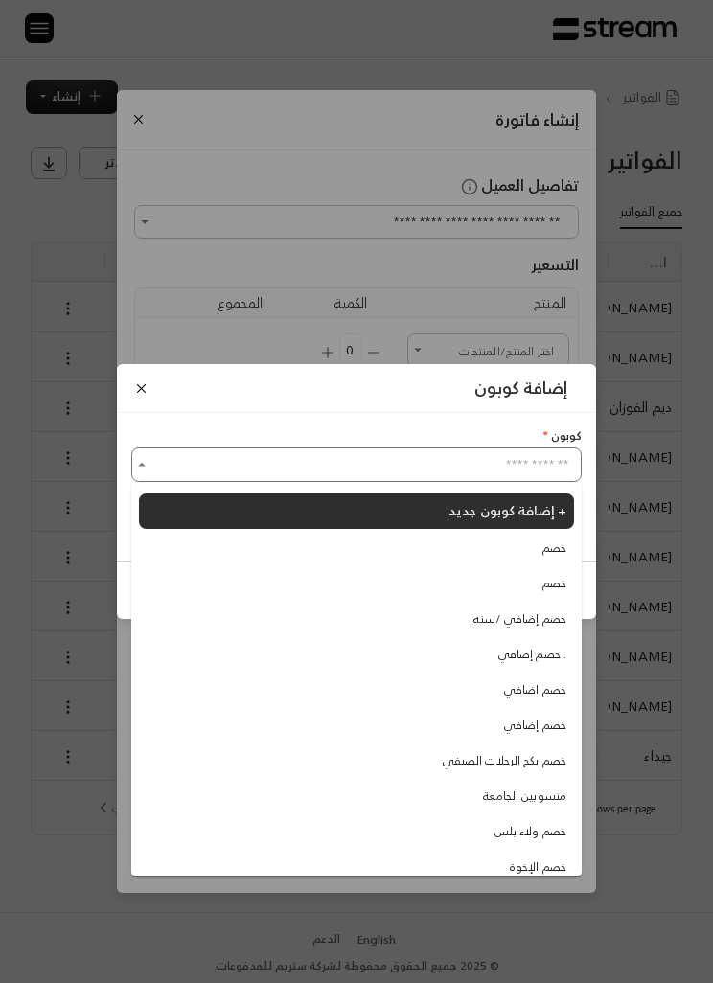
click at [669, 386] on div "إضافة كوبون كوبون * اختر الكوبون اختر الكوبون إضافة كوبون آخر إلغاء تطبيق" at bounding box center [356, 491] width 713 height 983
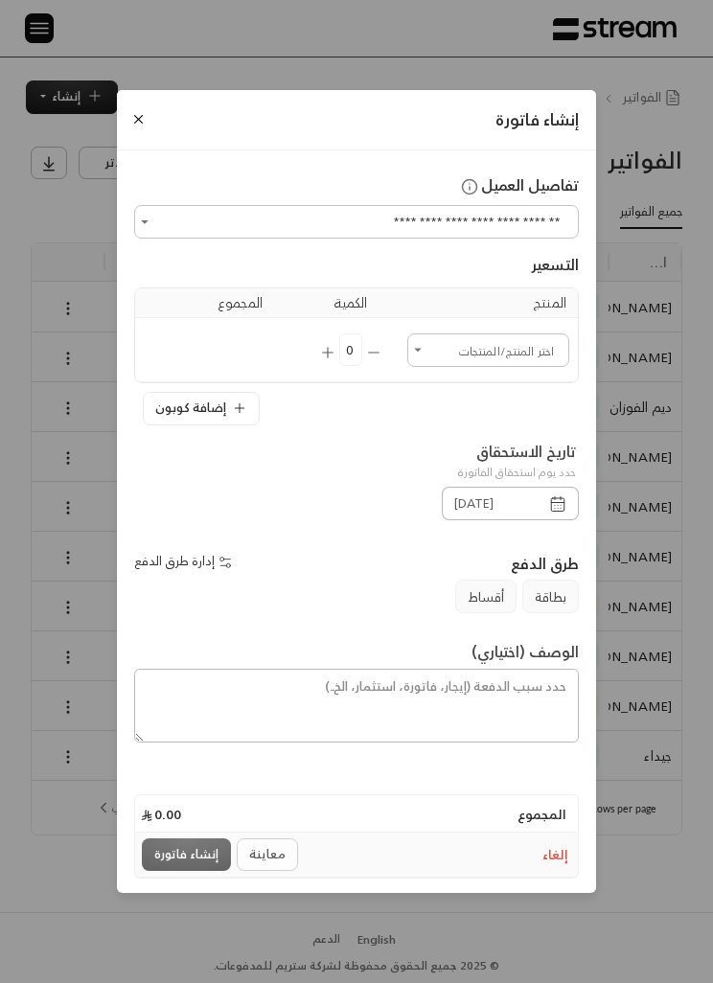
click at [187, 424] on button "إضافة كوبون" at bounding box center [201, 408] width 117 height 33
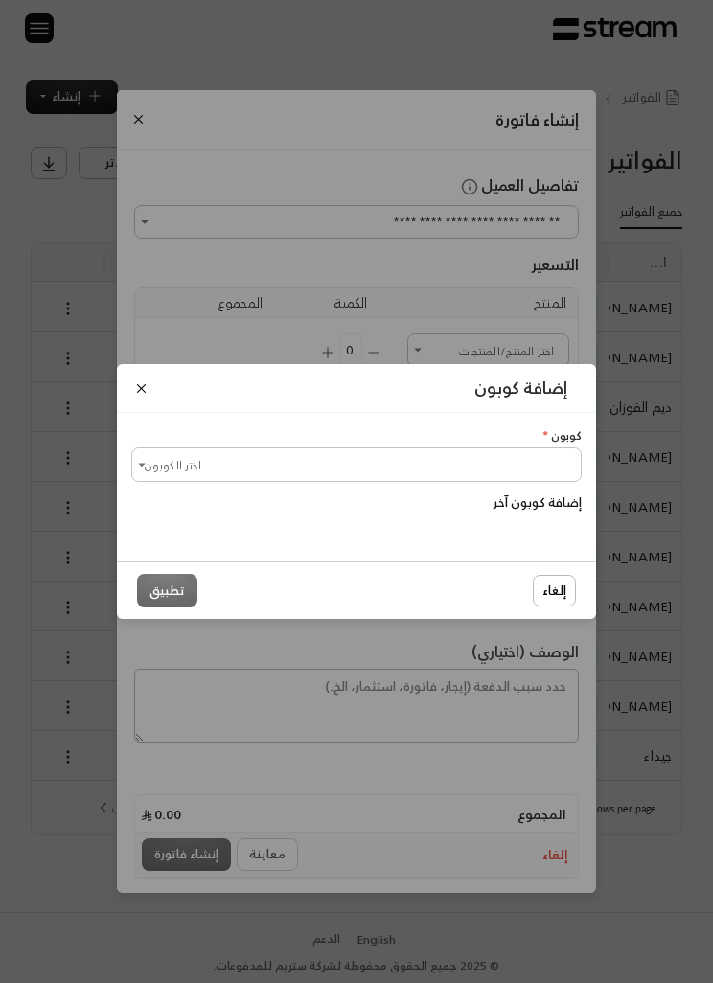
click at [549, 510] on button "إضافة كوبون آخر" at bounding box center [537, 503] width 88 height 36
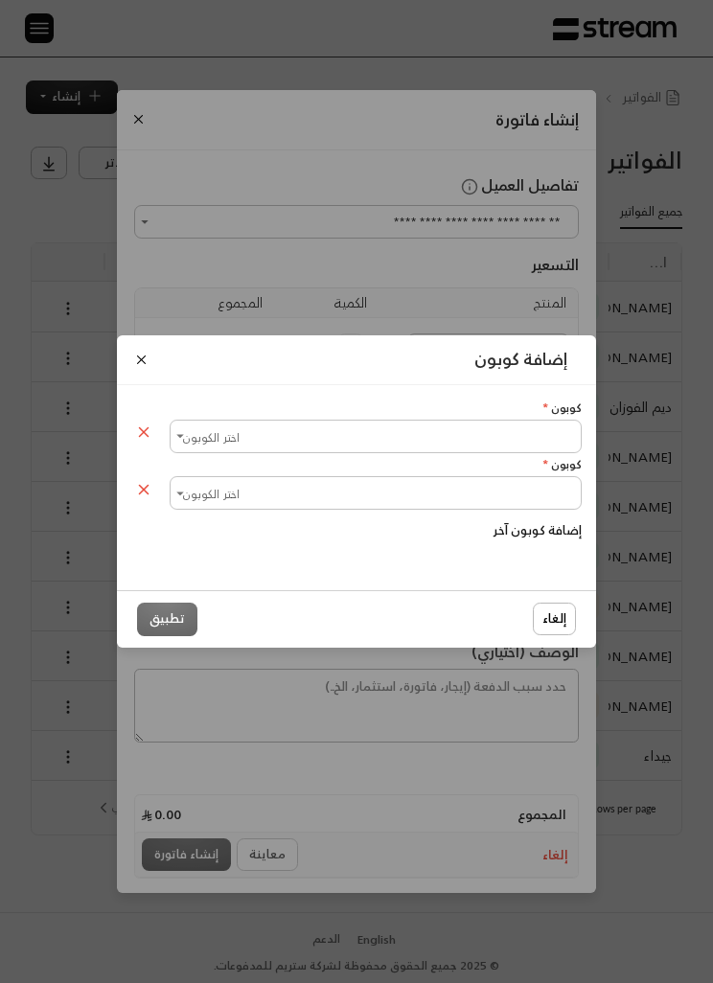
click at [416, 450] on input "اختر الكوبون" at bounding box center [375, 437] width 406 height 28
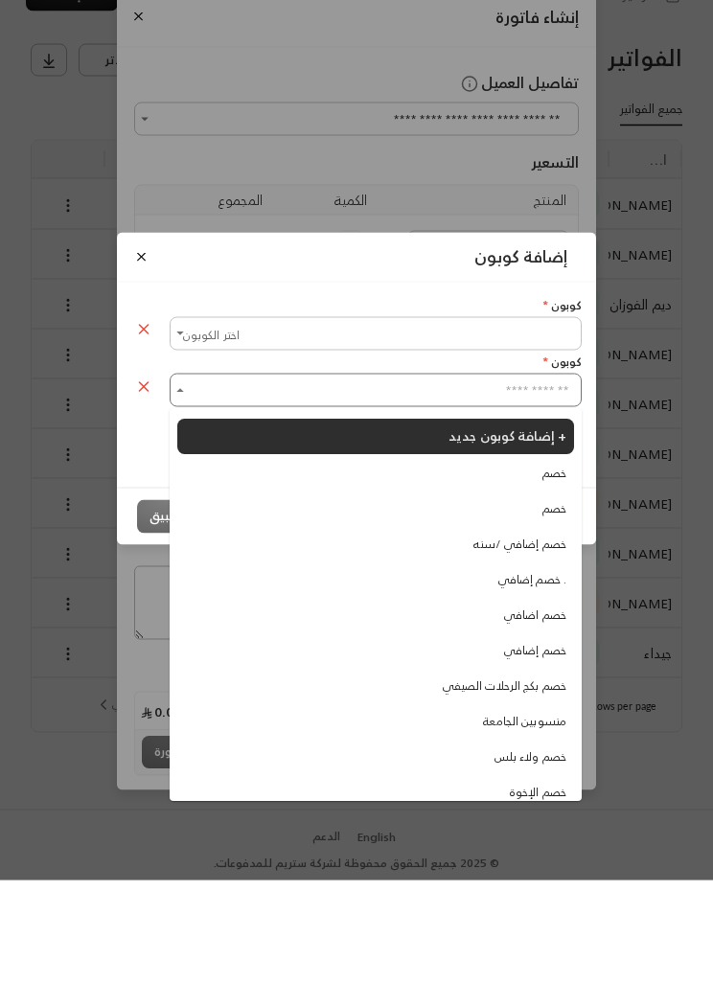
click at [139, 423] on icon at bounding box center [143, 431] width 17 height 17
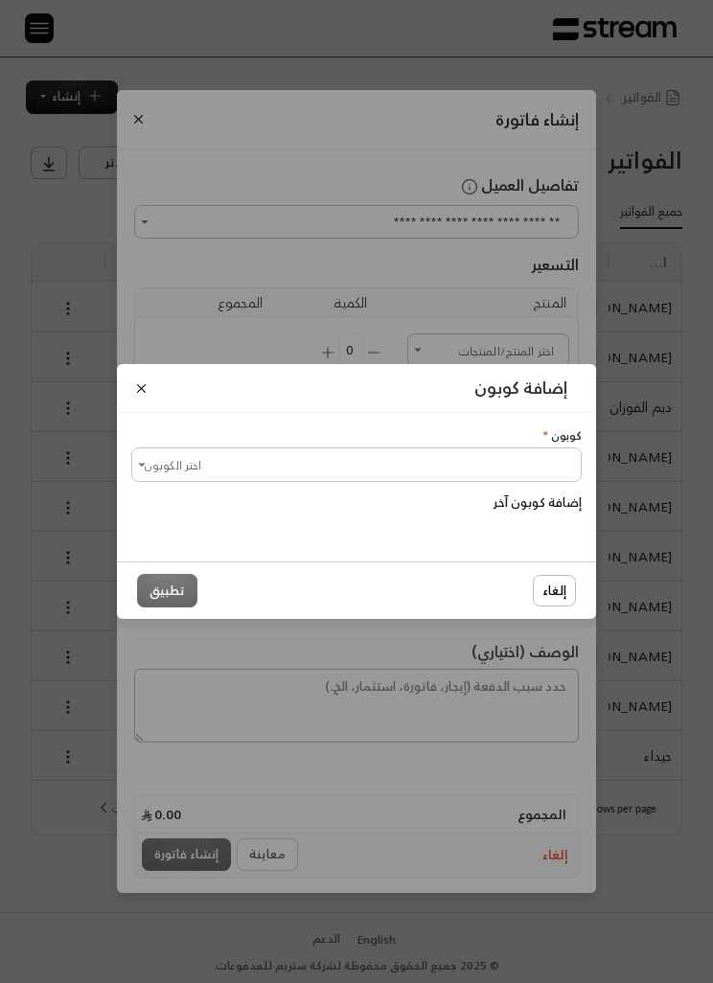
click at [182, 465] on input "اختر الكوبون" at bounding box center [356, 464] width 445 height 28
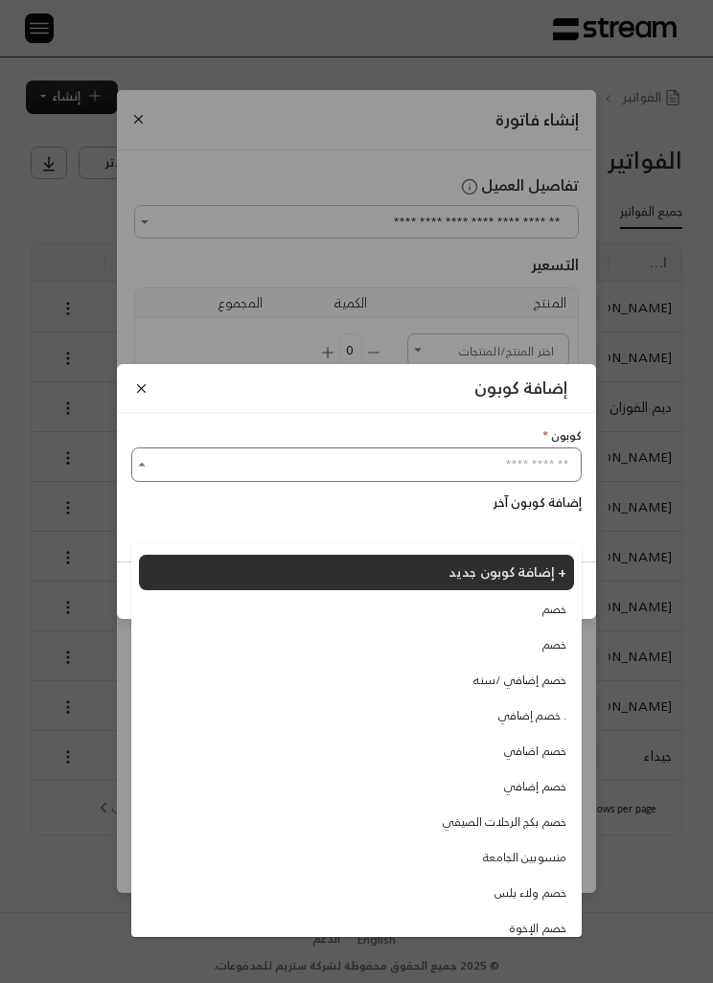
click at [137, 477] on input "اختر الكوبون" at bounding box center [356, 464] width 445 height 28
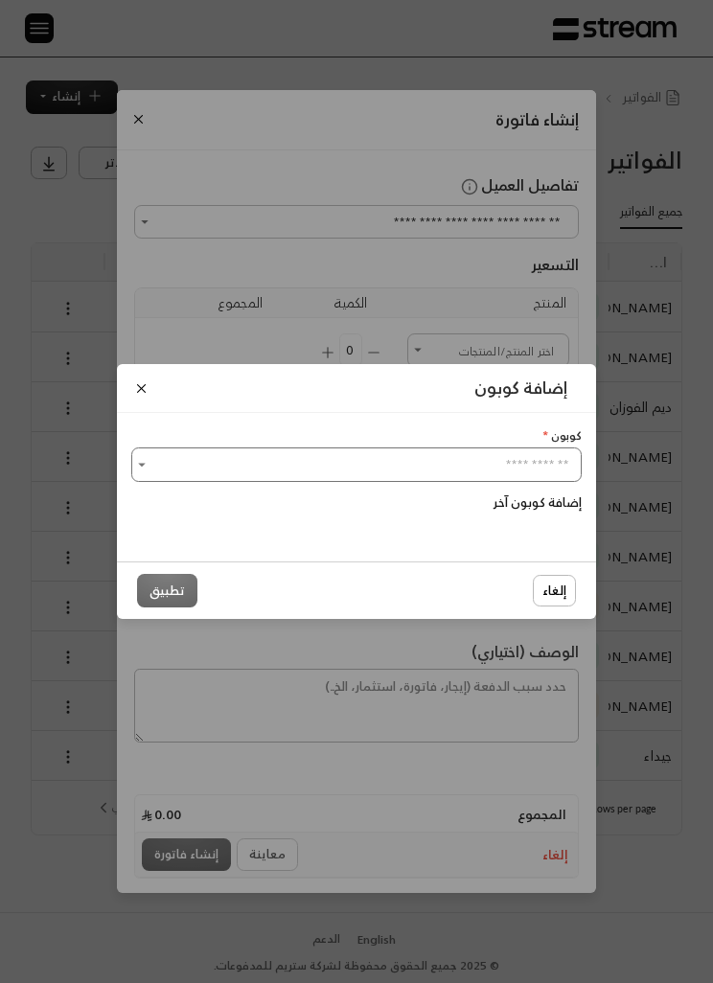
click at [557, 516] on button "إضافة كوبون آخر" at bounding box center [537, 503] width 88 height 36
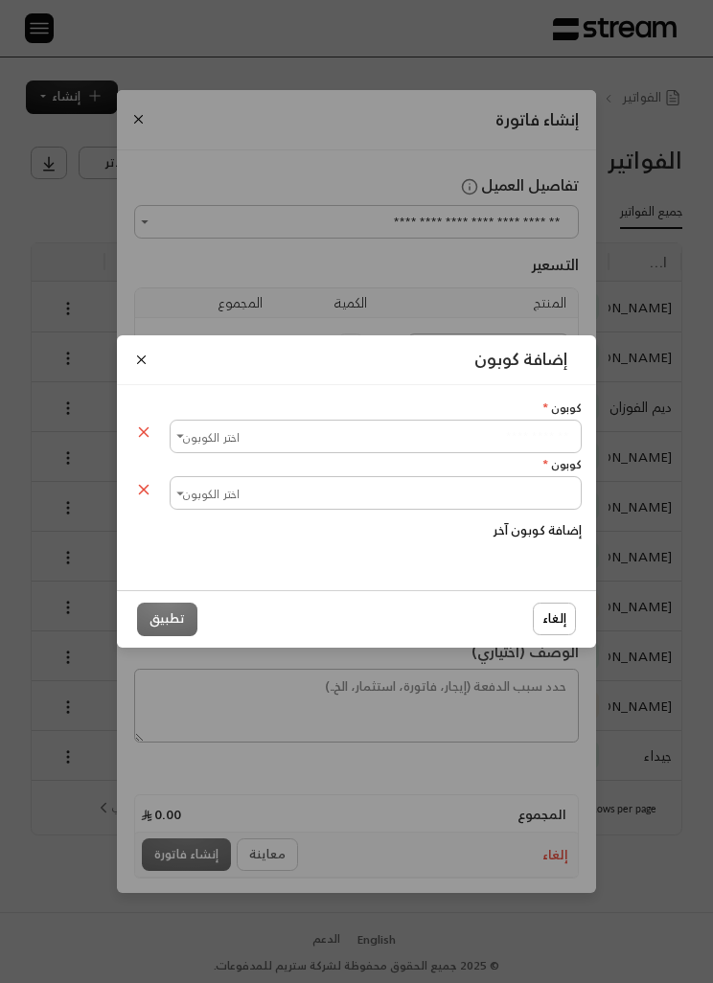
click at [560, 527] on button "إضافة كوبون آخر" at bounding box center [537, 531] width 88 height 36
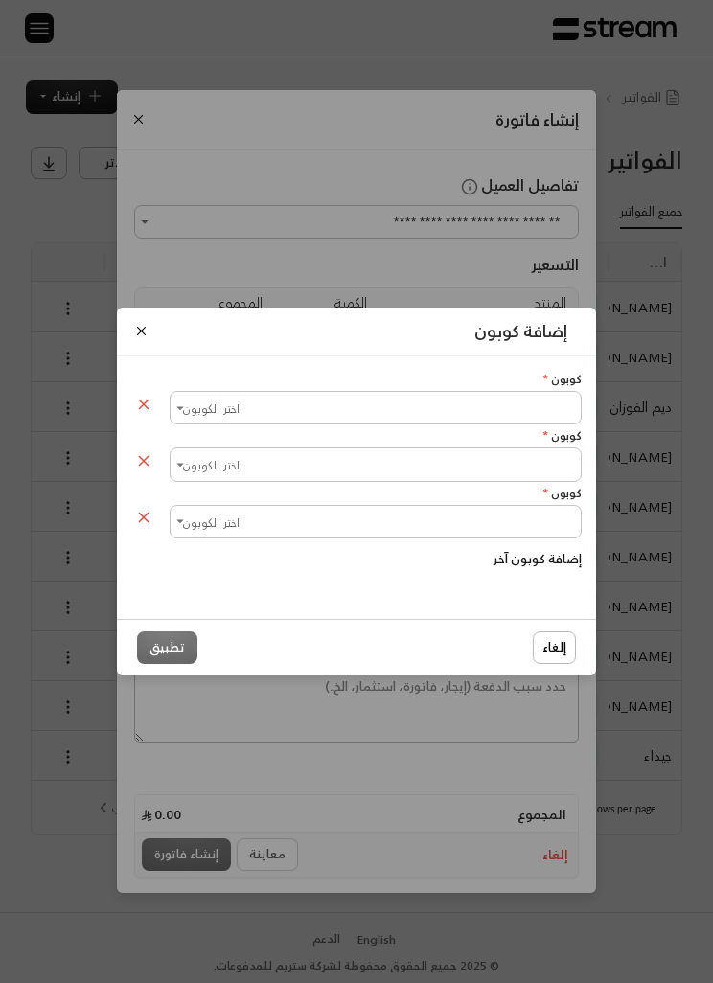
click at [144, 334] on button "Close" at bounding box center [141, 331] width 20 height 20
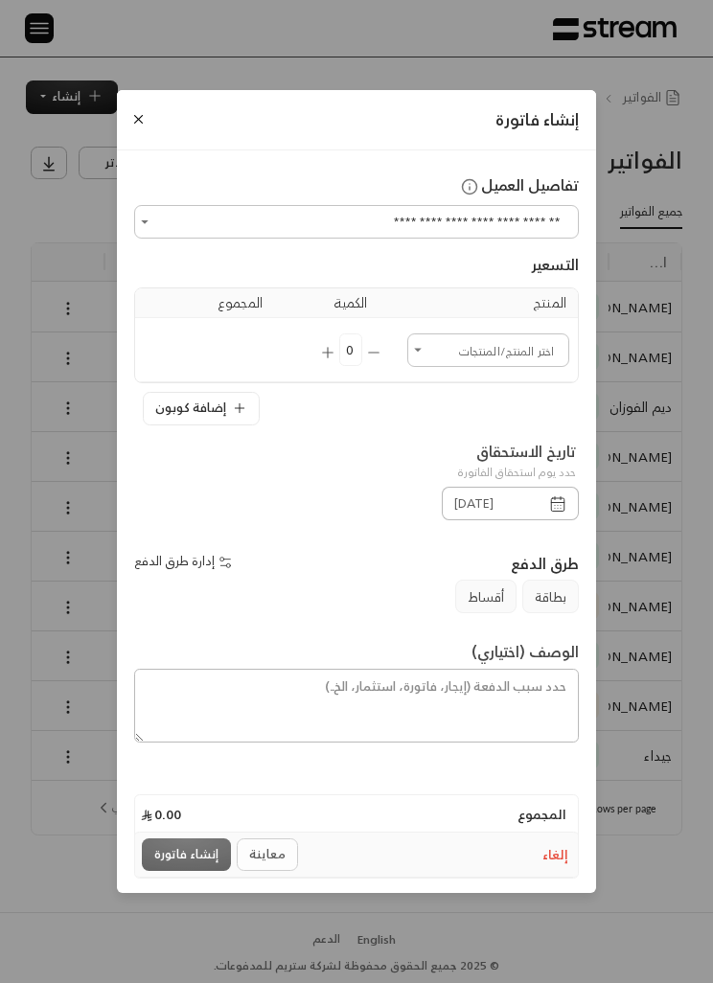
click at [135, 121] on button "Close" at bounding box center [138, 119] width 20 height 20
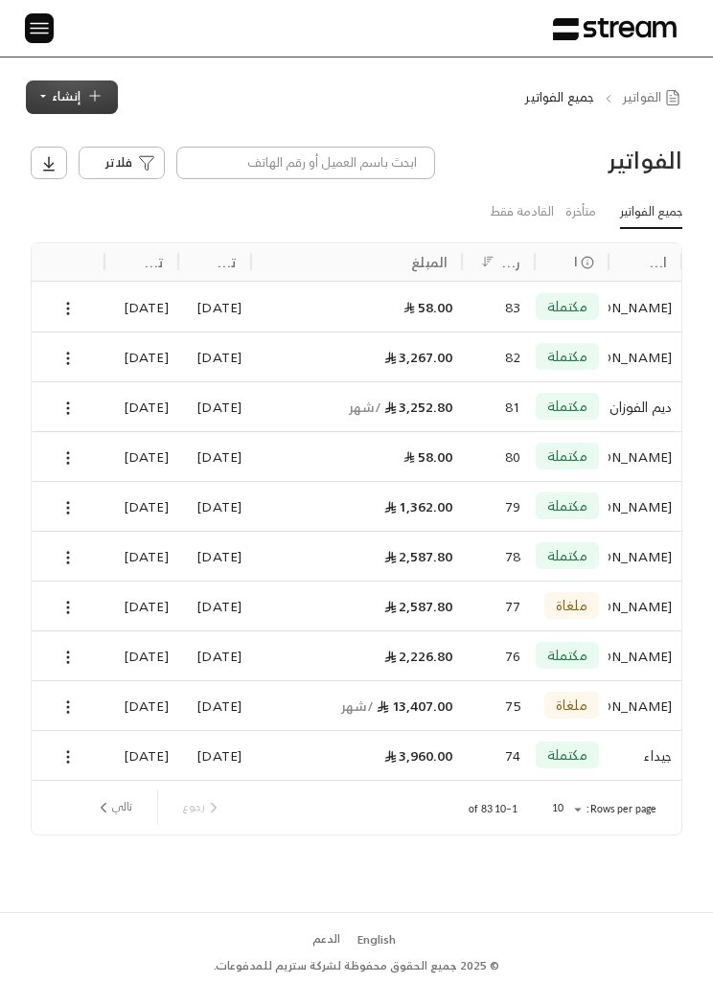
scroll to position [0, 0]
click at [45, 32] on img at bounding box center [39, 28] width 23 height 24
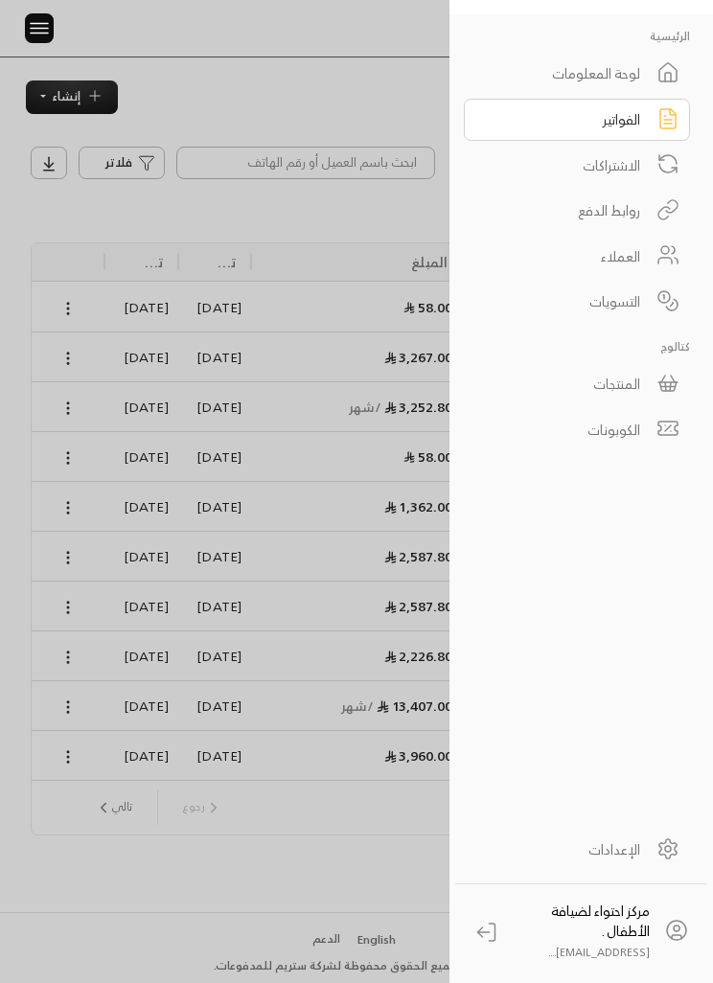
click at [618, 839] on div "الإعدادات" at bounding box center [564, 849] width 151 height 20
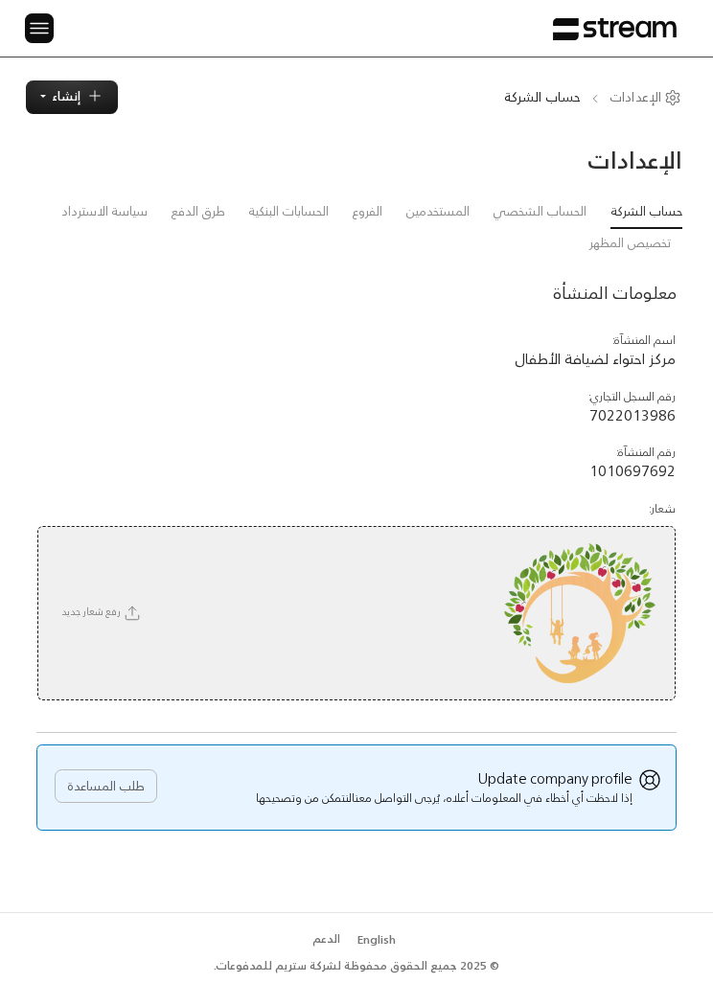
click at [41, 22] on img at bounding box center [39, 28] width 23 height 24
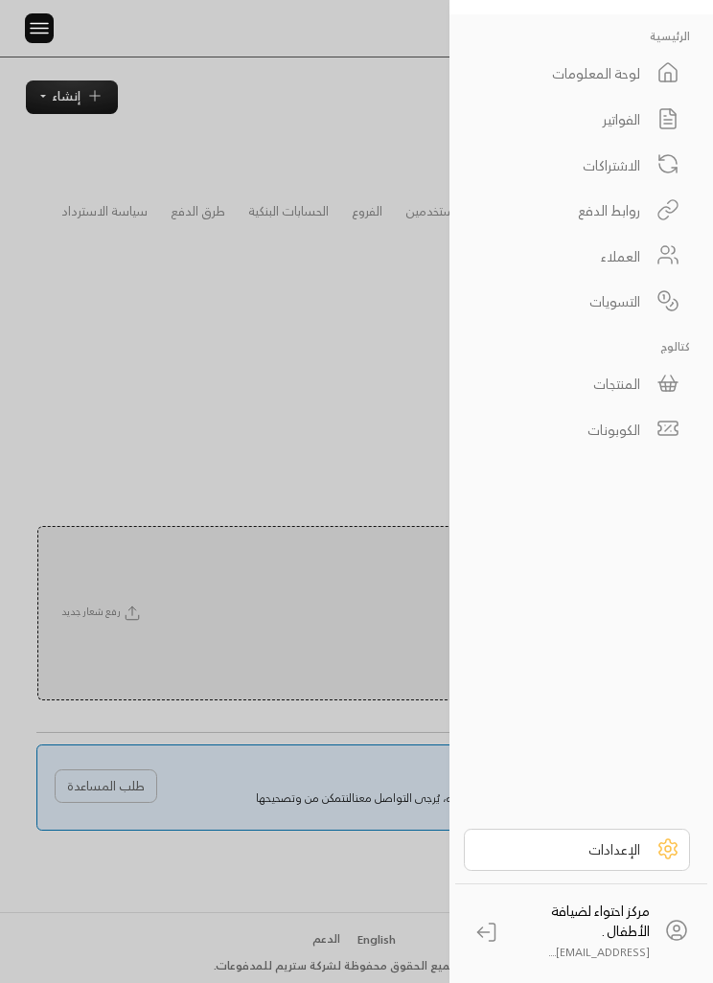
click at [567, 842] on div "الإعدادات" at bounding box center [564, 849] width 151 height 20
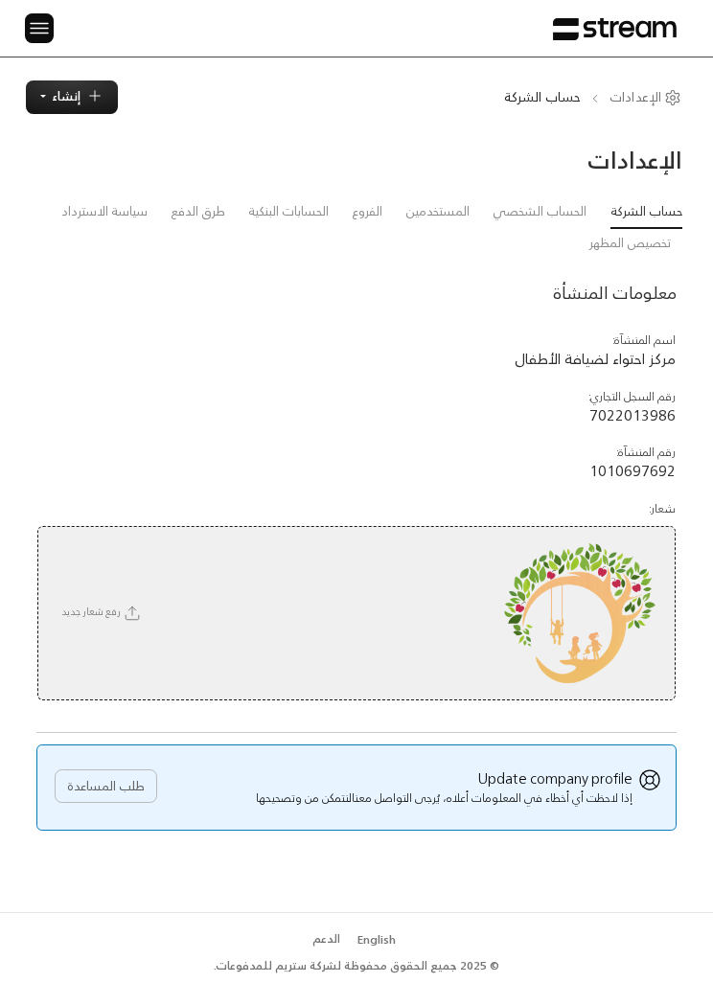
click at [200, 211] on link "طرق الدفع" at bounding box center [198, 211] width 55 height 31
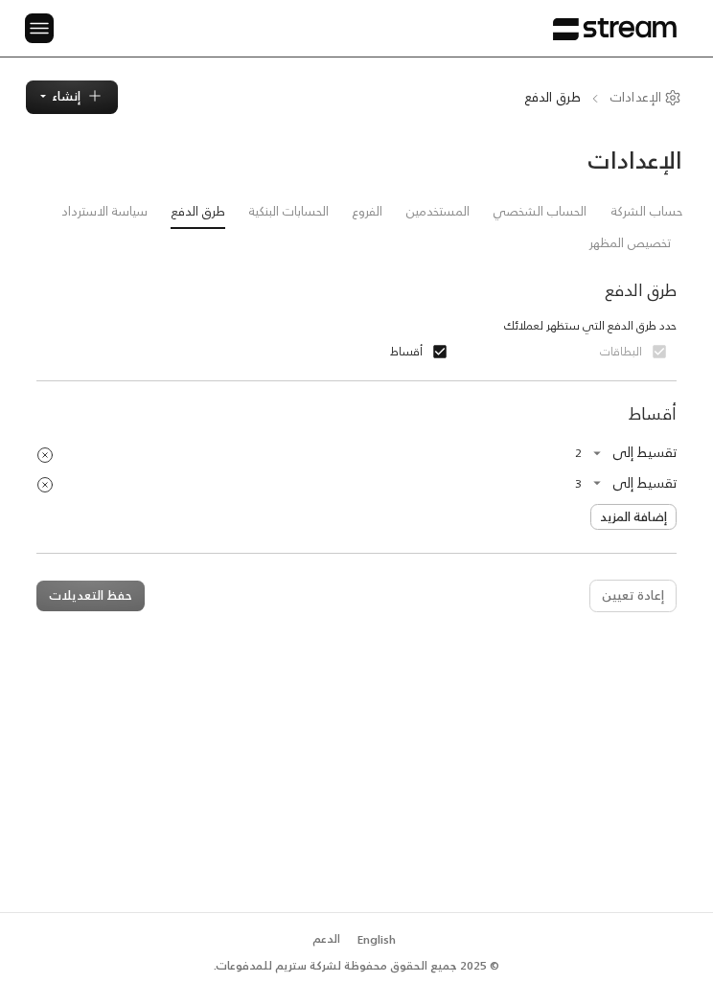
click at [45, 29] on img at bounding box center [39, 28] width 23 height 24
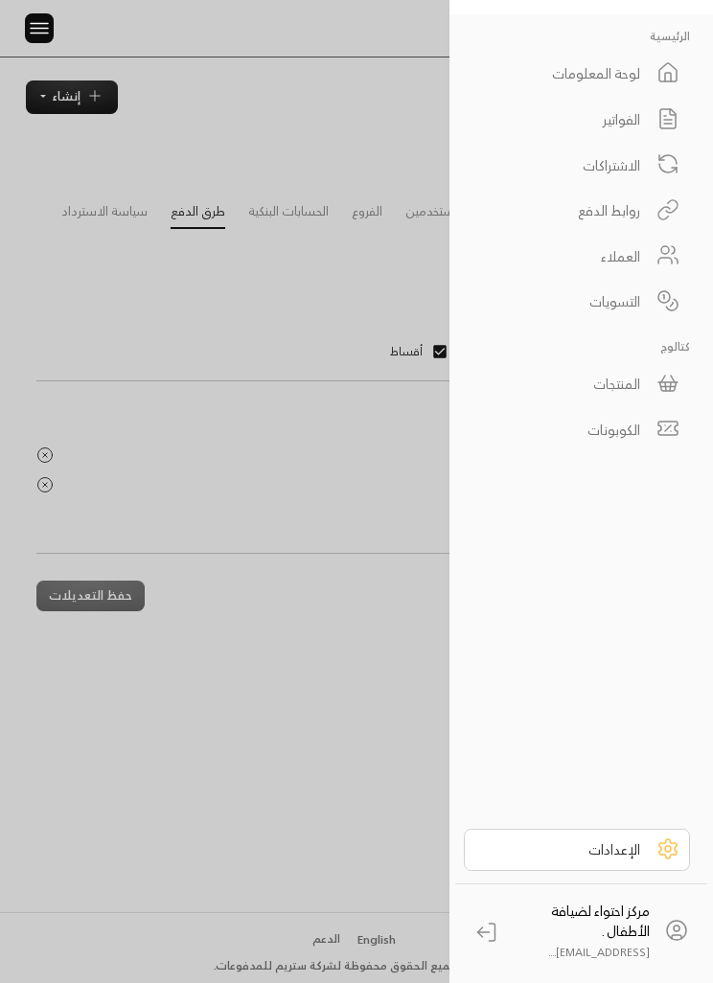
click at [301, 618] on div at bounding box center [356, 491] width 713 height 983
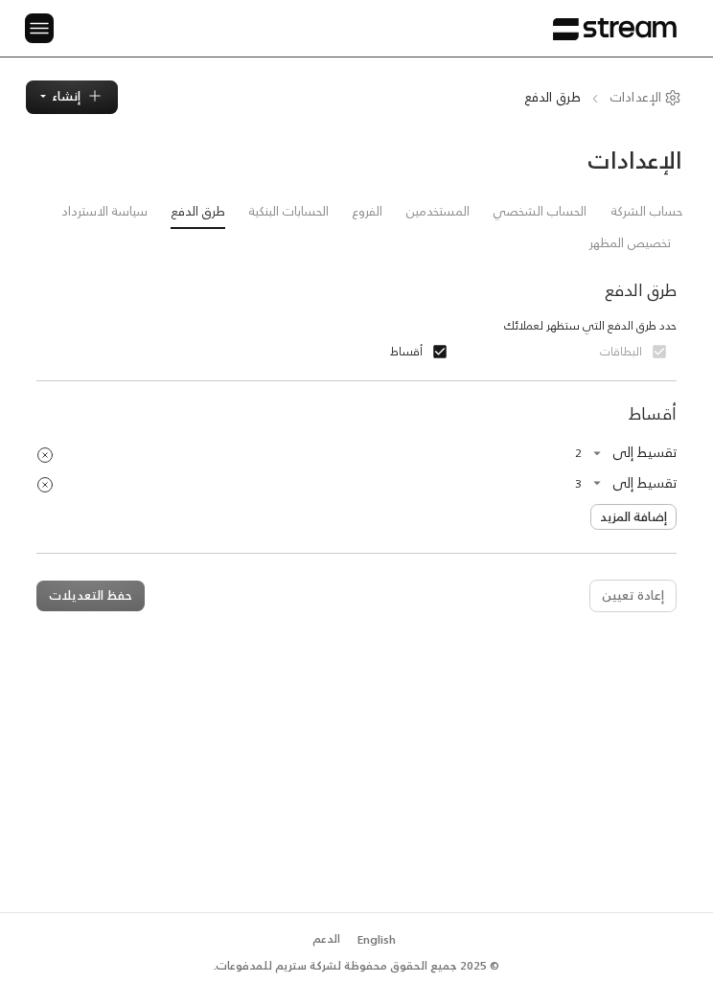
click at [45, 27] on img at bounding box center [39, 28] width 23 height 24
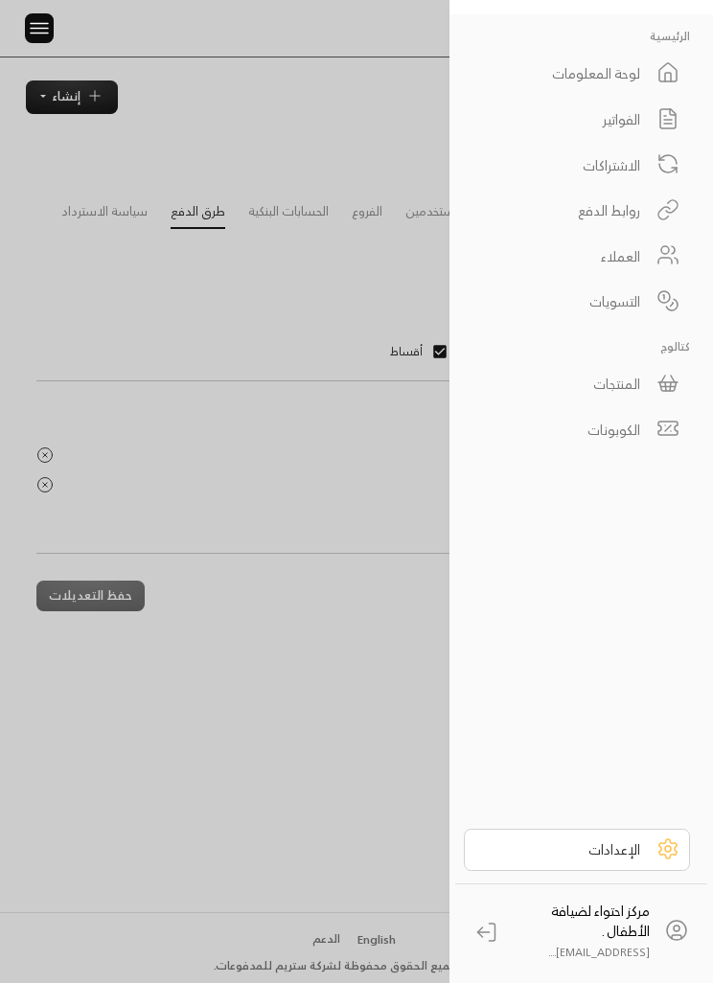
click at [604, 133] on link "الفواتير" at bounding box center [577, 120] width 226 height 42
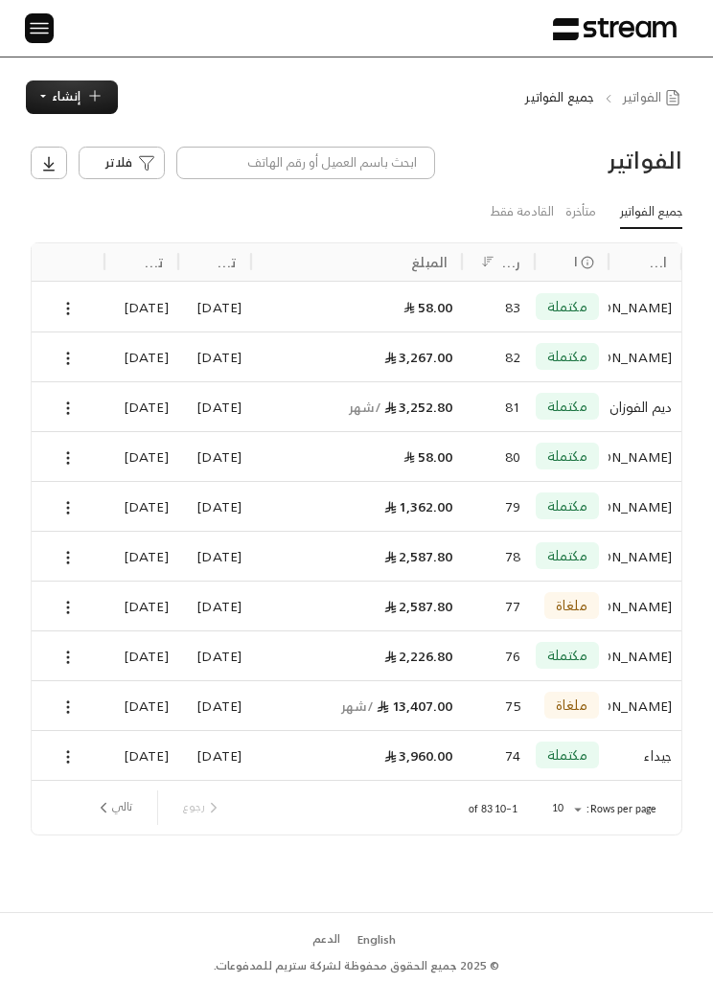
click at [45, 16] on img at bounding box center [39, 28] width 23 height 24
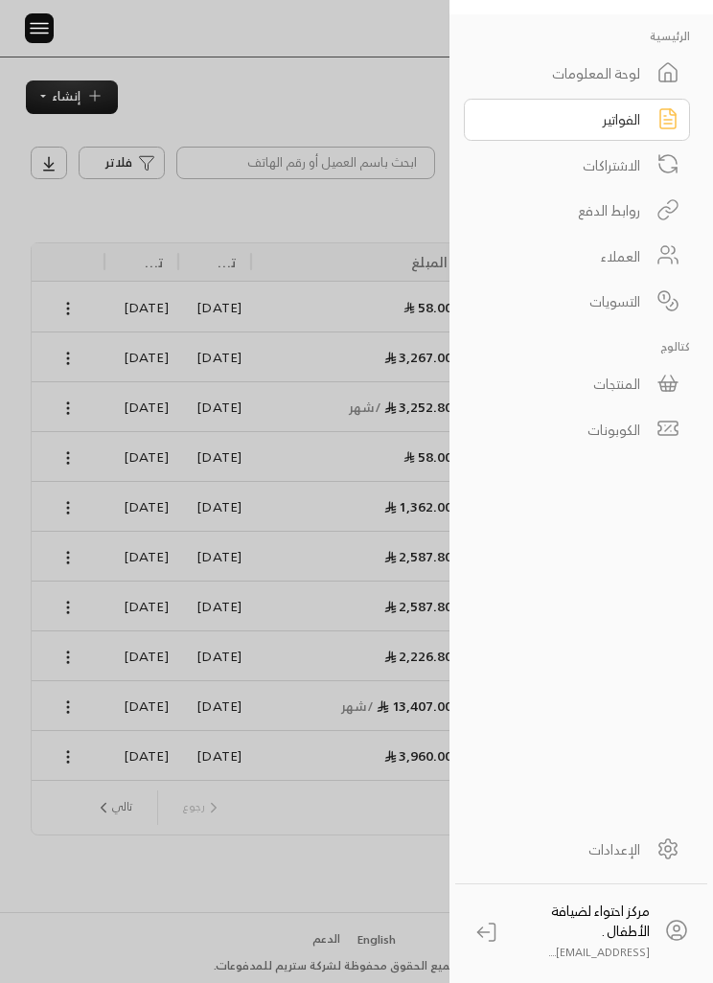
click at [368, 833] on div at bounding box center [356, 491] width 713 height 983
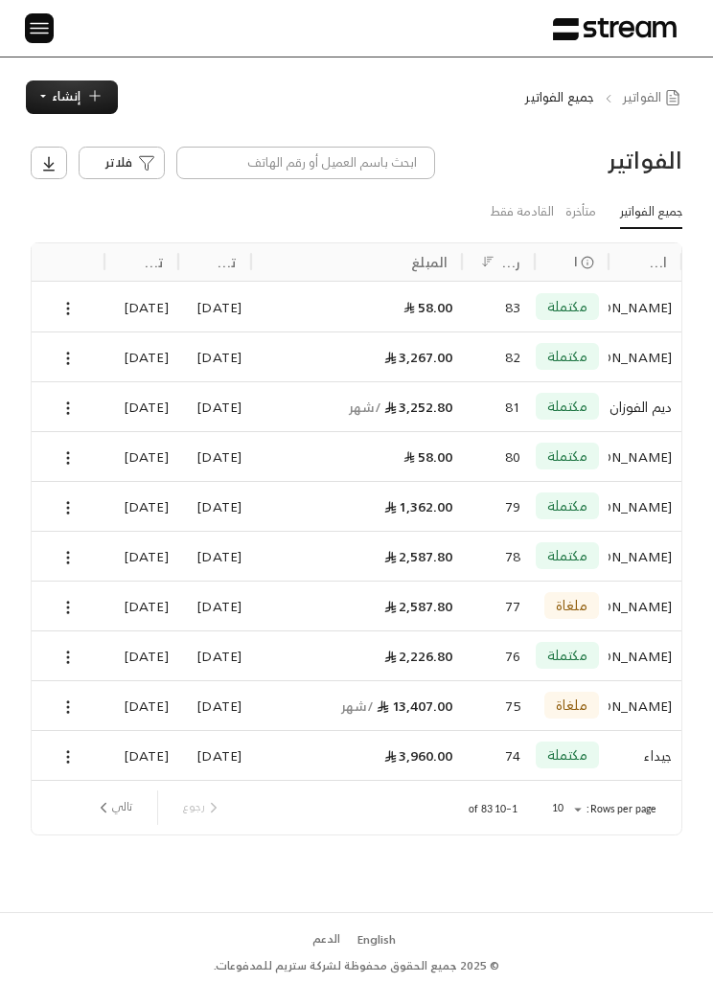
click at [35, 32] on img at bounding box center [39, 28] width 23 height 24
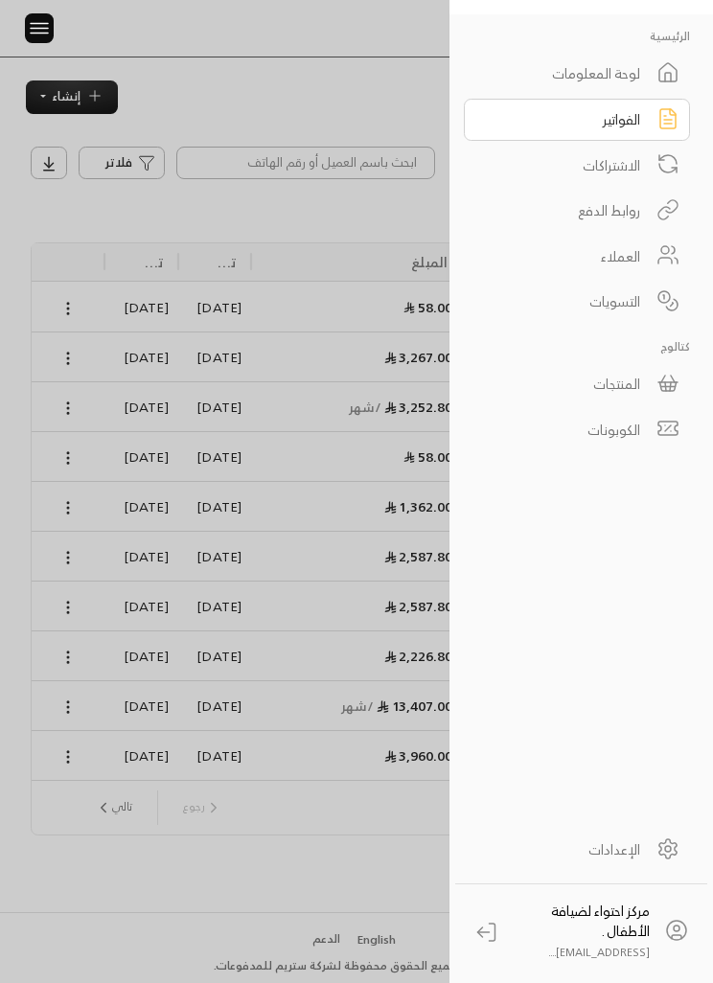
click at [615, 397] on link "المنتجات" at bounding box center [577, 384] width 226 height 42
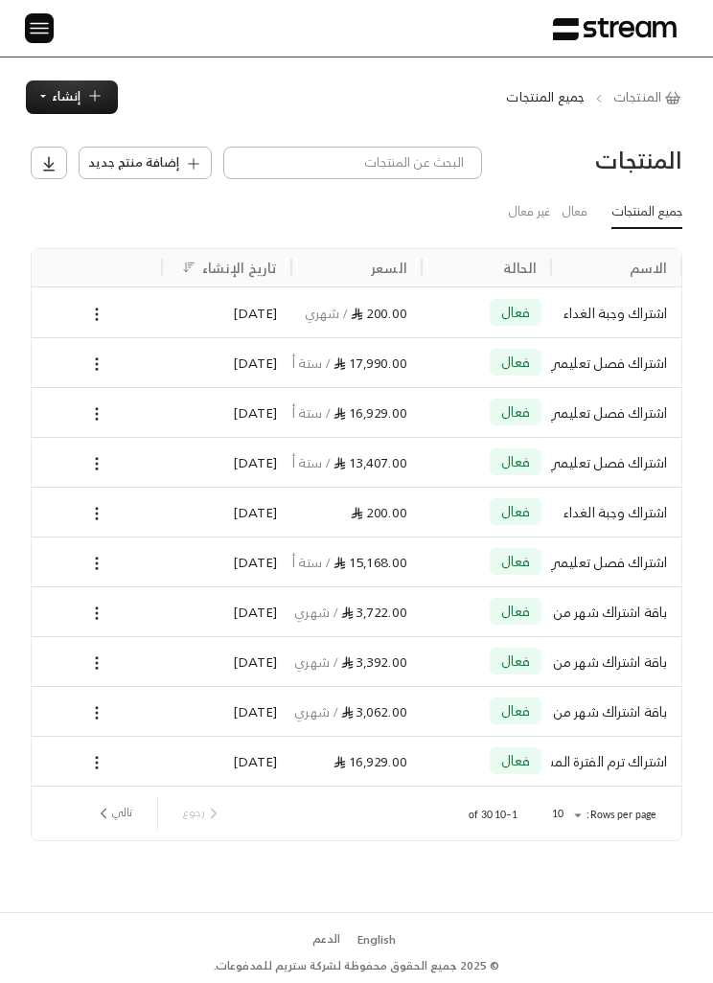
scroll to position [0, -1]
click at [121, 797] on button "تالي" at bounding box center [113, 813] width 53 height 33
click at [121, 771] on div "المنتجات إضافة منتج جديد جميع المنتجات فعال غير فعال الاسم الحالة السعر تاريخ ا…" at bounding box center [356, 512] width 713 height 797
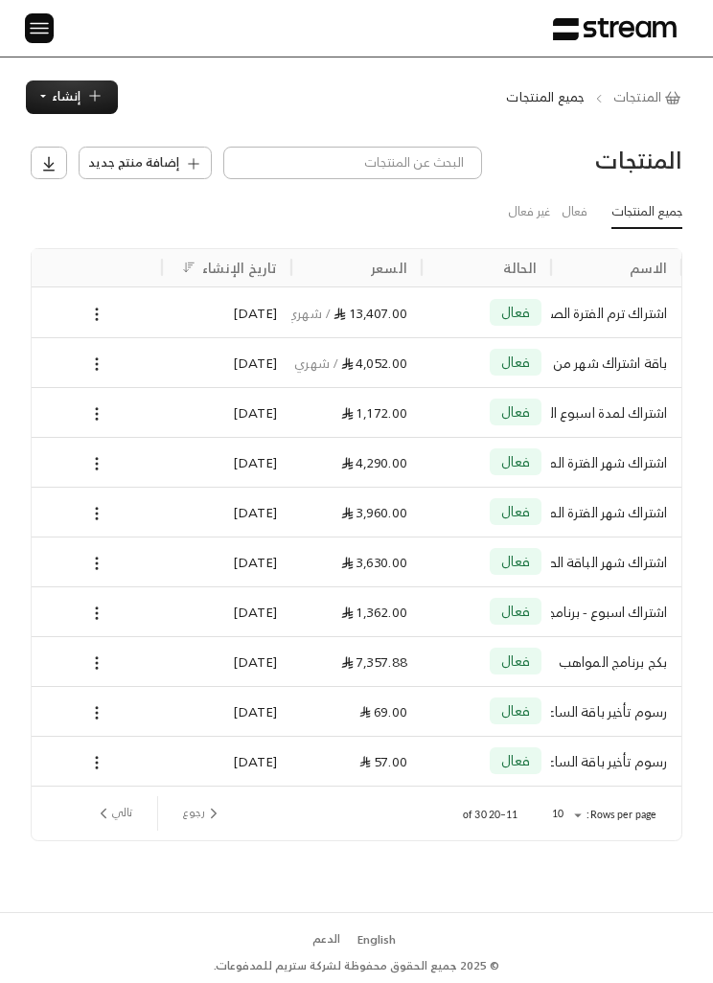
scroll to position [0, -1]
click at [208, 805] on icon "previous page" at bounding box center [213, 813] width 17 height 17
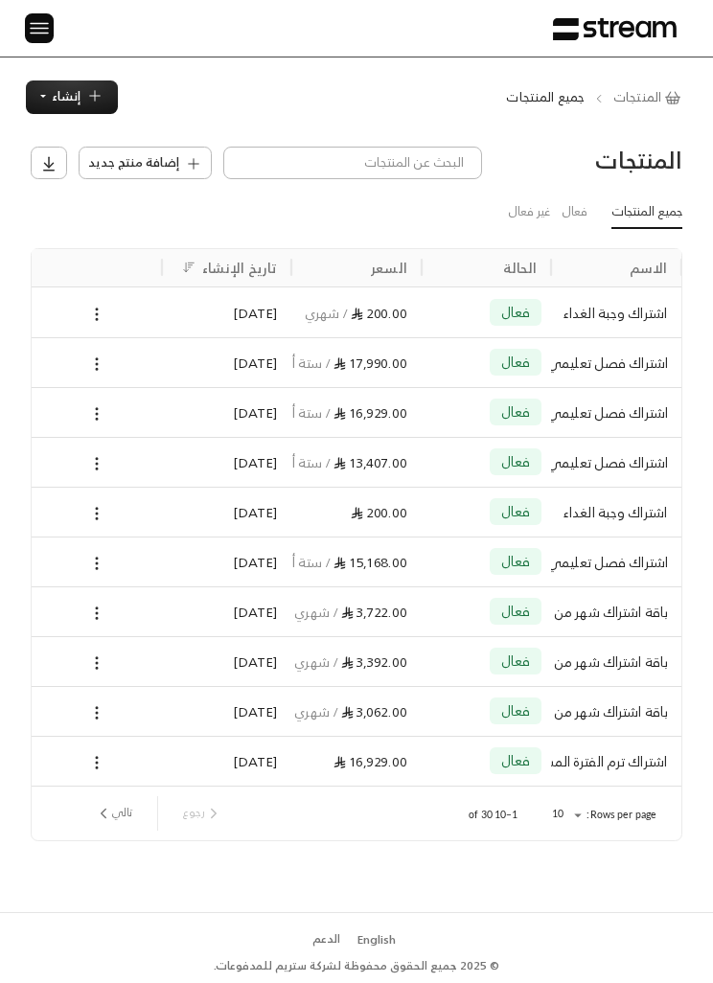
click at [93, 754] on icon at bounding box center [96, 762] width 17 height 17
click at [167, 752] on li "تعديل" at bounding box center [153, 757] width 120 height 29
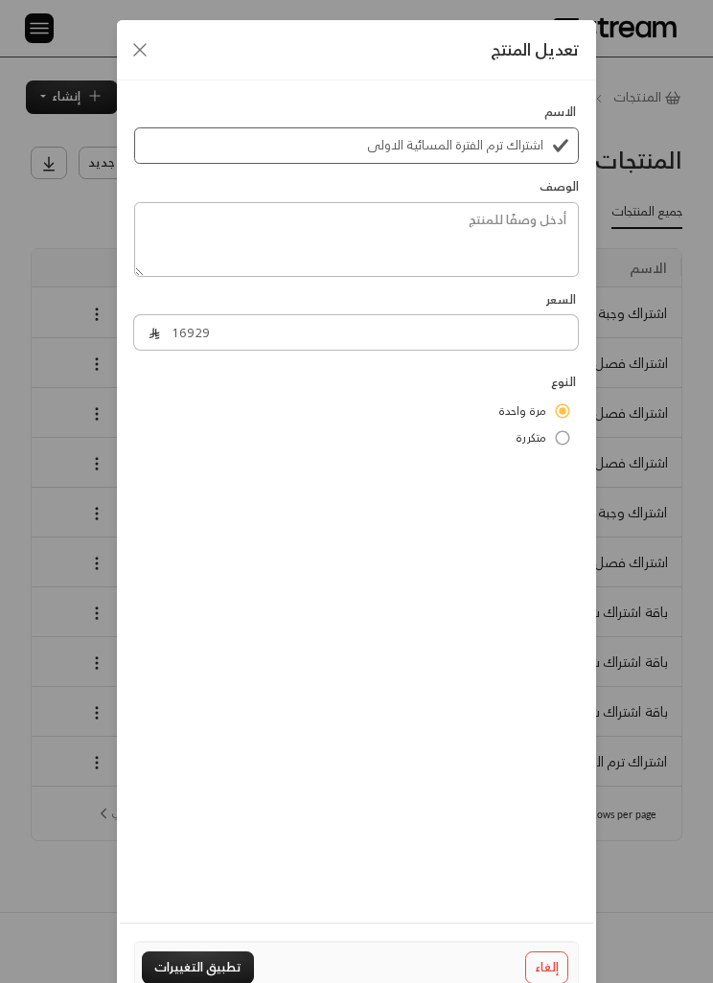
click at [149, 47] on icon "Close" at bounding box center [139, 49] width 23 height 23
type input "0"
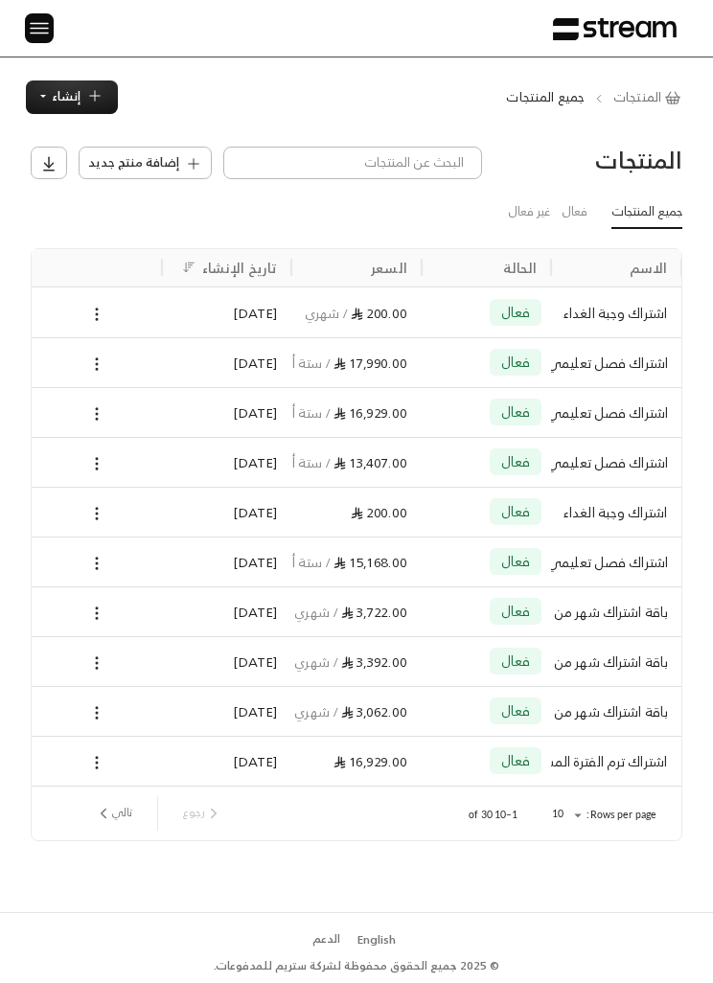
click at [36, 19] on img at bounding box center [39, 28] width 23 height 24
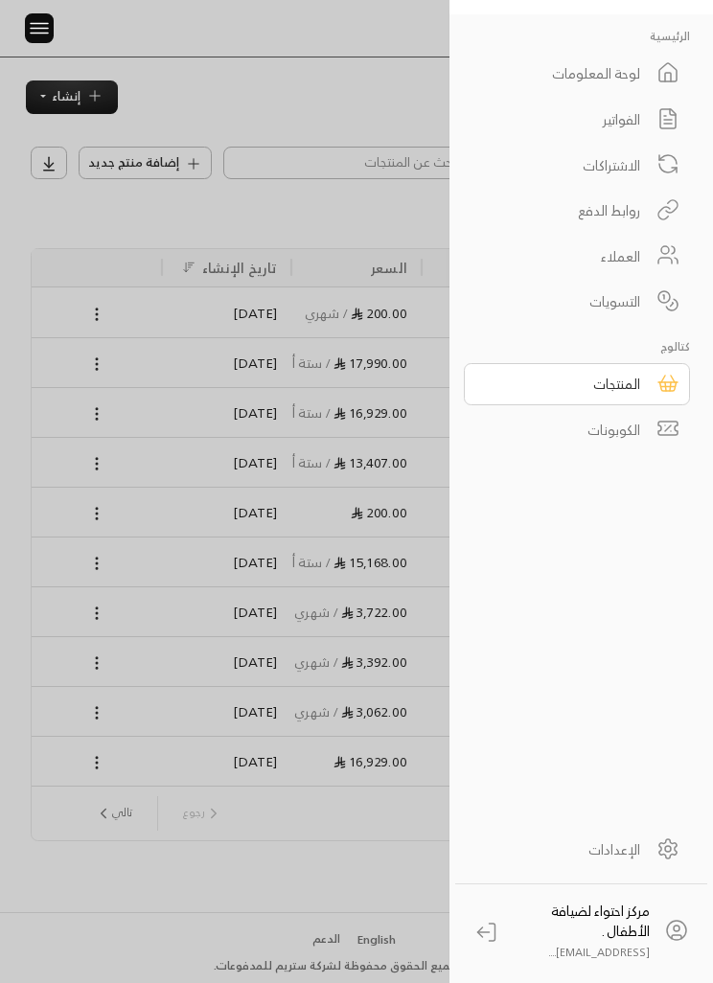
click at [648, 150] on link "الاشتراكات" at bounding box center [577, 165] width 226 height 42
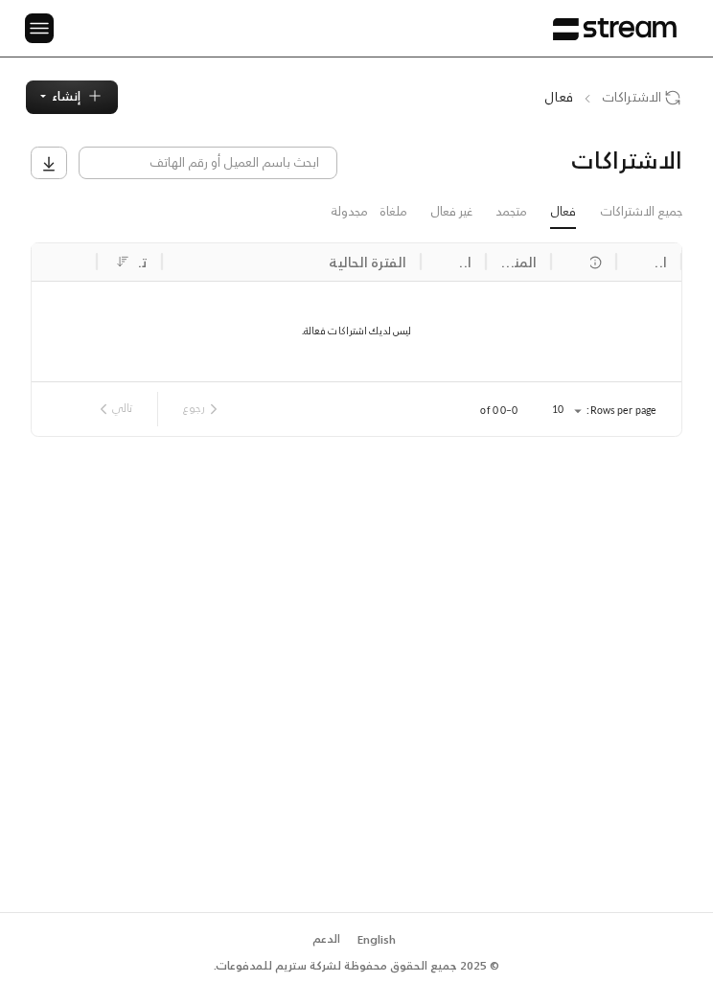
click at [28, 22] on img at bounding box center [39, 28] width 23 height 24
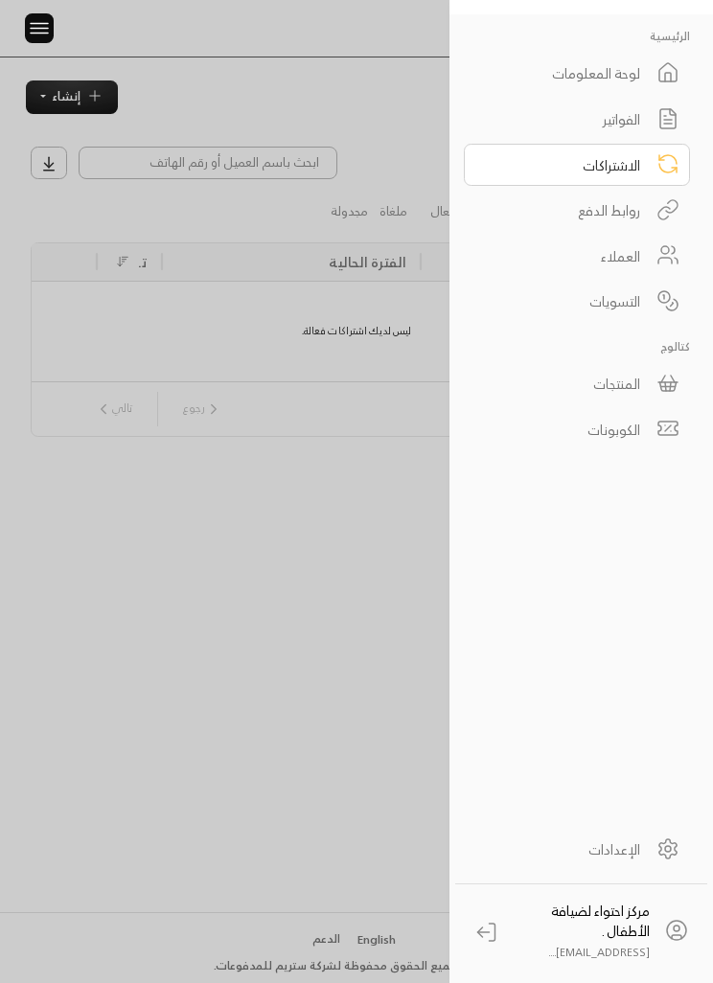
click at [631, 127] on div "الفواتير" at bounding box center [564, 119] width 151 height 20
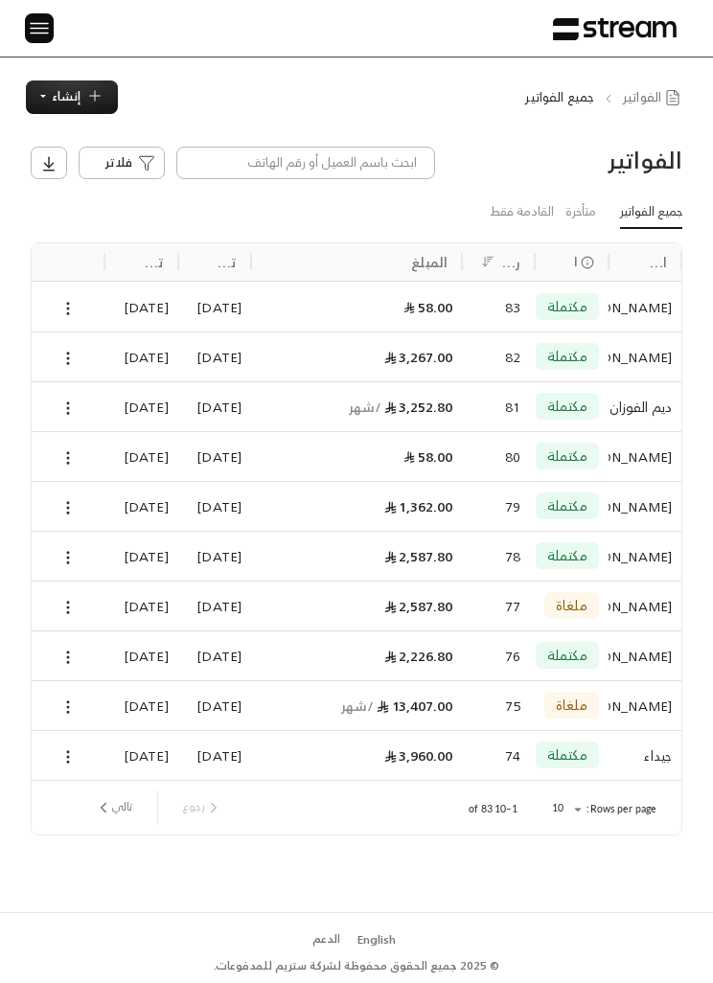
click at [110, 799] on icon "next page" at bounding box center [103, 807] width 17 height 17
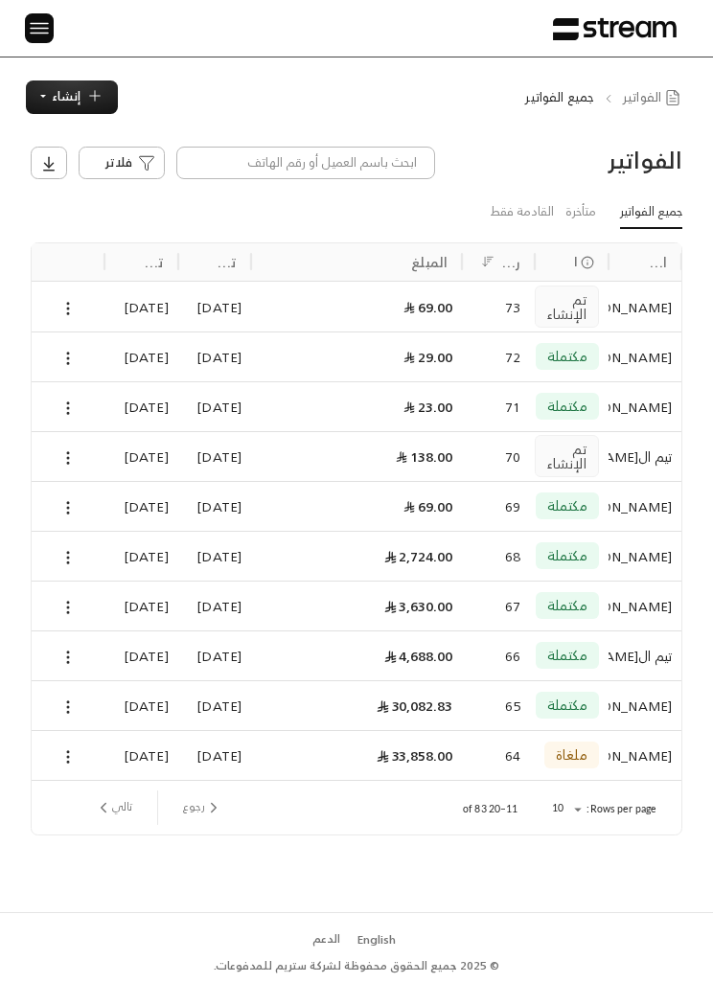
click at [75, 748] on icon at bounding box center [67, 756] width 17 height 17
click at [331, 912] on div "© 2025 جميع الحقوق محفوظة لشركة ستريم للمدفوعات. English الدعم" at bounding box center [356, 947] width 713 height 71
click at [363, 915] on div "© 2025 جميع الحقوق محفوظة لشركة ستريم للمدفوعات. English الدعم" at bounding box center [356, 948] width 684 height 70
